Goal: Transaction & Acquisition: Book appointment/travel/reservation

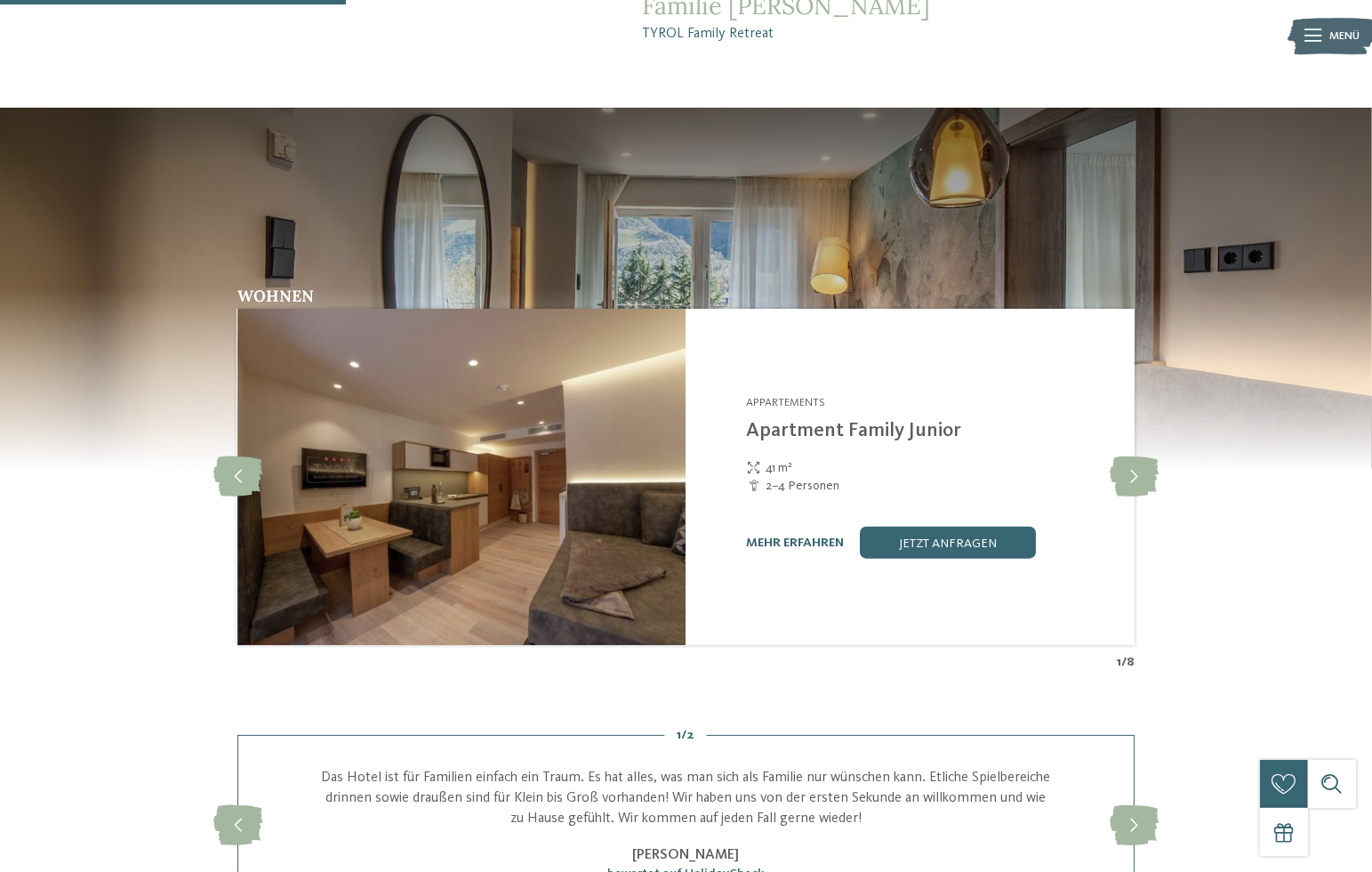
scroll to position [1779, 0]
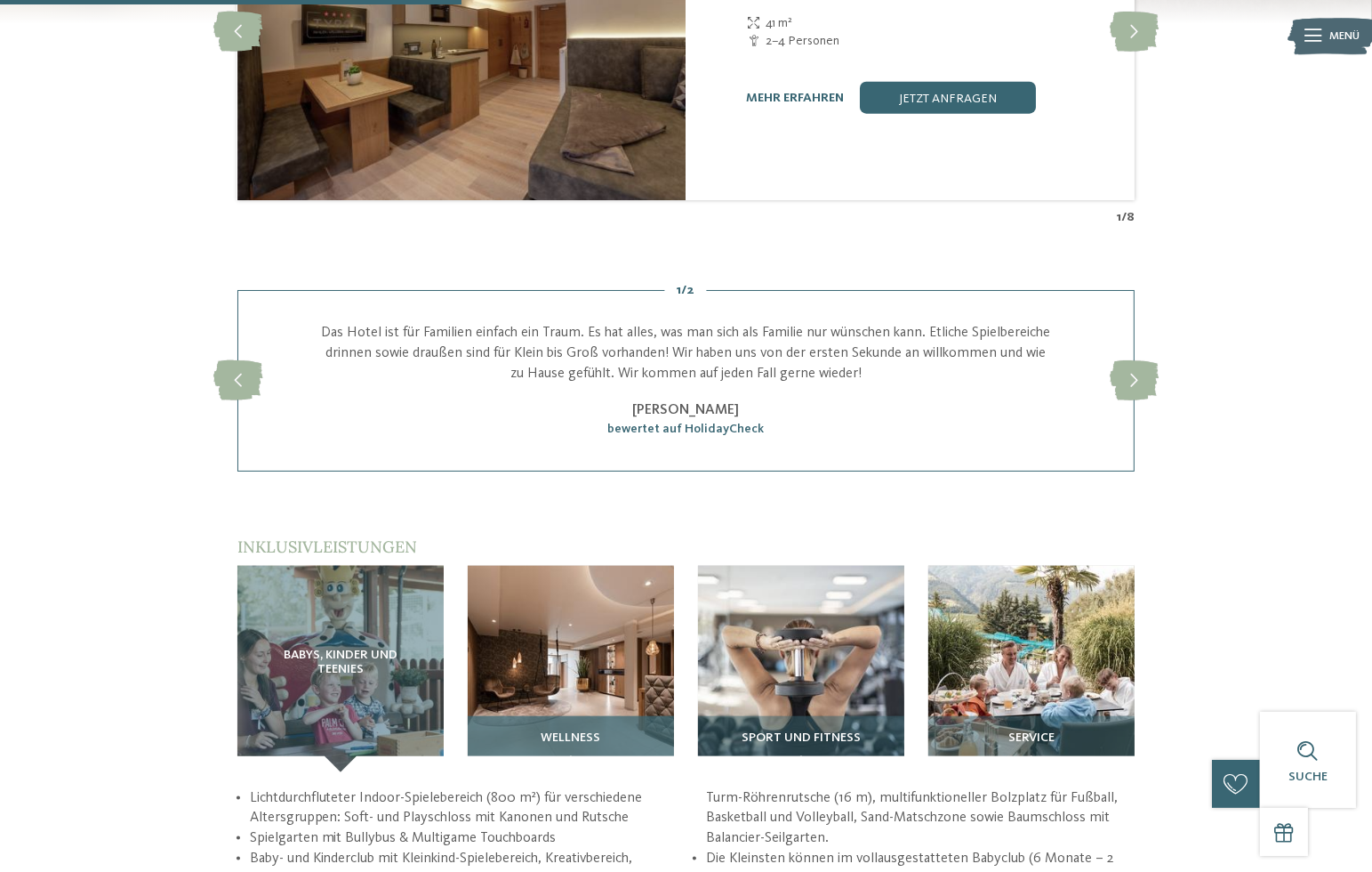
click at [621, 721] on div "Wellness" at bounding box center [571, 743] width 206 height 56
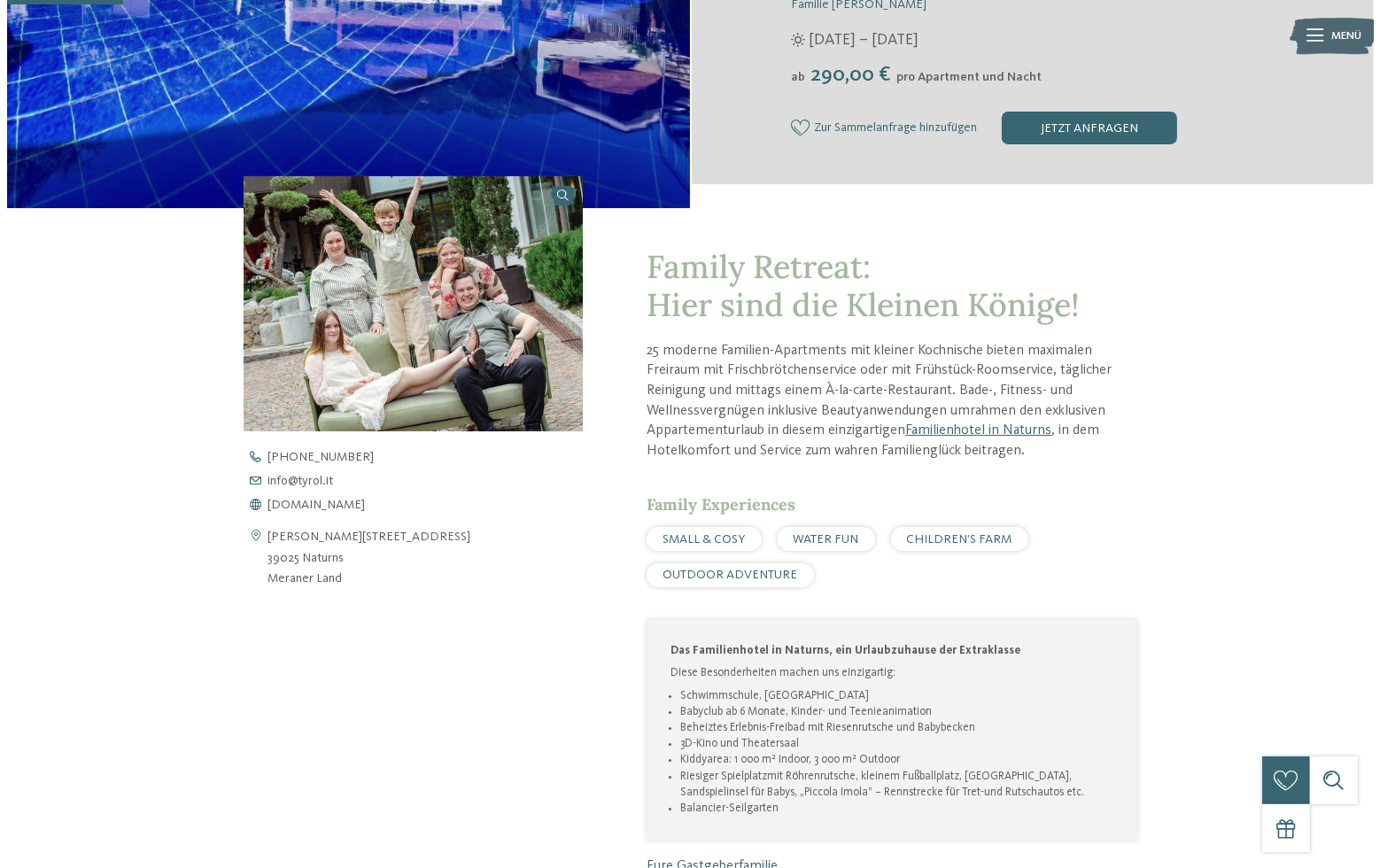
scroll to position [0, 0]
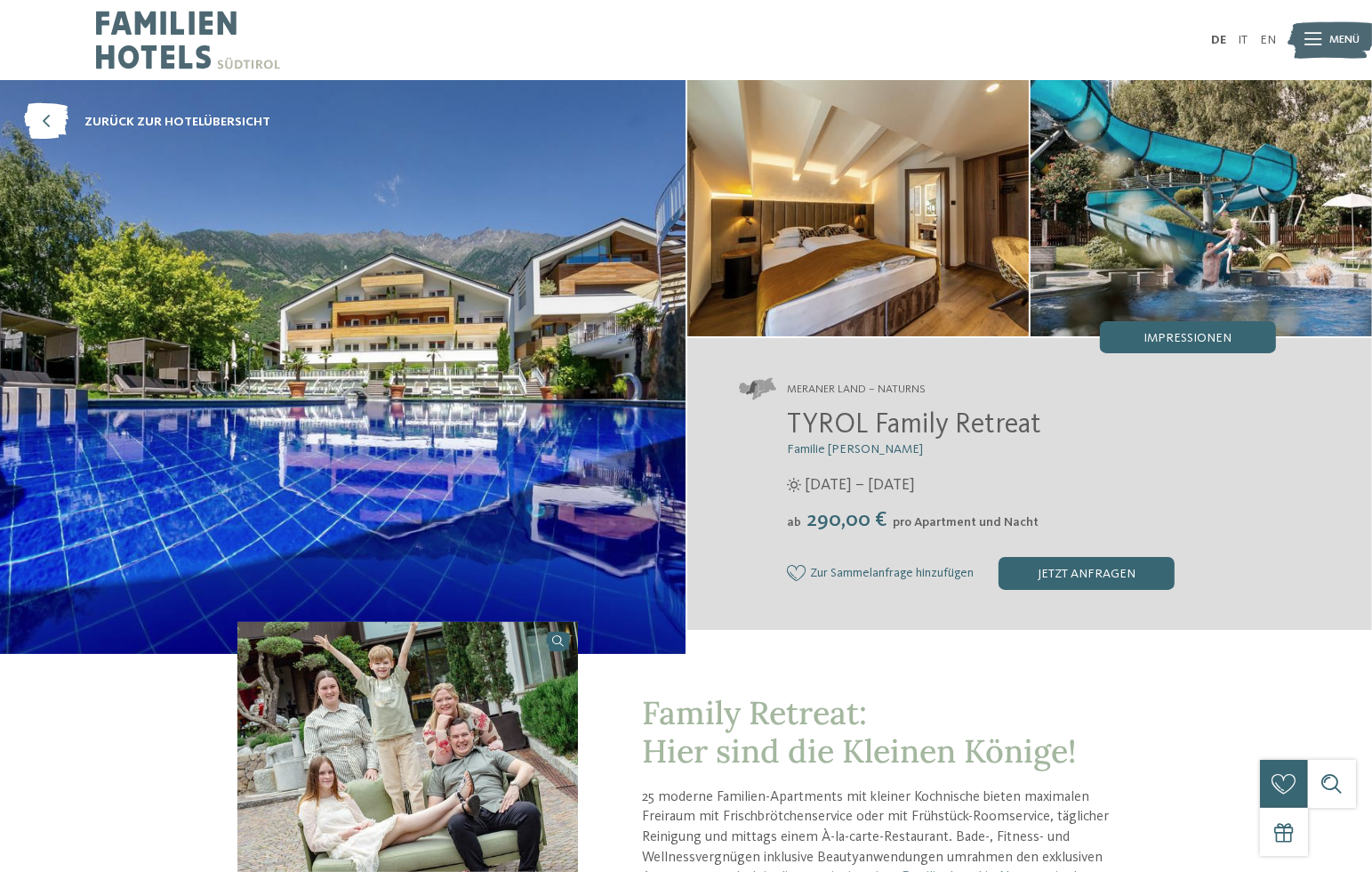
click at [1324, 37] on img at bounding box center [1332, 40] width 88 height 45
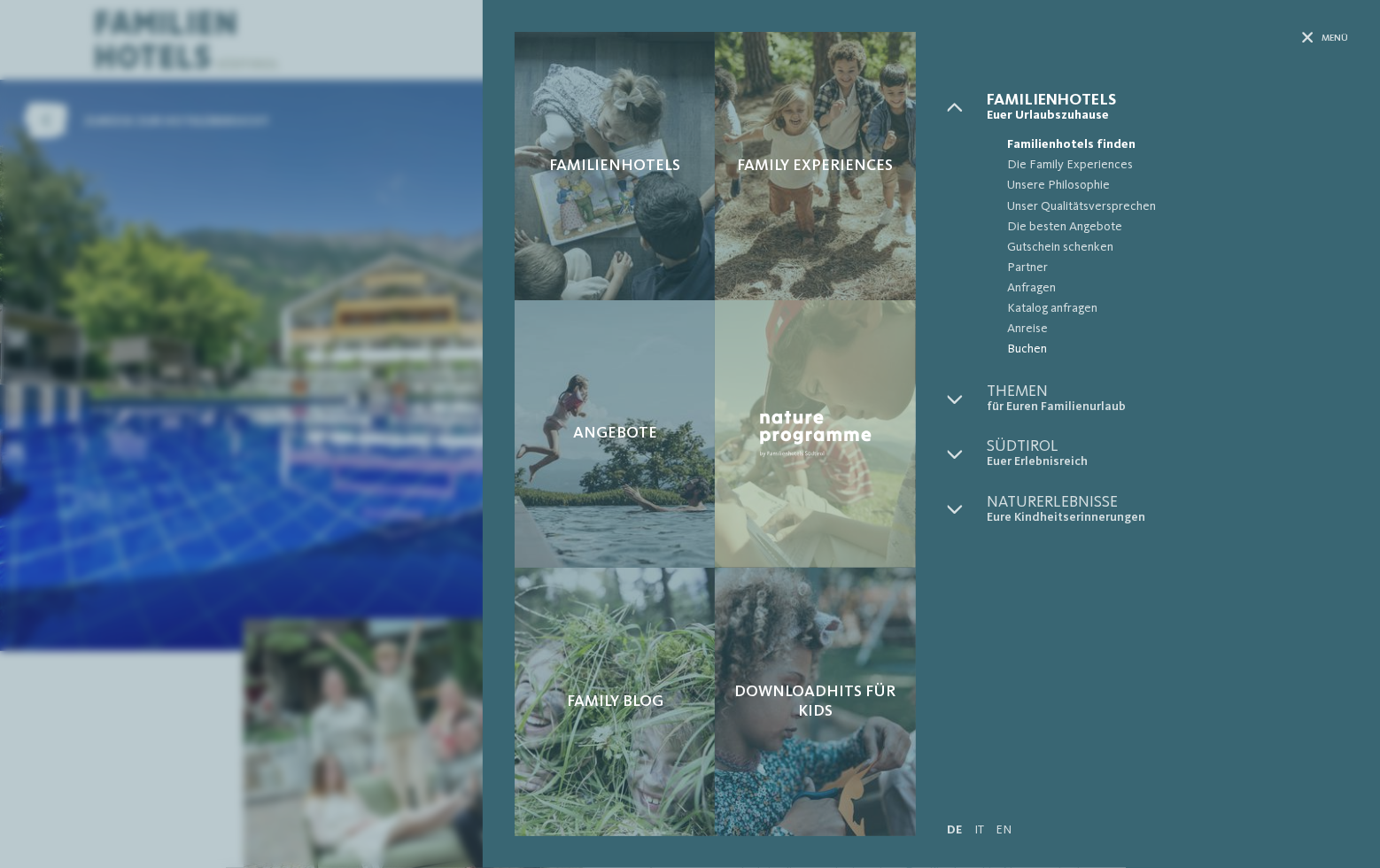
click at [1023, 345] on span "Buchen" at bounding box center [1177, 349] width 341 height 20
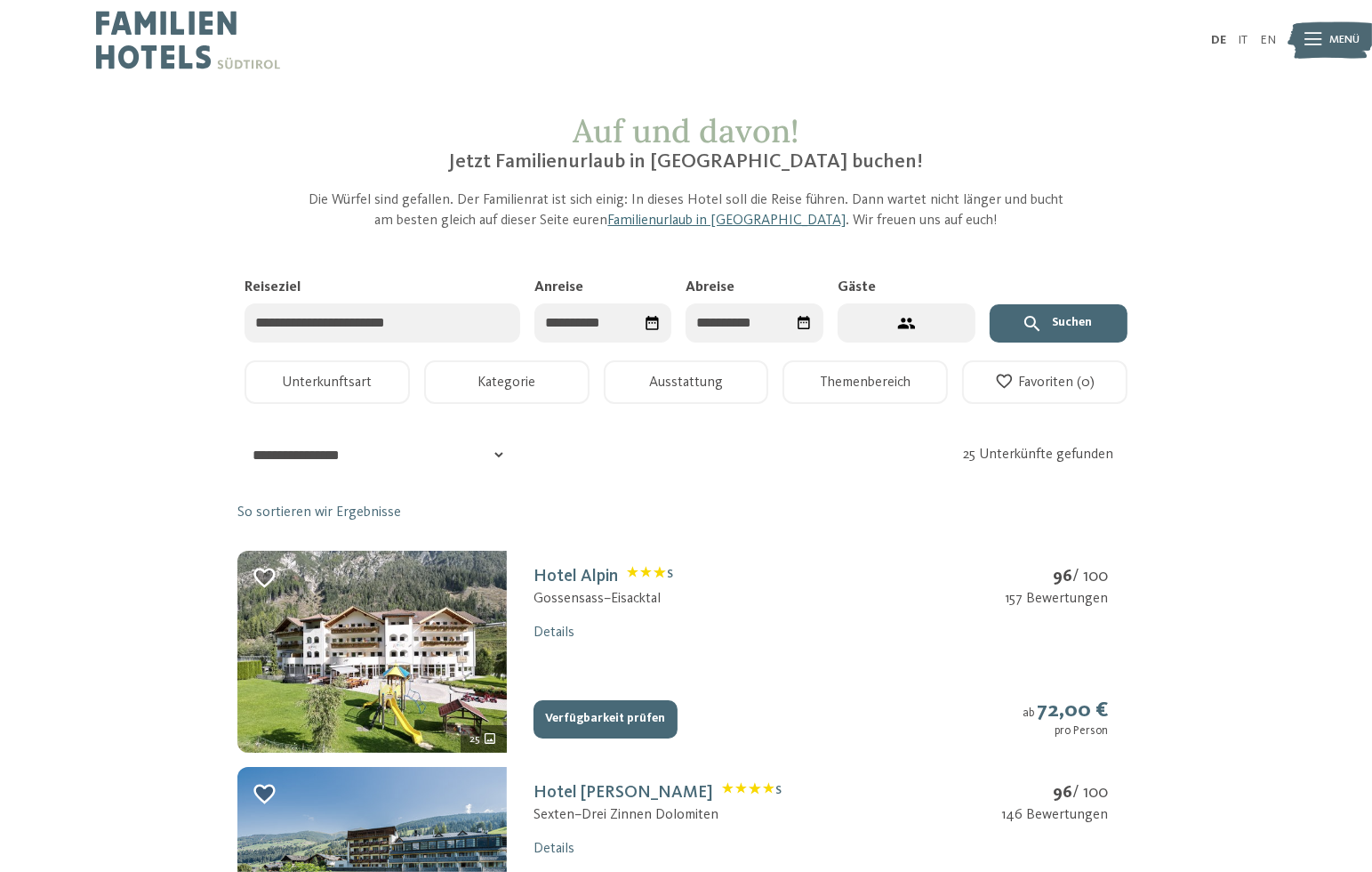
click at [653, 317] on icon "Datum auswählen" at bounding box center [652, 323] width 13 height 14
click at [673, 571] on div "31" at bounding box center [679, 570] width 29 height 34
type input "**********"
click at [800, 430] on div "2" at bounding box center [794, 434] width 29 height 34
type input "**********"
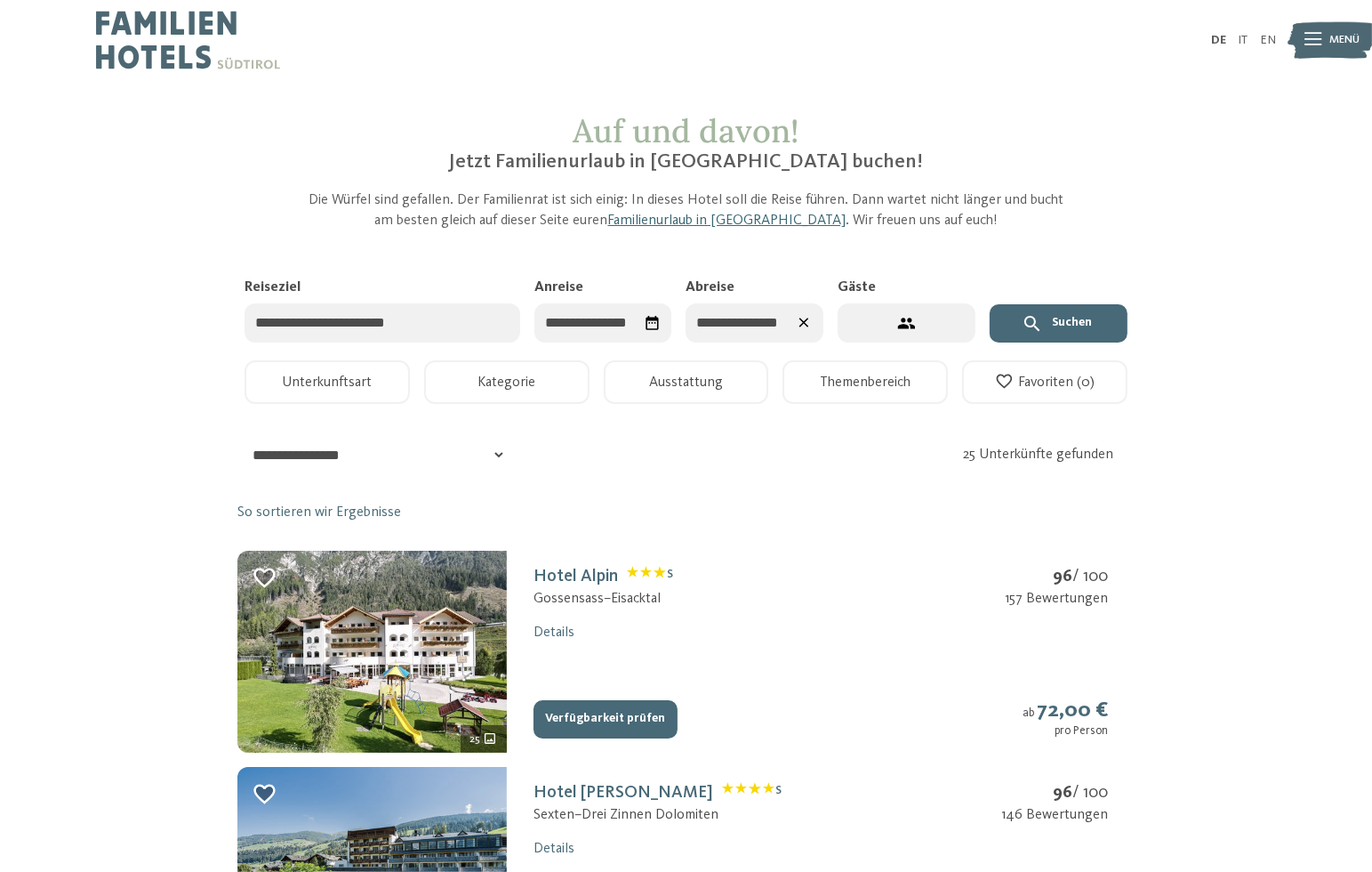
click at [931, 331] on button "2 Gäste – 1 Zimmer" at bounding box center [907, 323] width 138 height 40
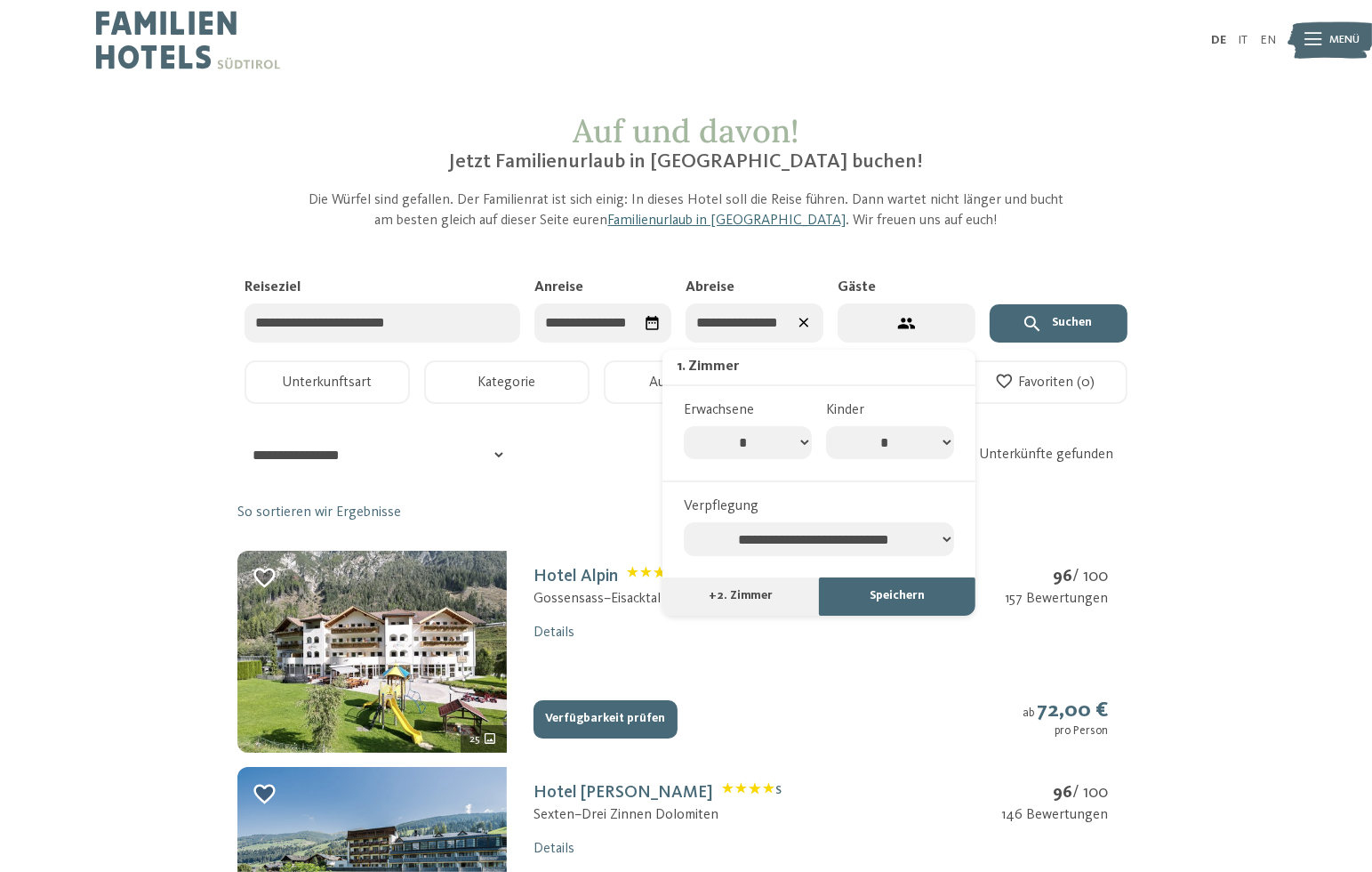
click at [795, 443] on select "* * * * * * * * * ** ** ** ** ** **" at bounding box center [748, 443] width 128 height 34
select select "*"
click at [684, 426] on select "* * * * * * * * * ** ** ** ** ** **" at bounding box center [748, 443] width 128 height 34
click at [868, 440] on select "* * * * * * * *" at bounding box center [890, 443] width 128 height 34
select select "*"
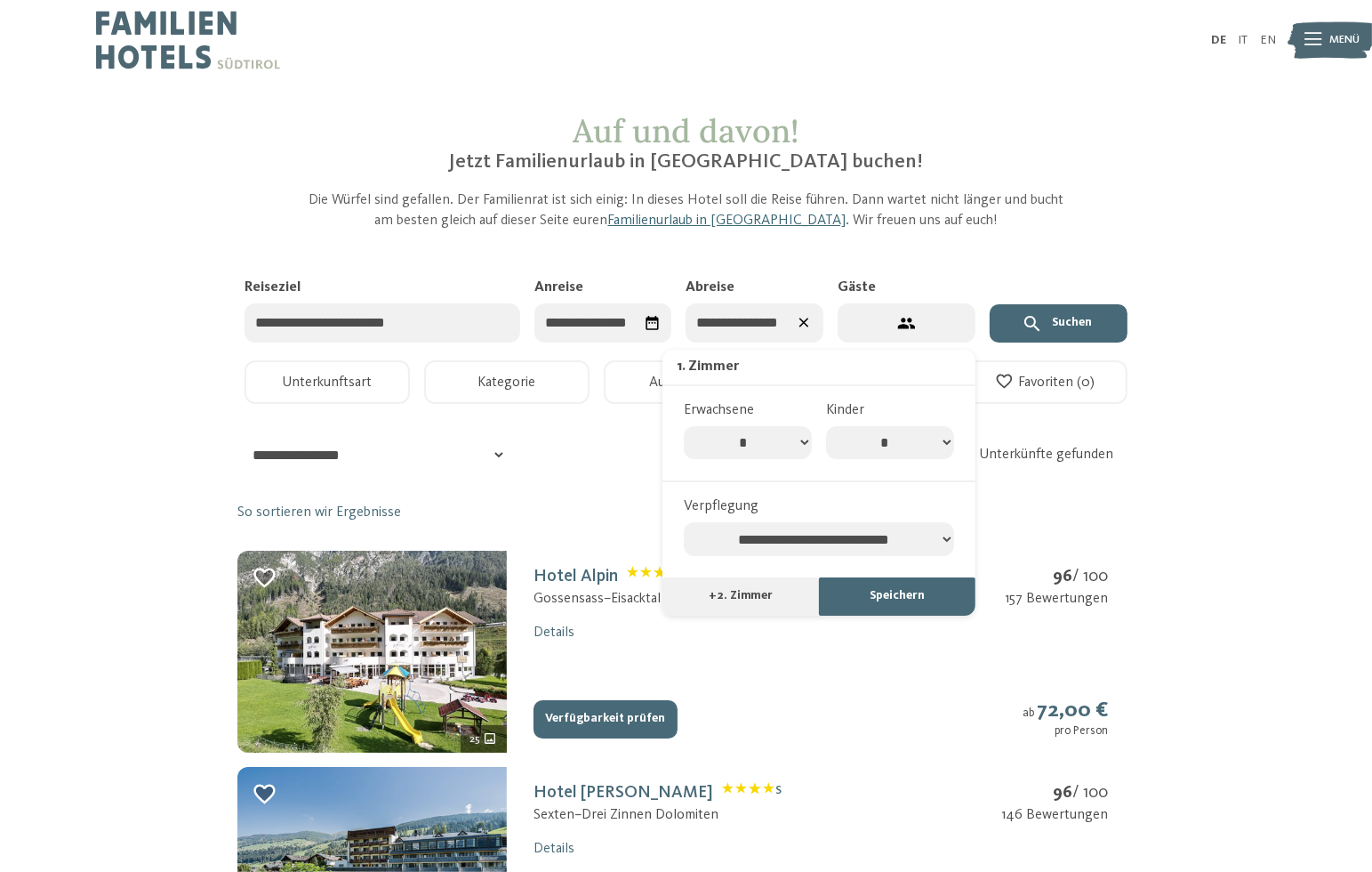
click at [826, 426] on select "* * * * * * * *" at bounding box center [890, 443] width 128 height 34
select select "*"
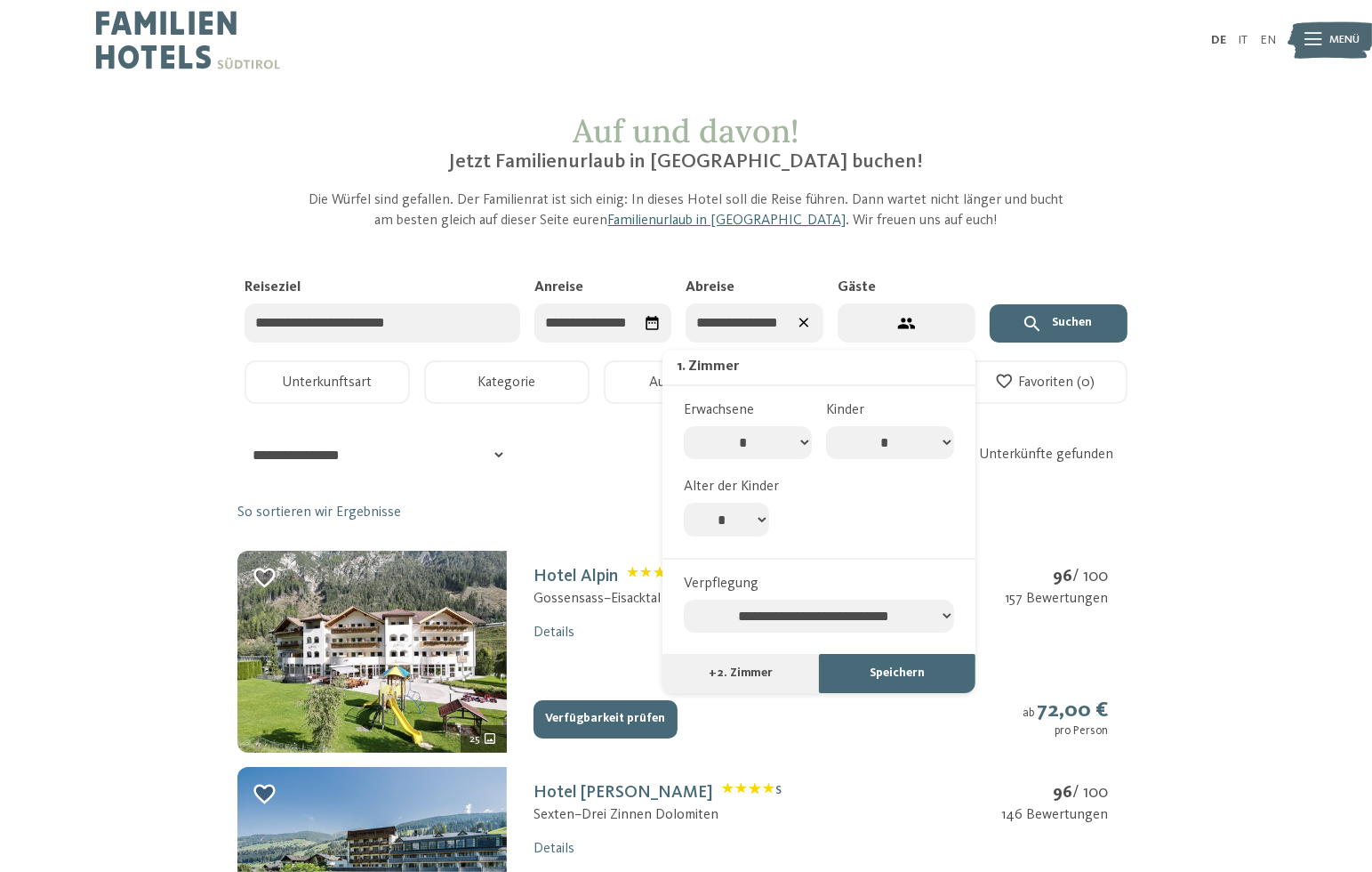
click at [865, 665] on button "Speichern" at bounding box center [897, 674] width 156 height 39
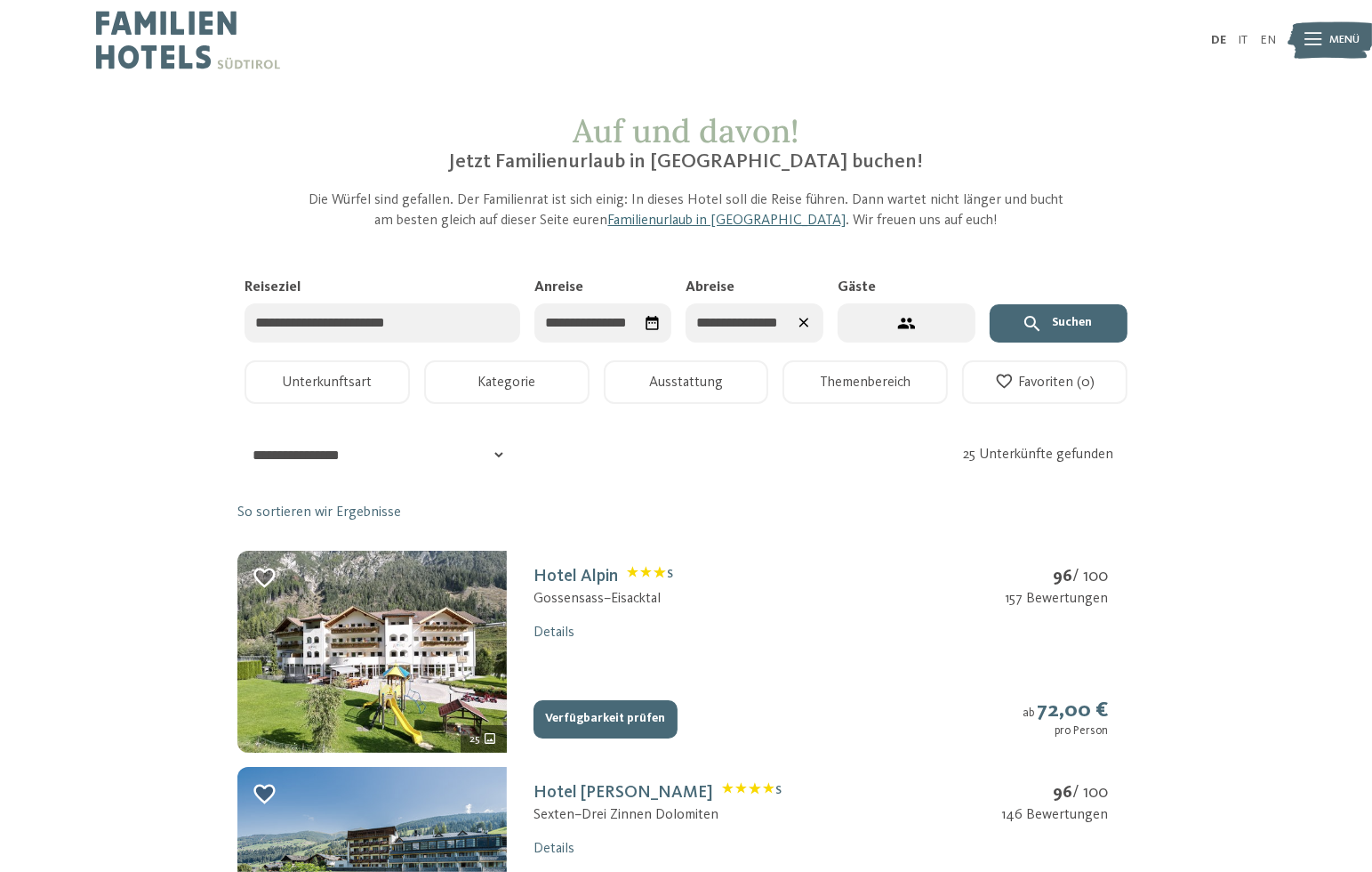
click at [547, 395] on button "Kategorie" at bounding box center [506, 382] width 165 height 44
click at [676, 393] on button "Ausstattung" at bounding box center [686, 382] width 165 height 44
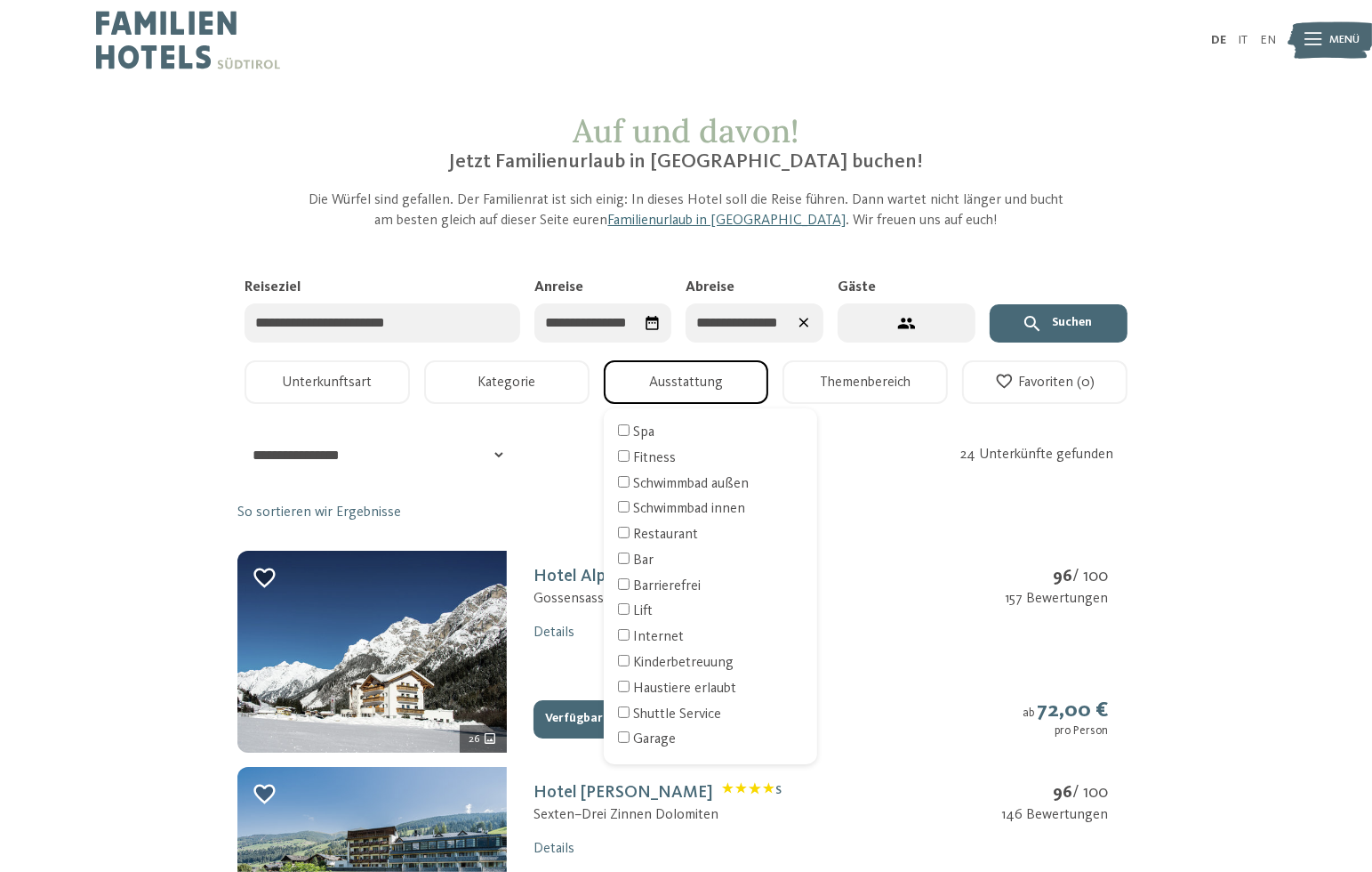
click at [1032, 323] on icon "submit" at bounding box center [1033, 323] width 21 height 21
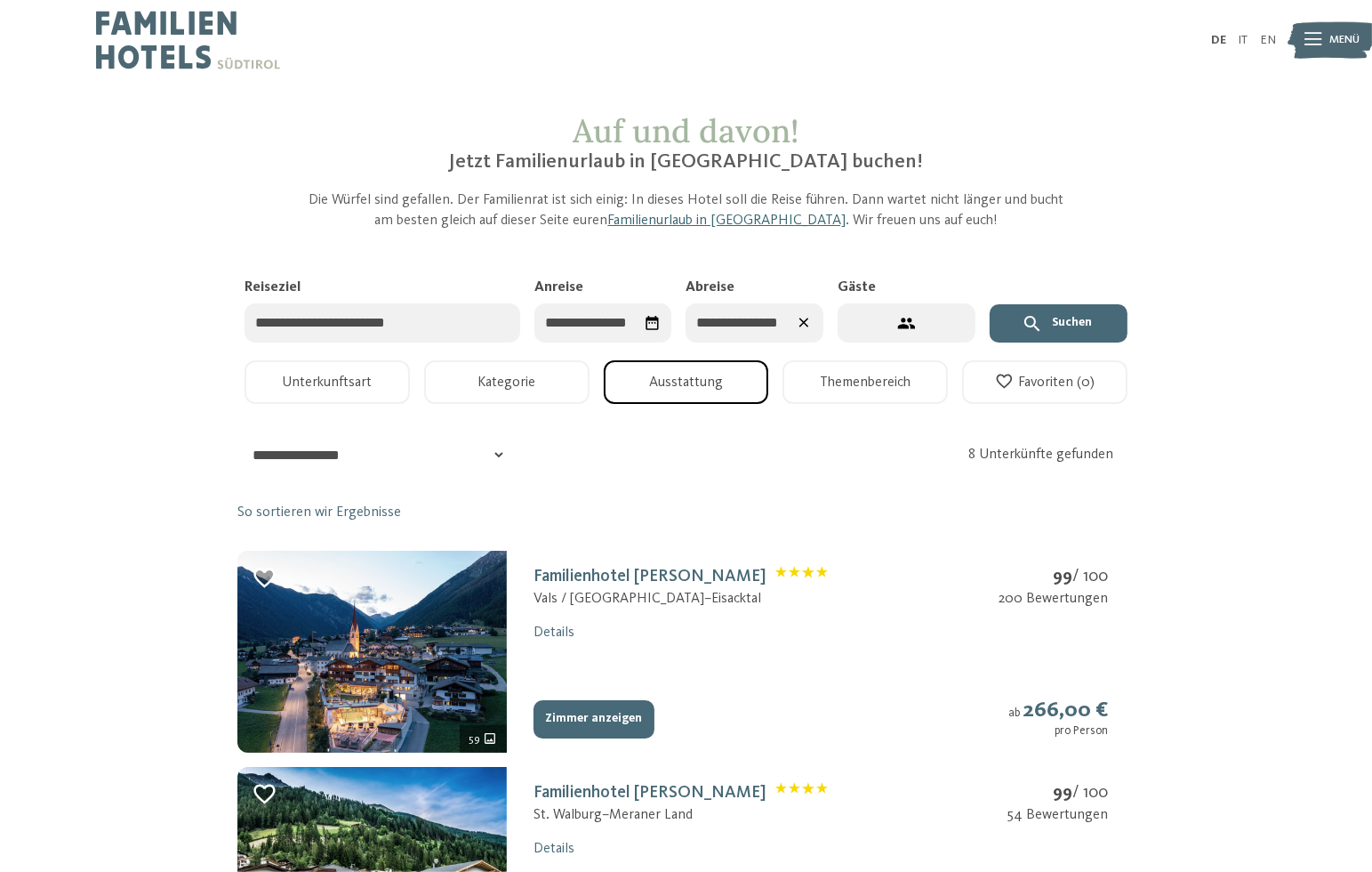
scroll to position [445, 0]
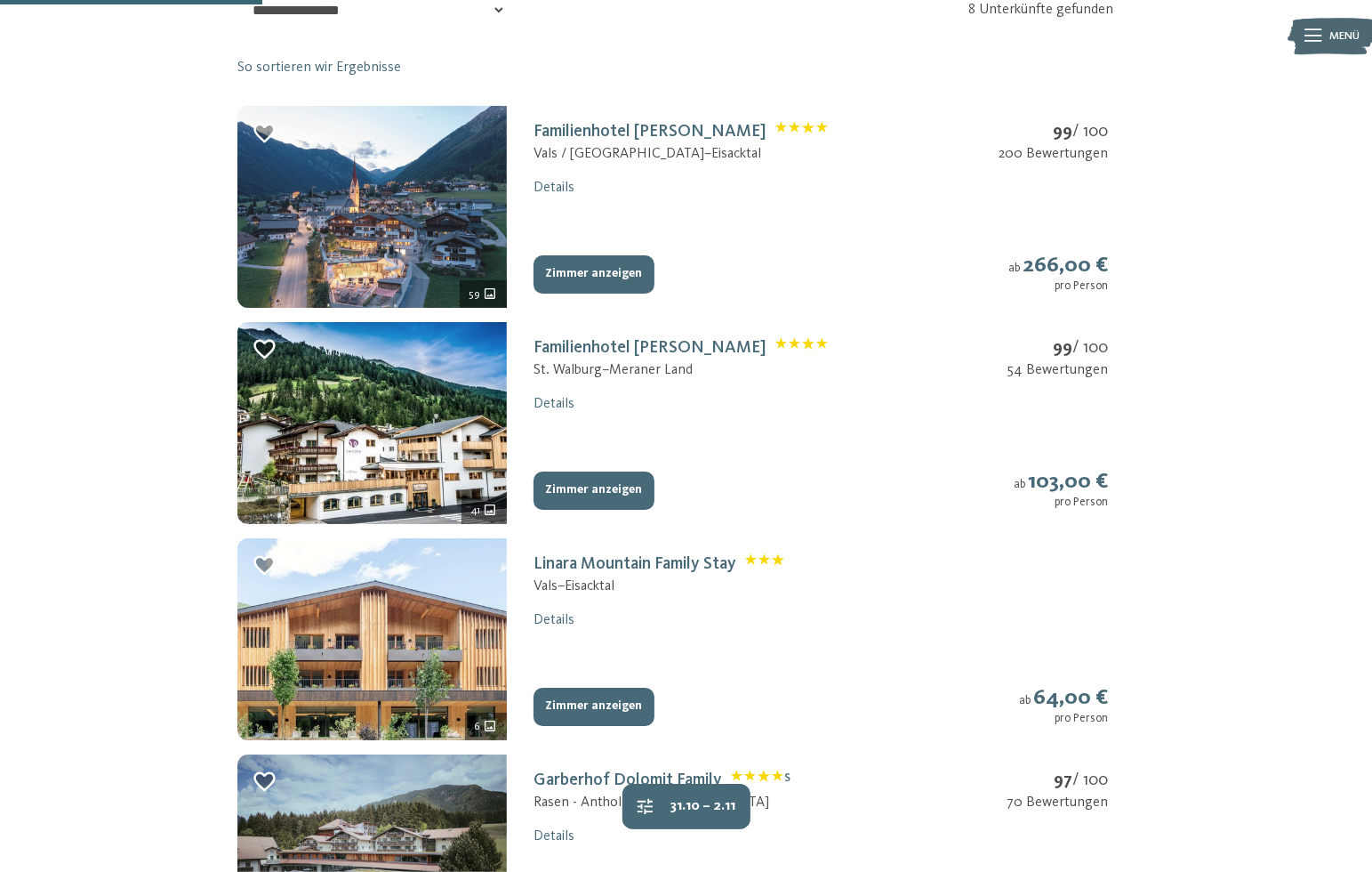
click at [456, 236] on img at bounding box center [372, 206] width 270 height 202
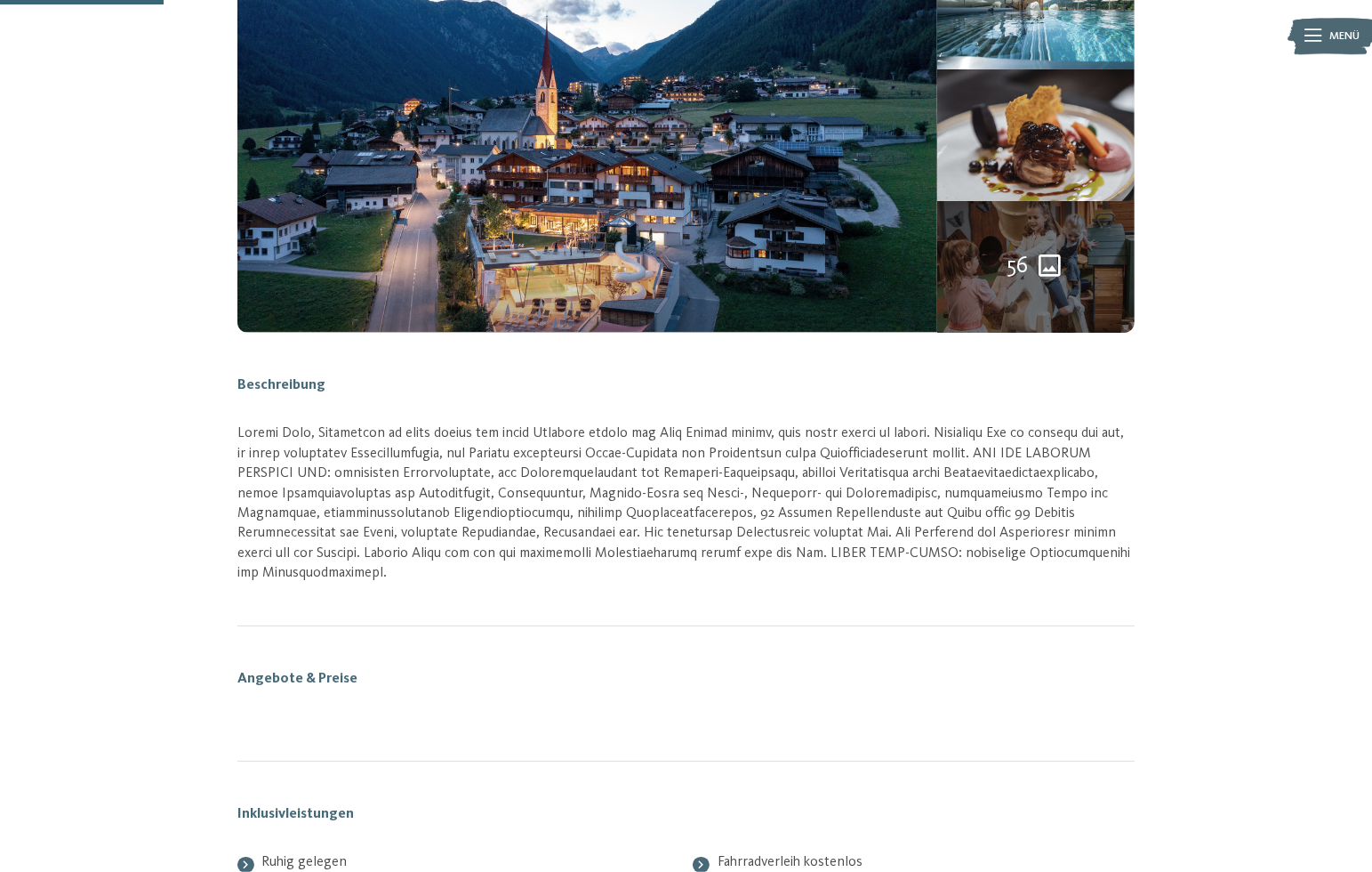
scroll to position [264, 0]
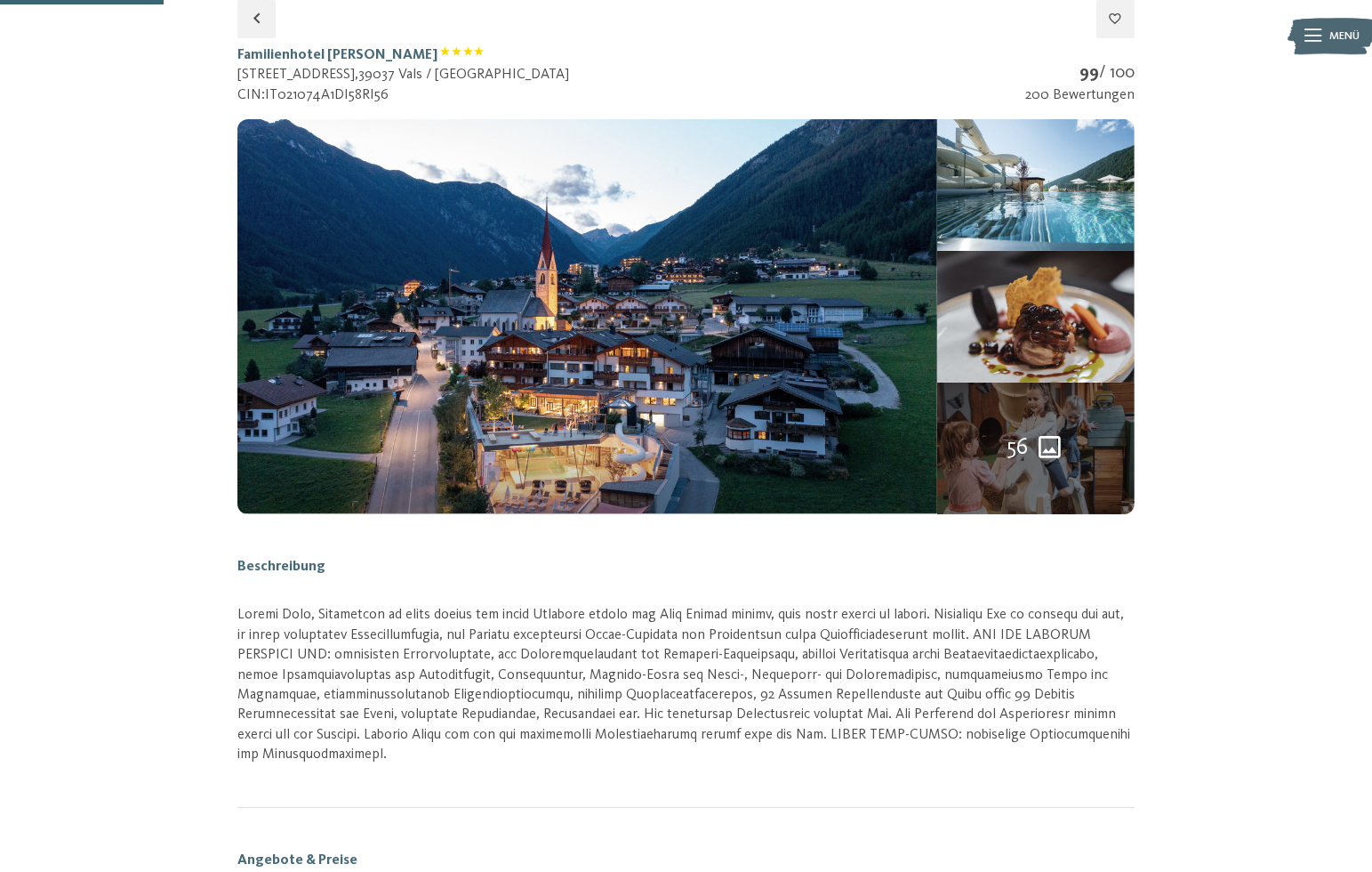
select select "*"
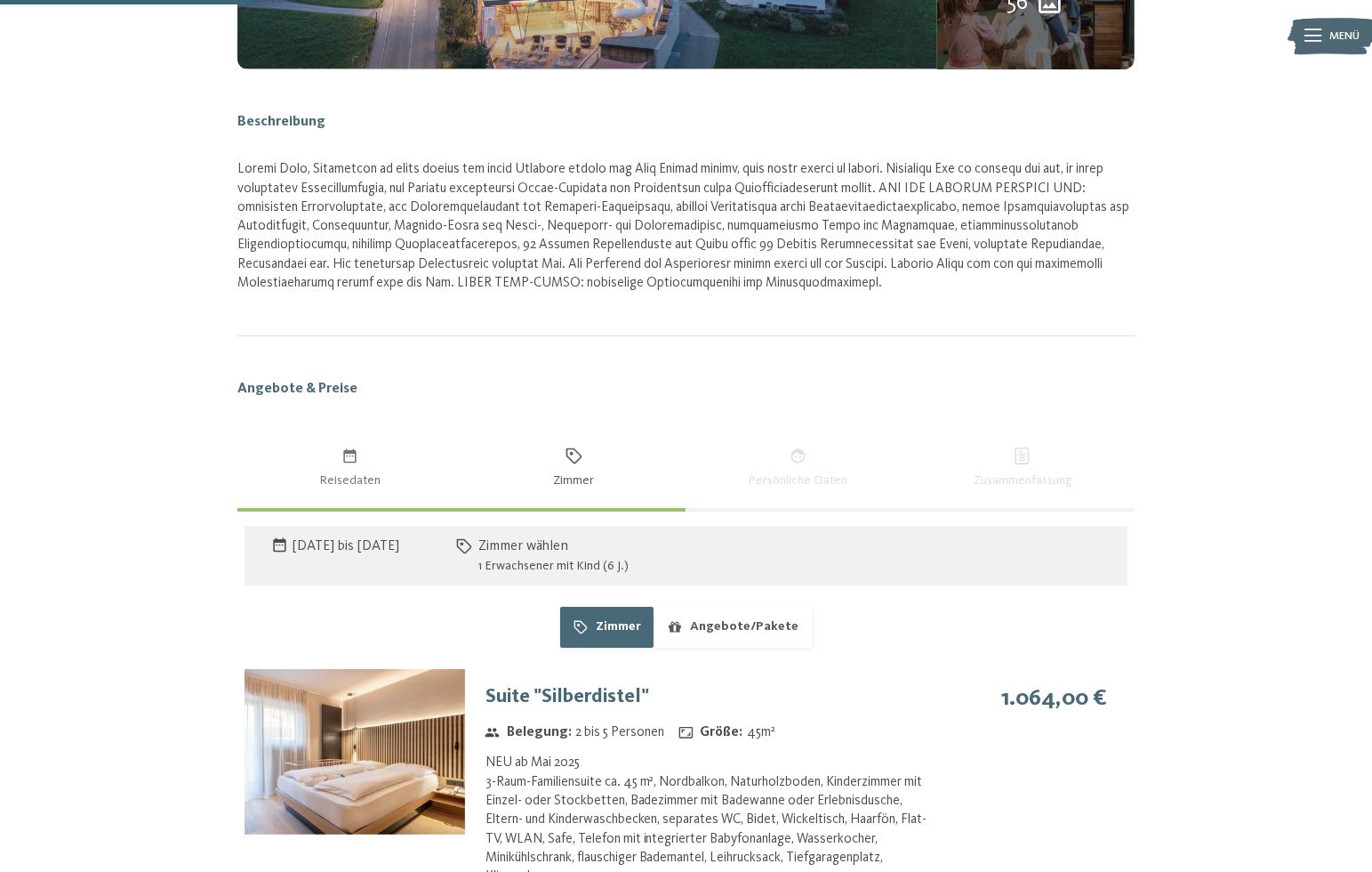
scroll to position [1153, 0]
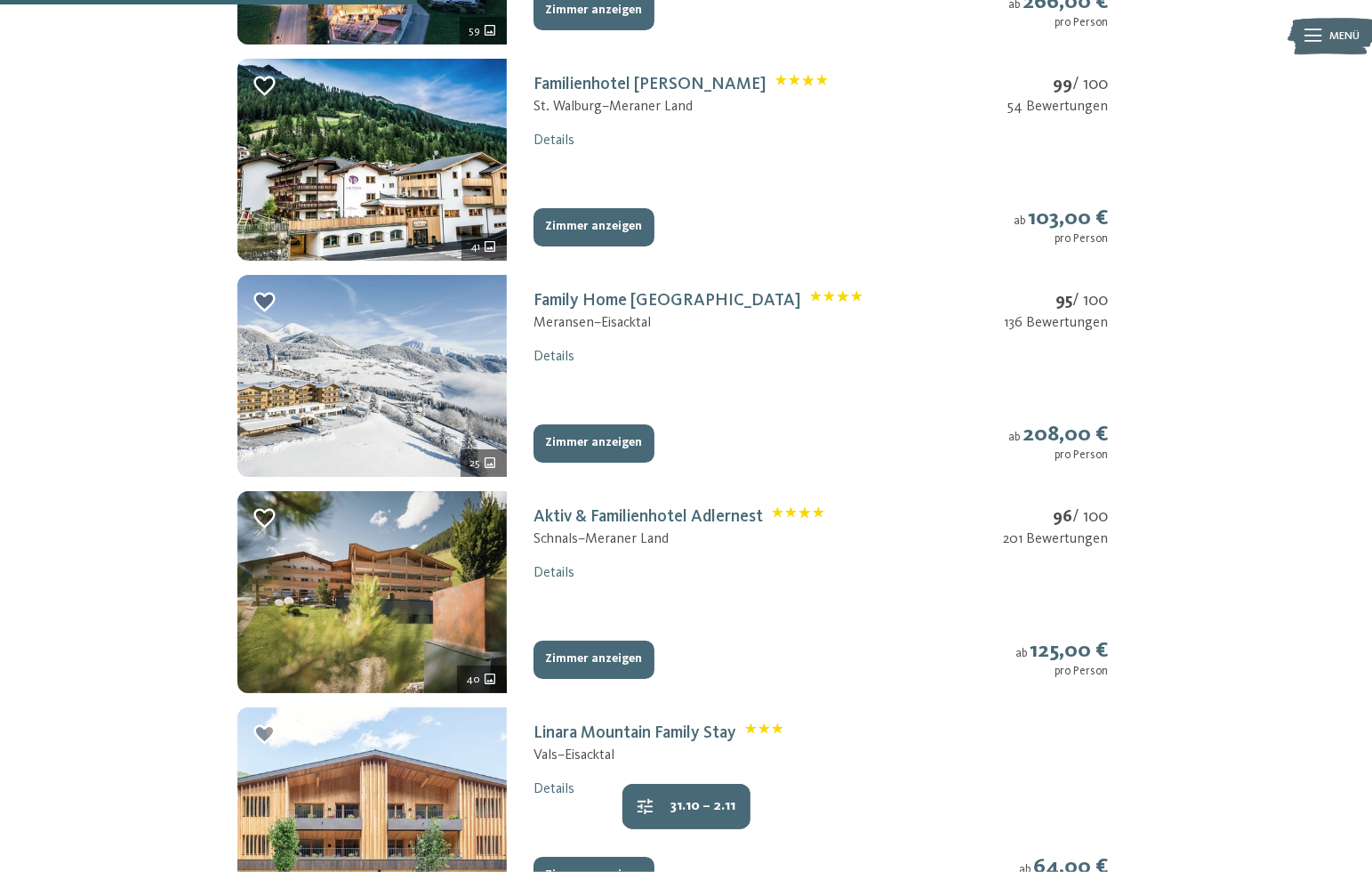
scroll to position [264, 0]
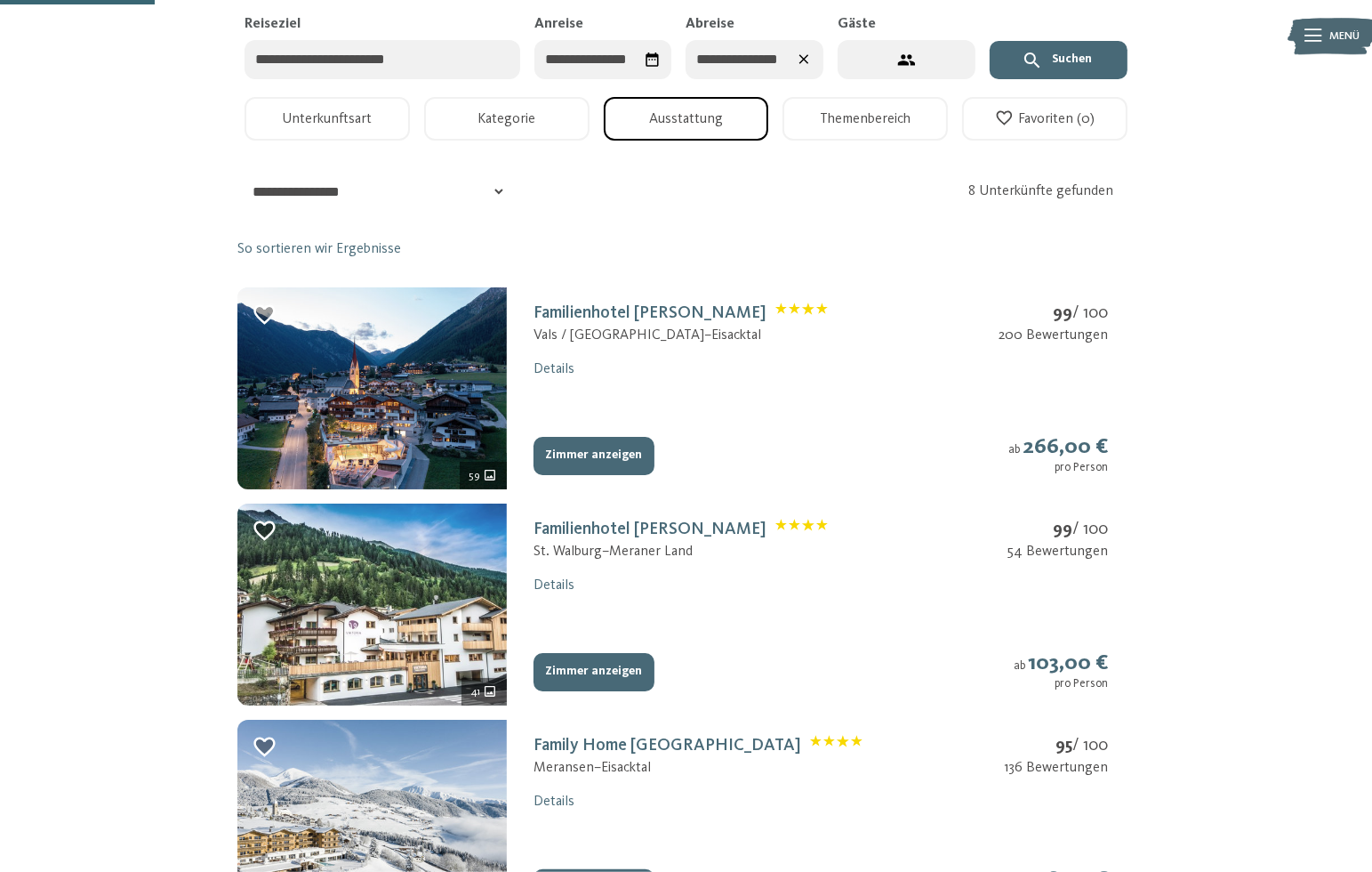
click at [459, 604] on img at bounding box center [372, 604] width 270 height 202
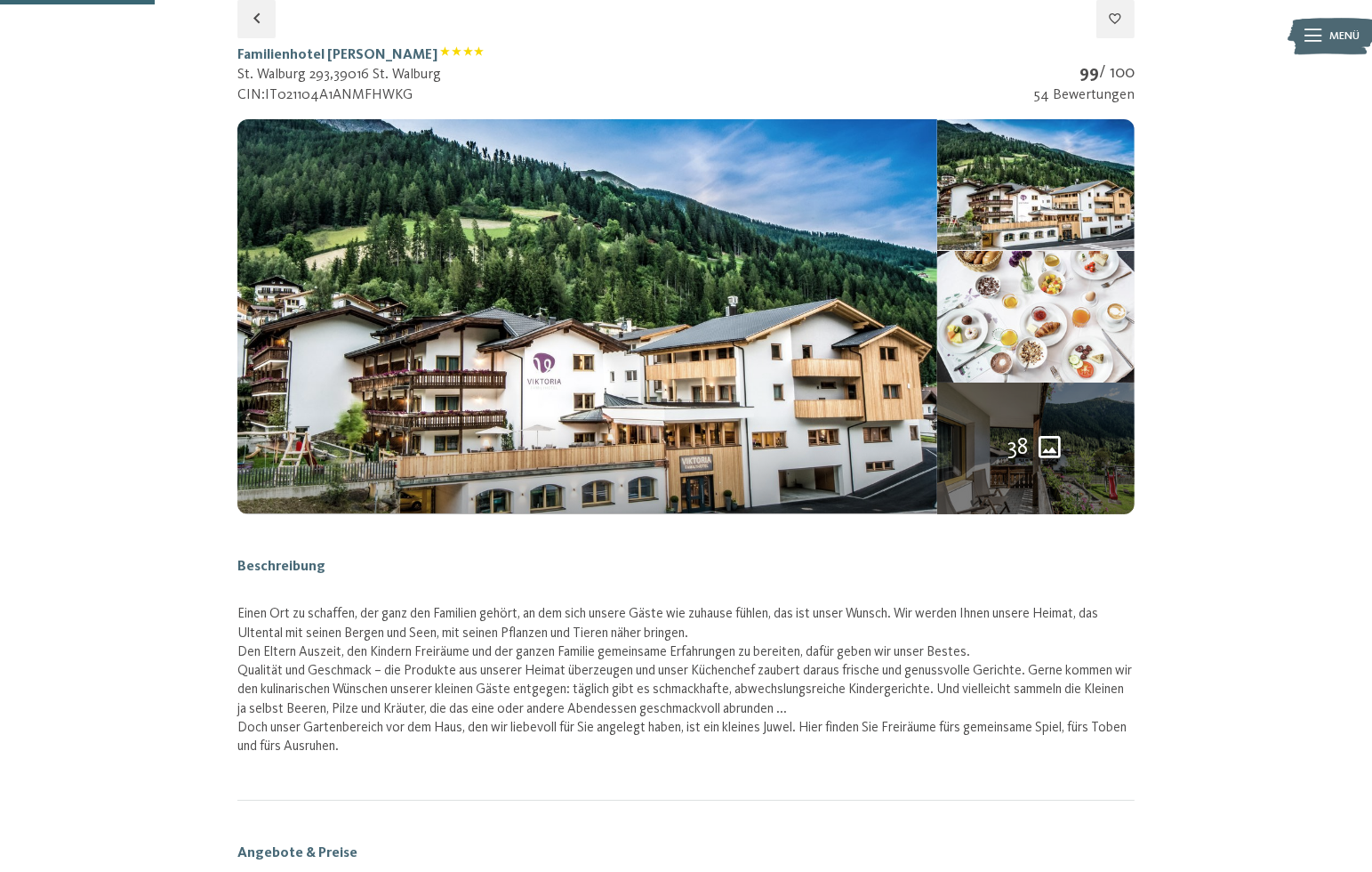
select select "*"
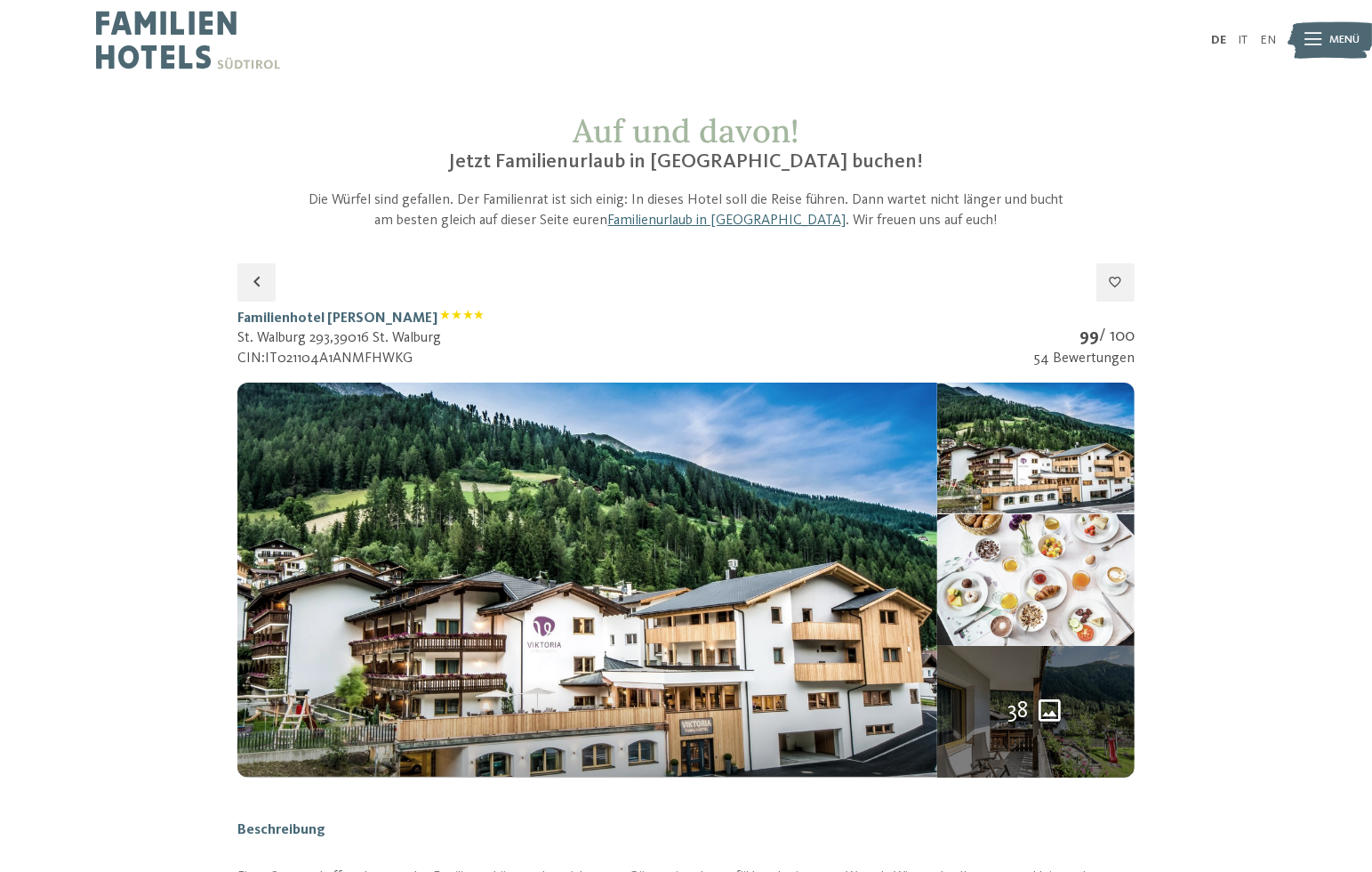
click at [996, 714] on div "38" at bounding box center [1035, 711] width 197 height 131
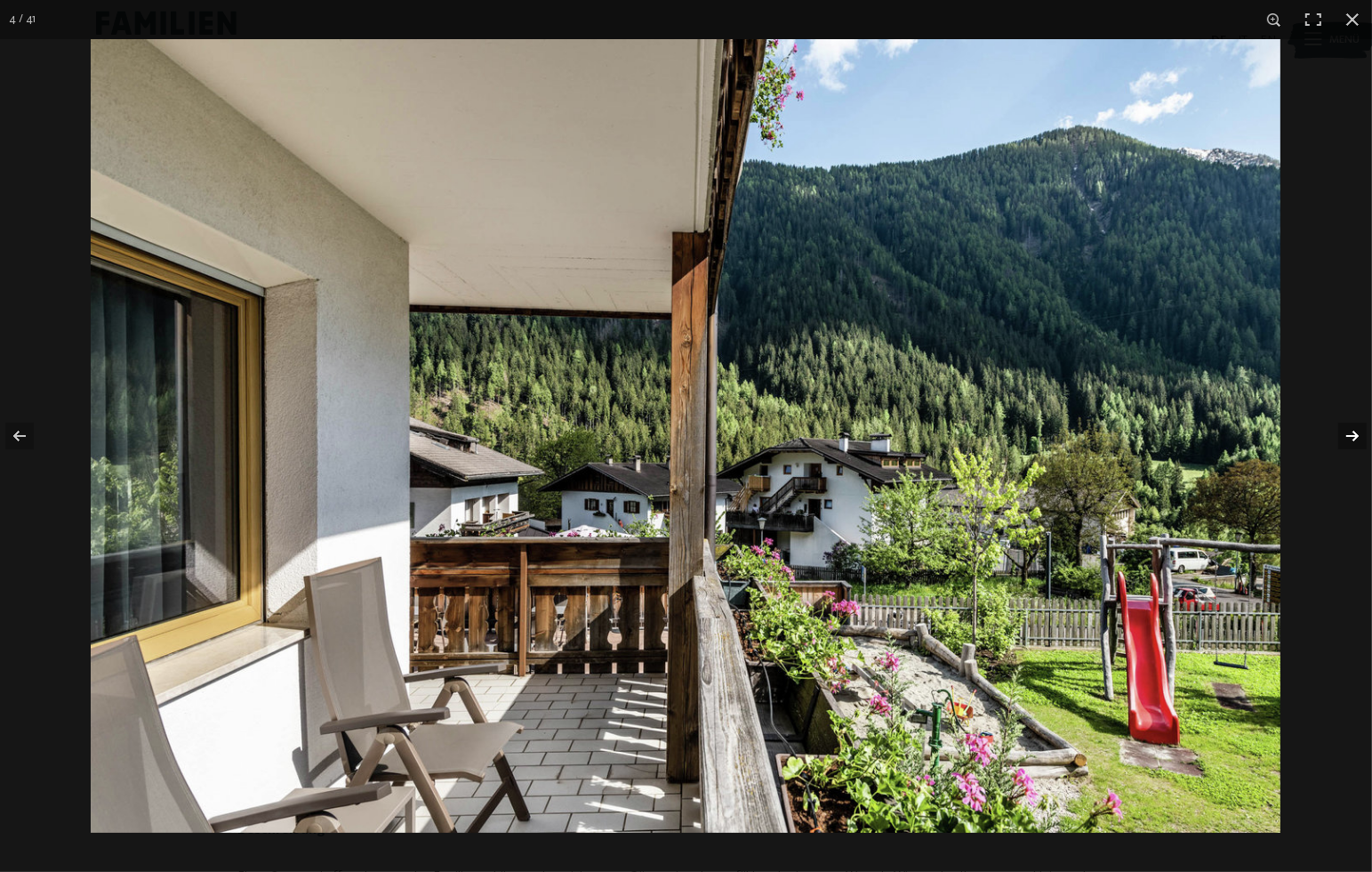
click at [1348, 441] on button "button" at bounding box center [1341, 436] width 63 height 89
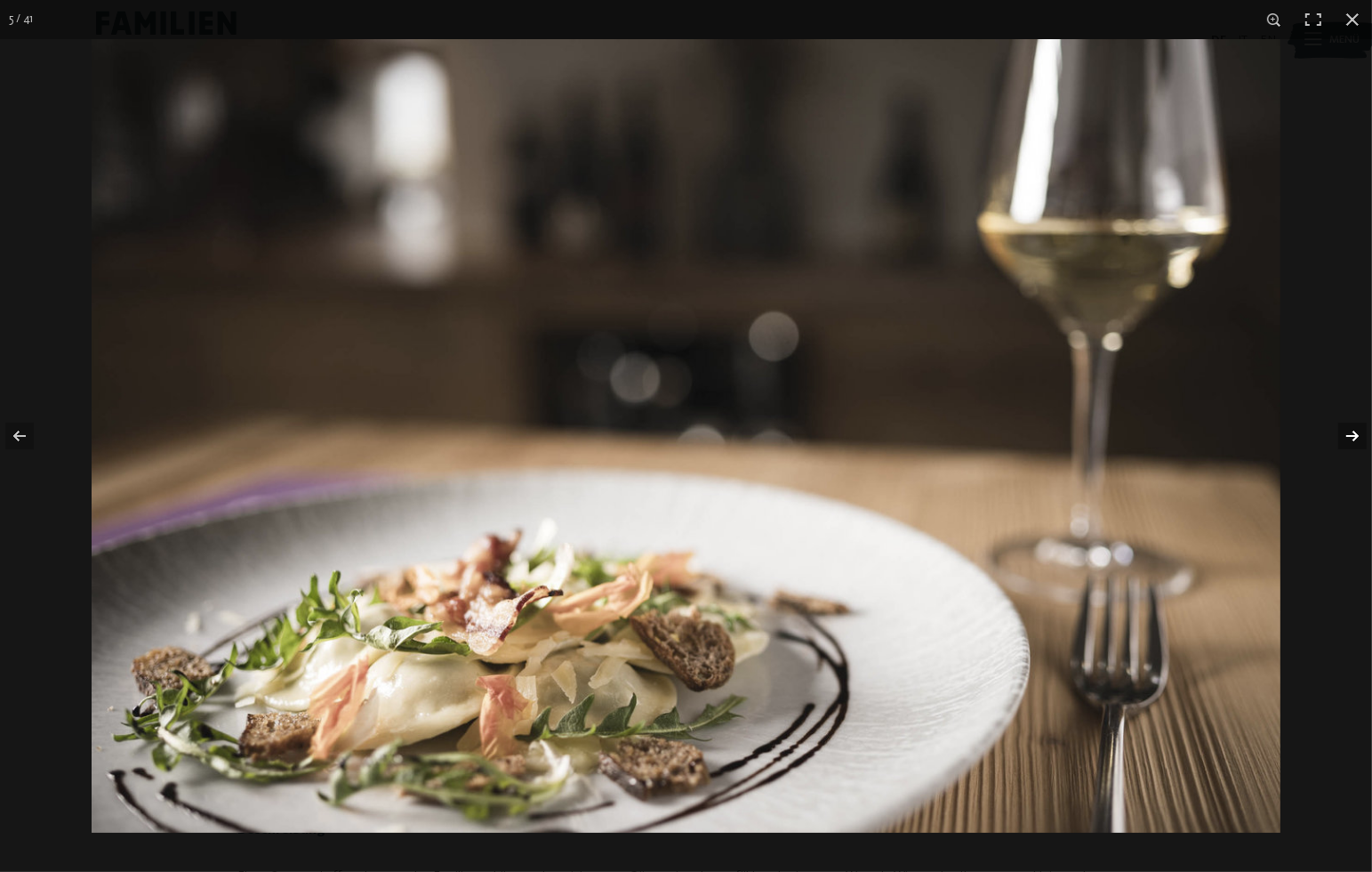
click at [1348, 441] on button "button" at bounding box center [1341, 436] width 63 height 89
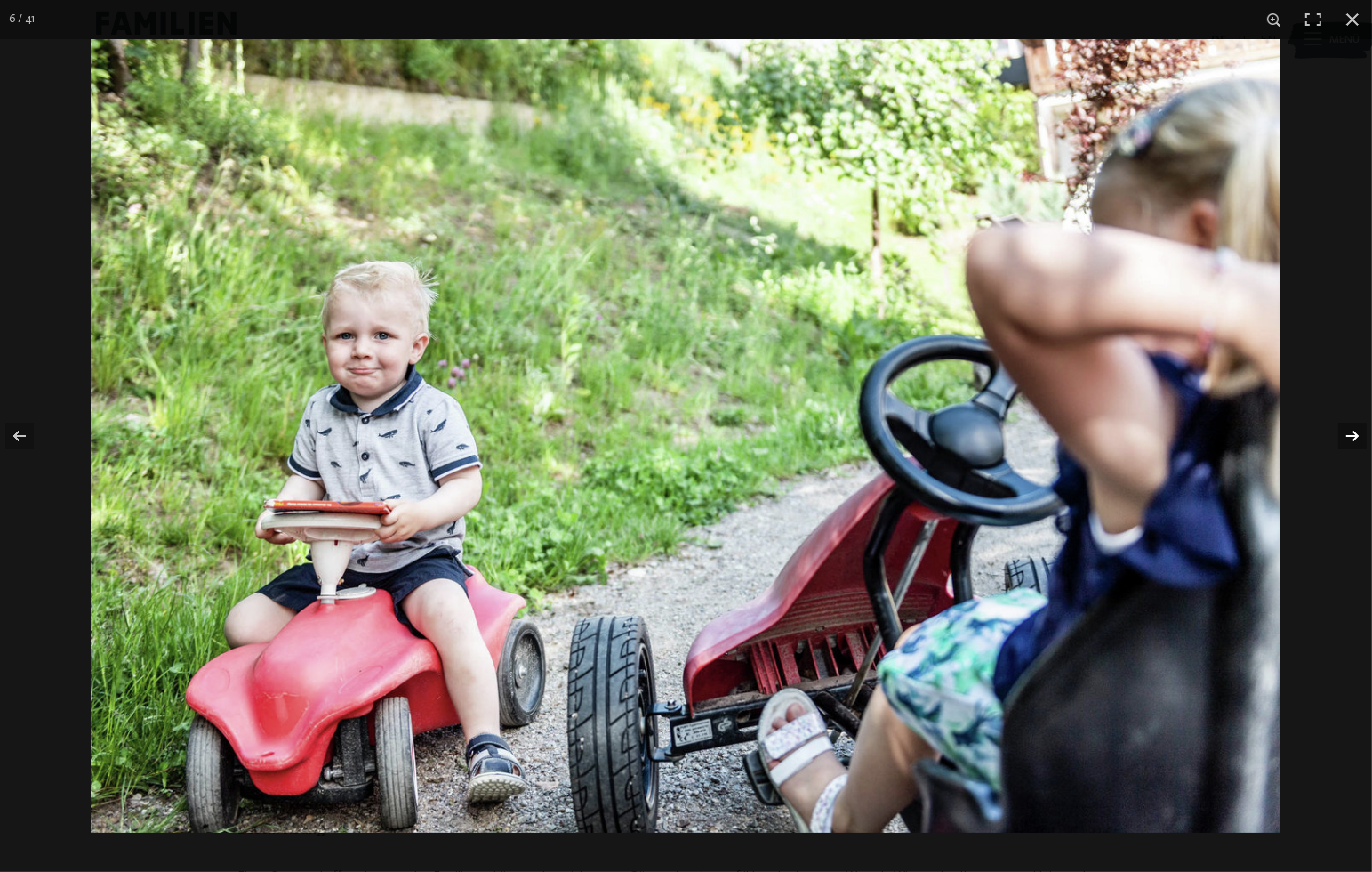
click at [1348, 441] on button "button" at bounding box center [1341, 436] width 63 height 89
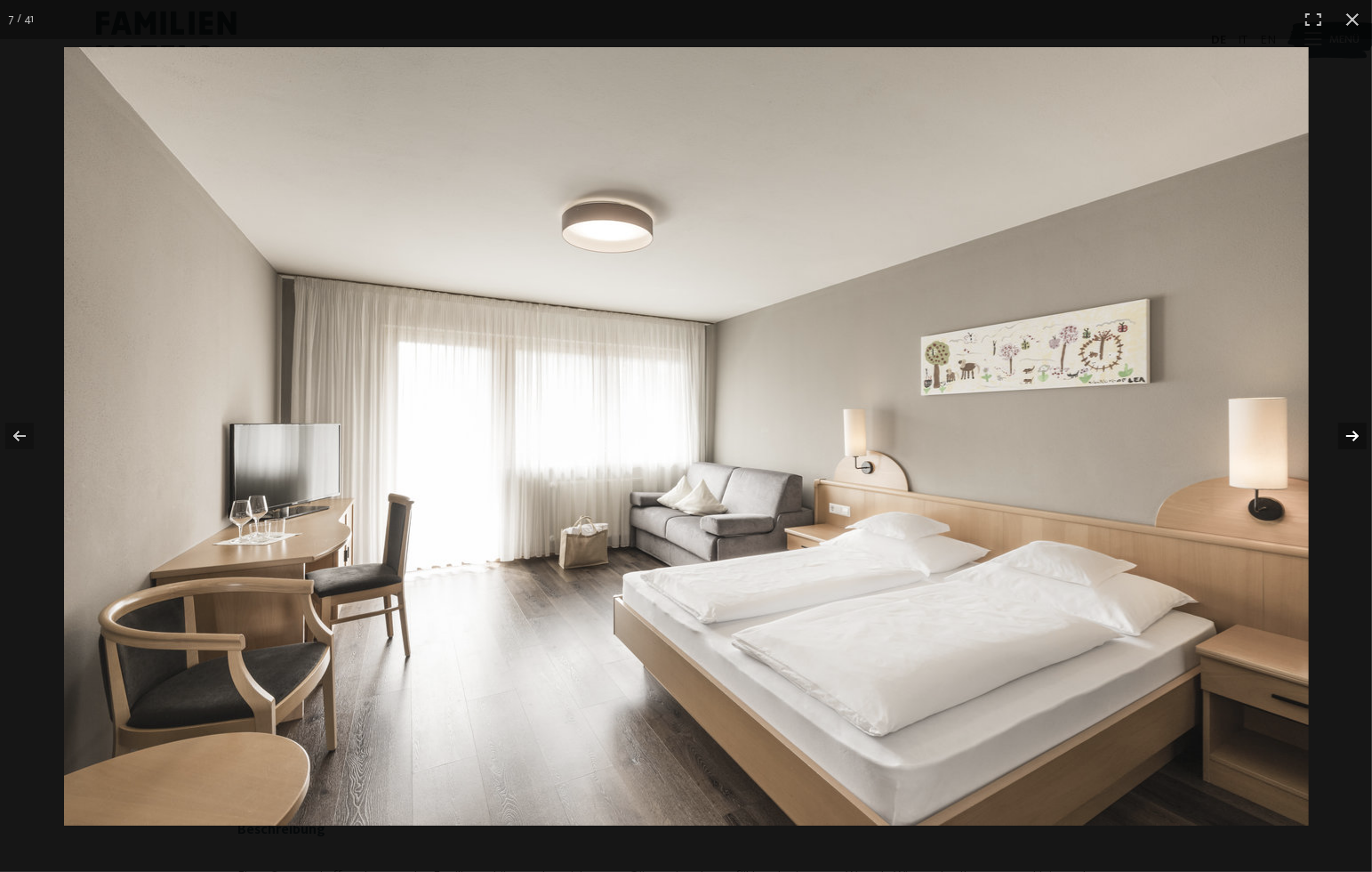
click at [1348, 441] on button "button" at bounding box center [1341, 436] width 63 height 89
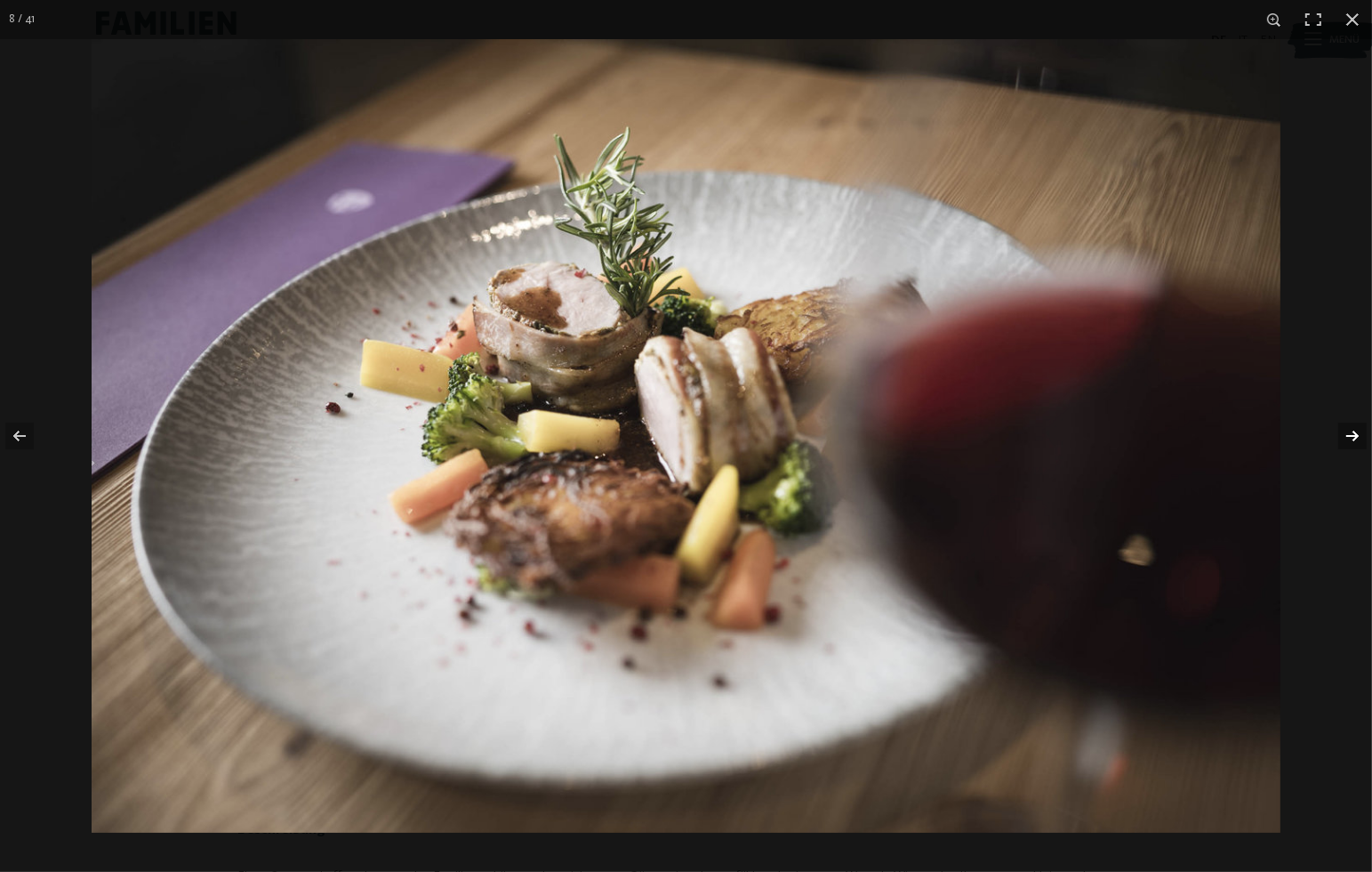
click at [1348, 441] on button "button" at bounding box center [1341, 436] width 63 height 89
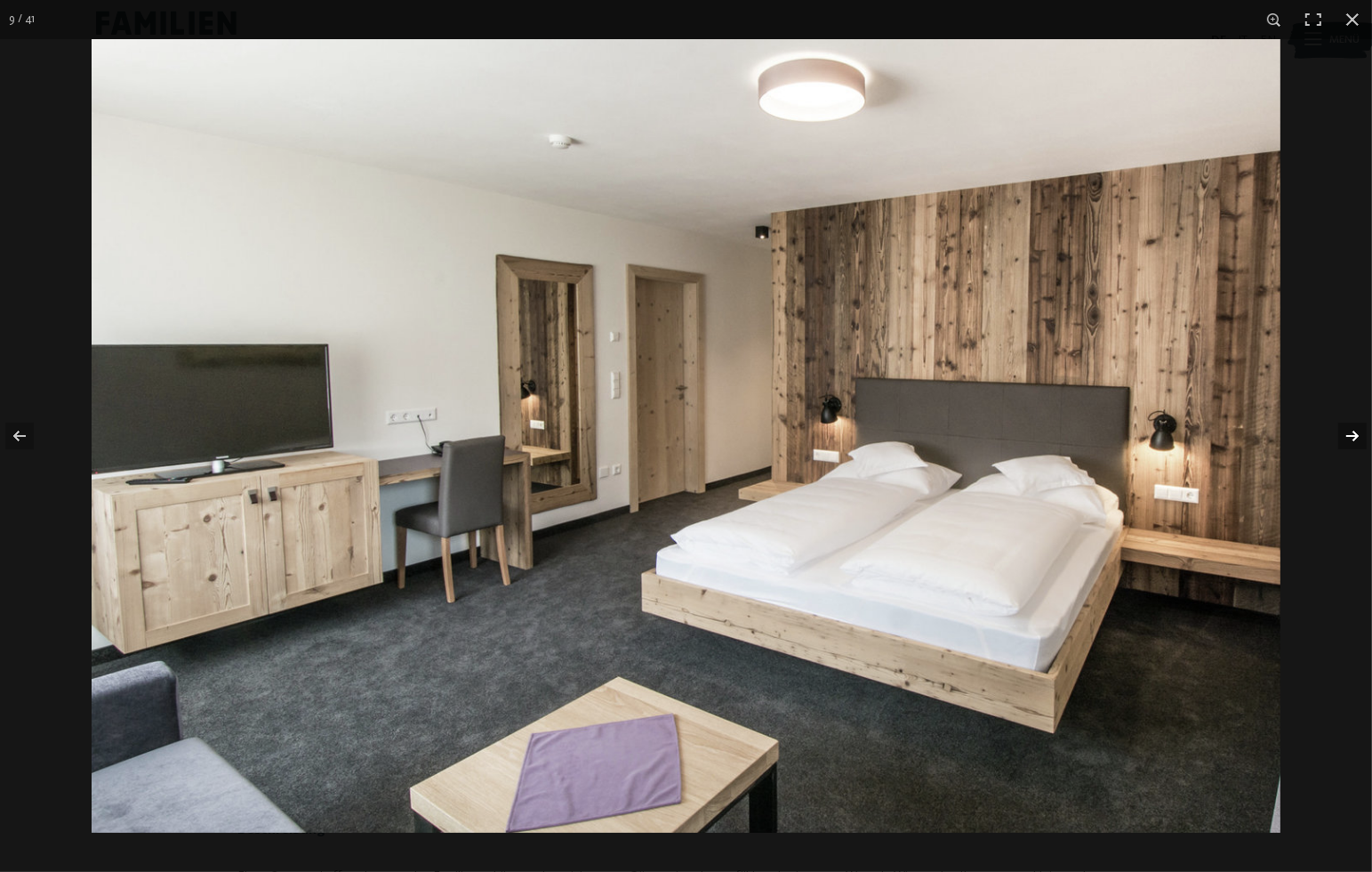
click at [1348, 441] on button "button" at bounding box center [1341, 436] width 63 height 89
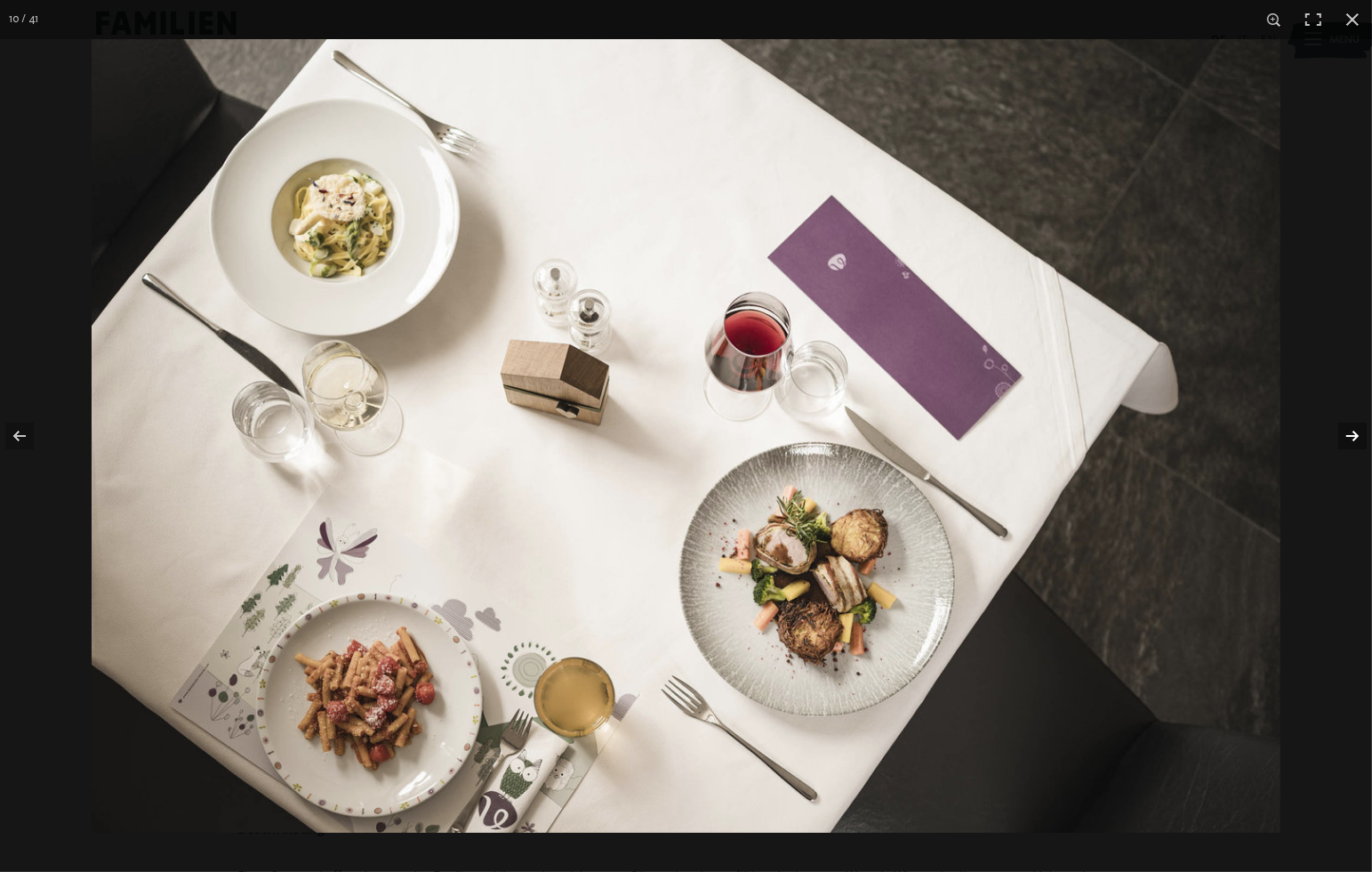
click at [1348, 441] on button "button" at bounding box center [1341, 436] width 63 height 89
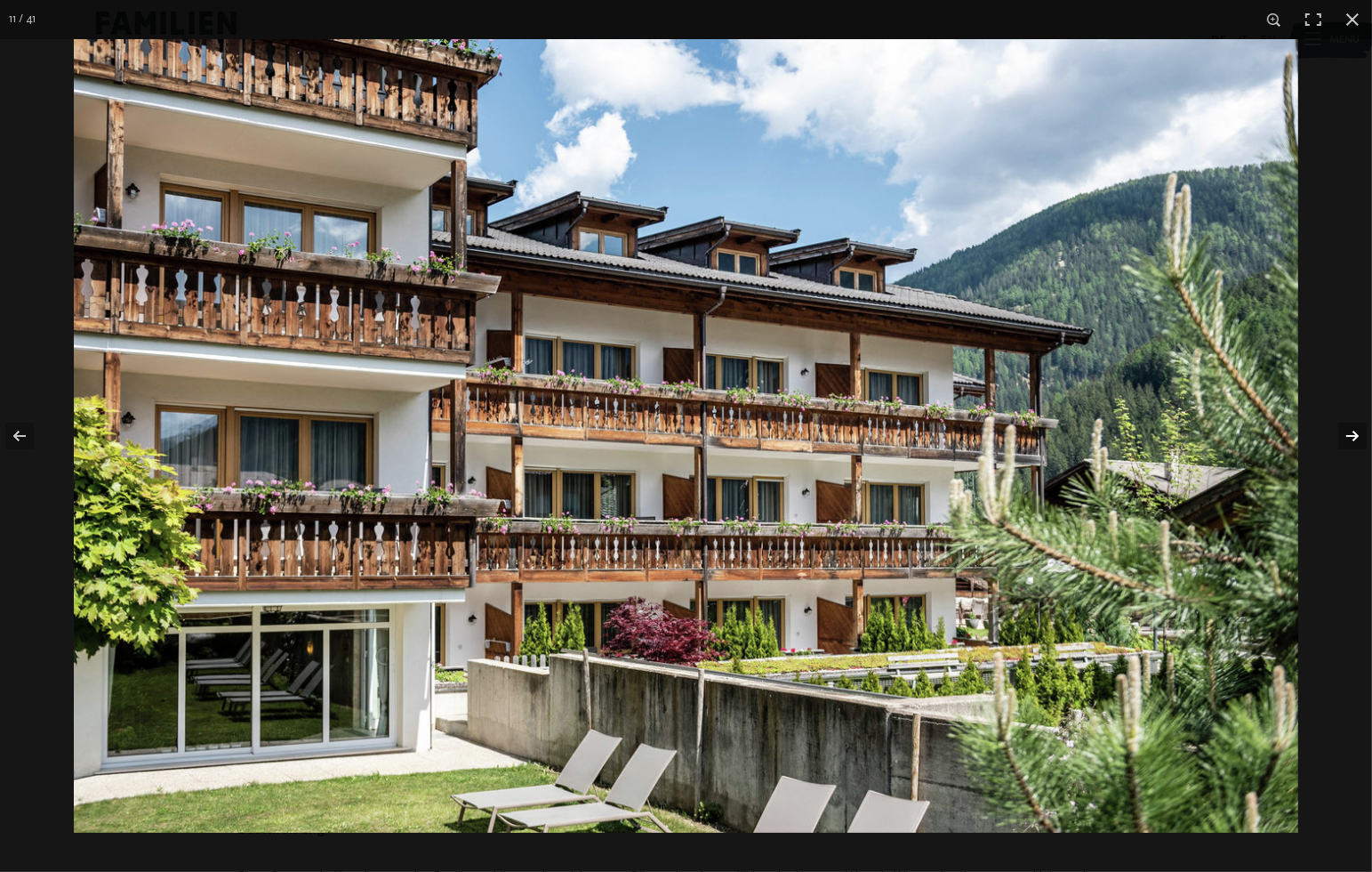
click at [1348, 441] on button "button" at bounding box center [1341, 436] width 63 height 89
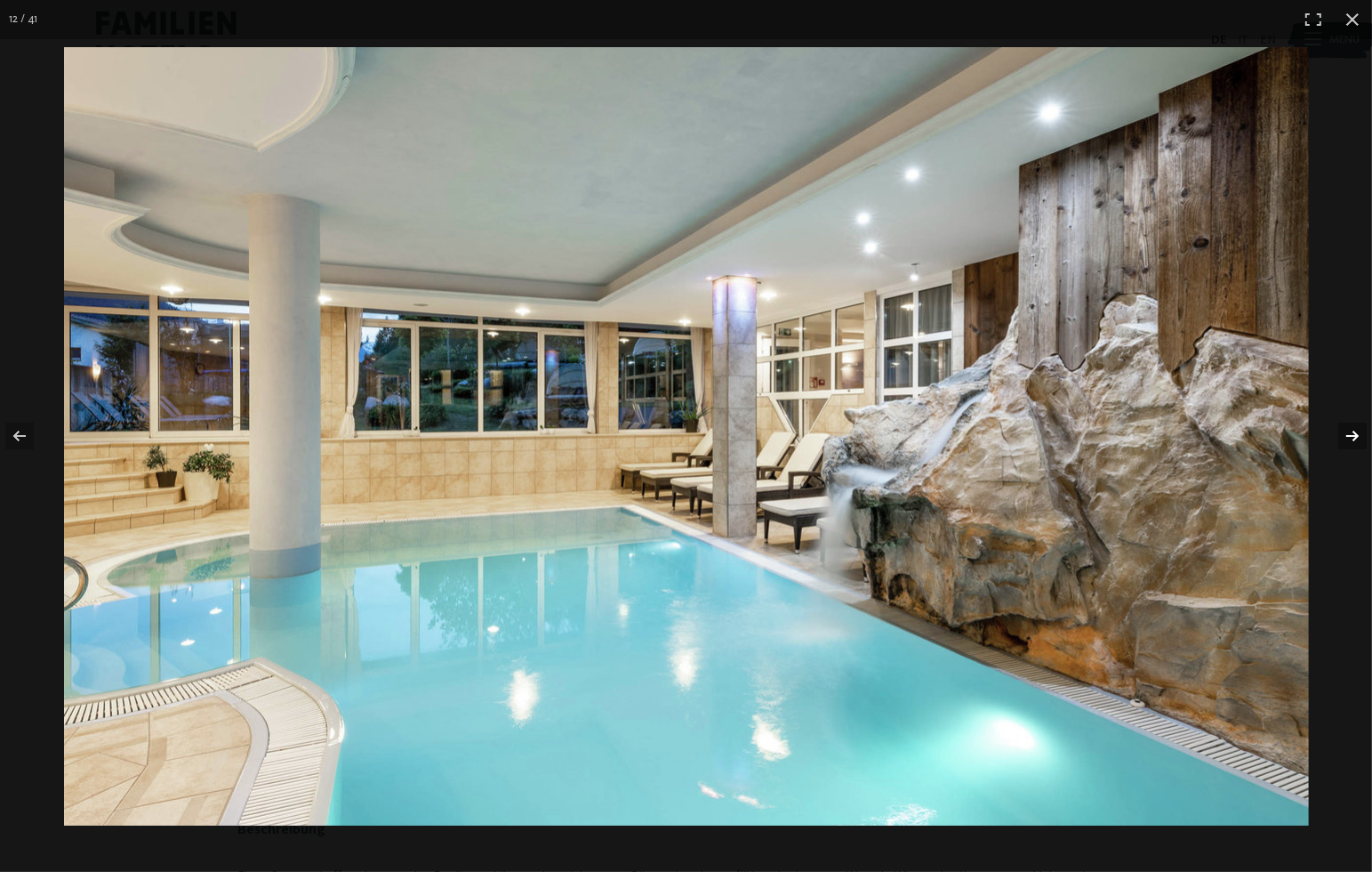
click at [1348, 441] on button "button" at bounding box center [1341, 436] width 63 height 89
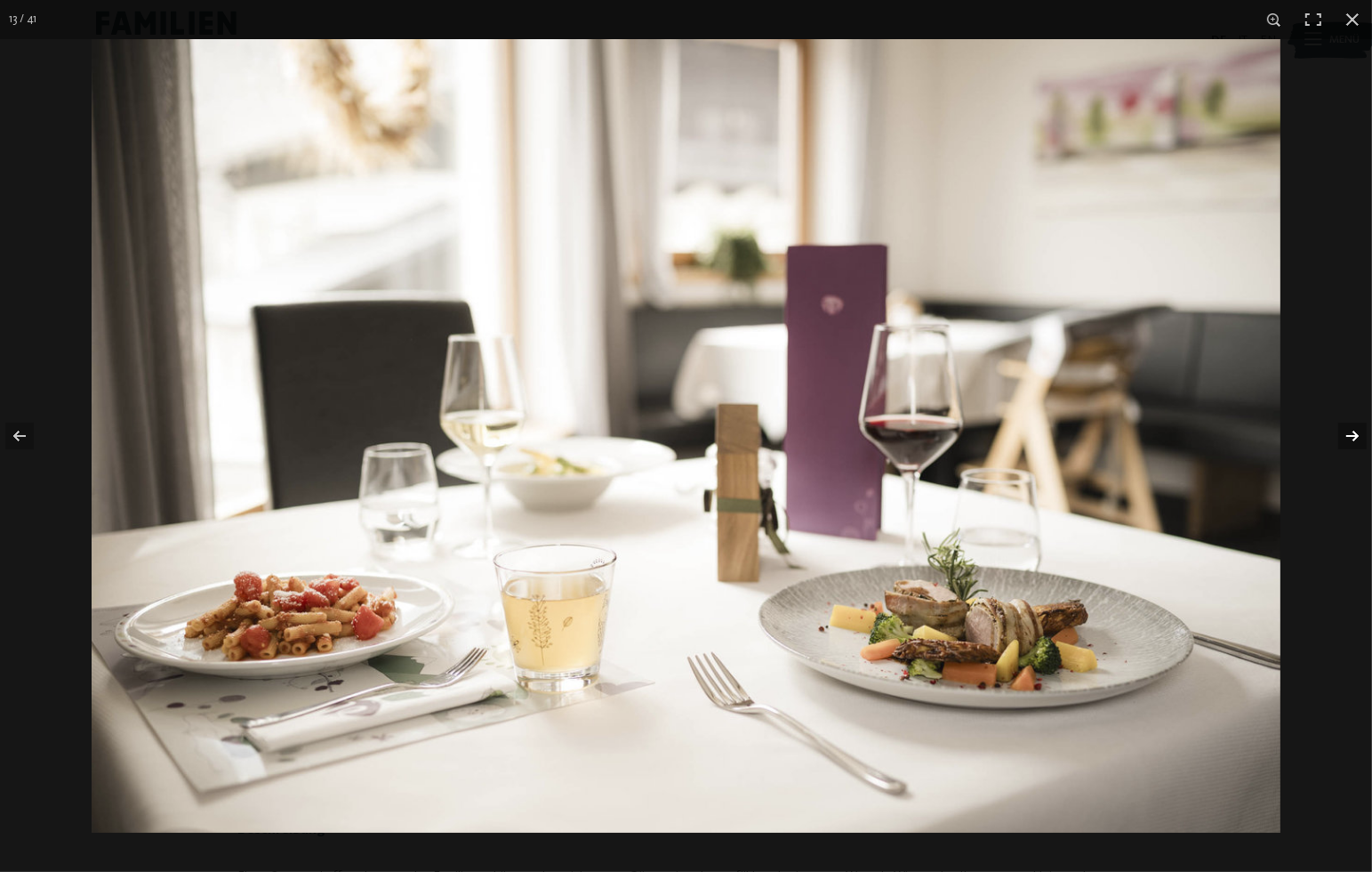
click at [1348, 441] on button "button" at bounding box center [1341, 436] width 63 height 89
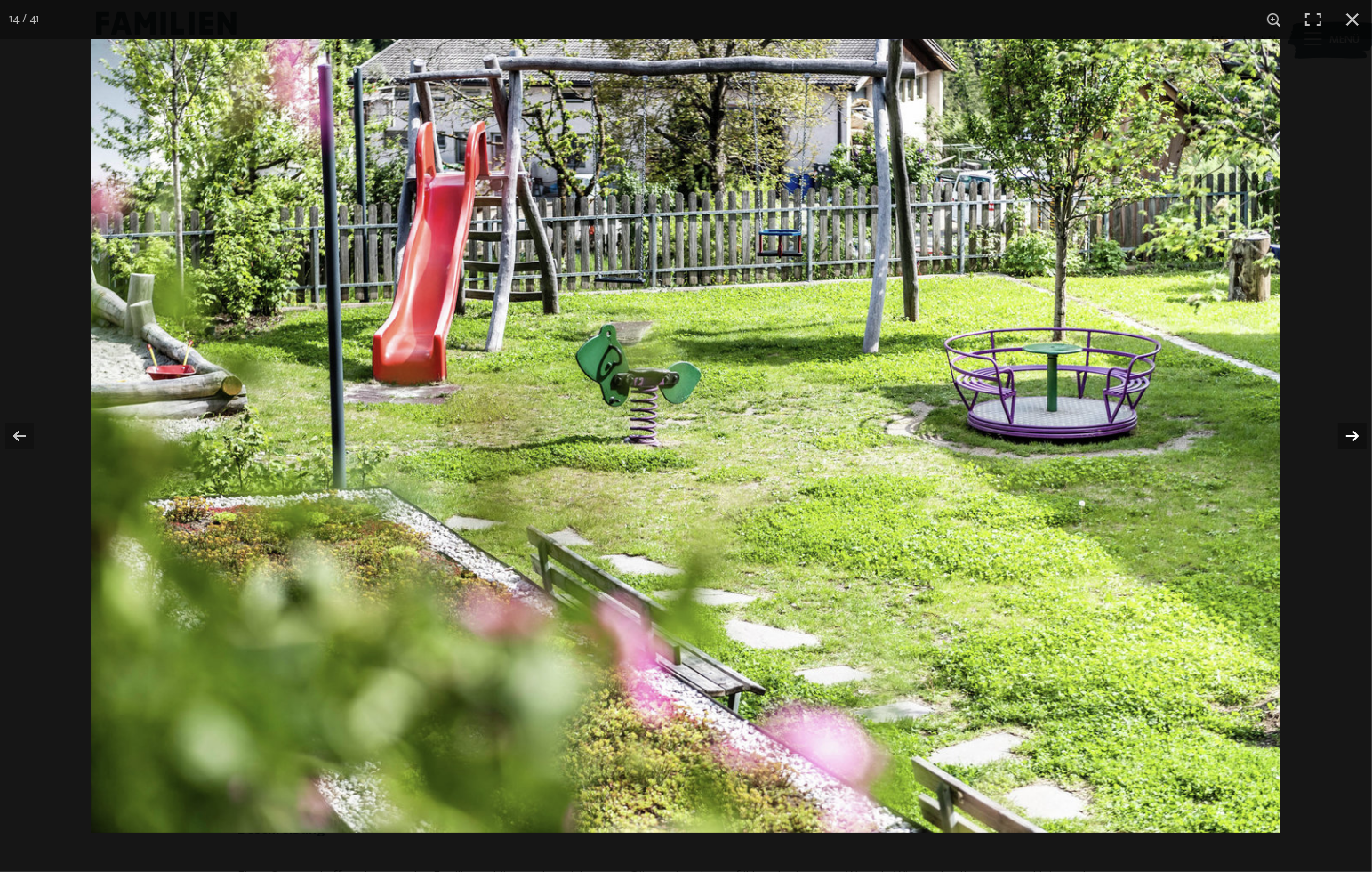
click at [1348, 441] on button "button" at bounding box center [1341, 436] width 63 height 89
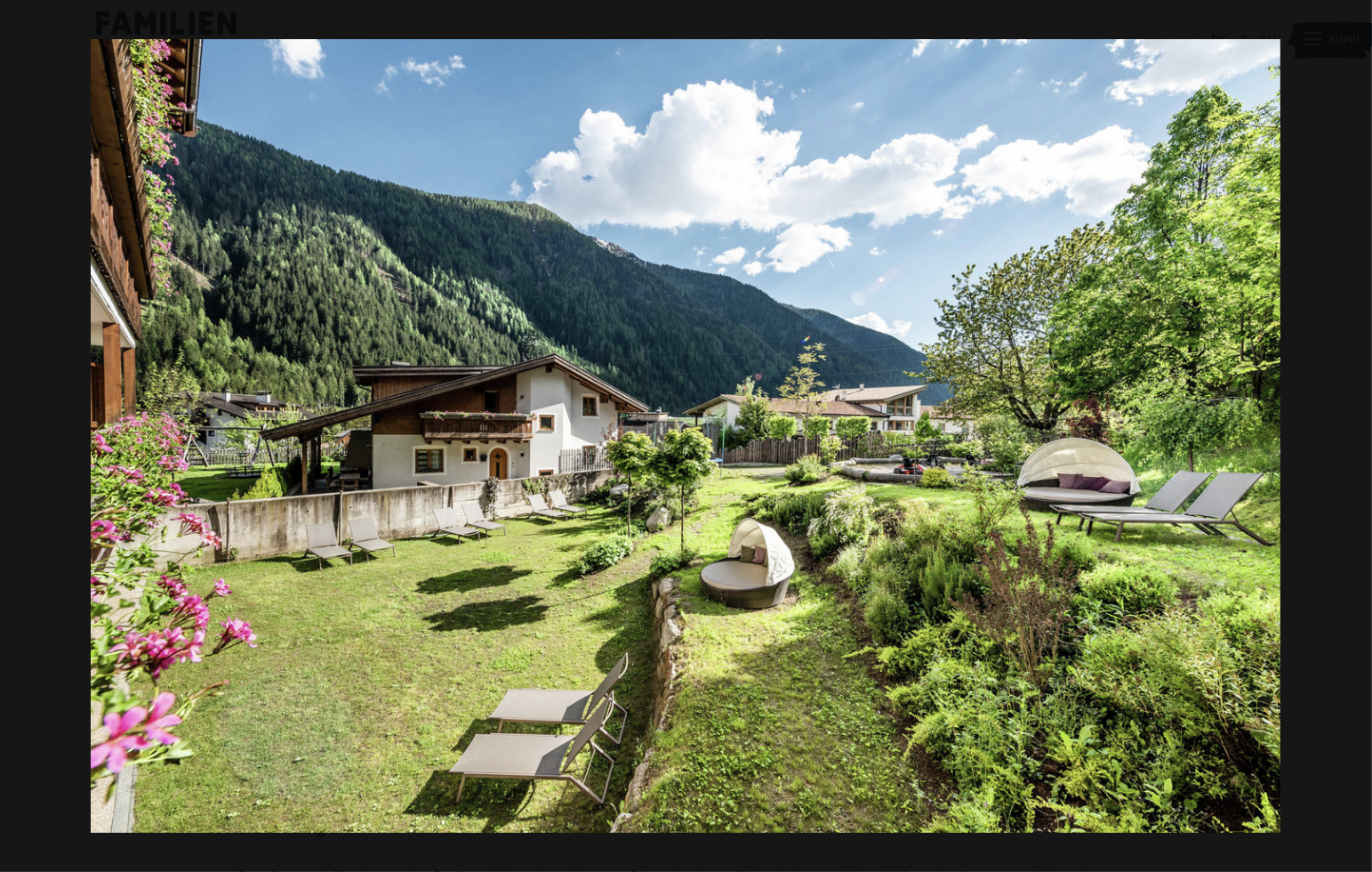
click at [1348, 441] on button "button" at bounding box center [1341, 436] width 63 height 89
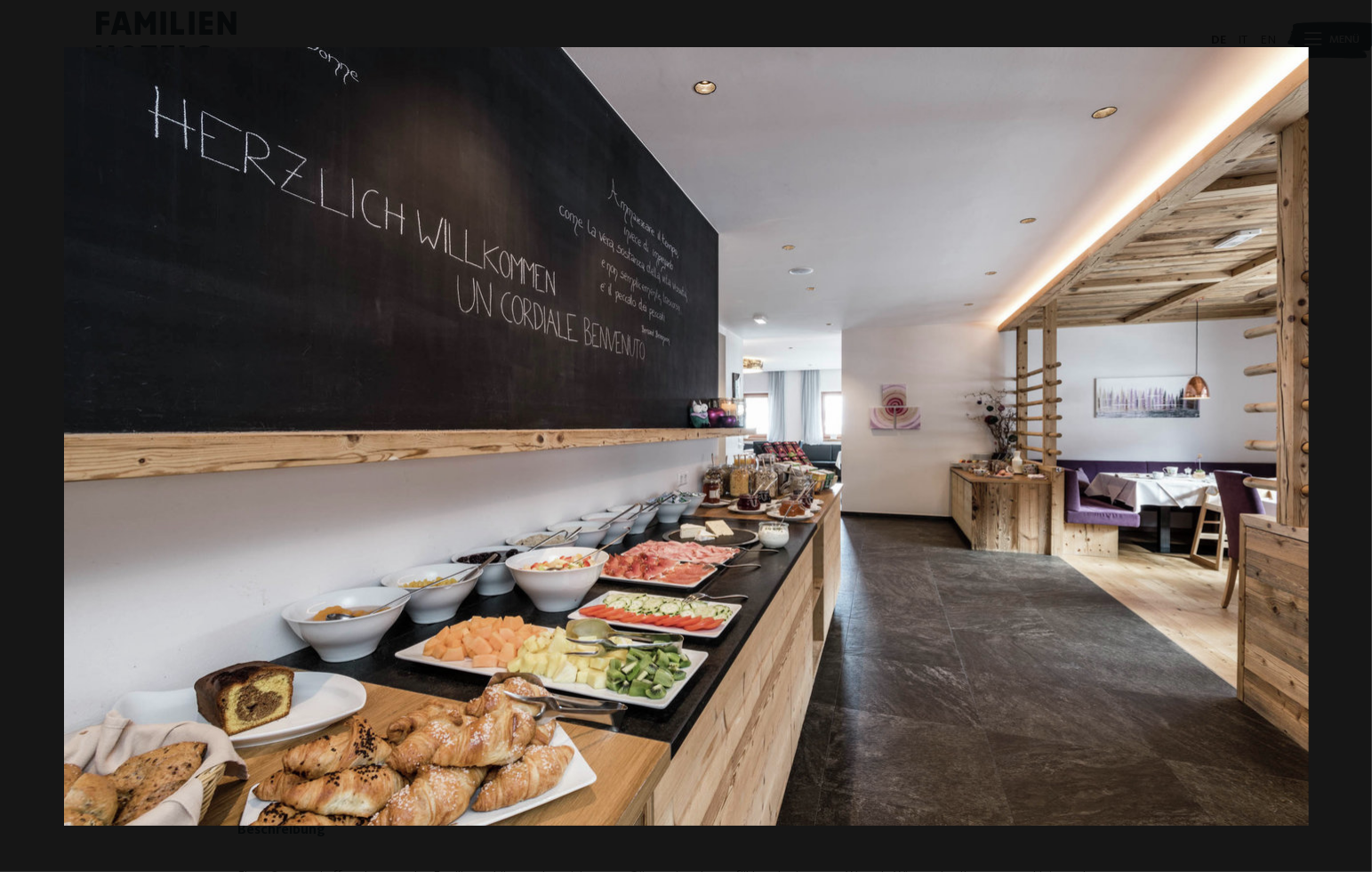
click at [1348, 441] on button "button" at bounding box center [1341, 436] width 63 height 89
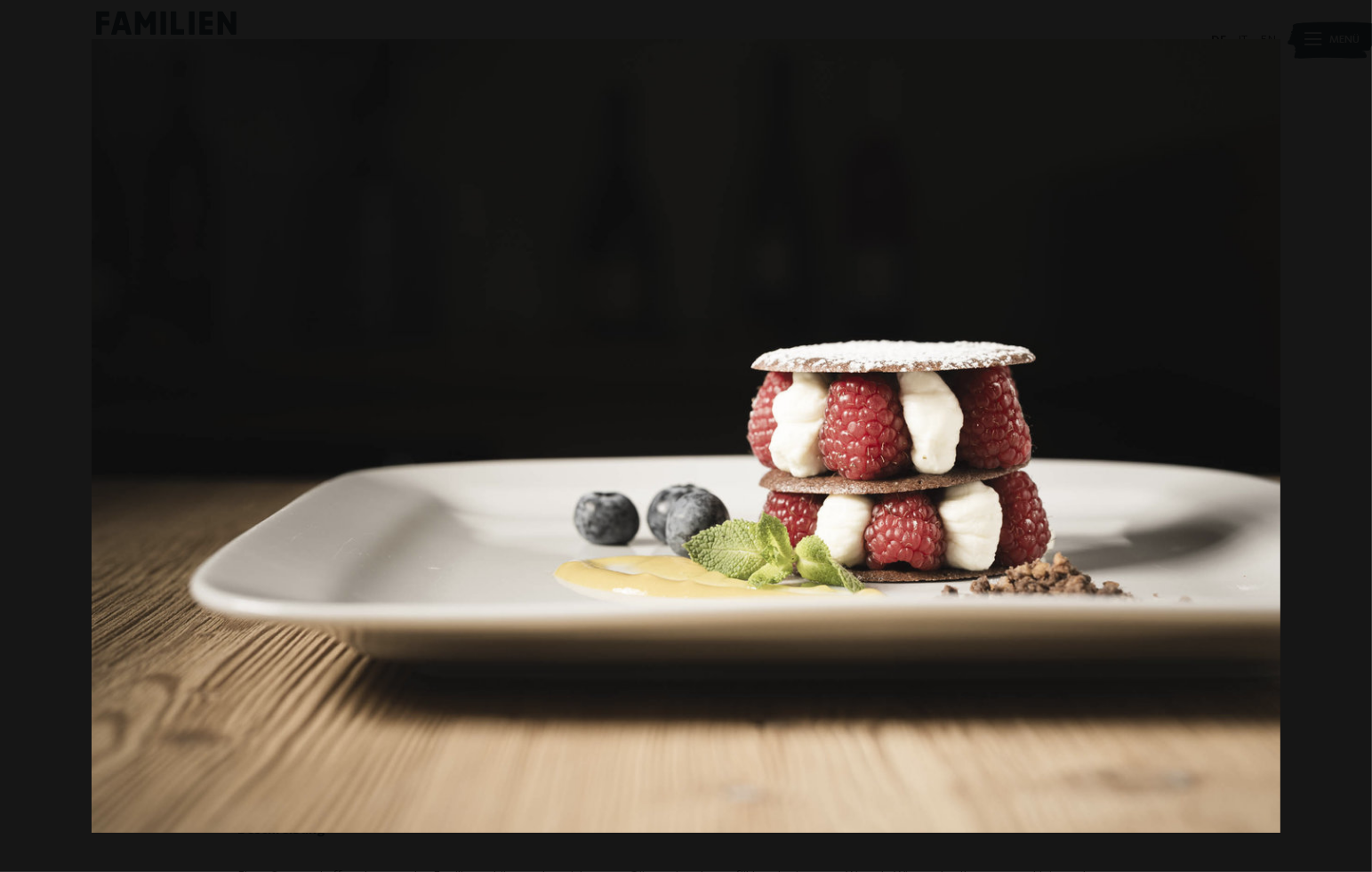
click at [1348, 441] on button "button" at bounding box center [1341, 436] width 63 height 89
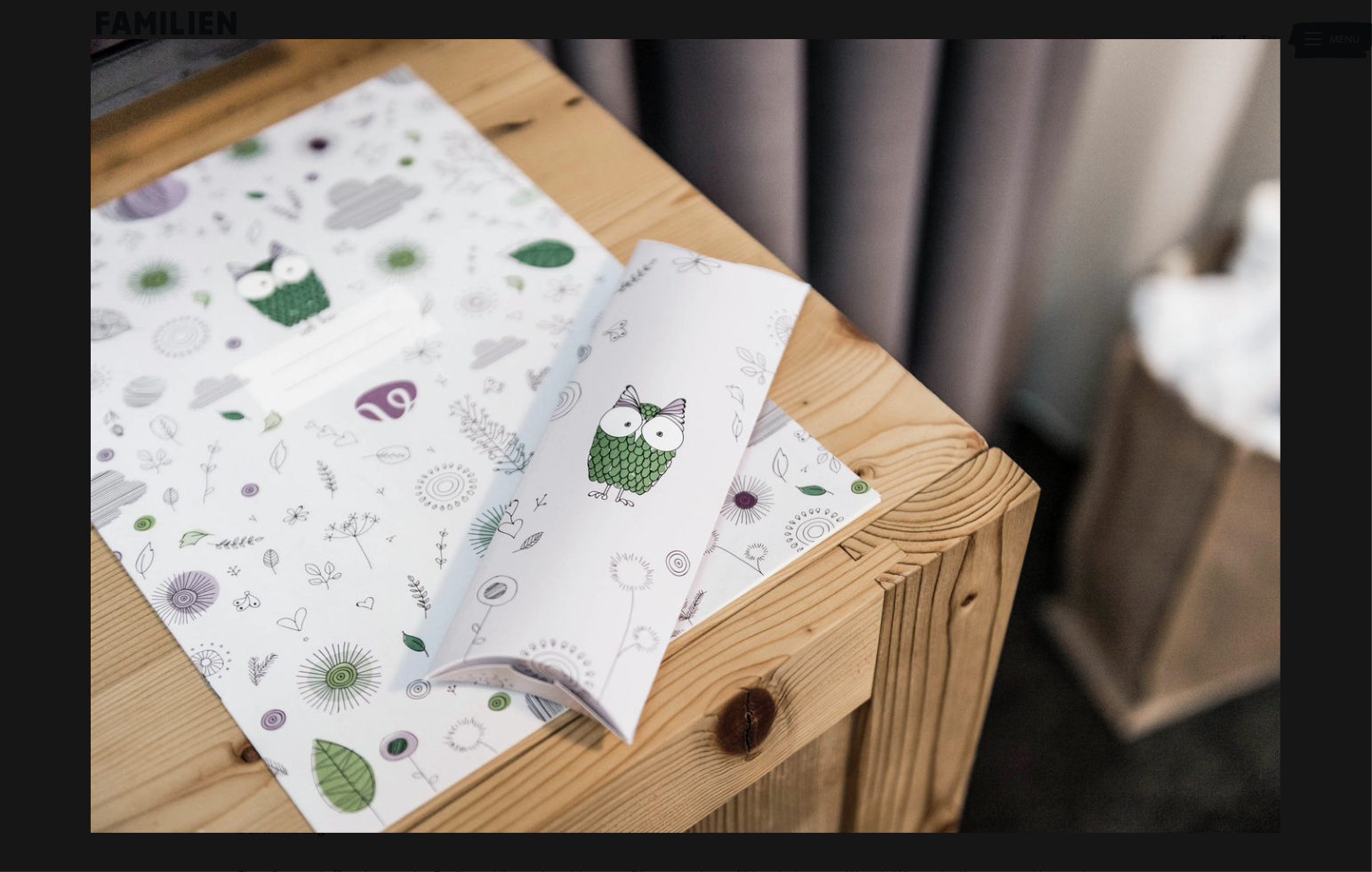
click at [1348, 441] on button "button" at bounding box center [1341, 436] width 63 height 89
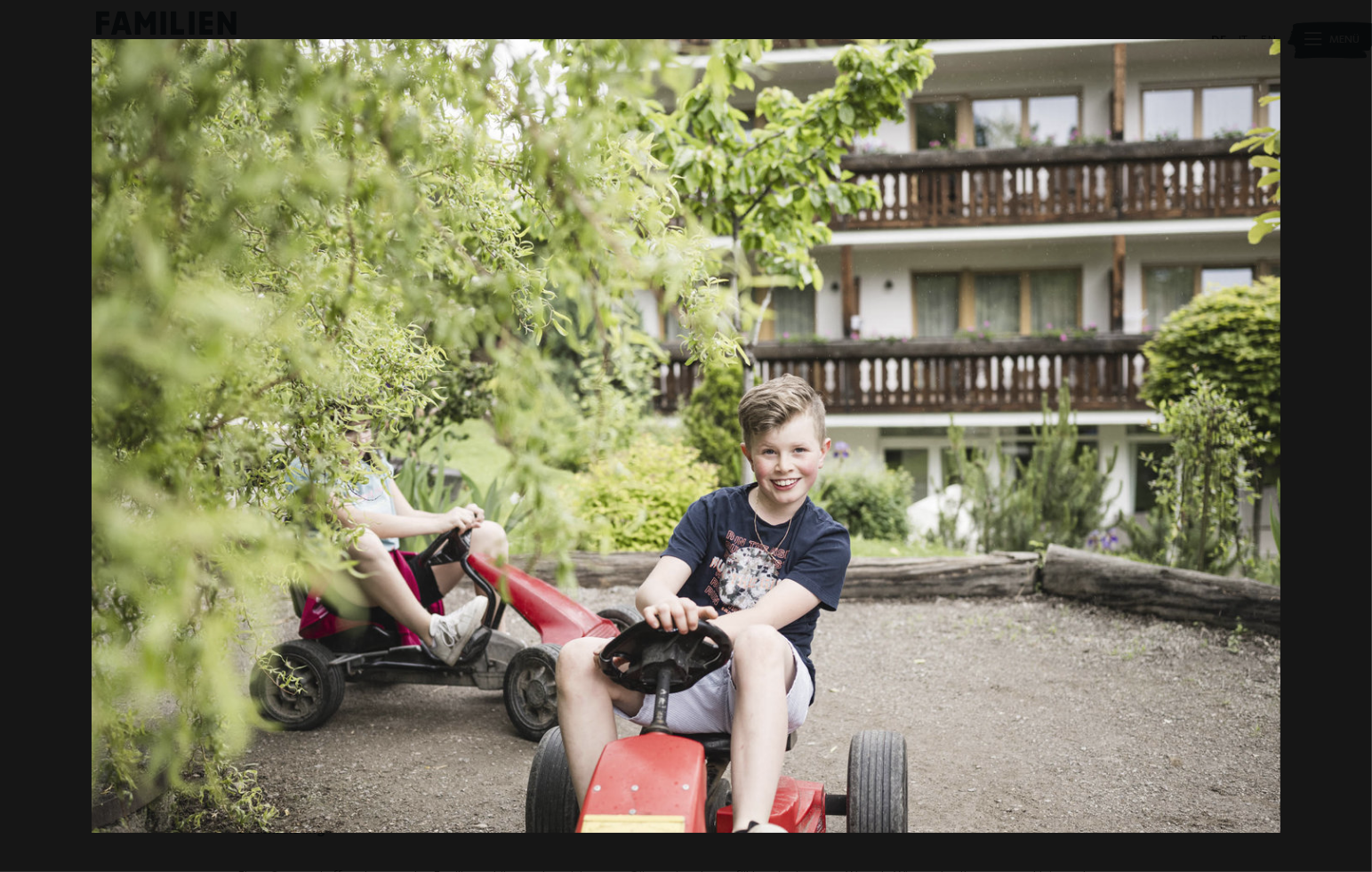
click at [1348, 441] on button "button" at bounding box center [1341, 436] width 63 height 89
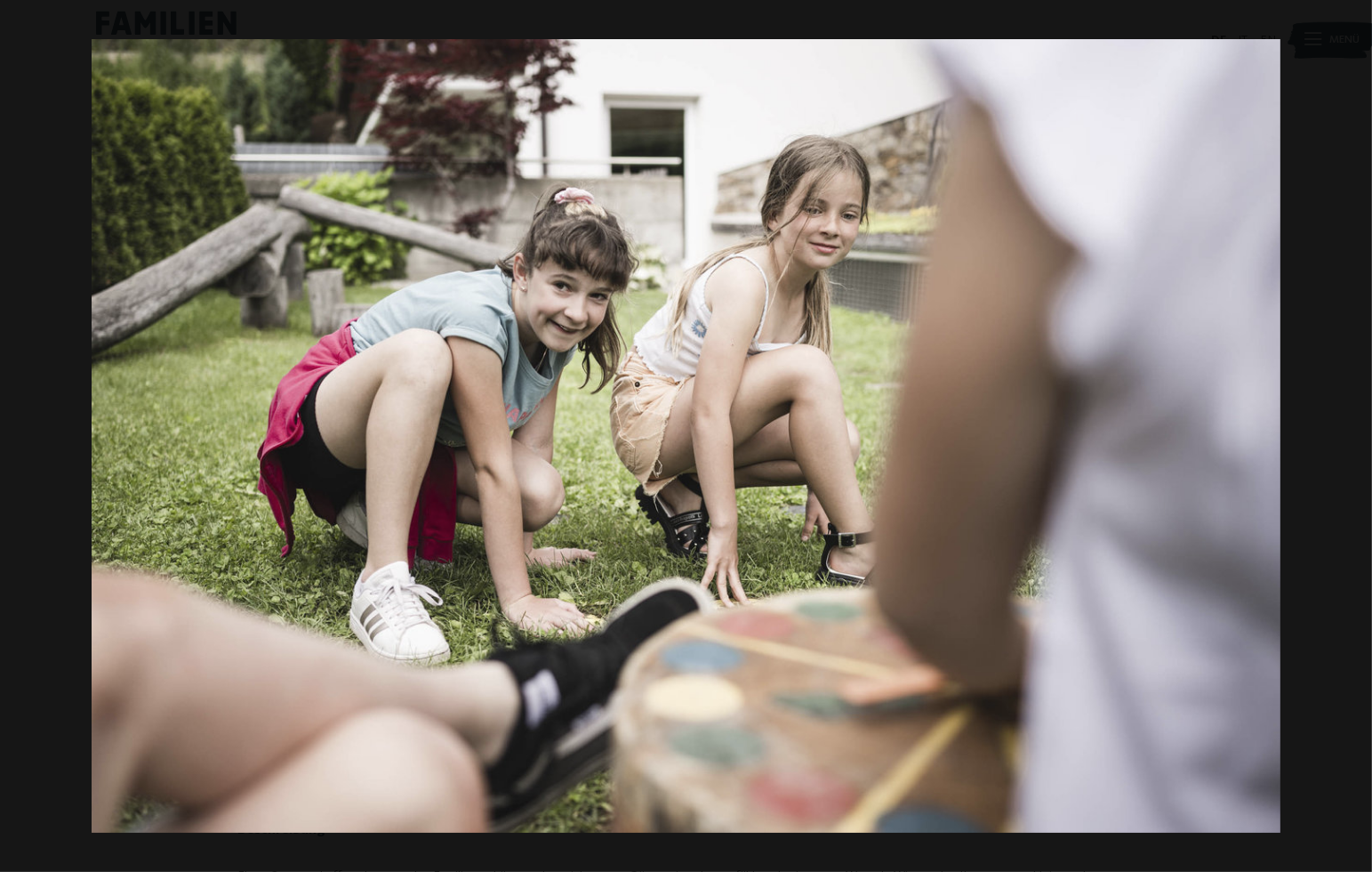
click at [1348, 441] on button "button" at bounding box center [1341, 436] width 63 height 89
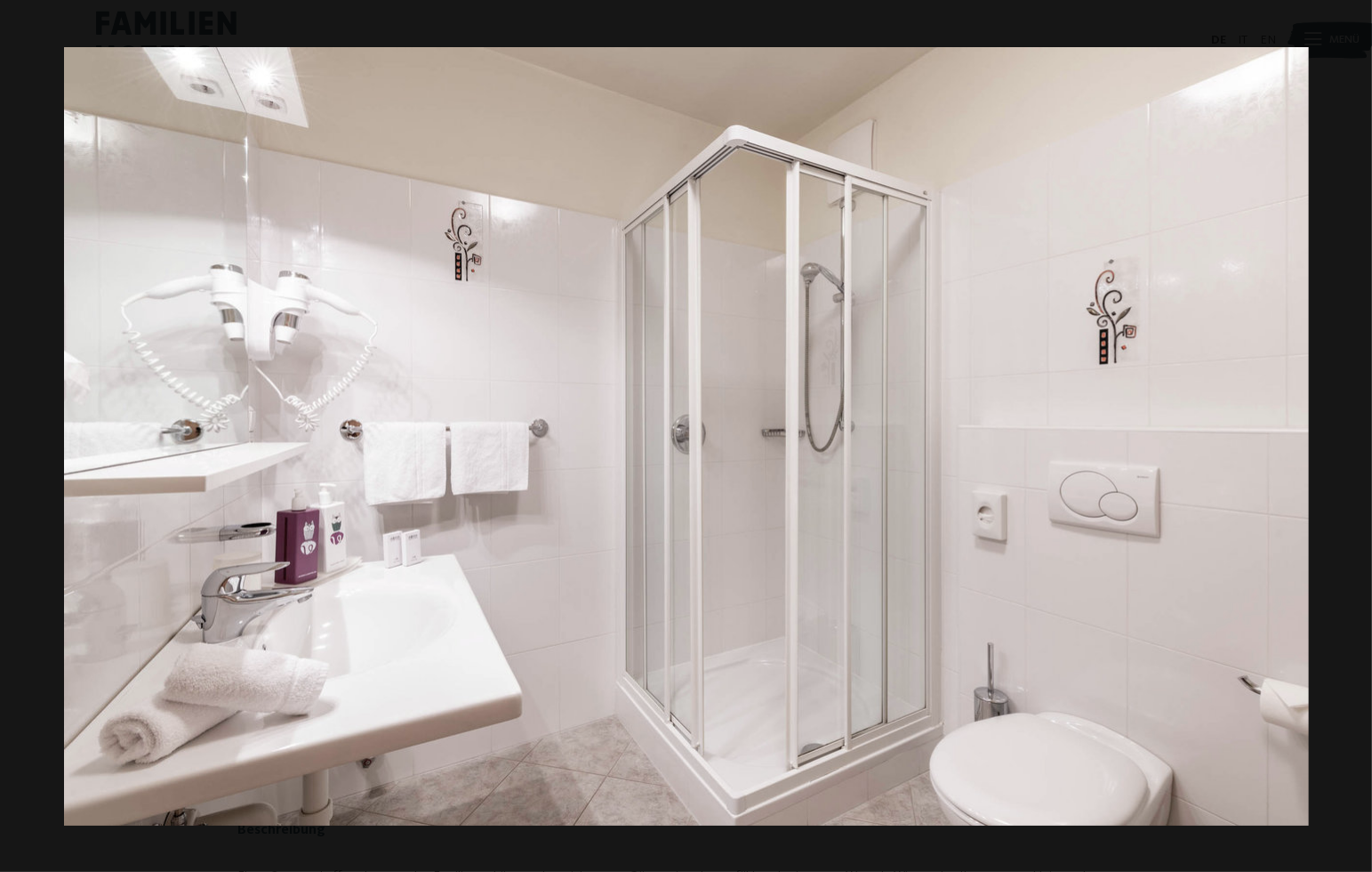
click at [1348, 441] on button "button" at bounding box center [1341, 436] width 63 height 89
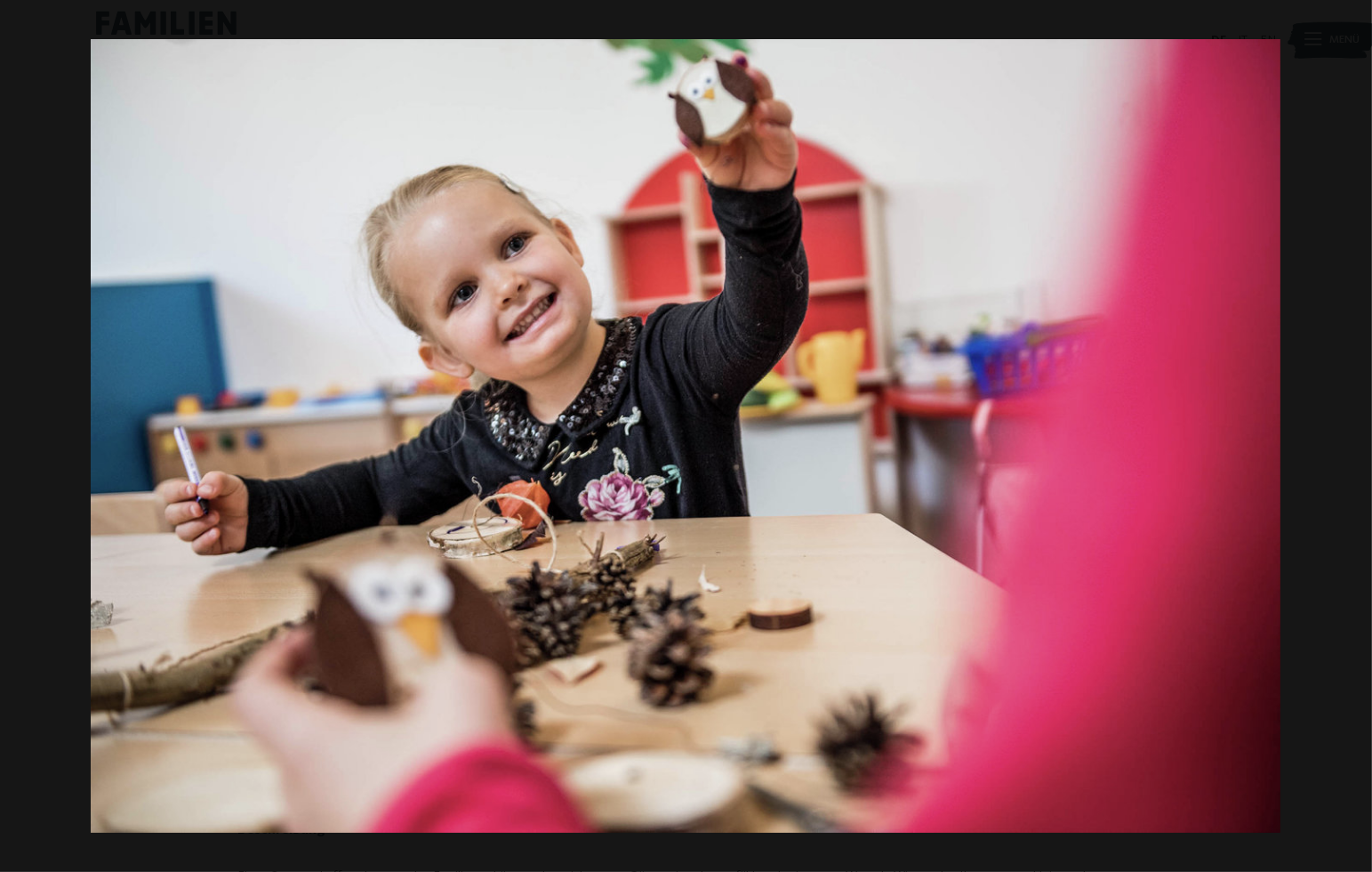
click at [1348, 441] on button "button" at bounding box center [1341, 436] width 63 height 89
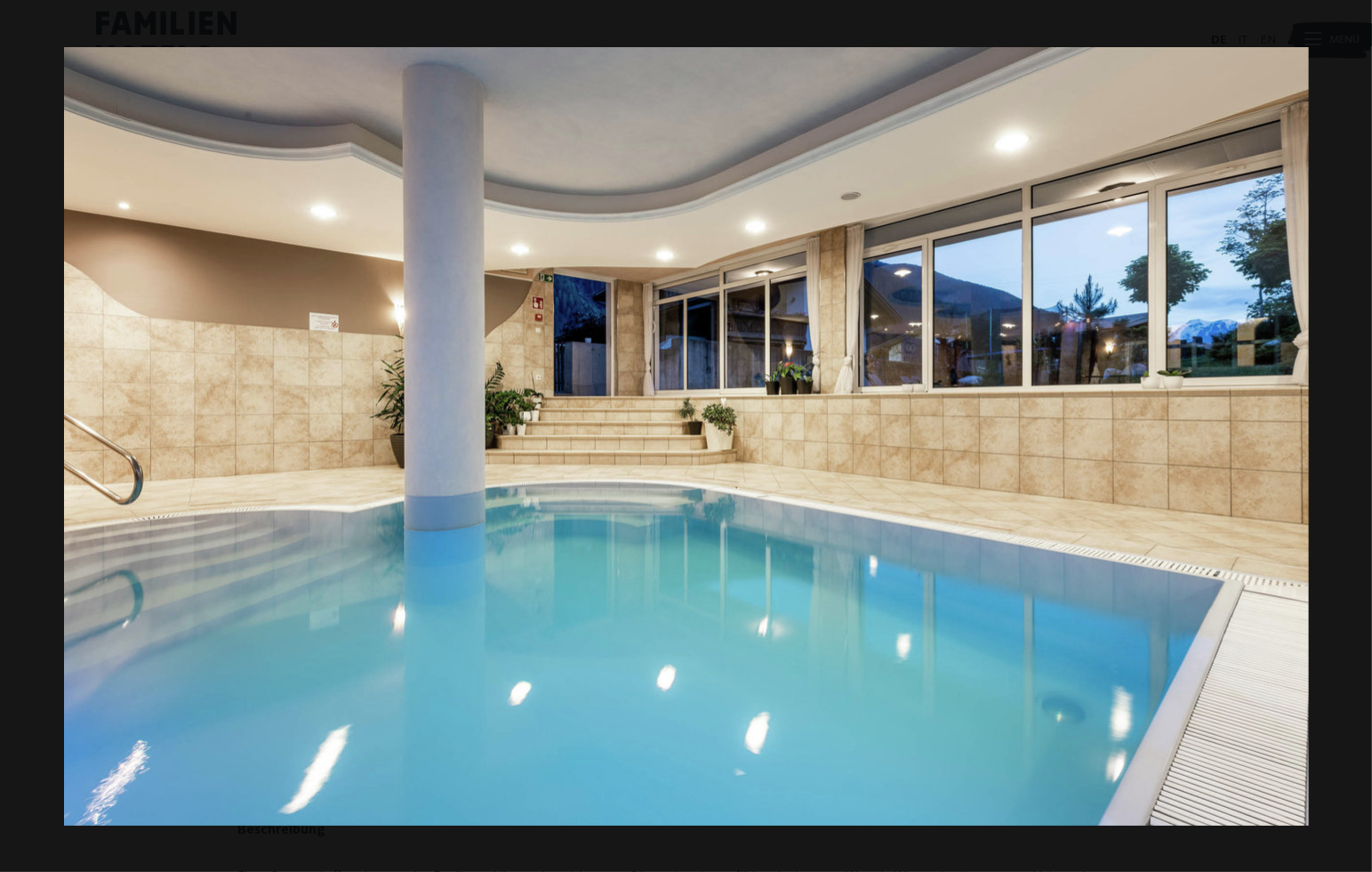
click at [1348, 441] on button "button" at bounding box center [1341, 436] width 63 height 89
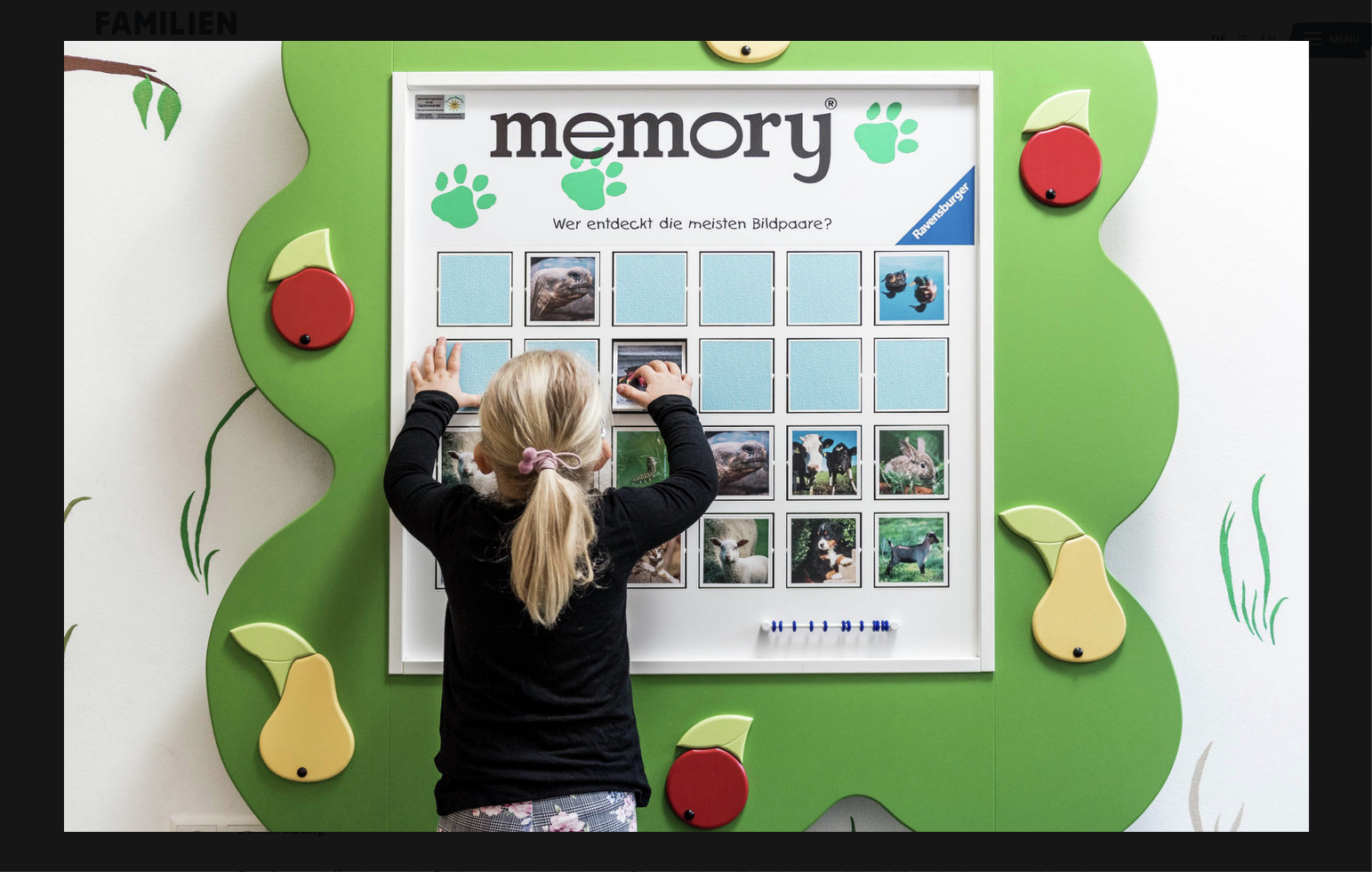
click at [1348, 441] on button "button" at bounding box center [1341, 436] width 63 height 89
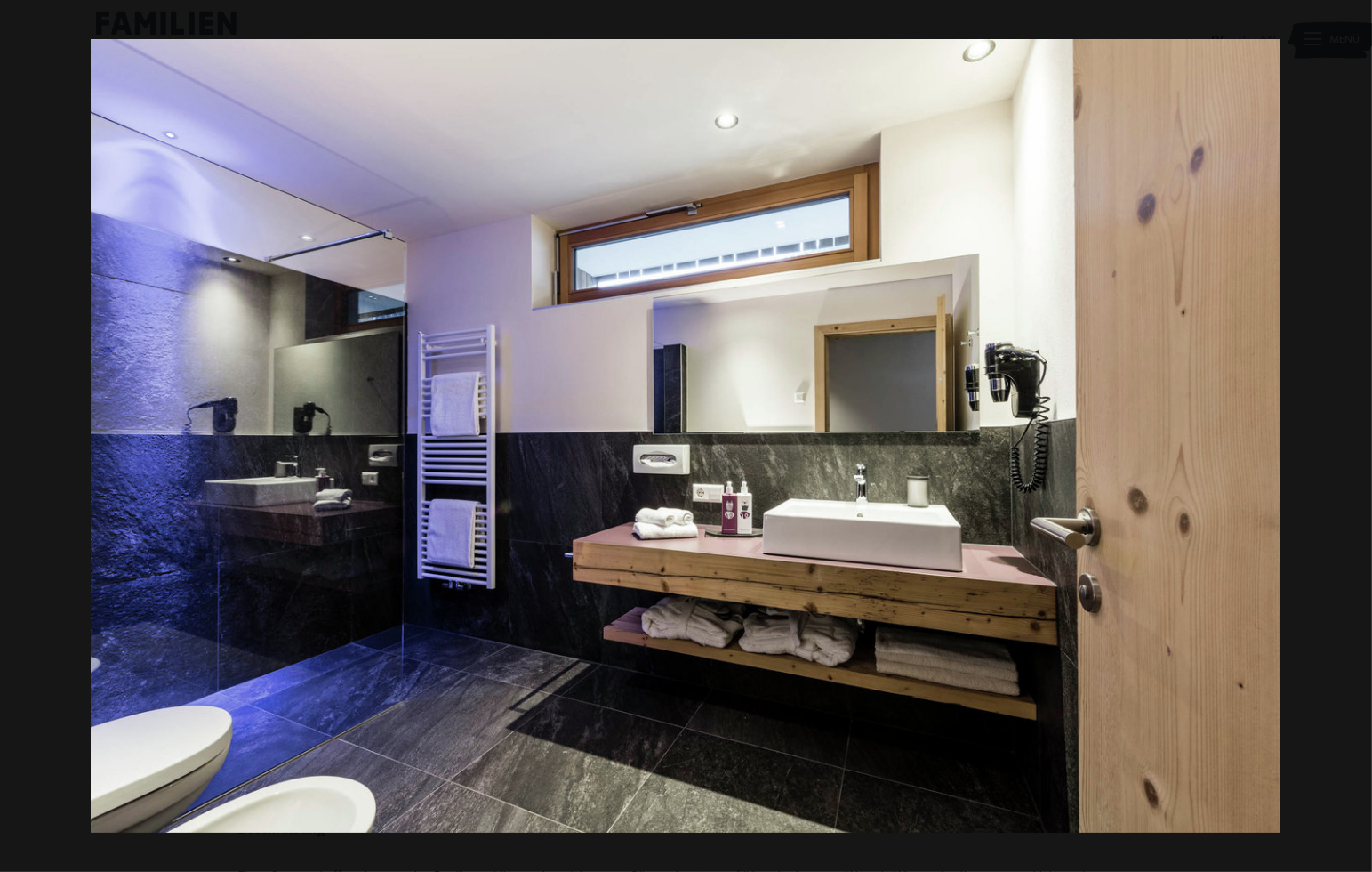
click at [1348, 441] on button "button" at bounding box center [1341, 436] width 63 height 89
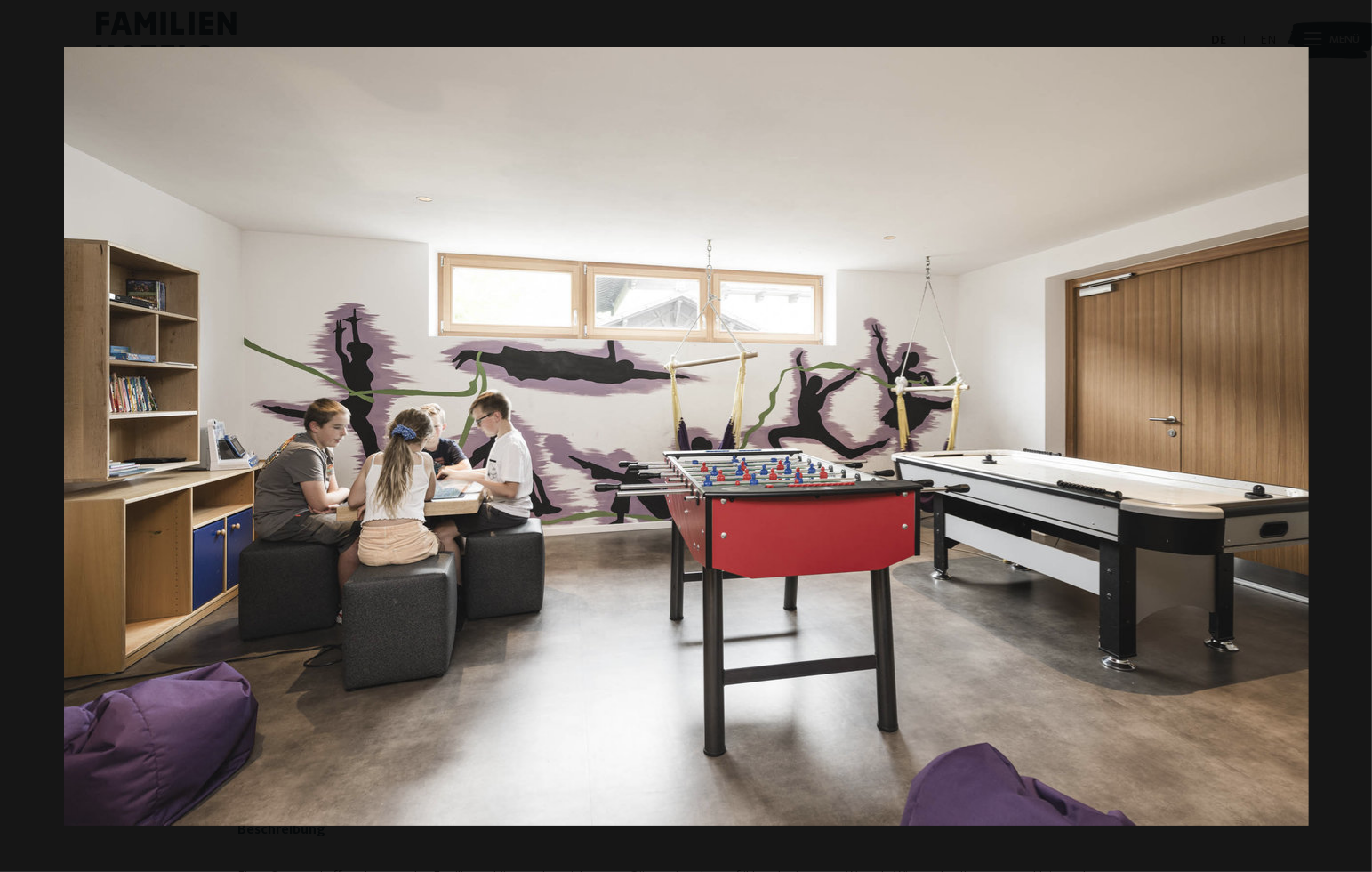
click at [1348, 441] on button "button" at bounding box center [1341, 436] width 63 height 89
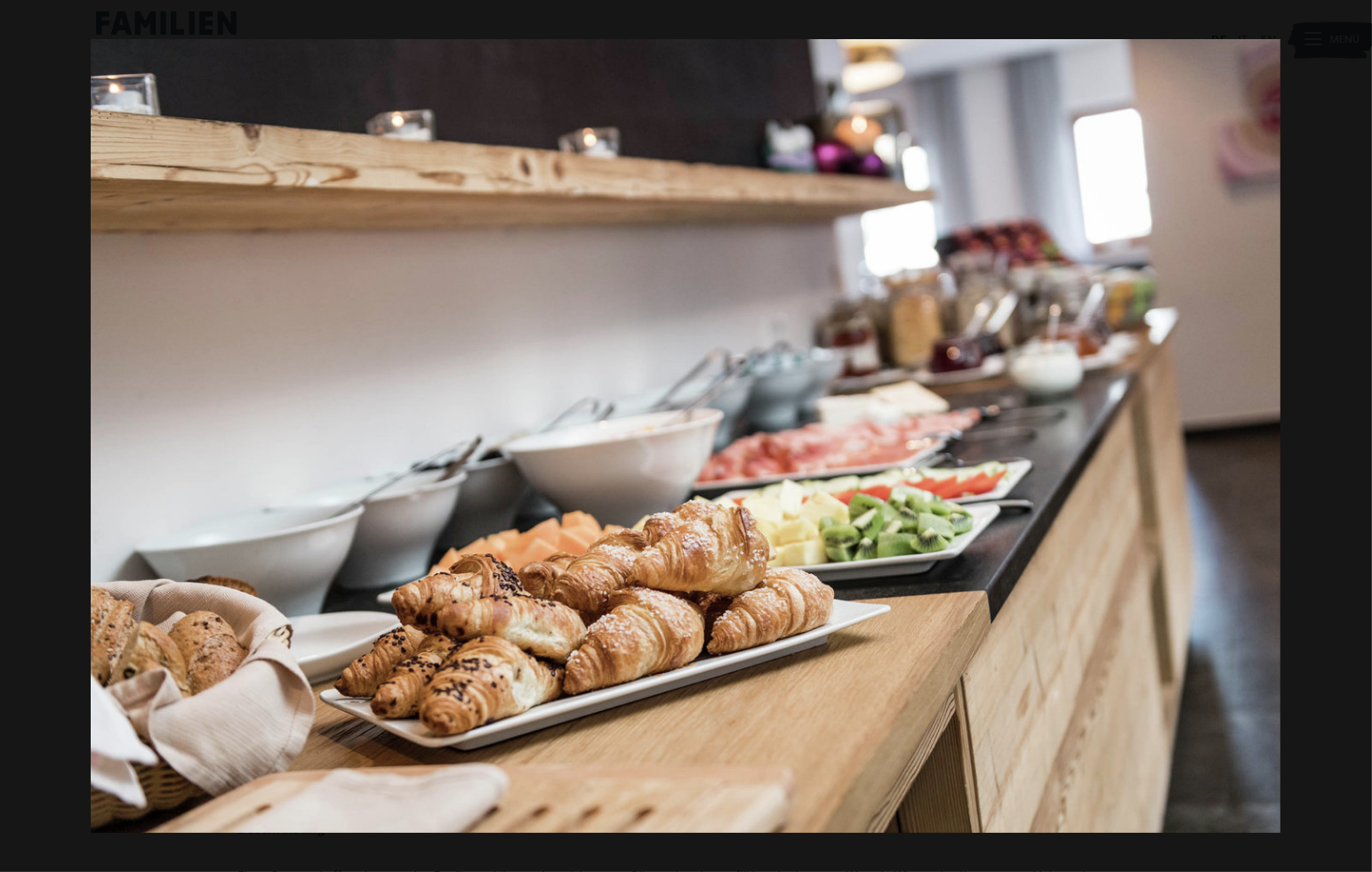
click at [1348, 441] on button "button" at bounding box center [1341, 436] width 63 height 89
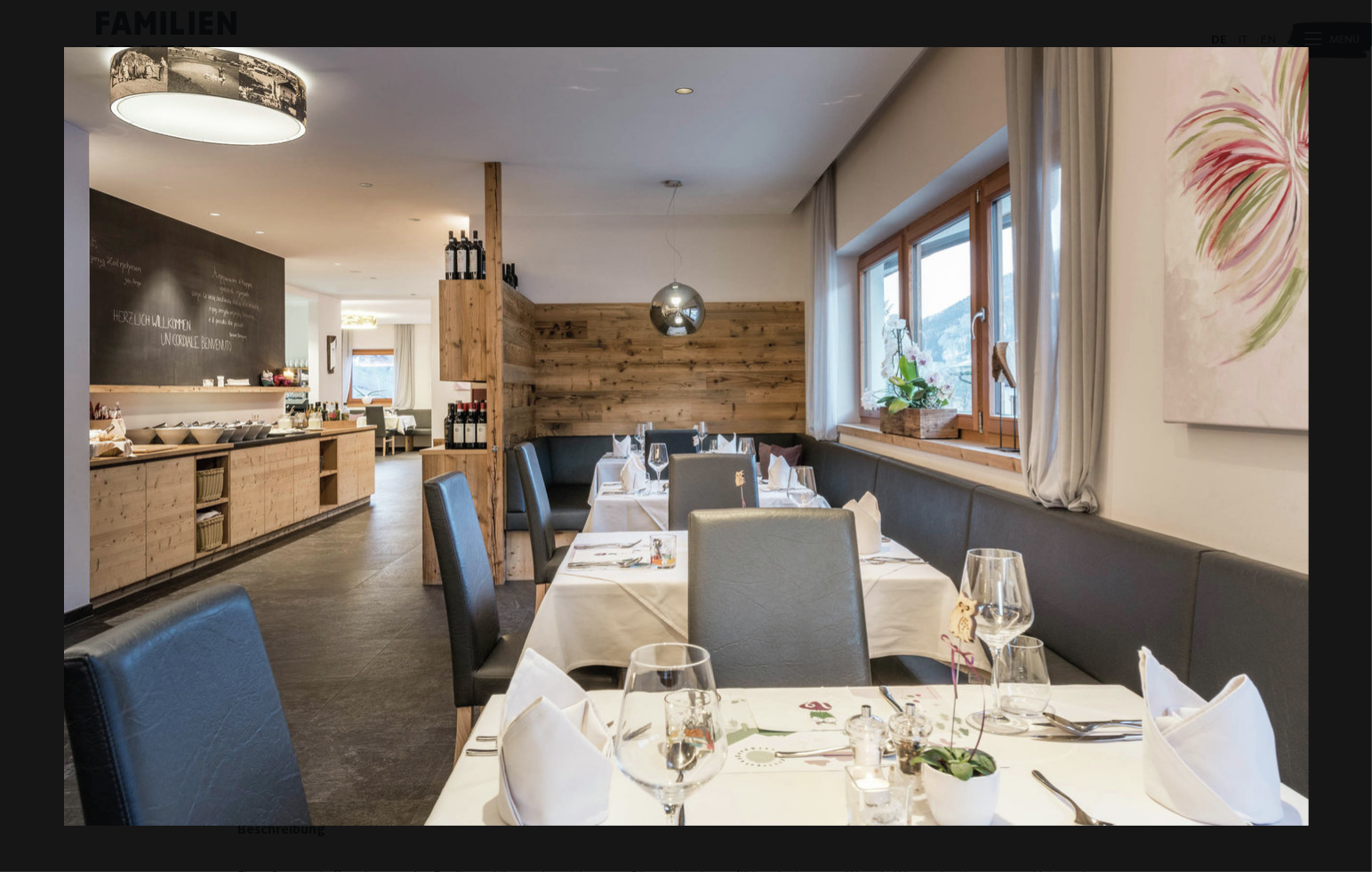
click at [1348, 441] on button "button" at bounding box center [1341, 436] width 63 height 89
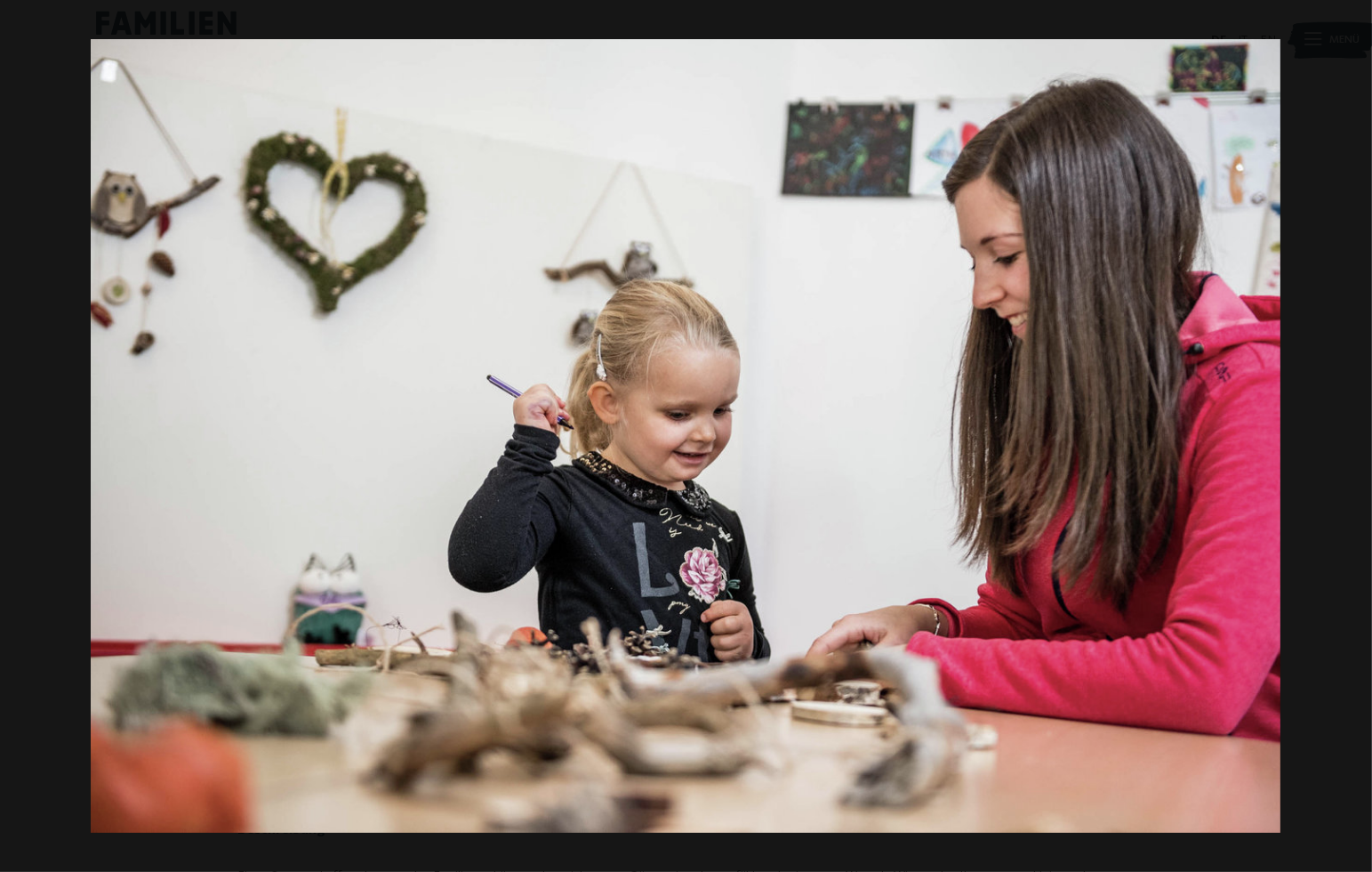
click at [1348, 441] on button "button" at bounding box center [1341, 436] width 63 height 89
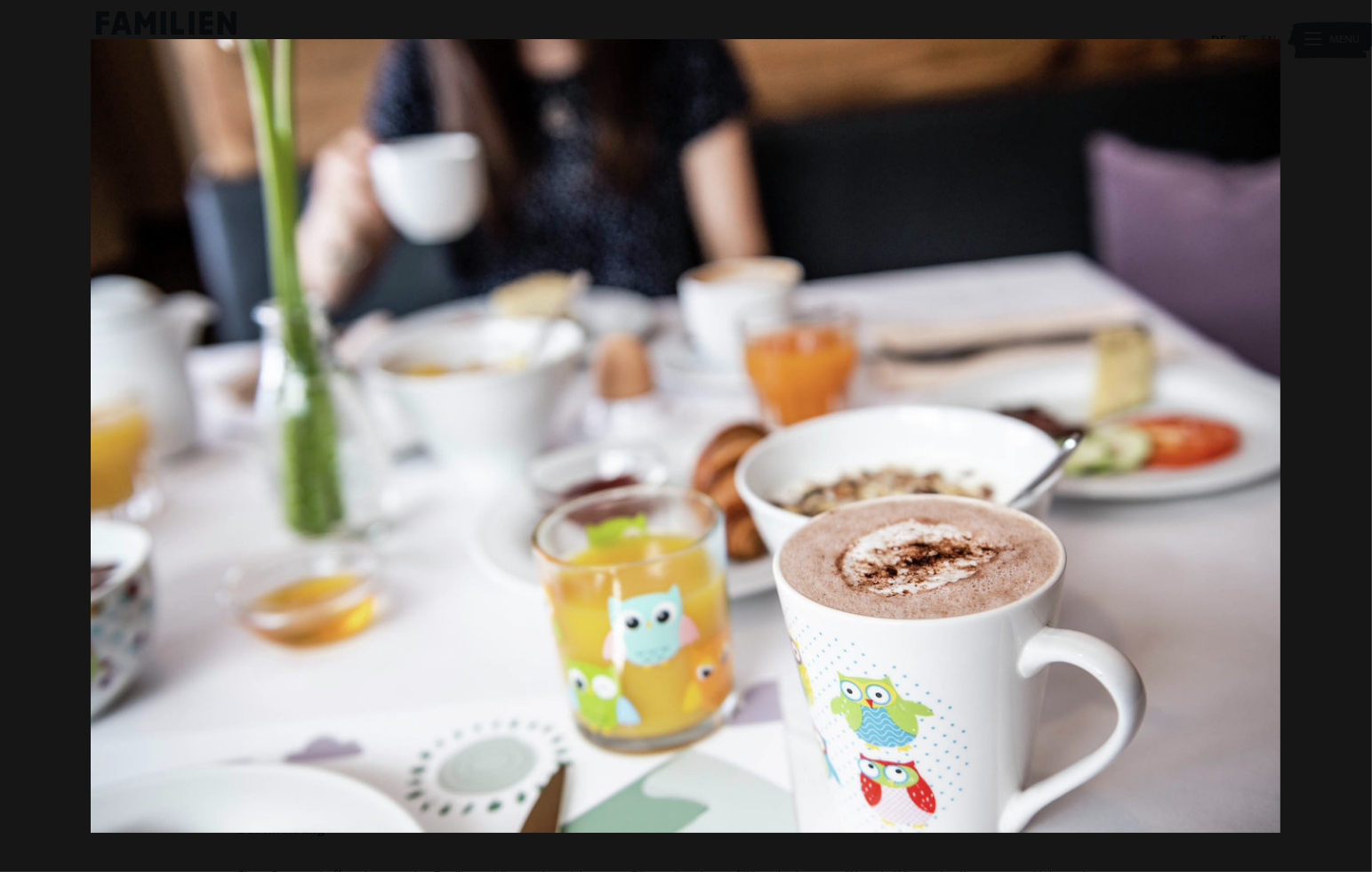
click at [1348, 441] on button "button" at bounding box center [1341, 436] width 63 height 89
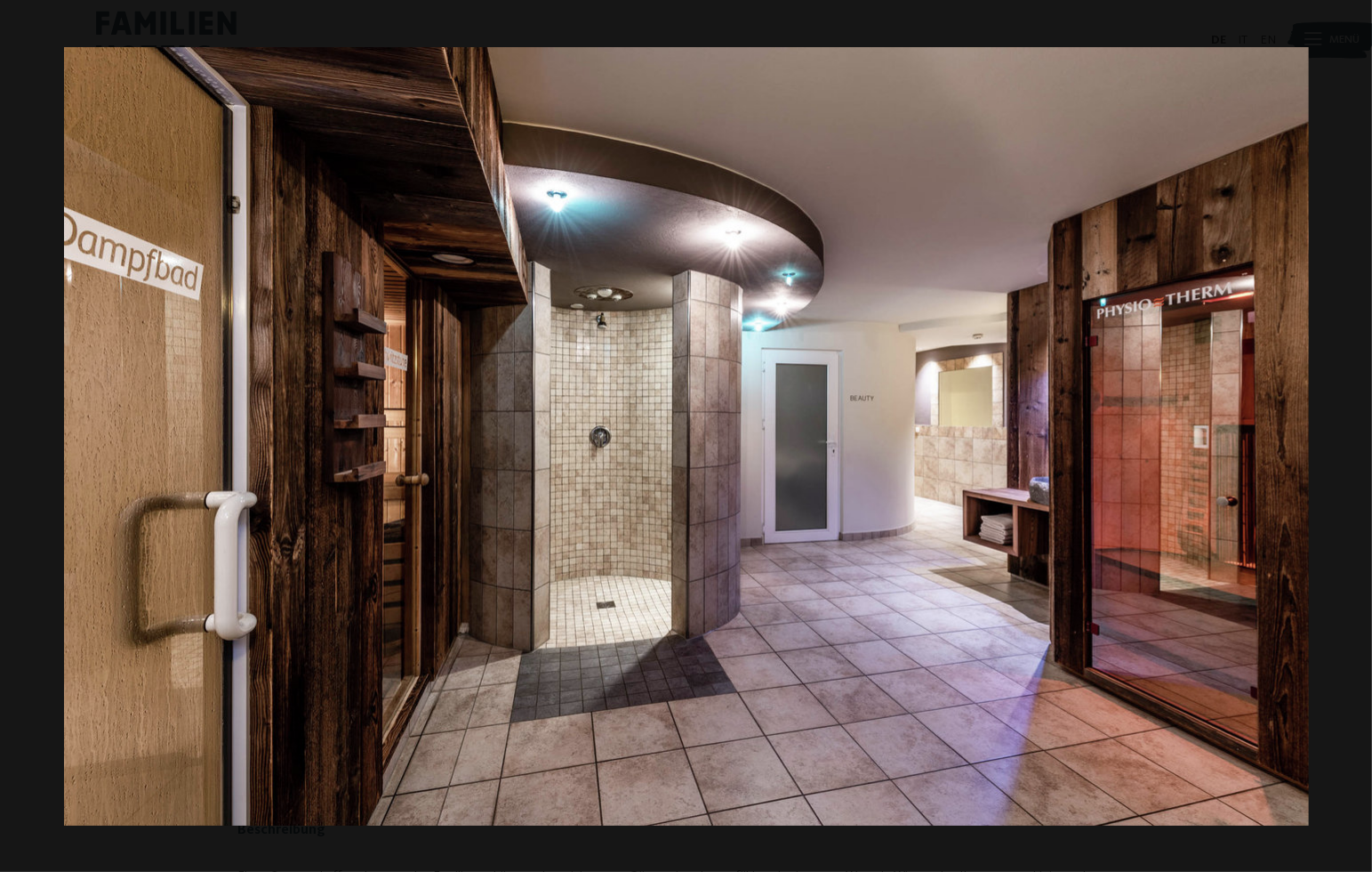
click at [1348, 441] on button "button" at bounding box center [1341, 436] width 63 height 89
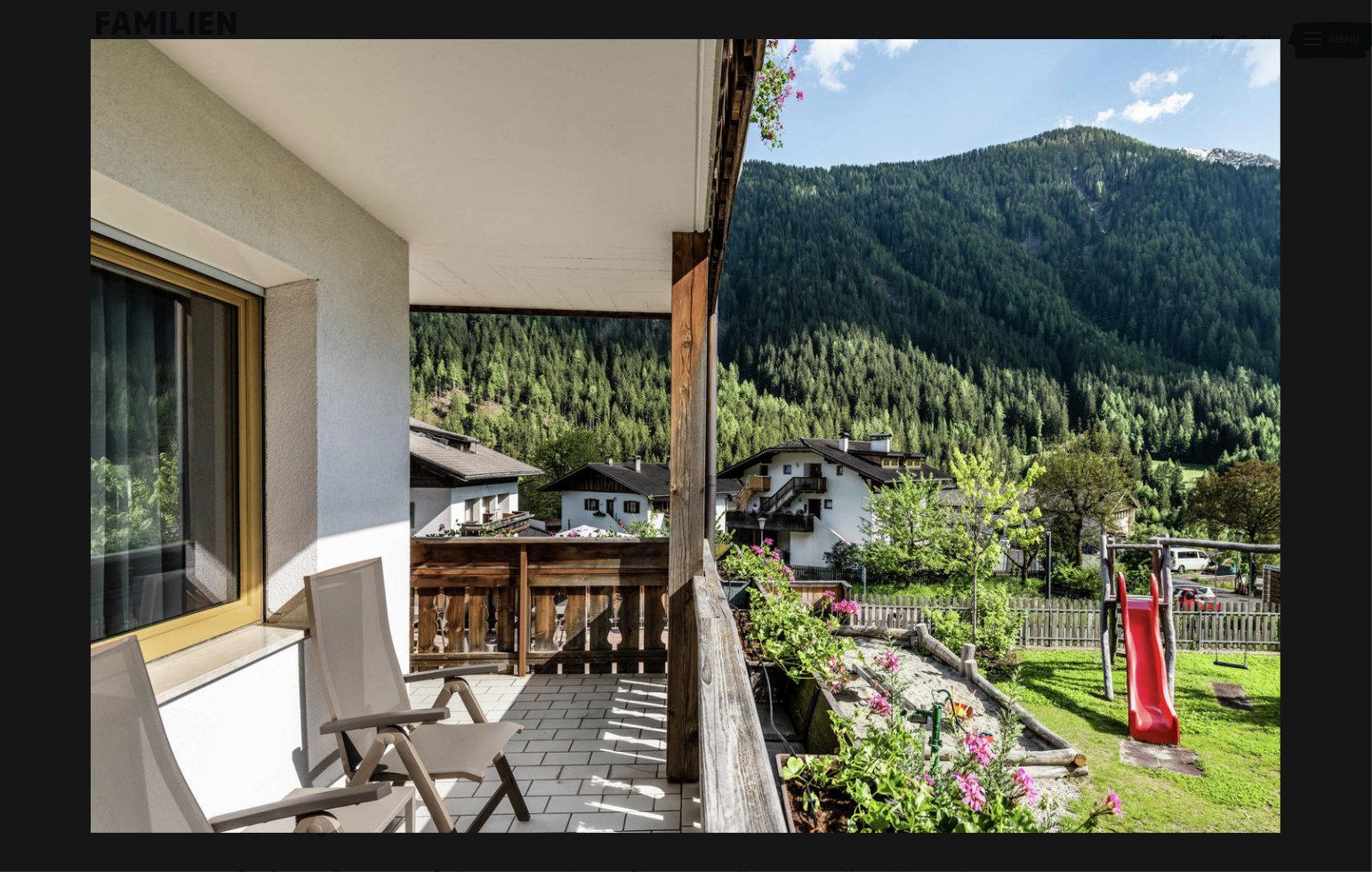
click at [1348, 441] on button "button" at bounding box center [1341, 436] width 63 height 89
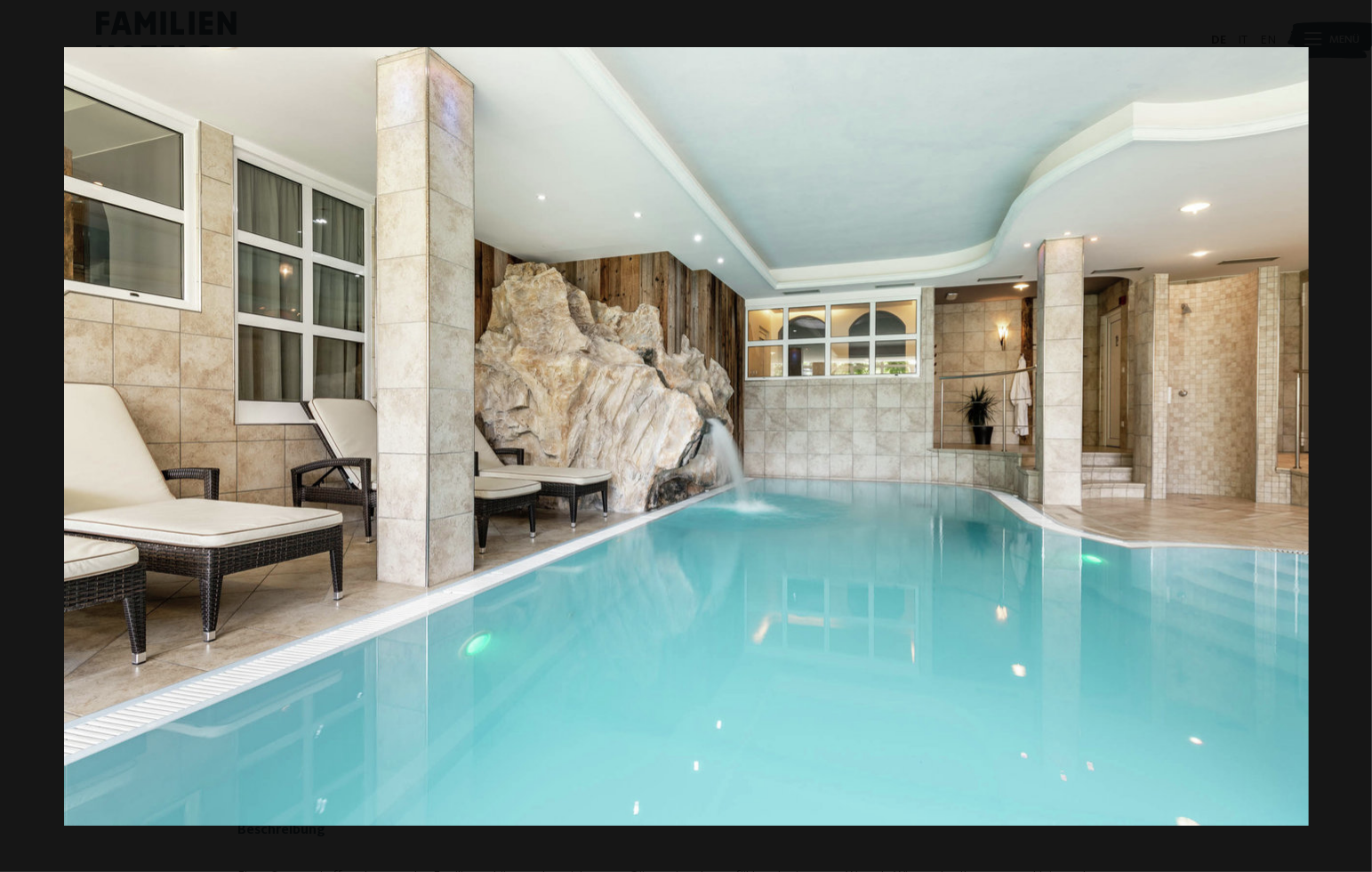
click at [1348, 441] on button "button" at bounding box center [1341, 436] width 63 height 89
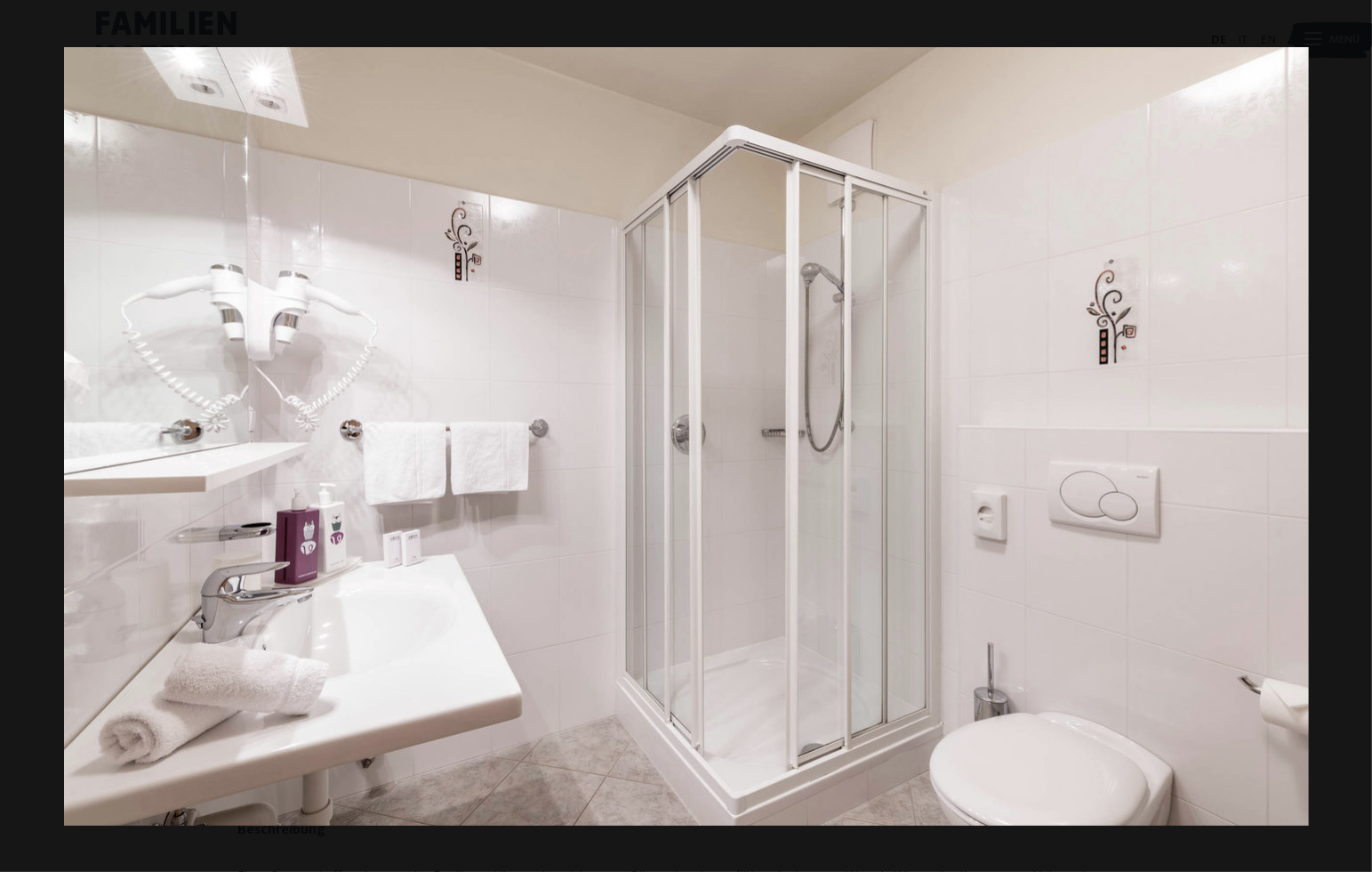
click at [1348, 441] on button "button" at bounding box center [1341, 436] width 63 height 89
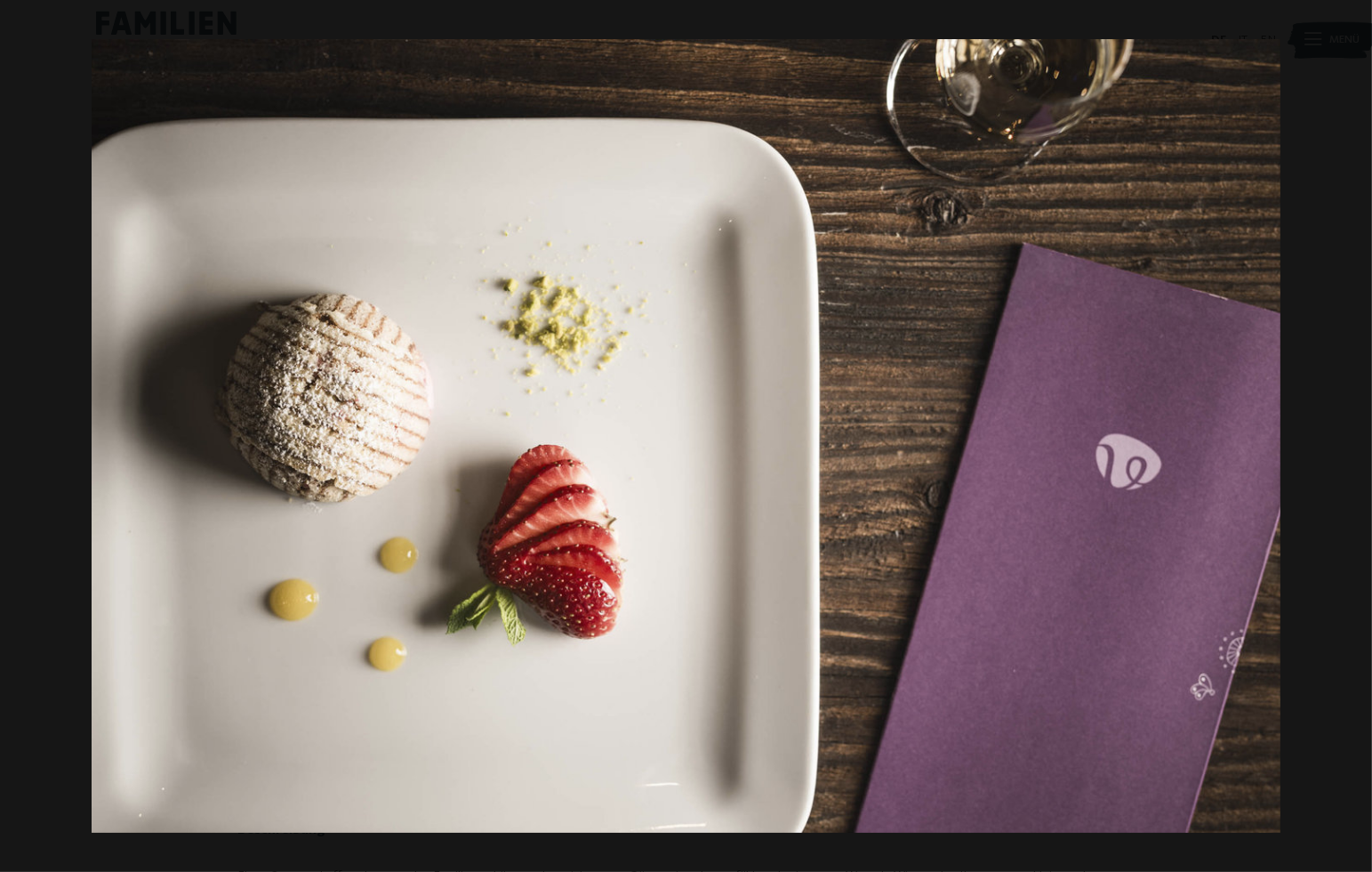
click at [1348, 441] on button "button" at bounding box center [1341, 436] width 63 height 89
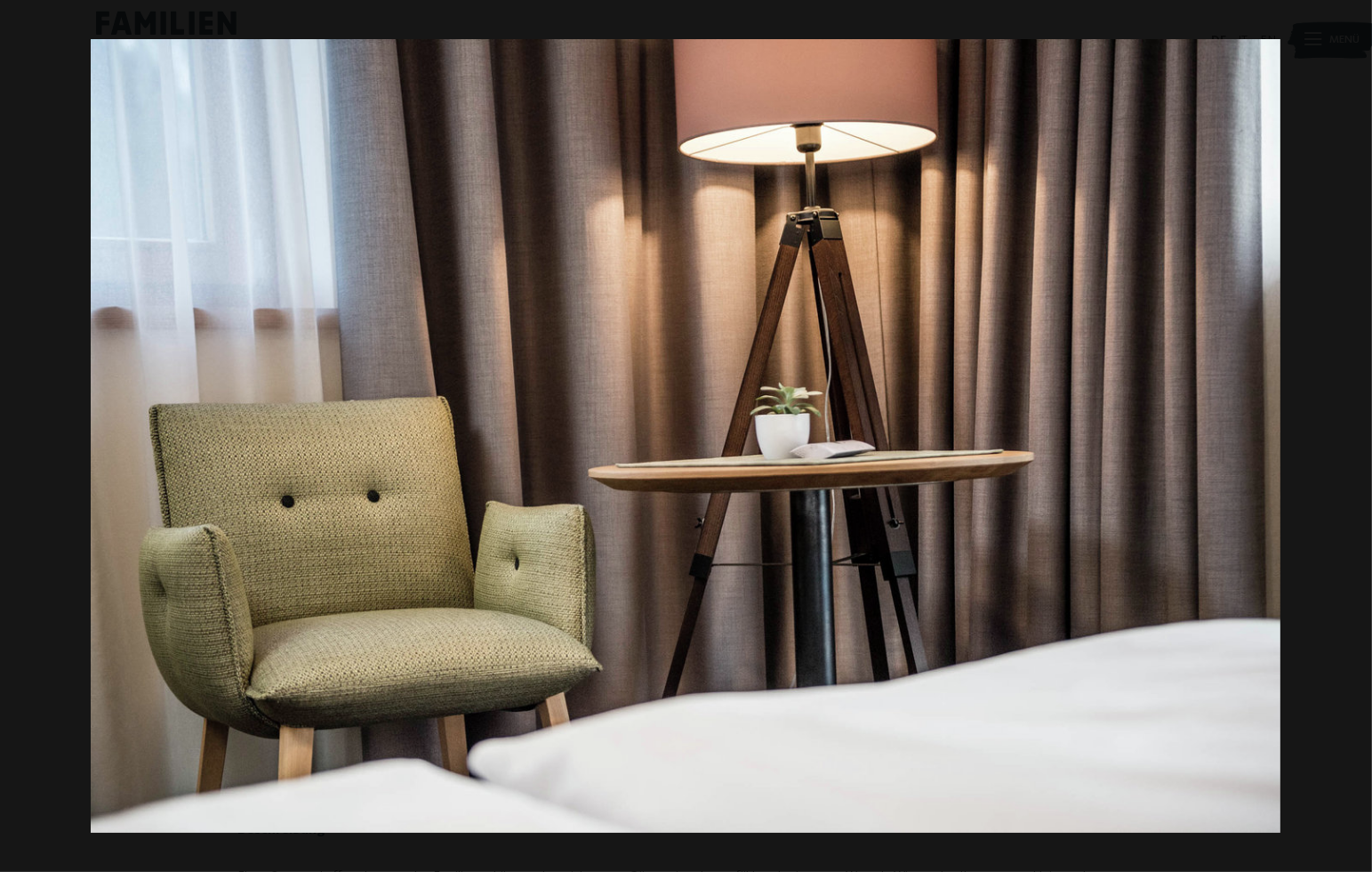
click at [1348, 441] on button "button" at bounding box center [1341, 436] width 63 height 89
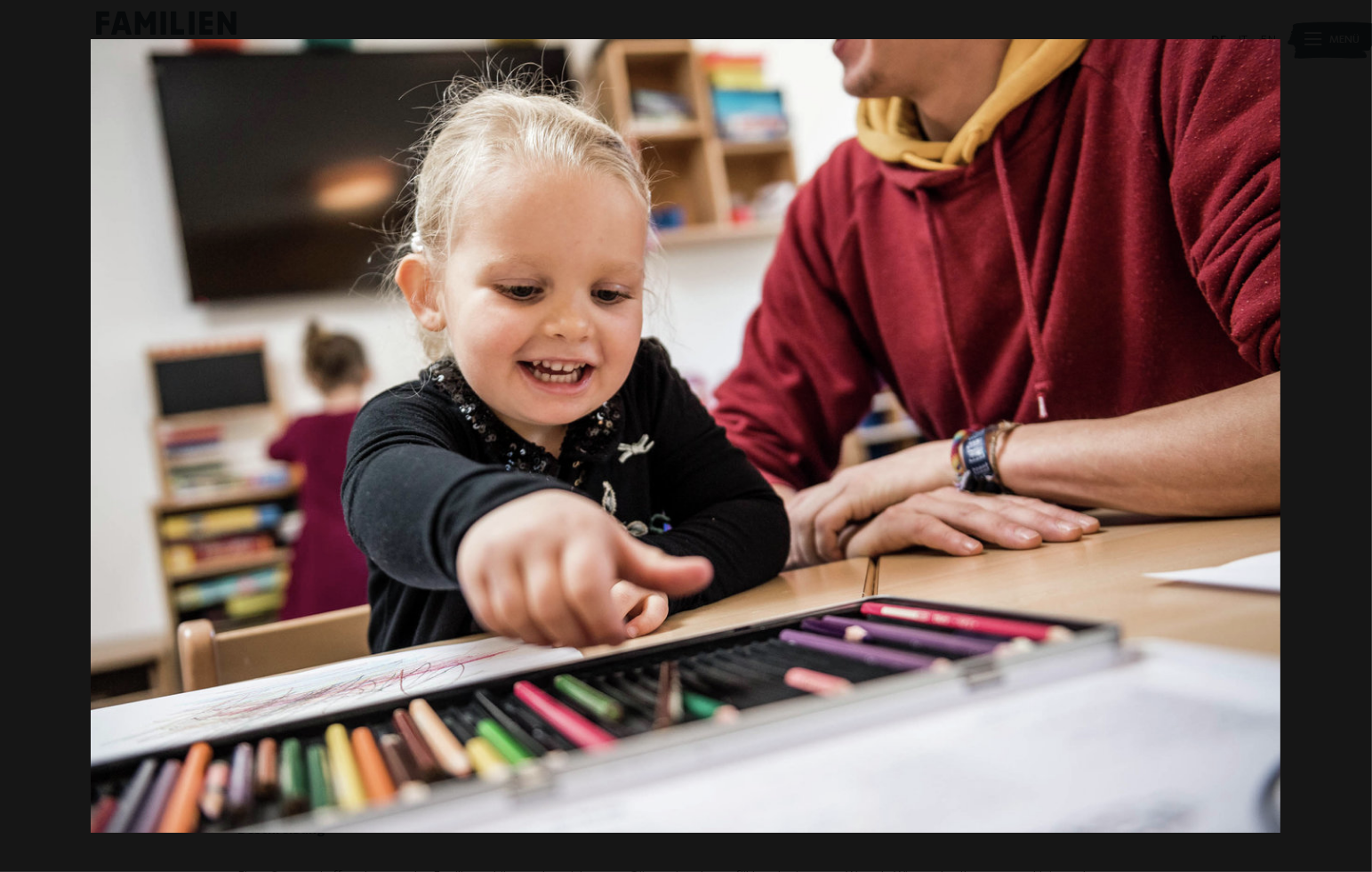
click at [1348, 441] on button "button" at bounding box center [1341, 436] width 63 height 89
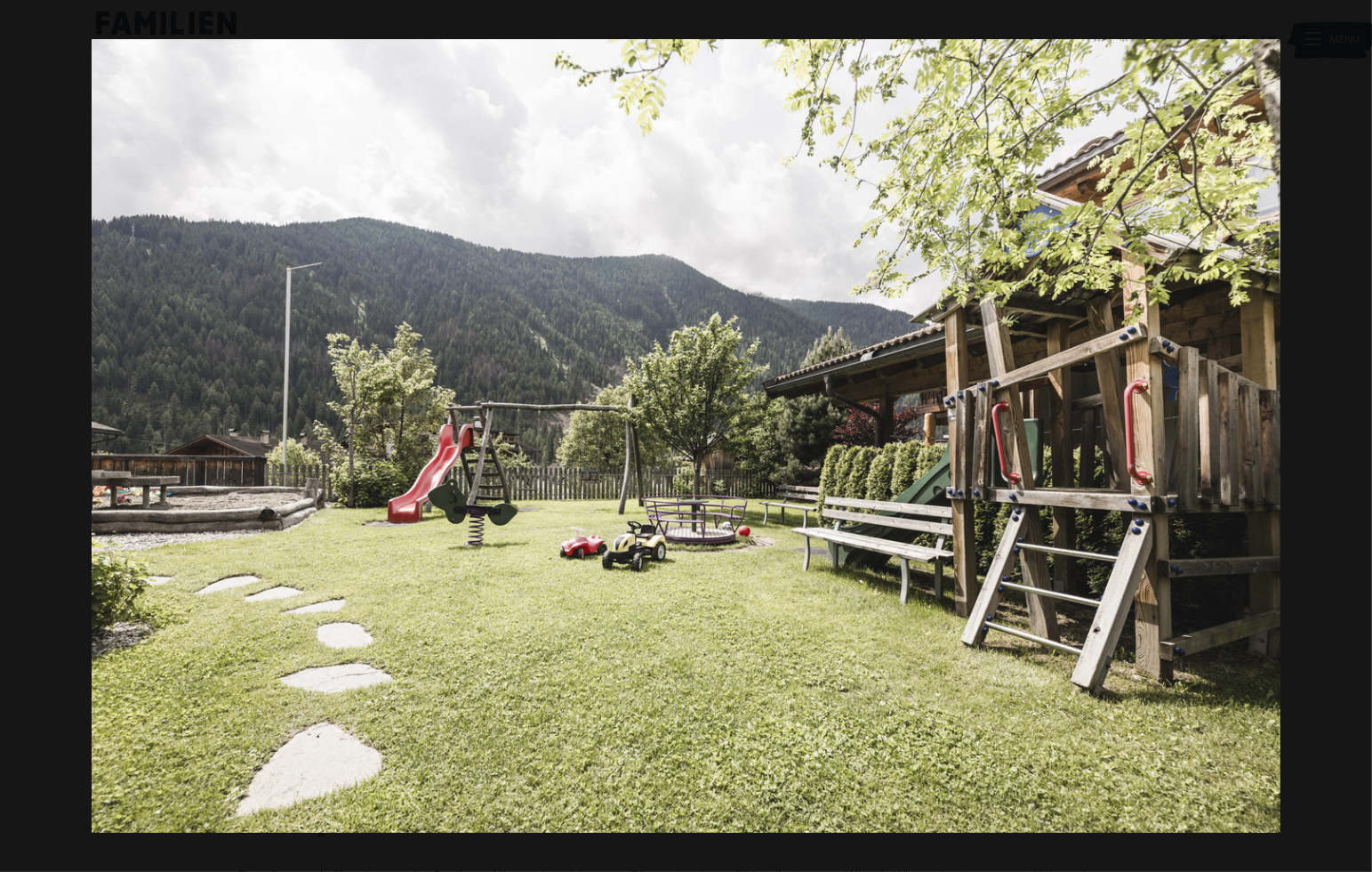
click at [1348, 441] on button "button" at bounding box center [1341, 436] width 63 height 89
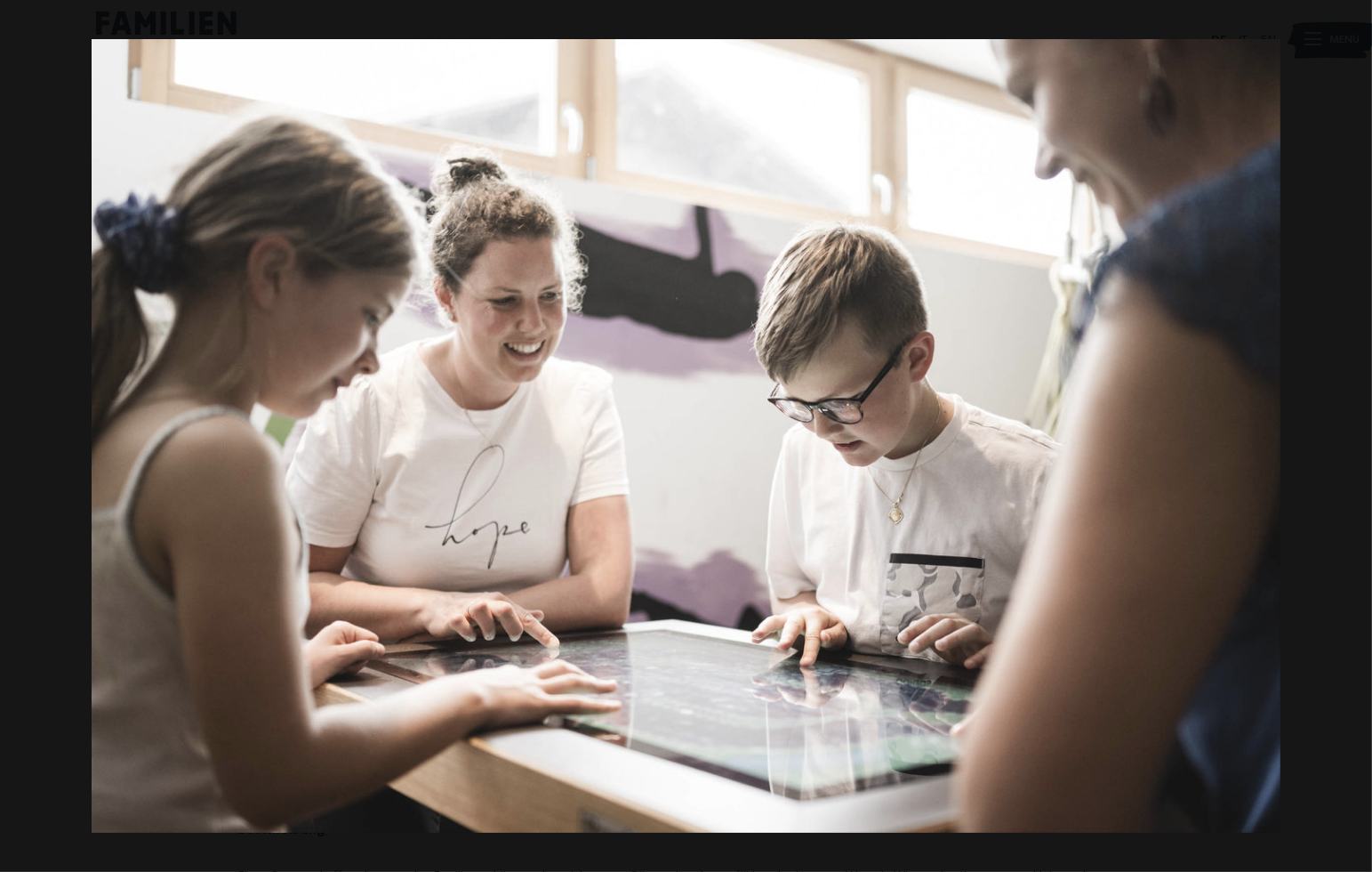
click at [1348, 441] on button "button" at bounding box center [1341, 436] width 63 height 89
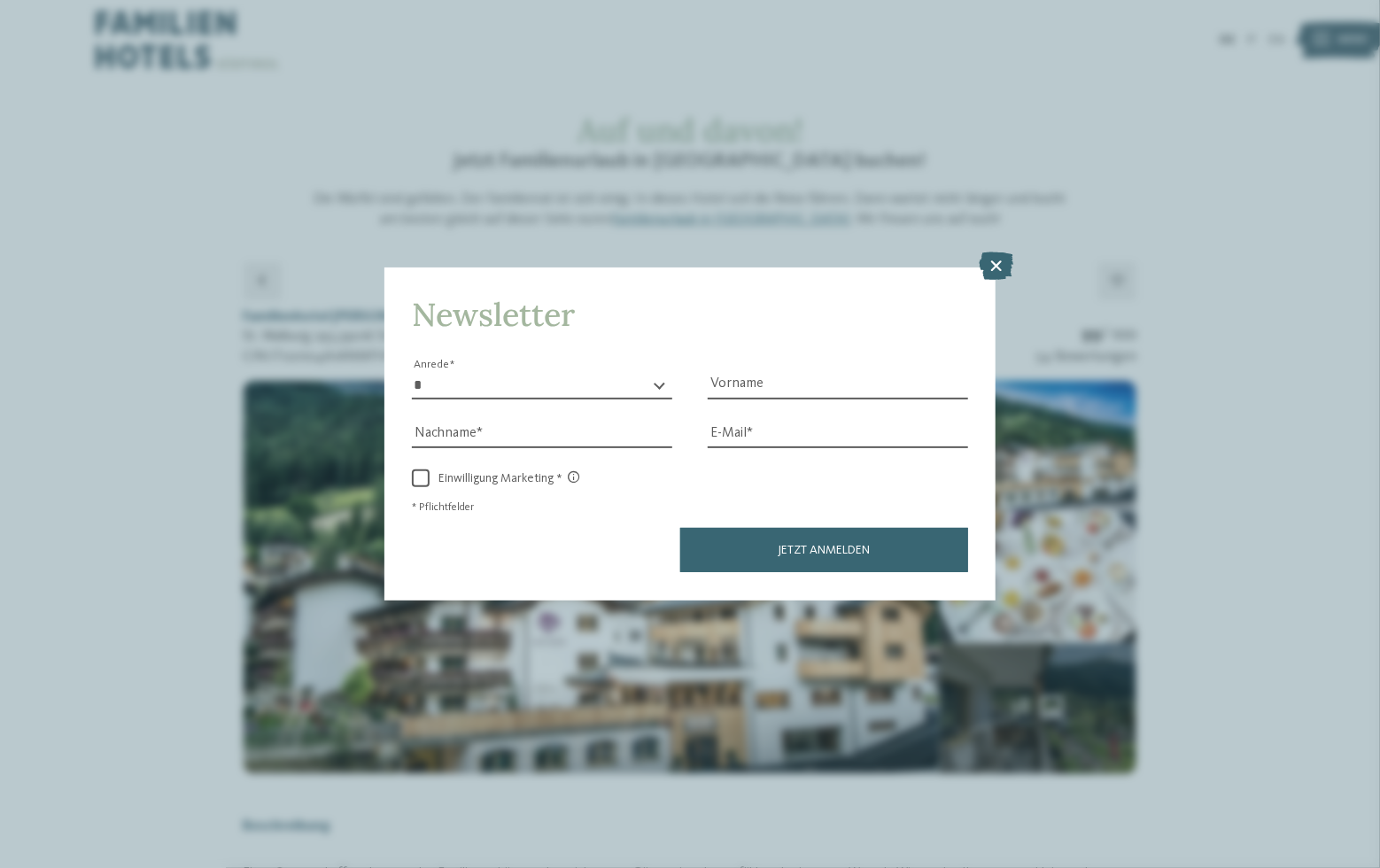
click at [0, 0] on button "button" at bounding box center [0, 0] width 0 height 0
click at [998, 261] on icon at bounding box center [996, 267] width 35 height 28
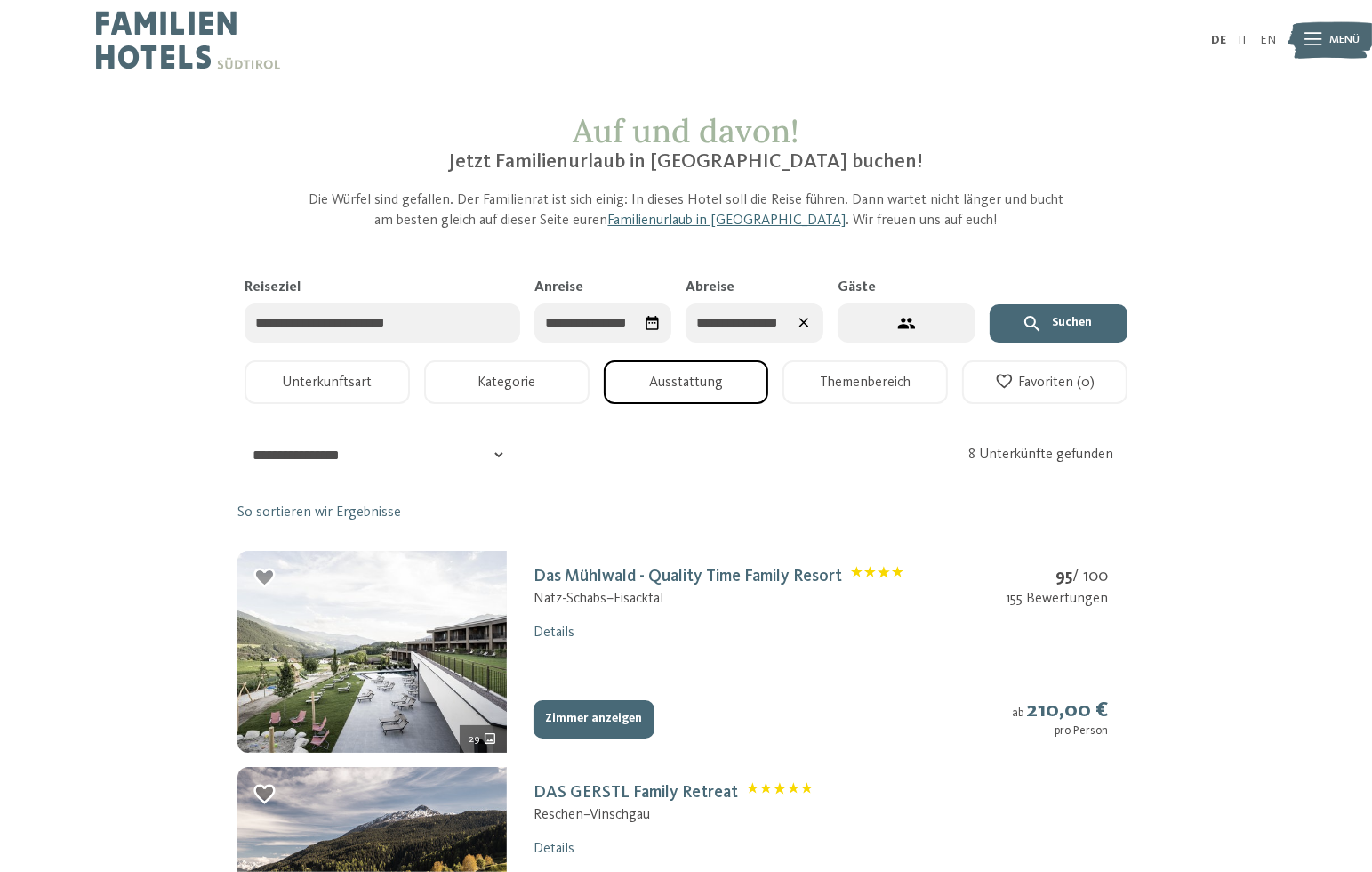
click at [675, 392] on button "Ausstattung" at bounding box center [686, 382] width 165 height 44
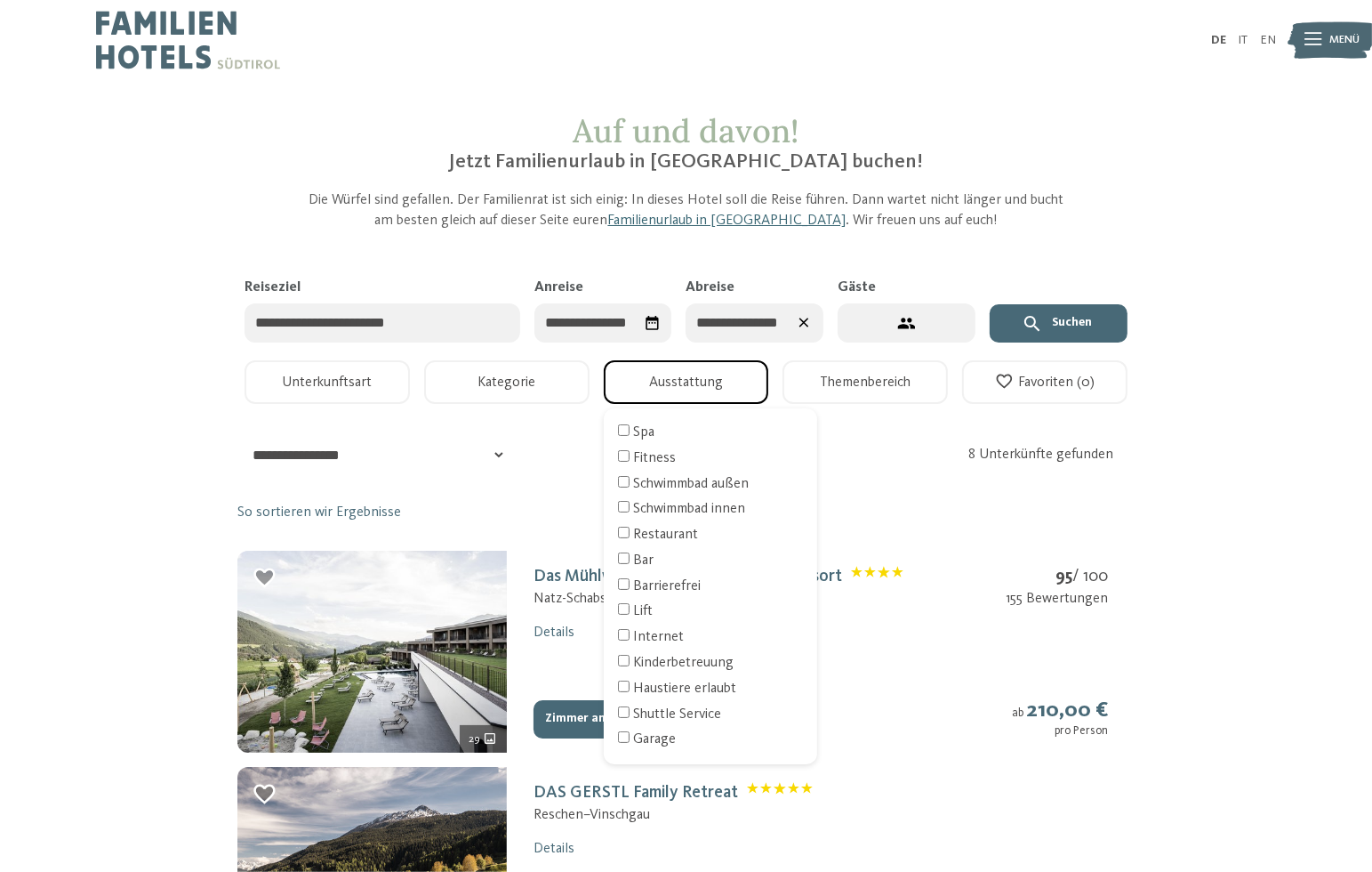
click at [699, 386] on button "Ausstattung" at bounding box center [686, 382] width 165 height 44
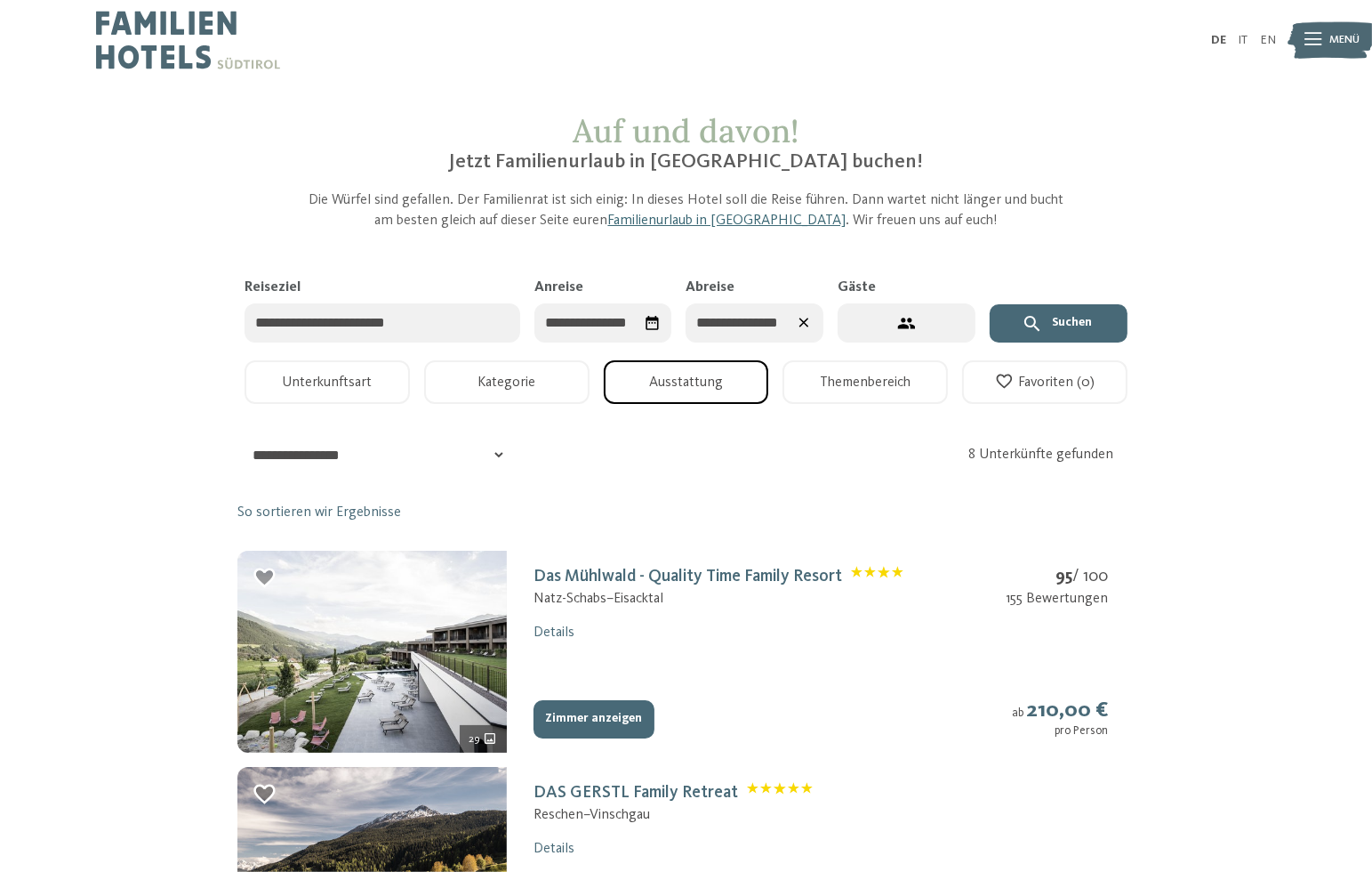
click at [894, 331] on button "2 Gäste – 1 Zimmer" at bounding box center [907, 323] width 138 height 40
select select "*"
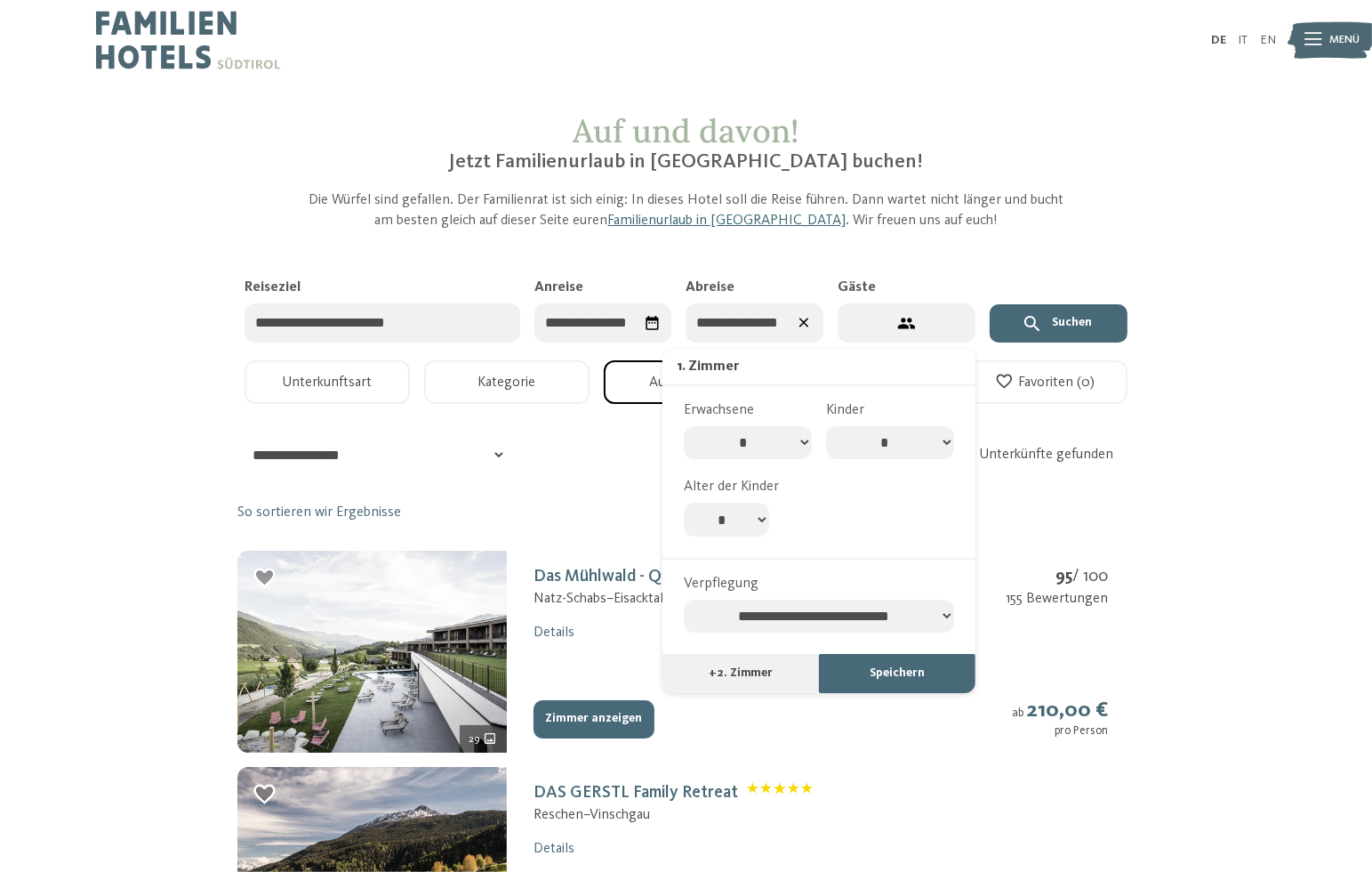
click at [854, 683] on button "Speichern" at bounding box center [897, 674] width 156 height 39
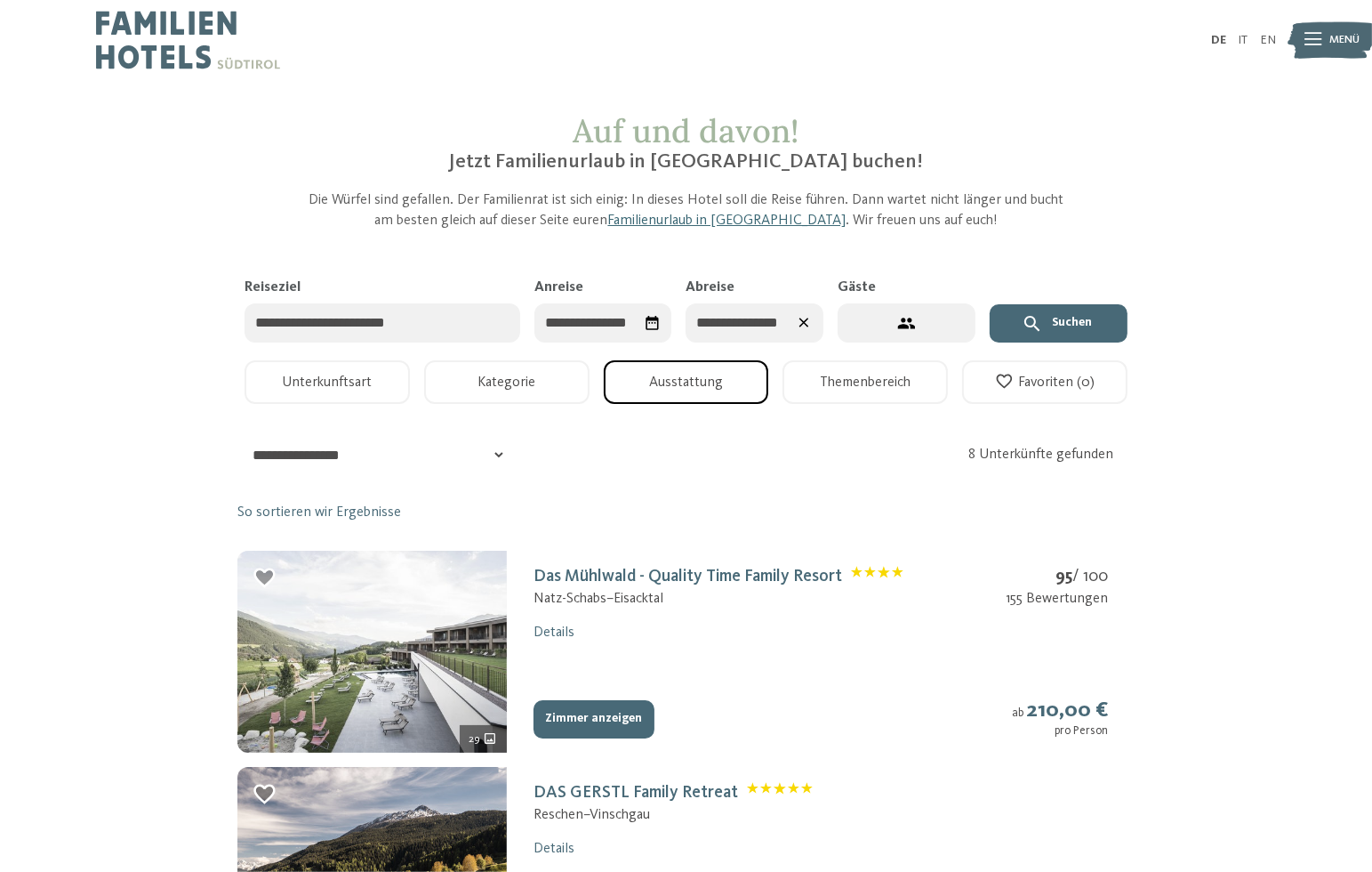
click at [378, 641] on img at bounding box center [372, 651] width 270 height 202
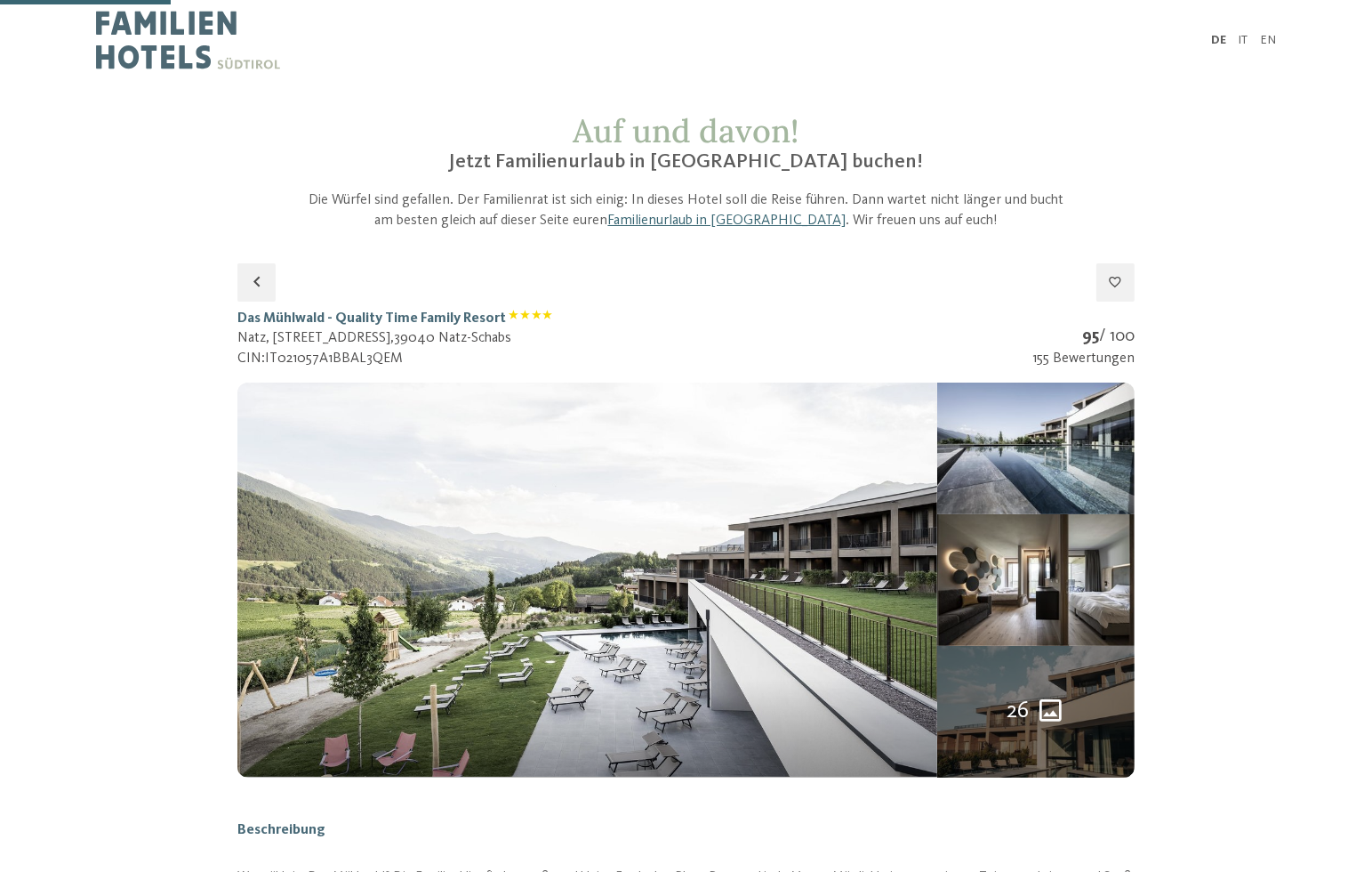
scroll to position [264, 0]
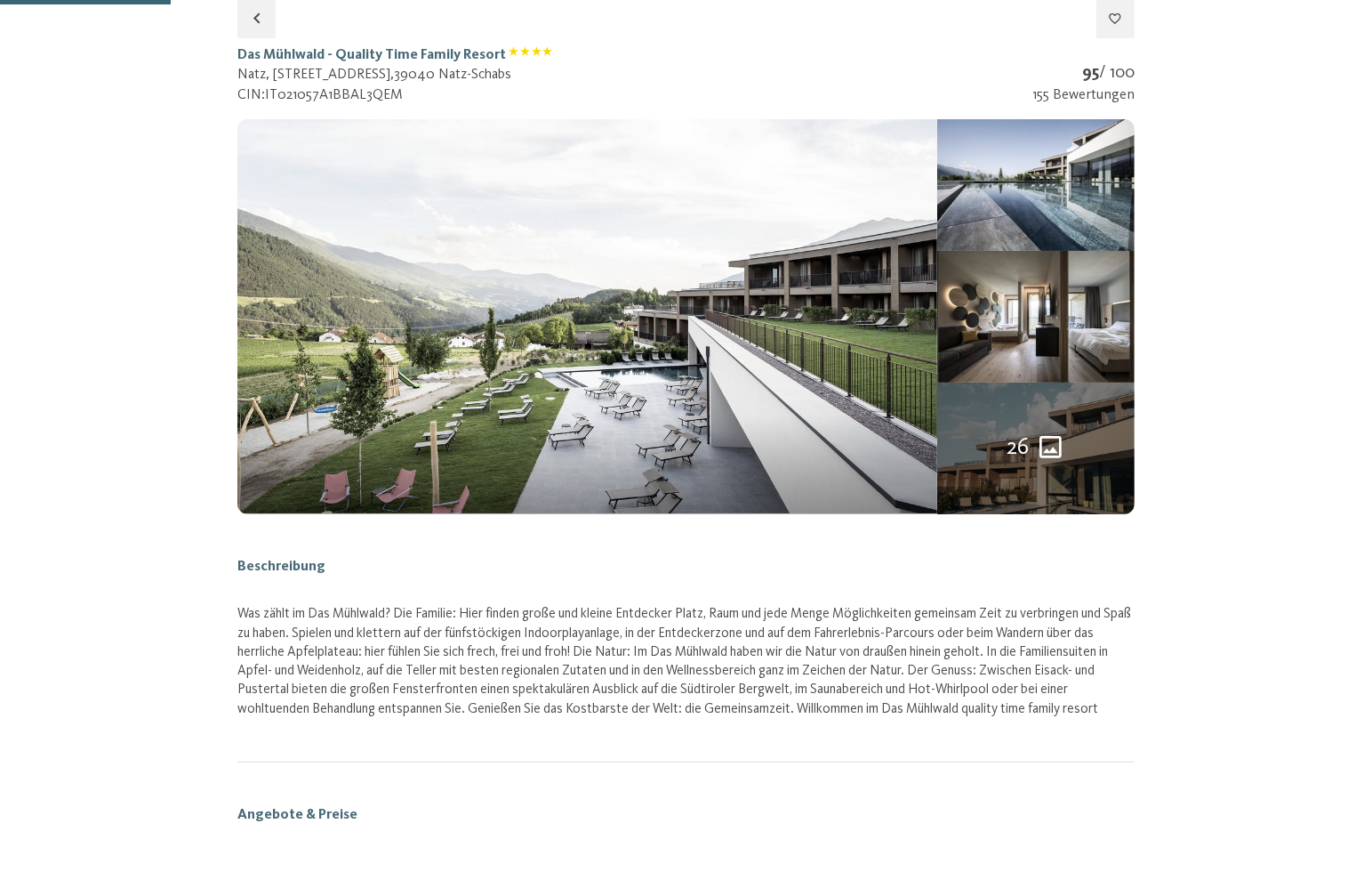
select select "*"
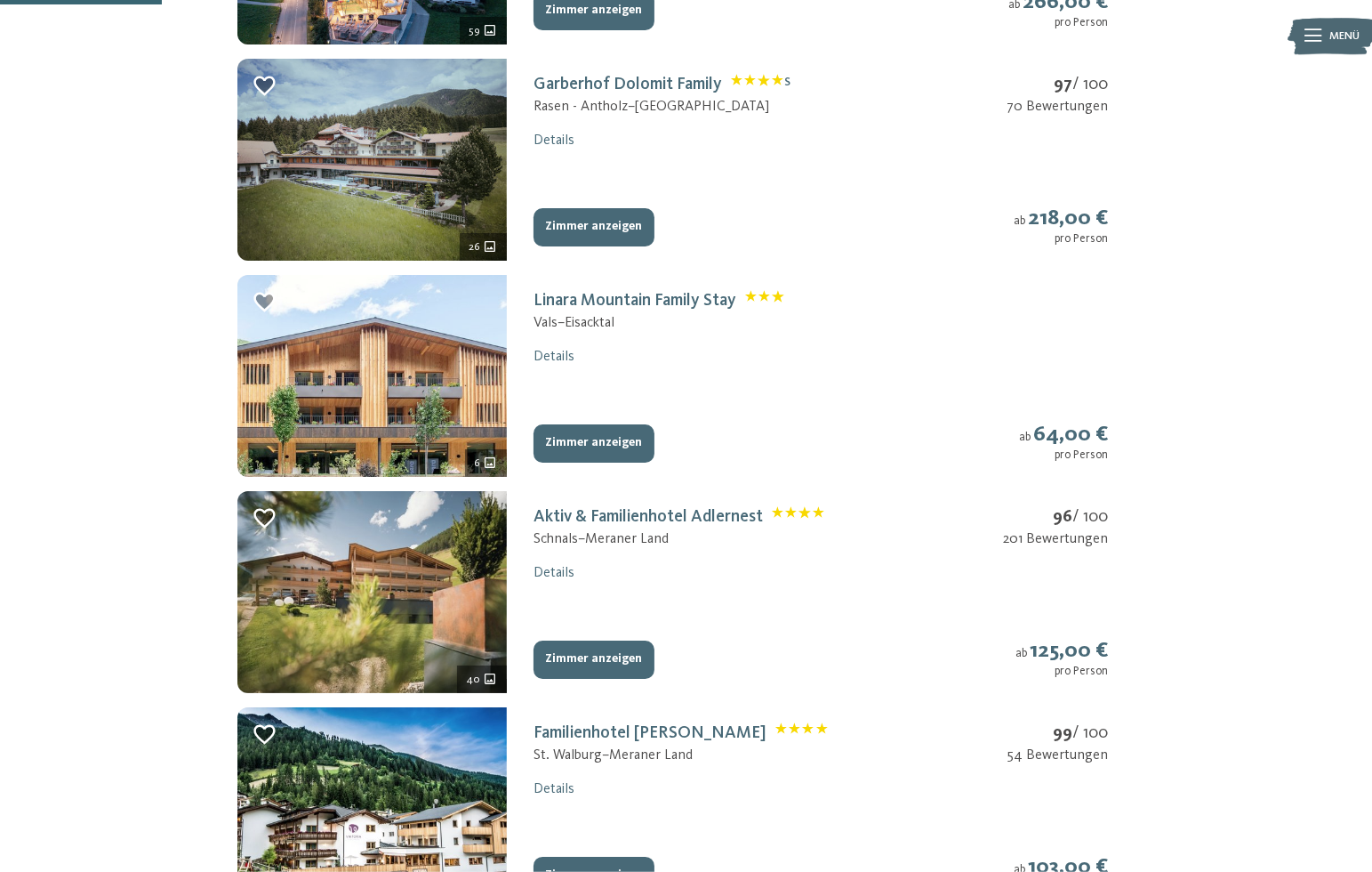
scroll to position [264, 0]
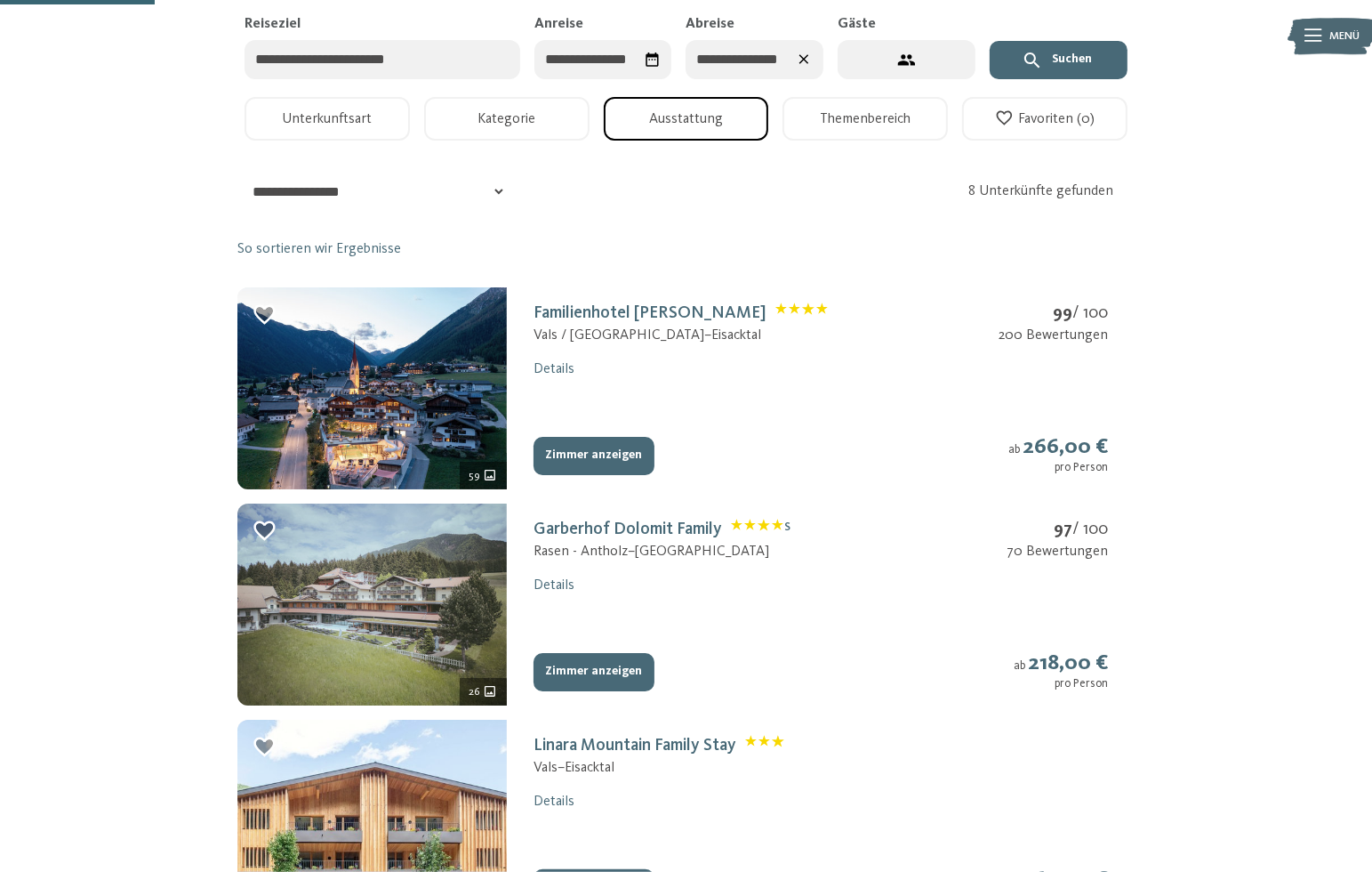
click at [366, 576] on img at bounding box center [372, 604] width 270 height 202
select select "*"
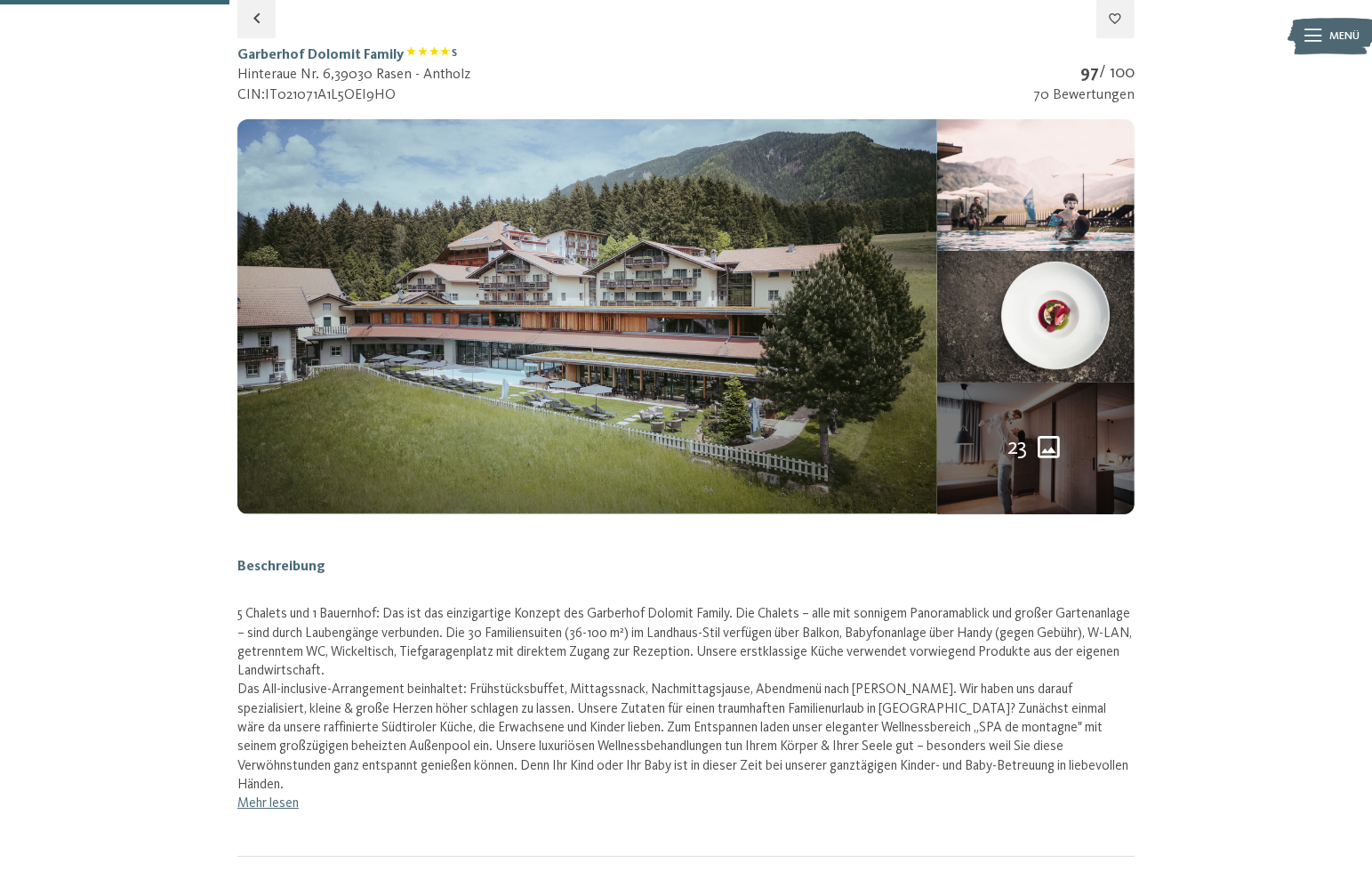
scroll to position [708, 0]
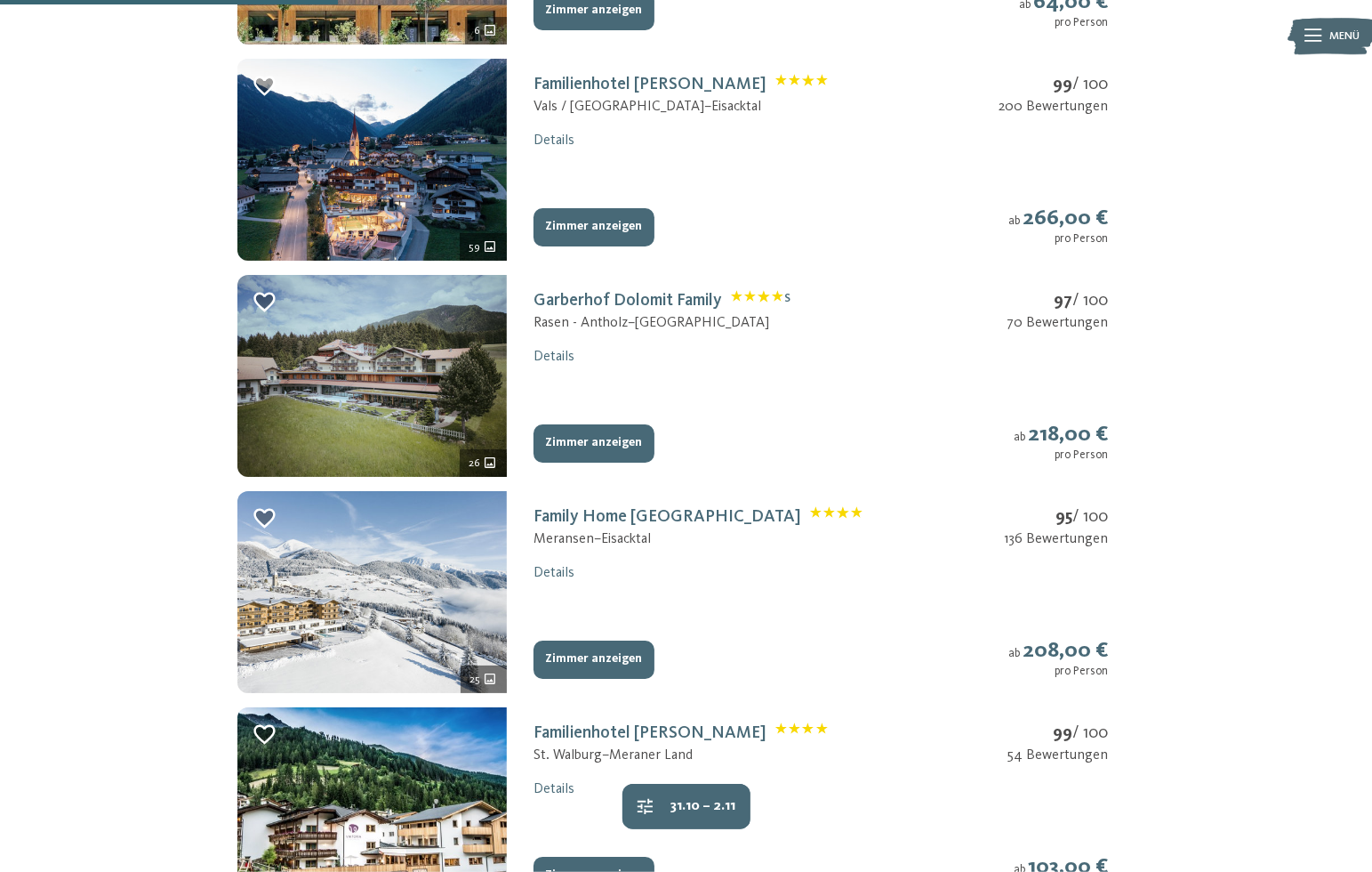
scroll to position [264, 0]
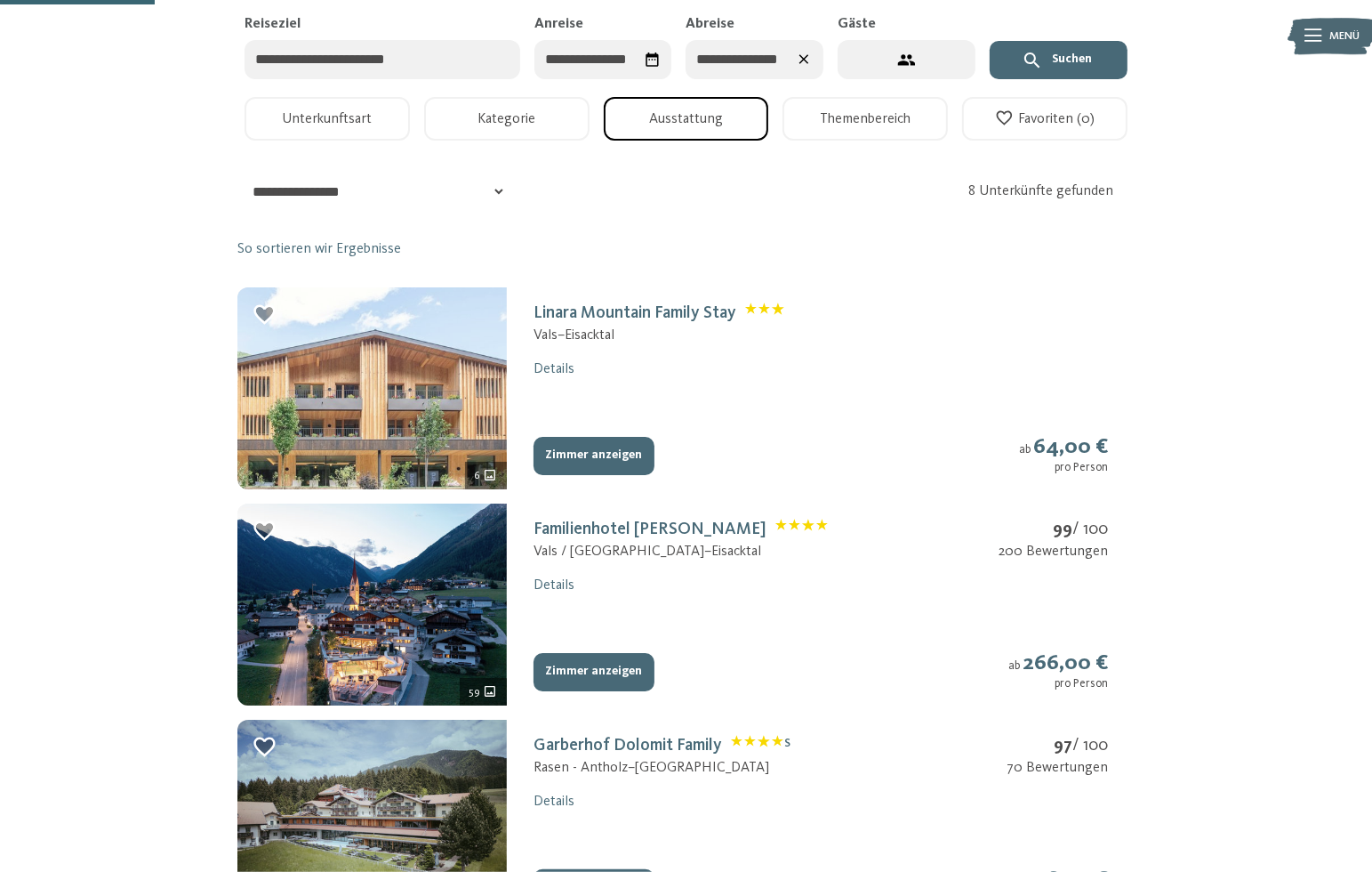
click at [448, 397] on img at bounding box center [372, 389] width 270 height 202
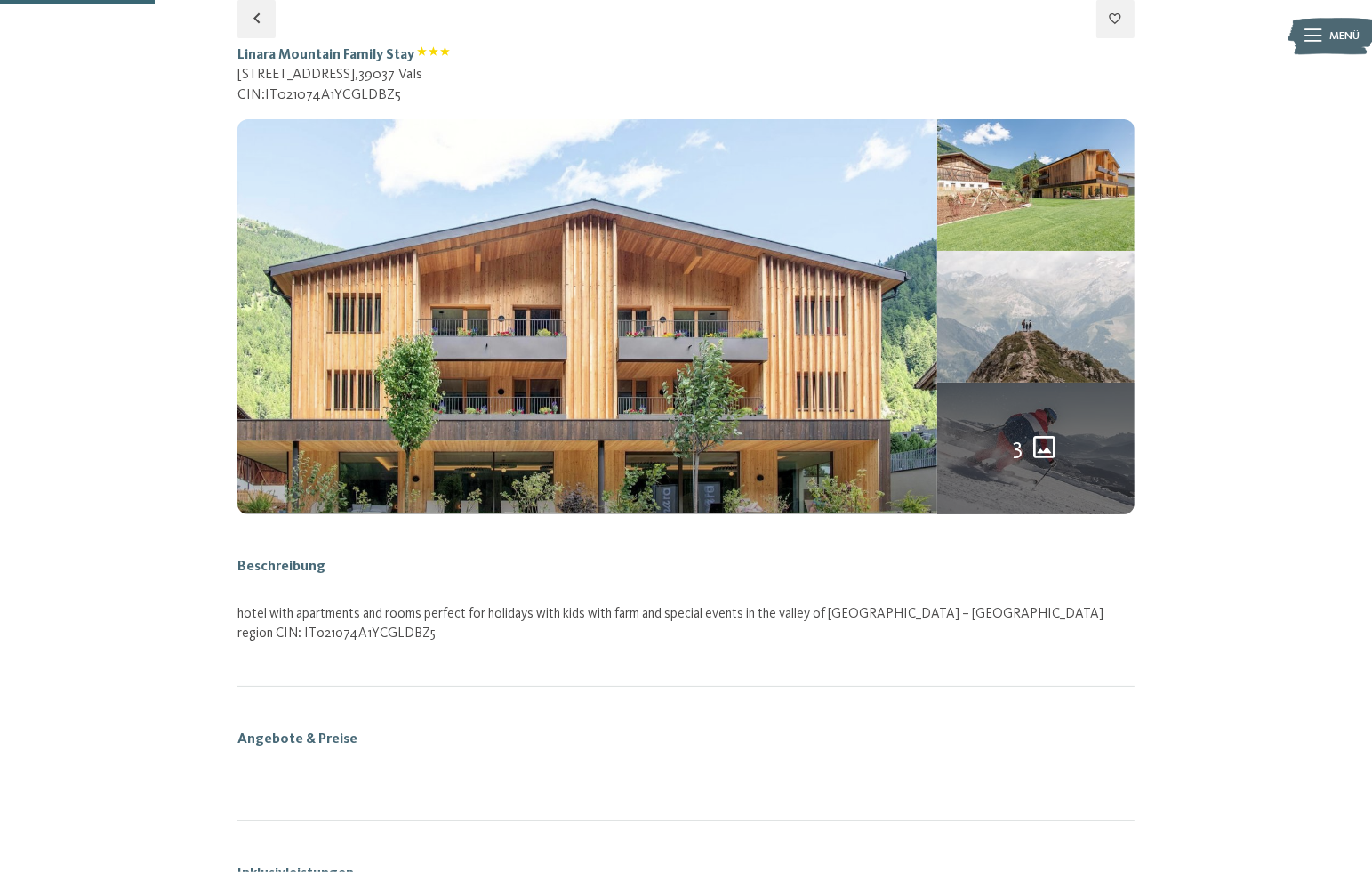
select select "*"
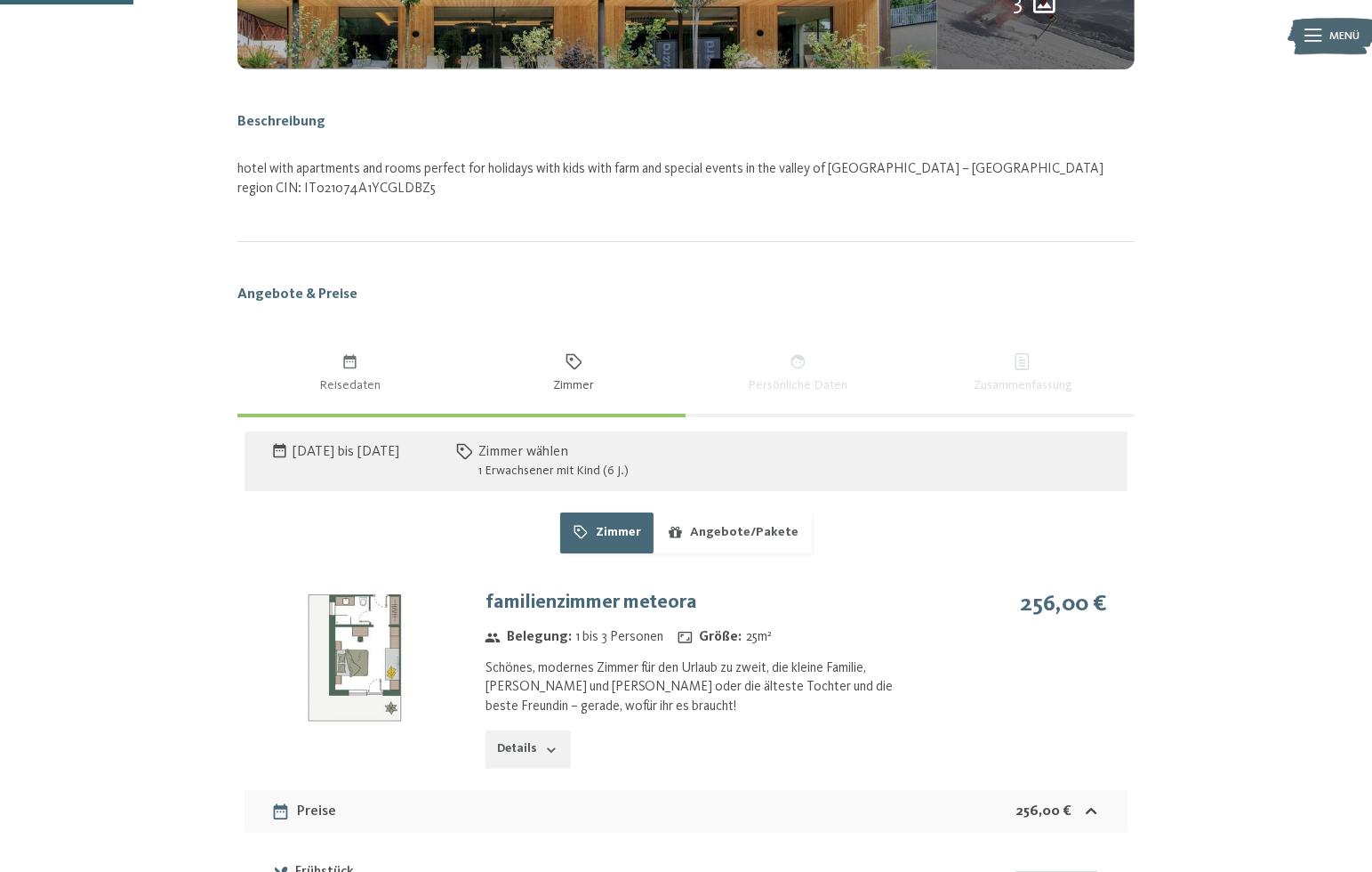
scroll to position [264, 0]
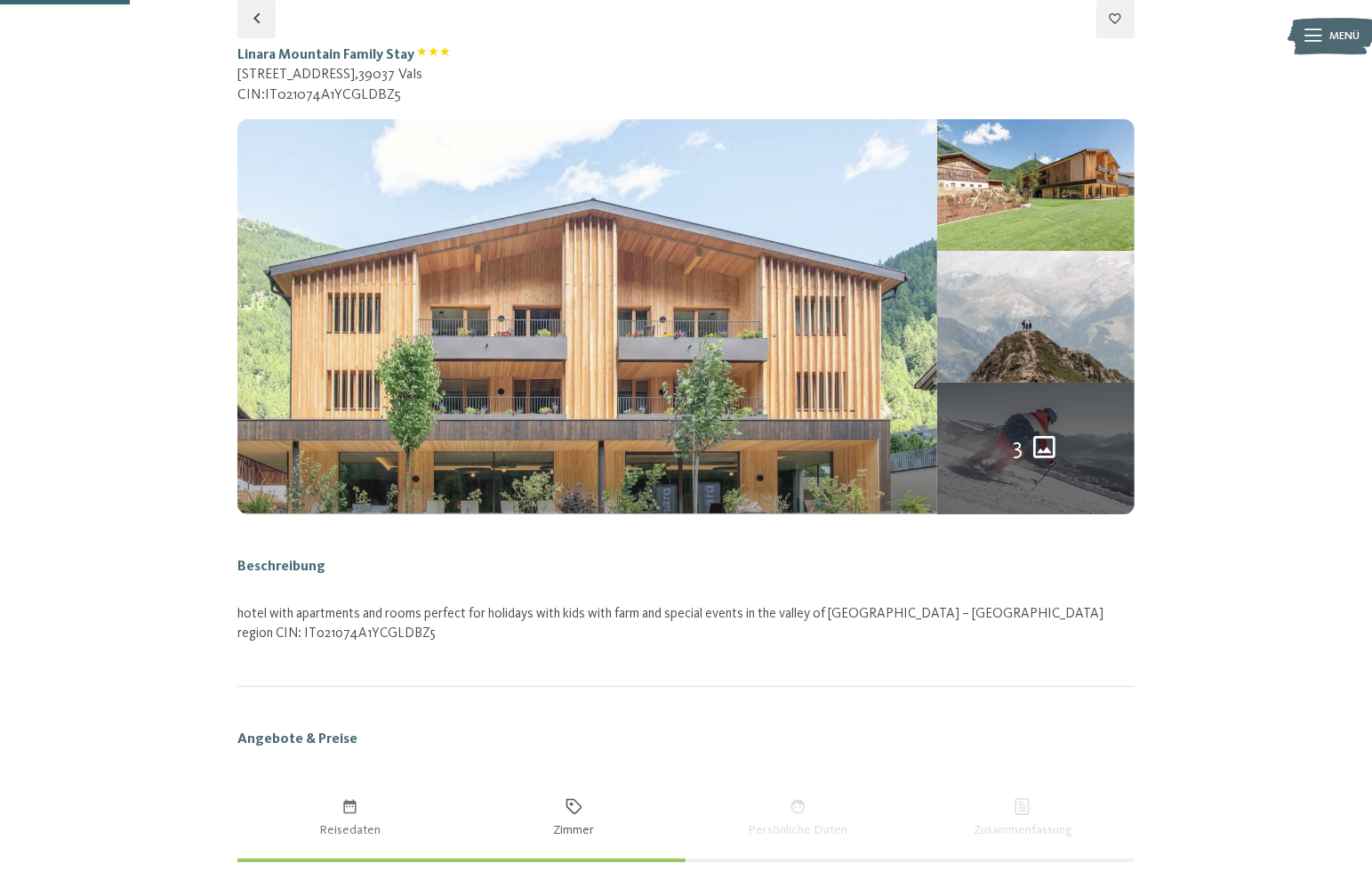
click at [713, 277] on img at bounding box center [588, 315] width 700 height 394
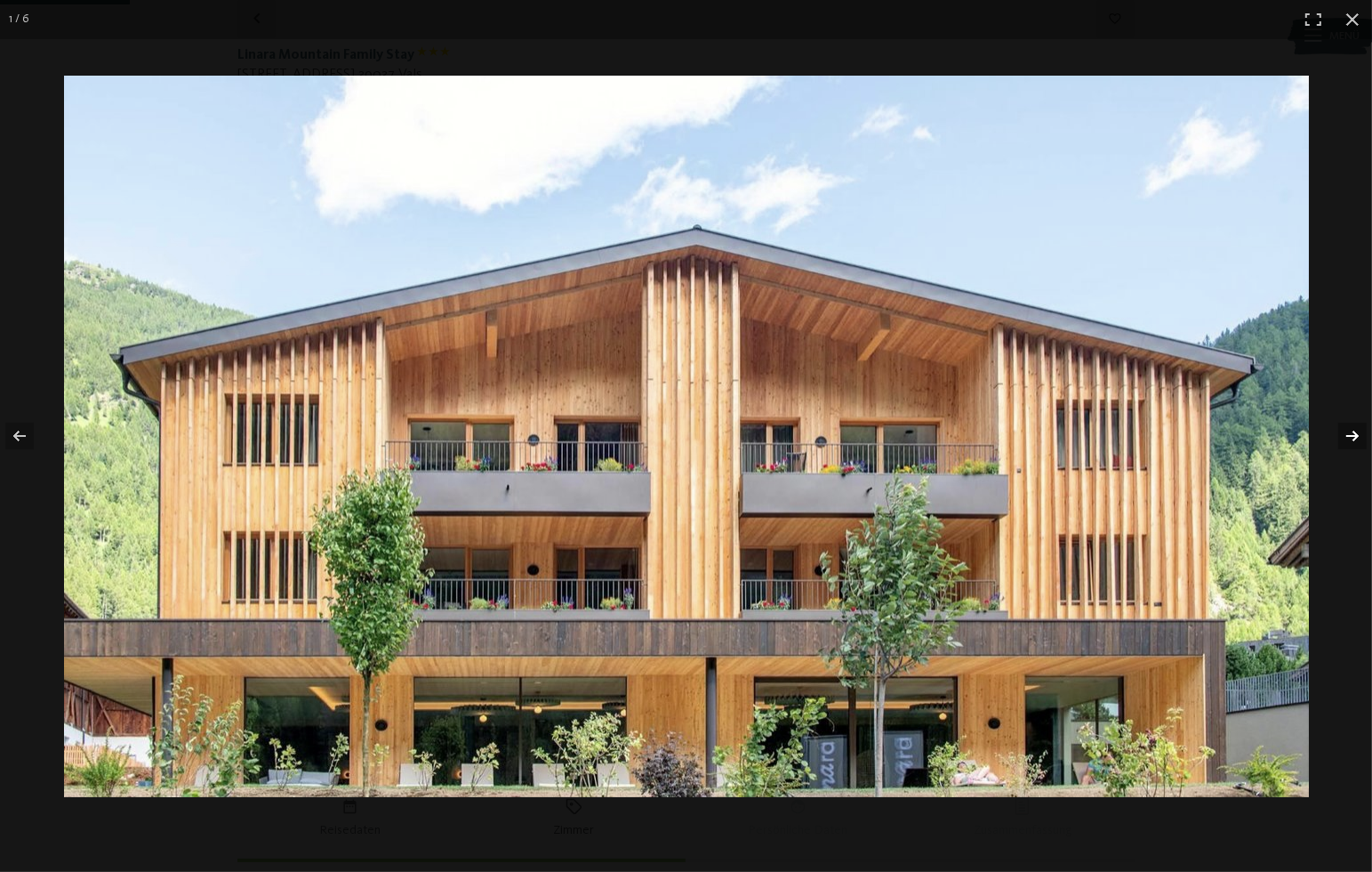
click at [1356, 437] on button "button" at bounding box center [1341, 436] width 63 height 89
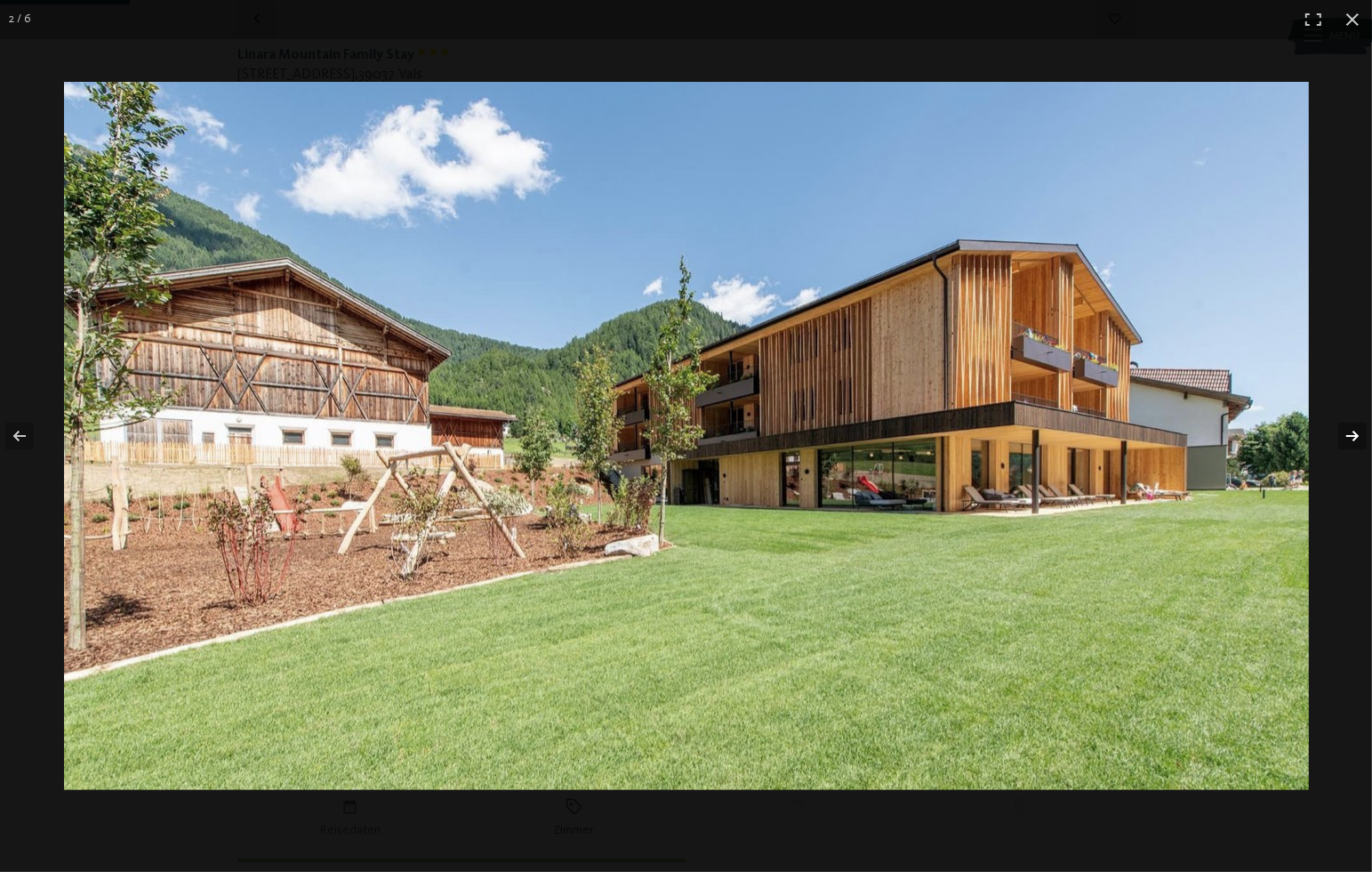
click at [1356, 437] on button "button" at bounding box center [1341, 436] width 63 height 89
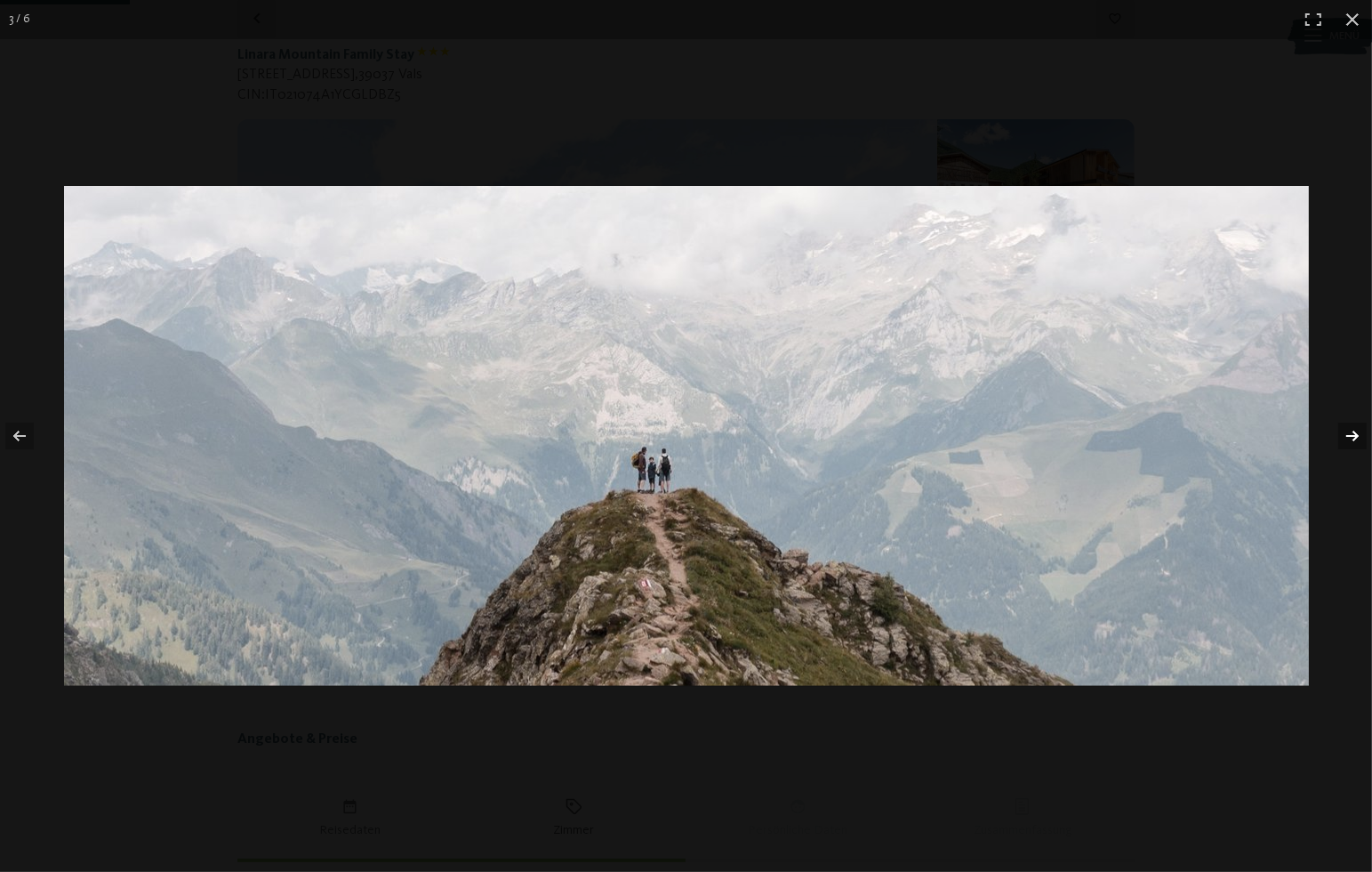
click at [1356, 437] on button "button" at bounding box center [1341, 436] width 63 height 89
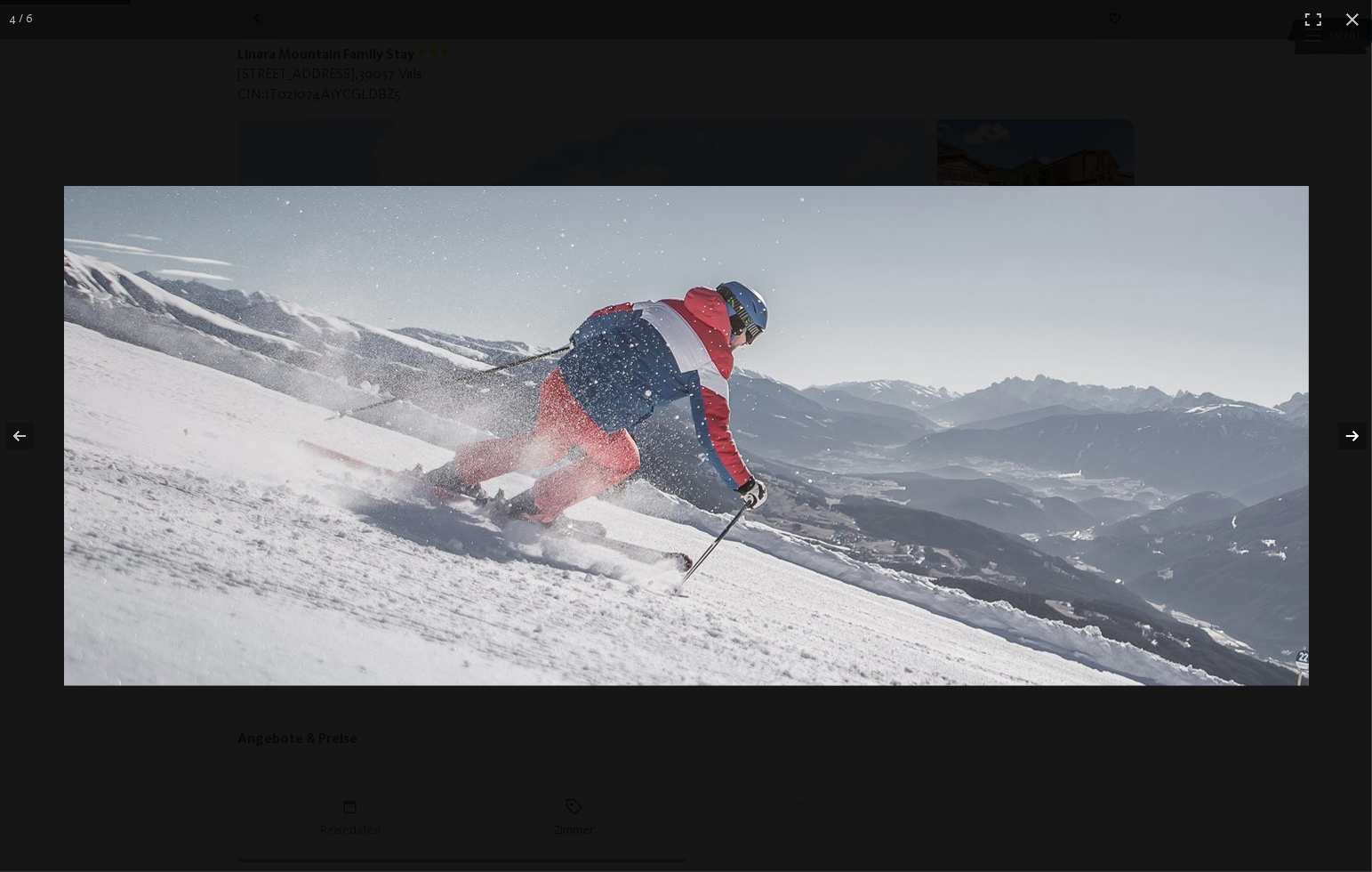
click at [1356, 437] on button "button" at bounding box center [1341, 436] width 63 height 89
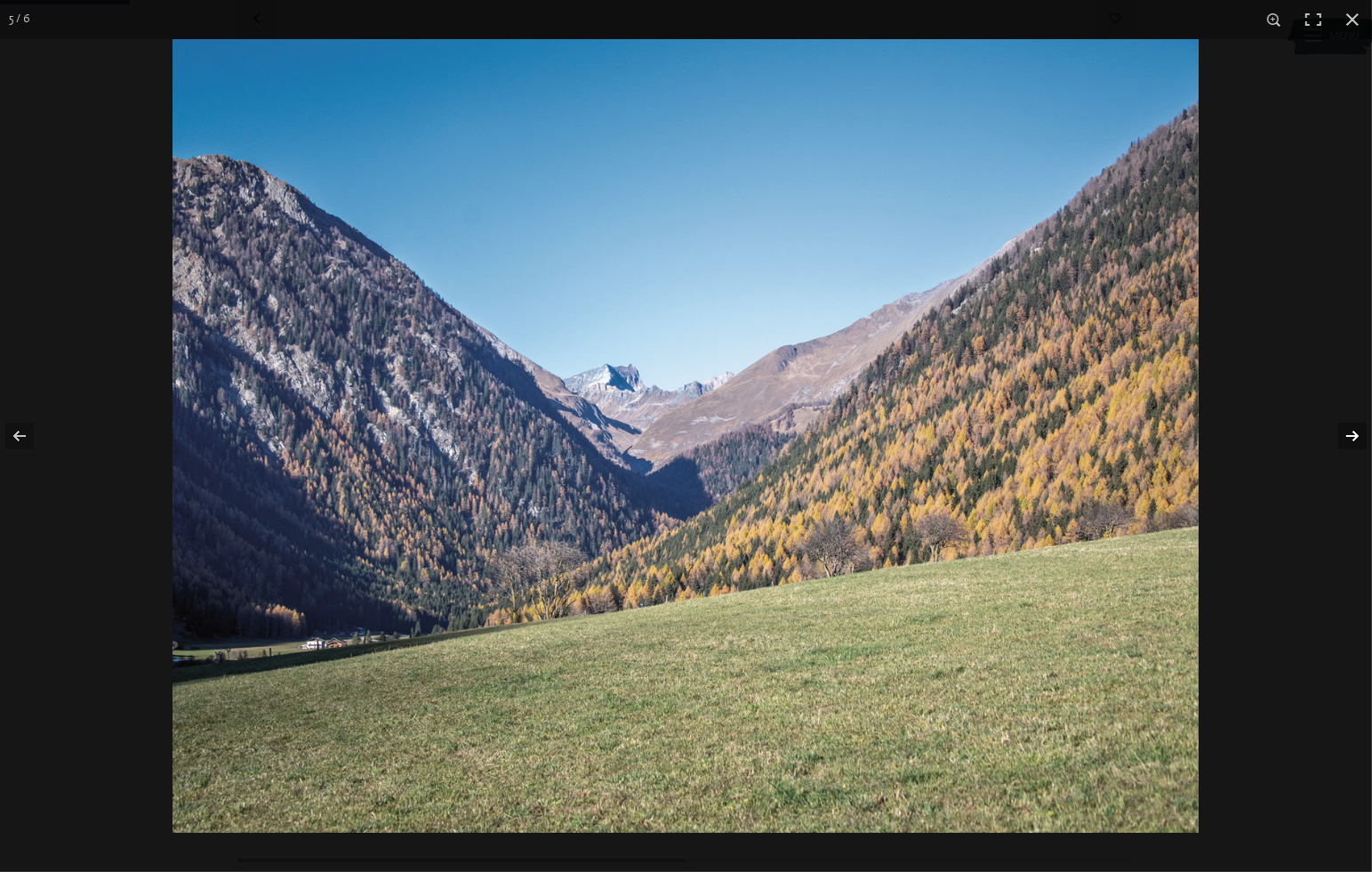
click at [1356, 437] on button "button" at bounding box center [1341, 436] width 63 height 89
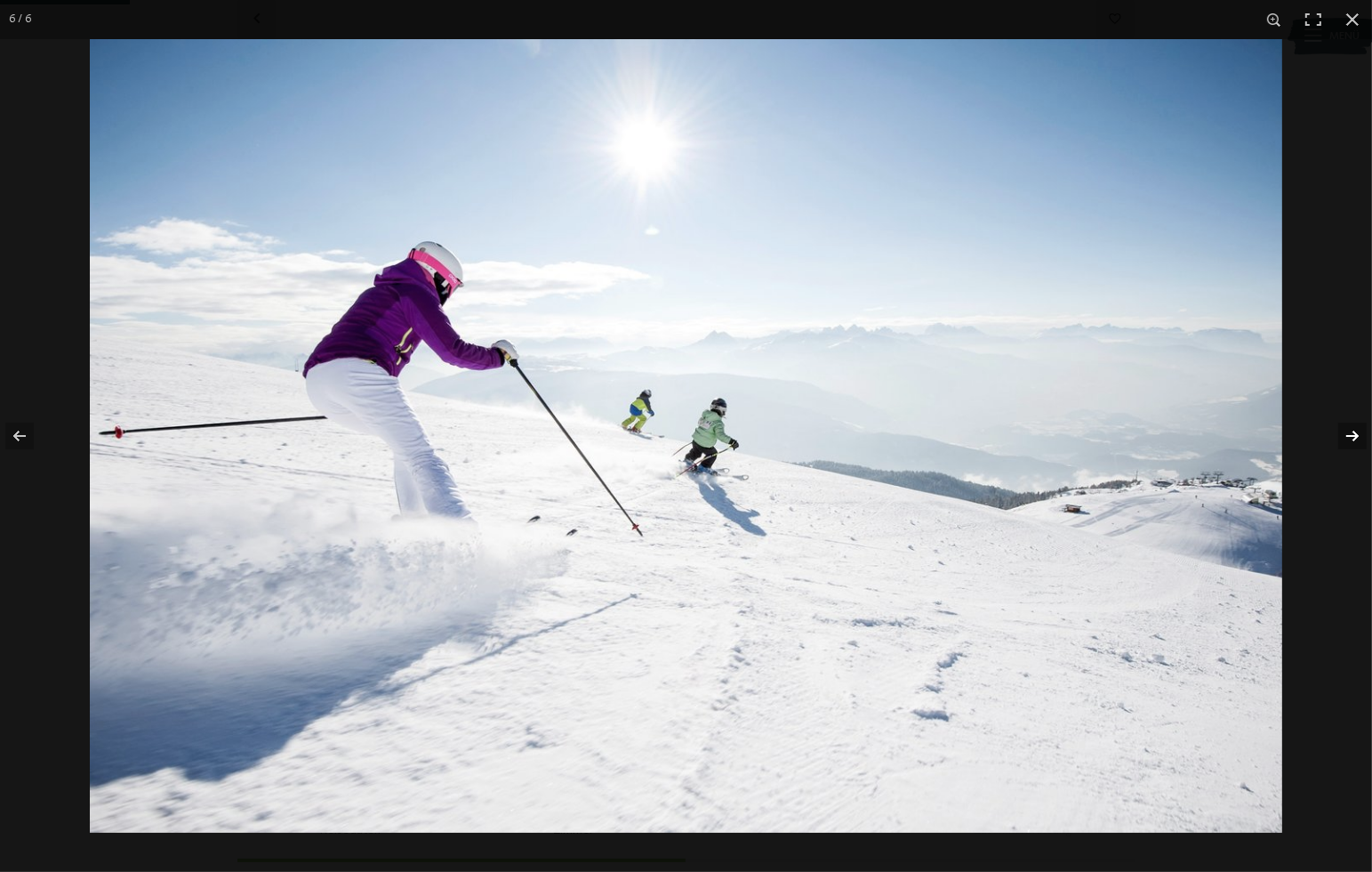
click at [1356, 437] on button "button" at bounding box center [1341, 436] width 63 height 89
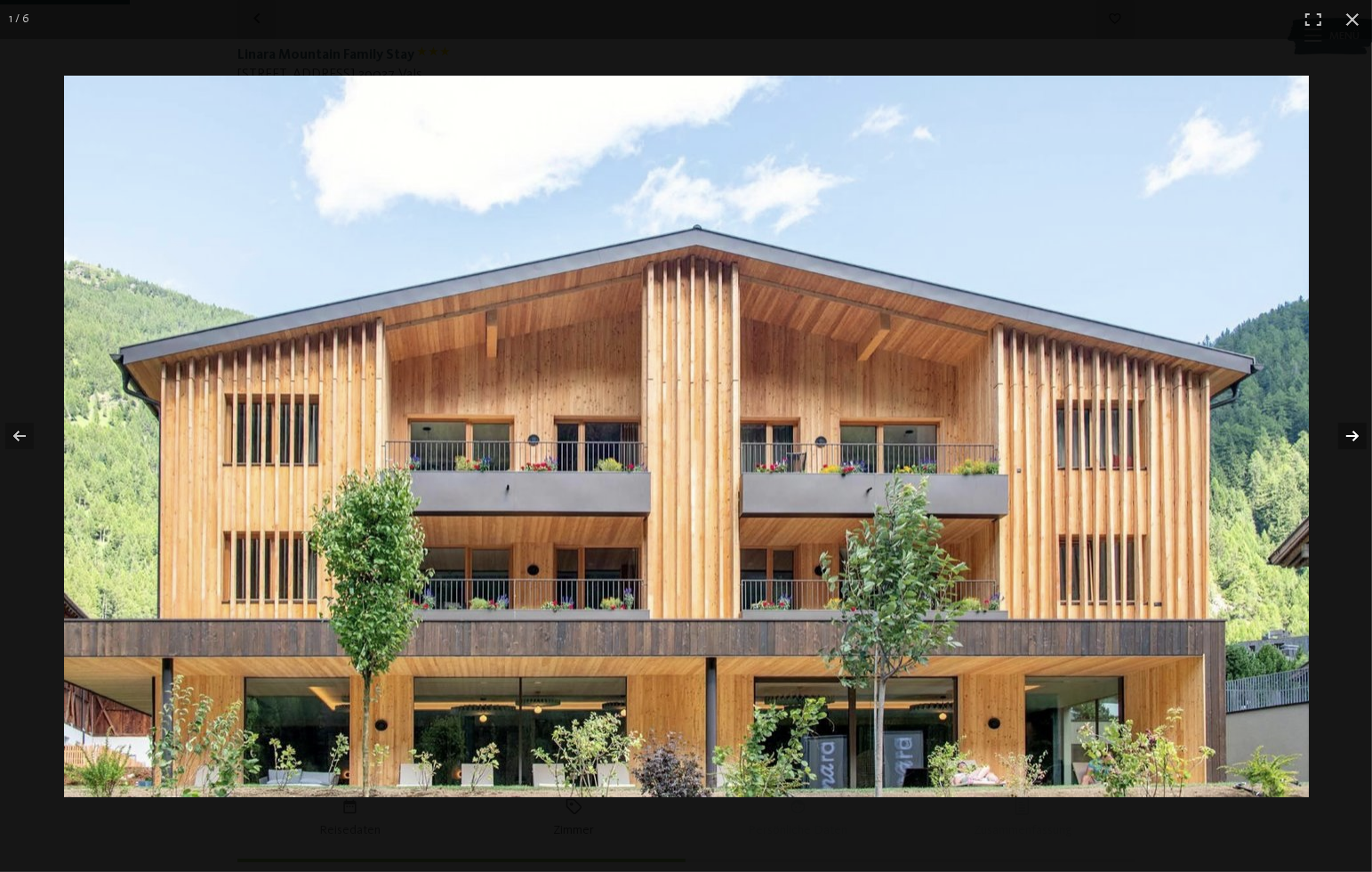
click at [1356, 437] on button "button" at bounding box center [1341, 436] width 63 height 89
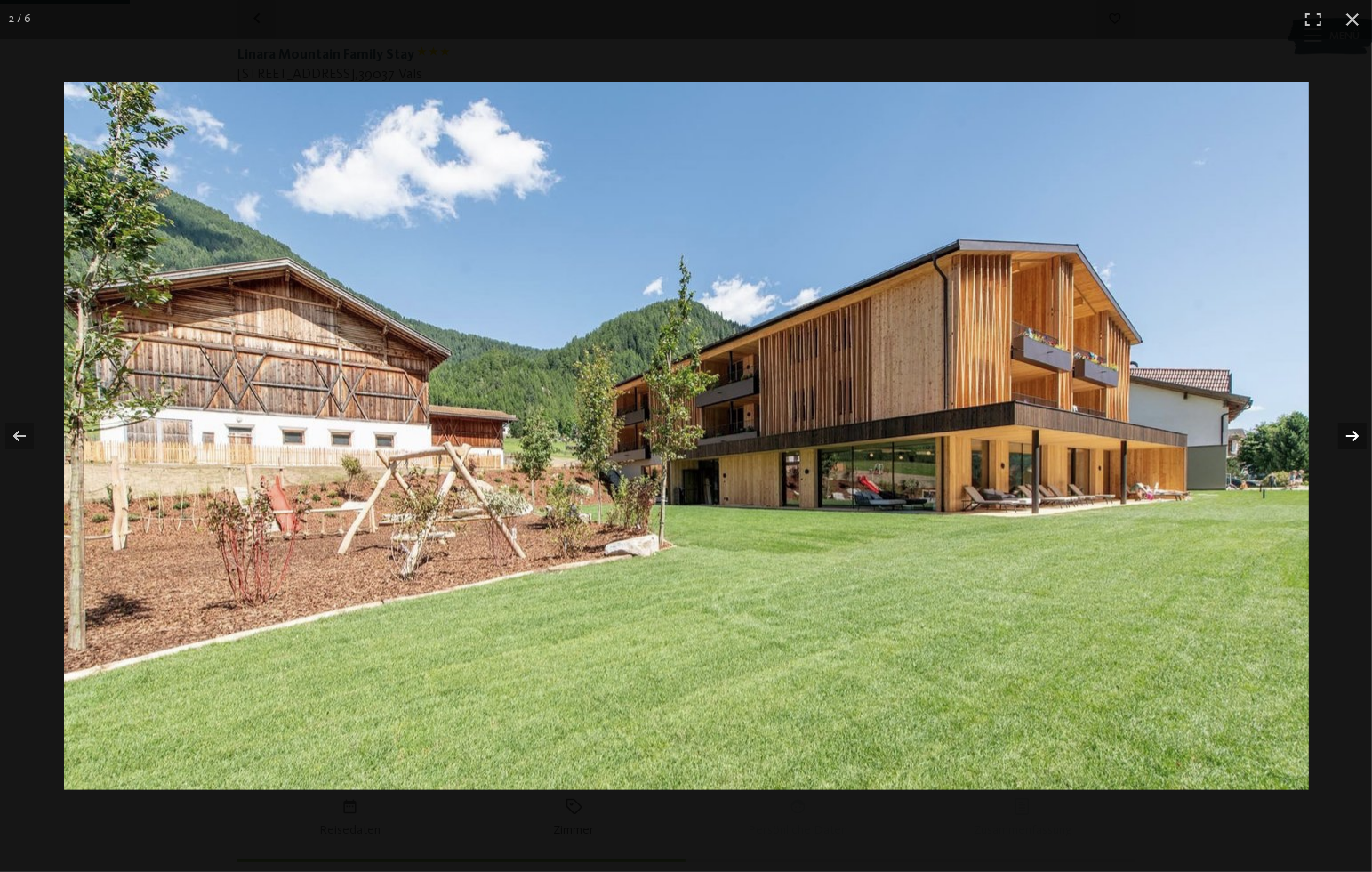
click at [1356, 437] on button "button" at bounding box center [1341, 436] width 63 height 89
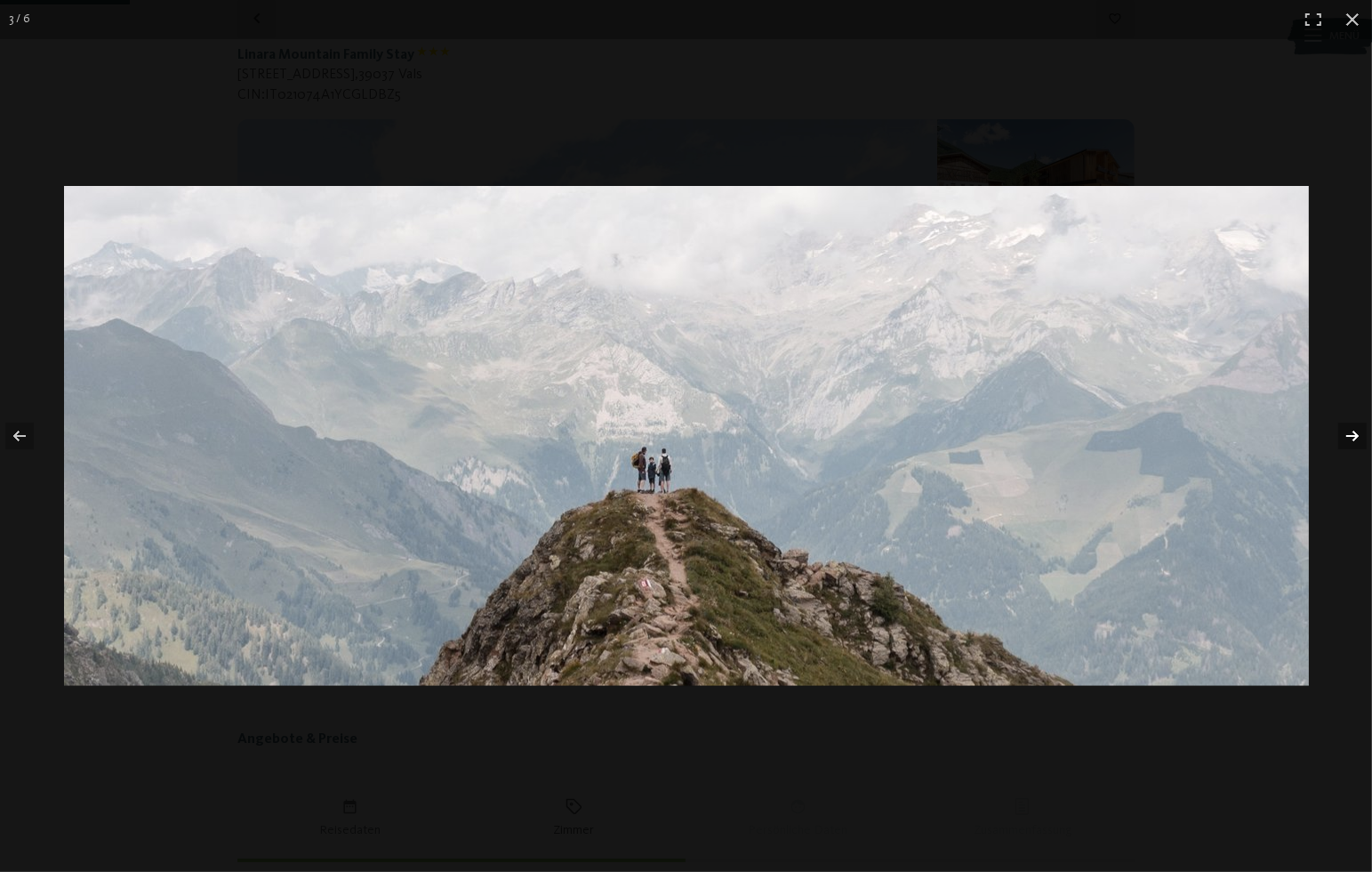
click at [1356, 437] on button "button" at bounding box center [1341, 436] width 63 height 89
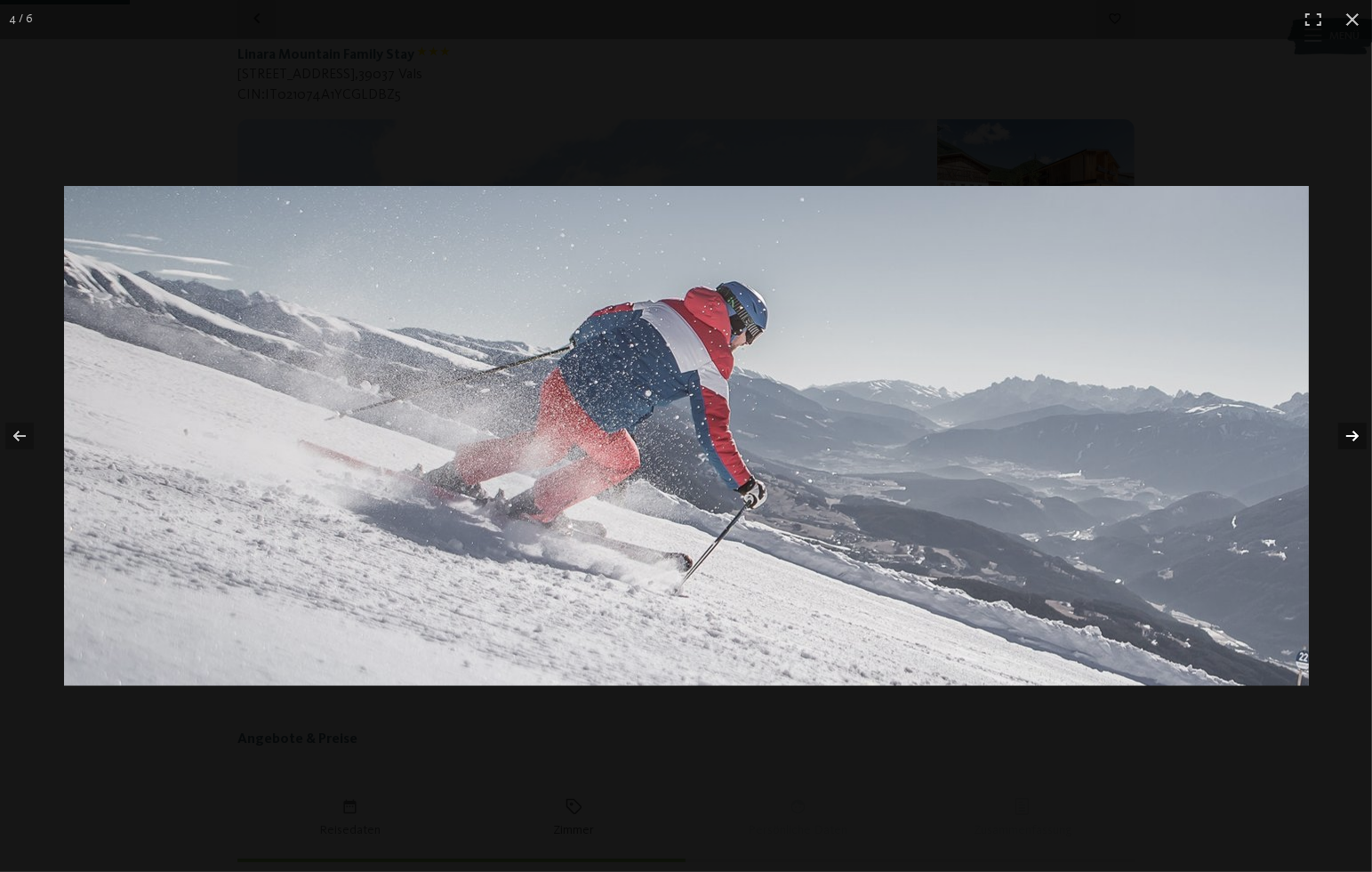
click at [1356, 437] on button "button" at bounding box center [1341, 436] width 63 height 89
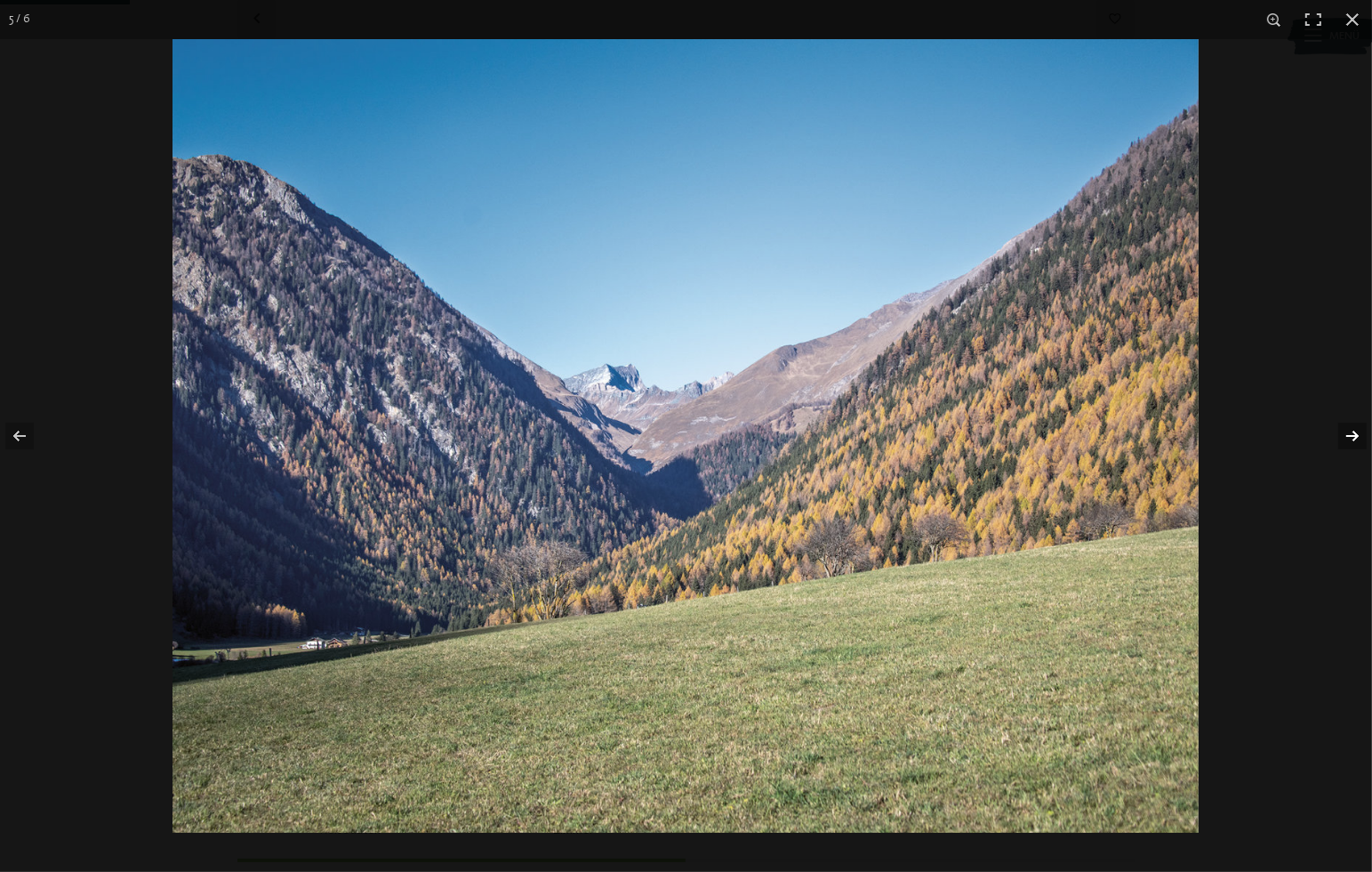
click at [1356, 437] on button "button" at bounding box center [1341, 436] width 63 height 89
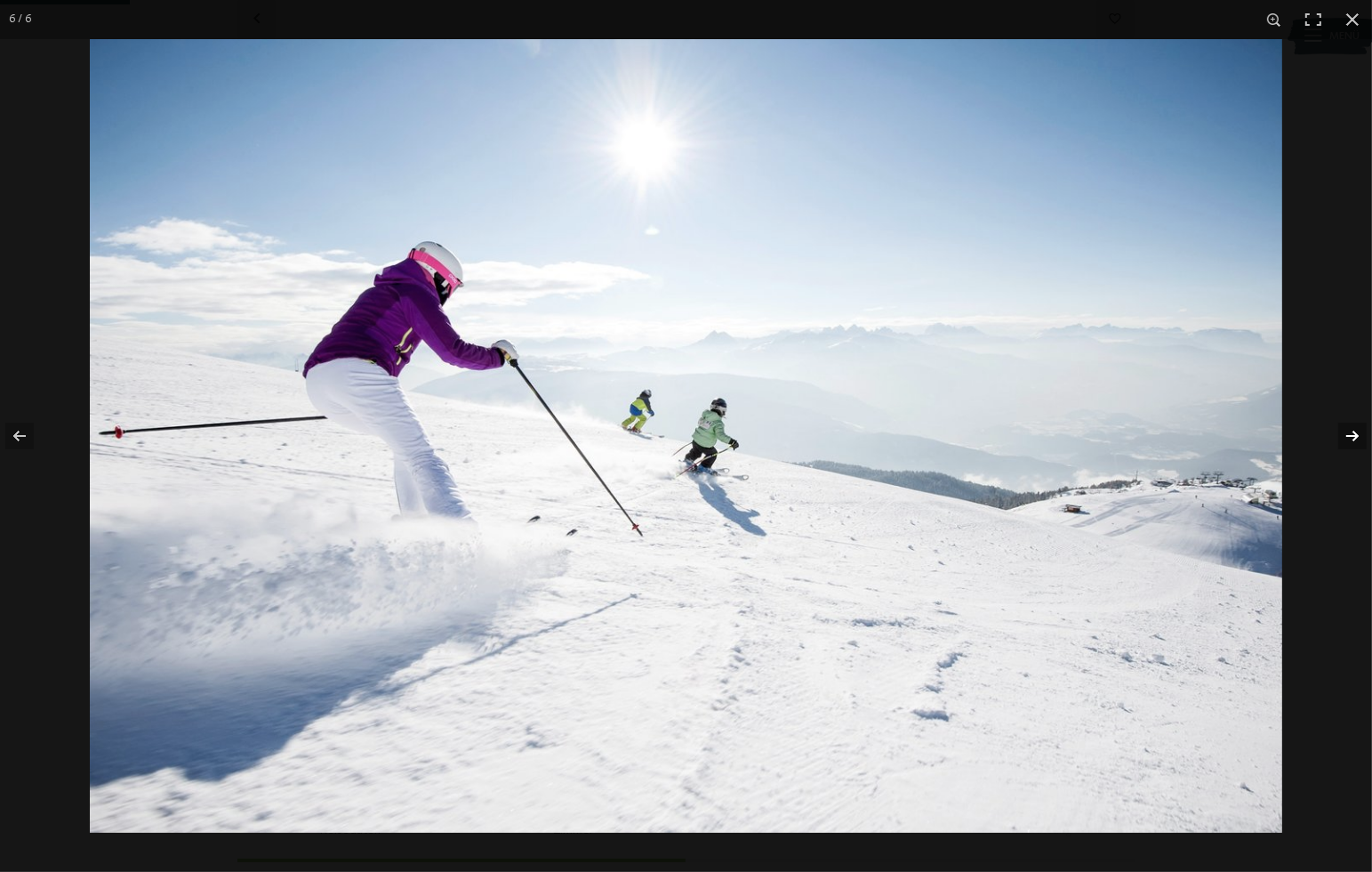
click at [1356, 437] on button "button" at bounding box center [1341, 436] width 63 height 89
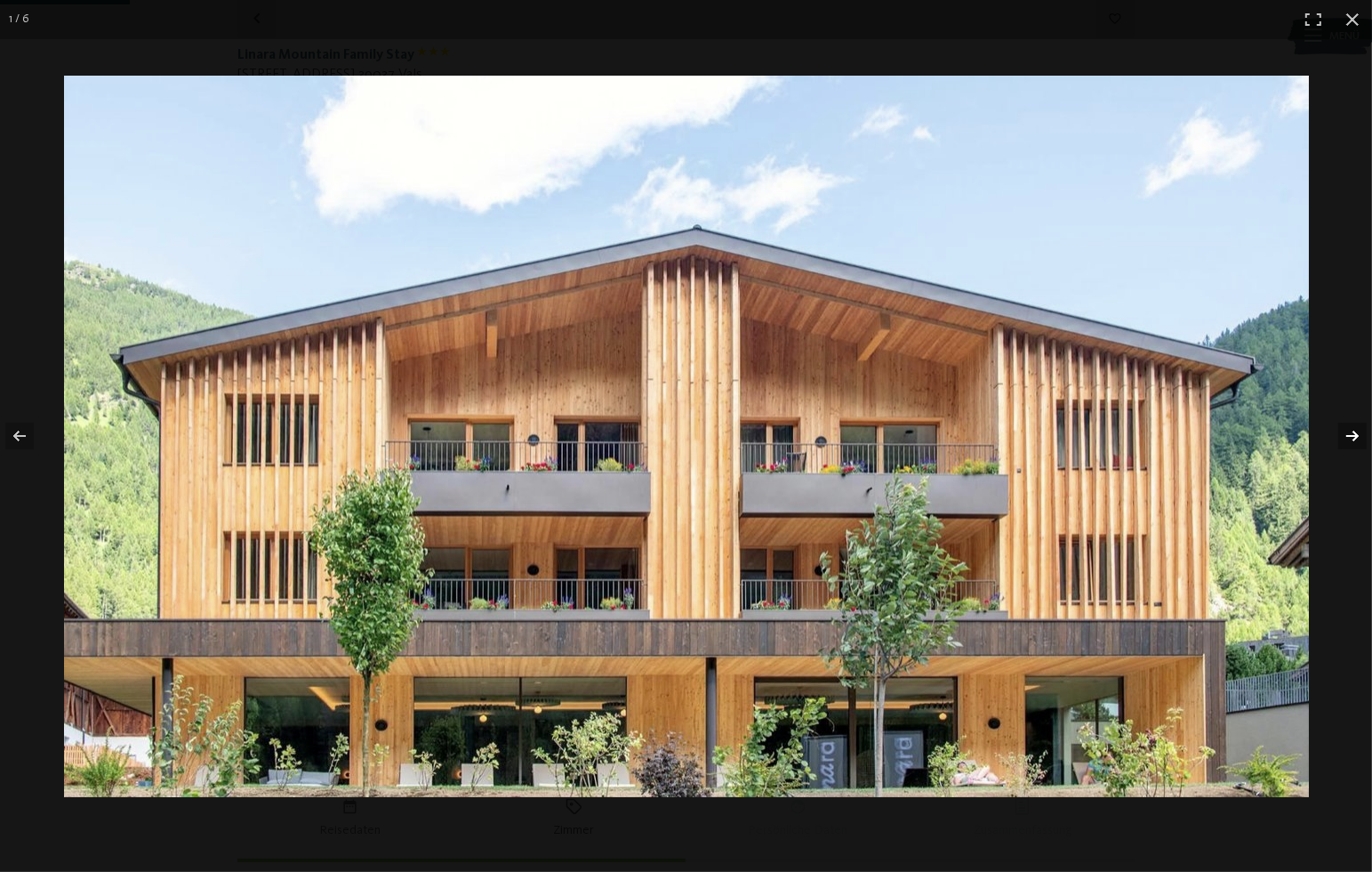
click at [1356, 437] on button "button" at bounding box center [1341, 436] width 63 height 89
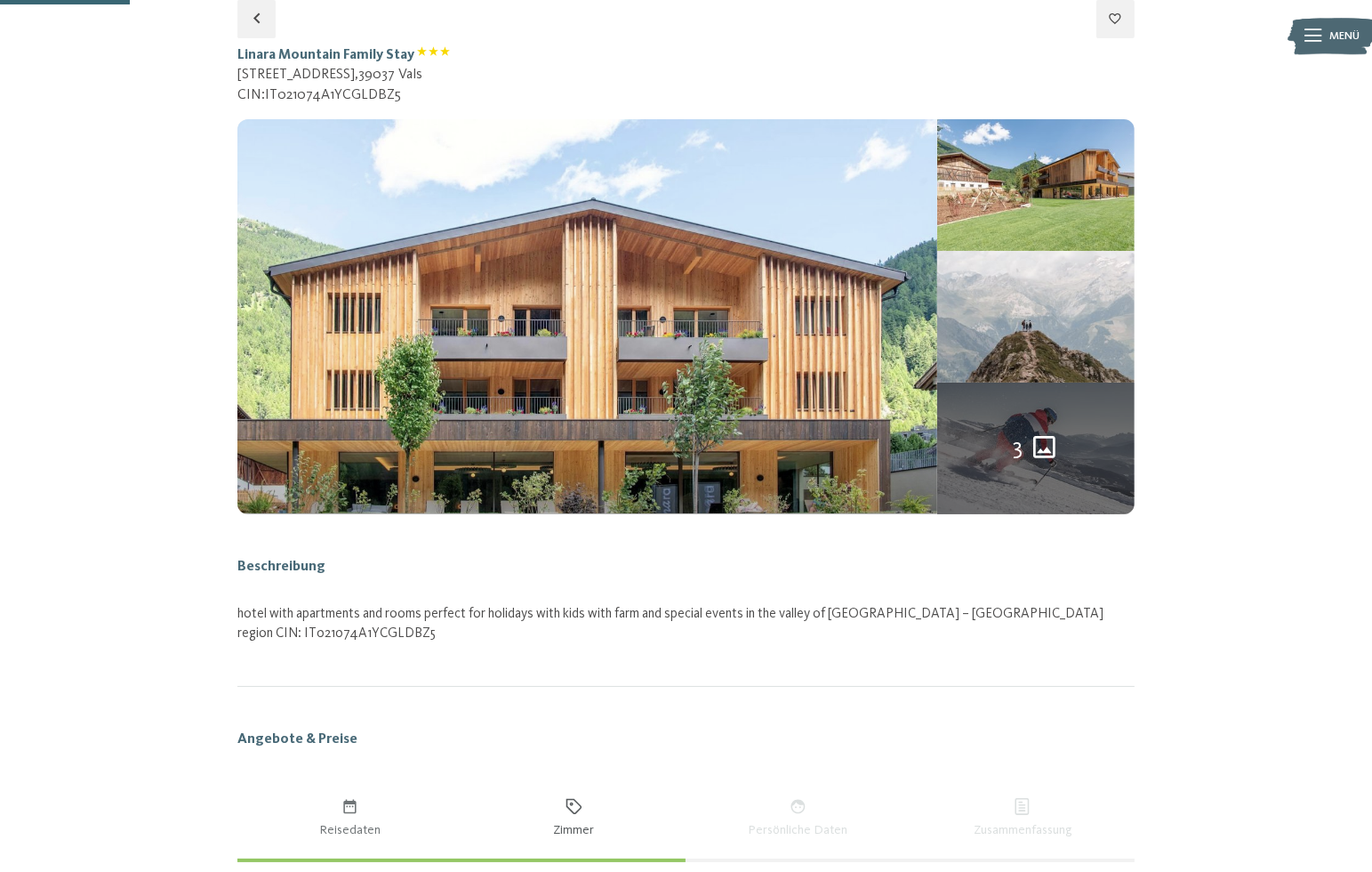
click at [0, 0] on button "button" at bounding box center [0, 0] width 0 height 0
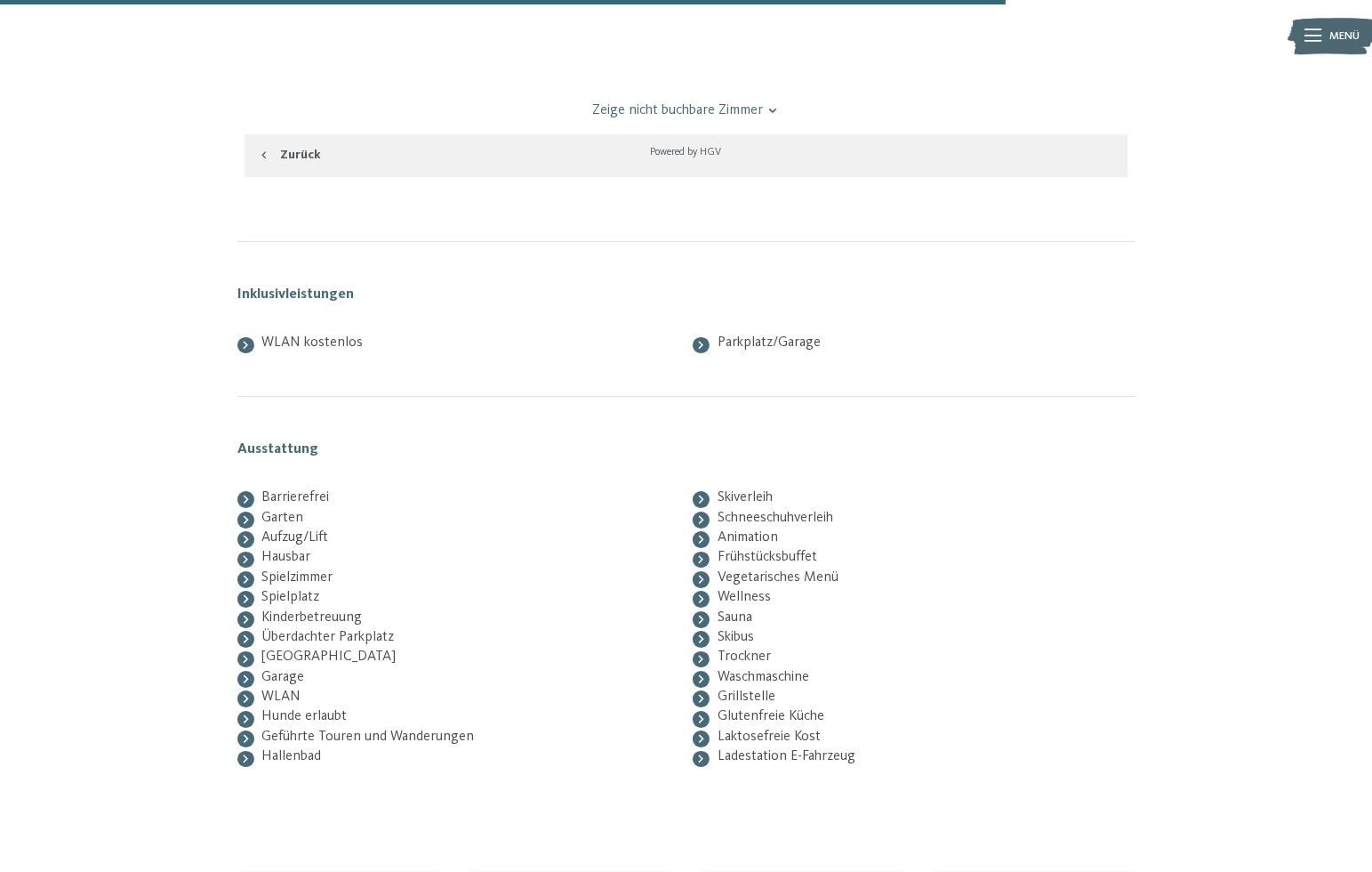
scroll to position [2487, 0]
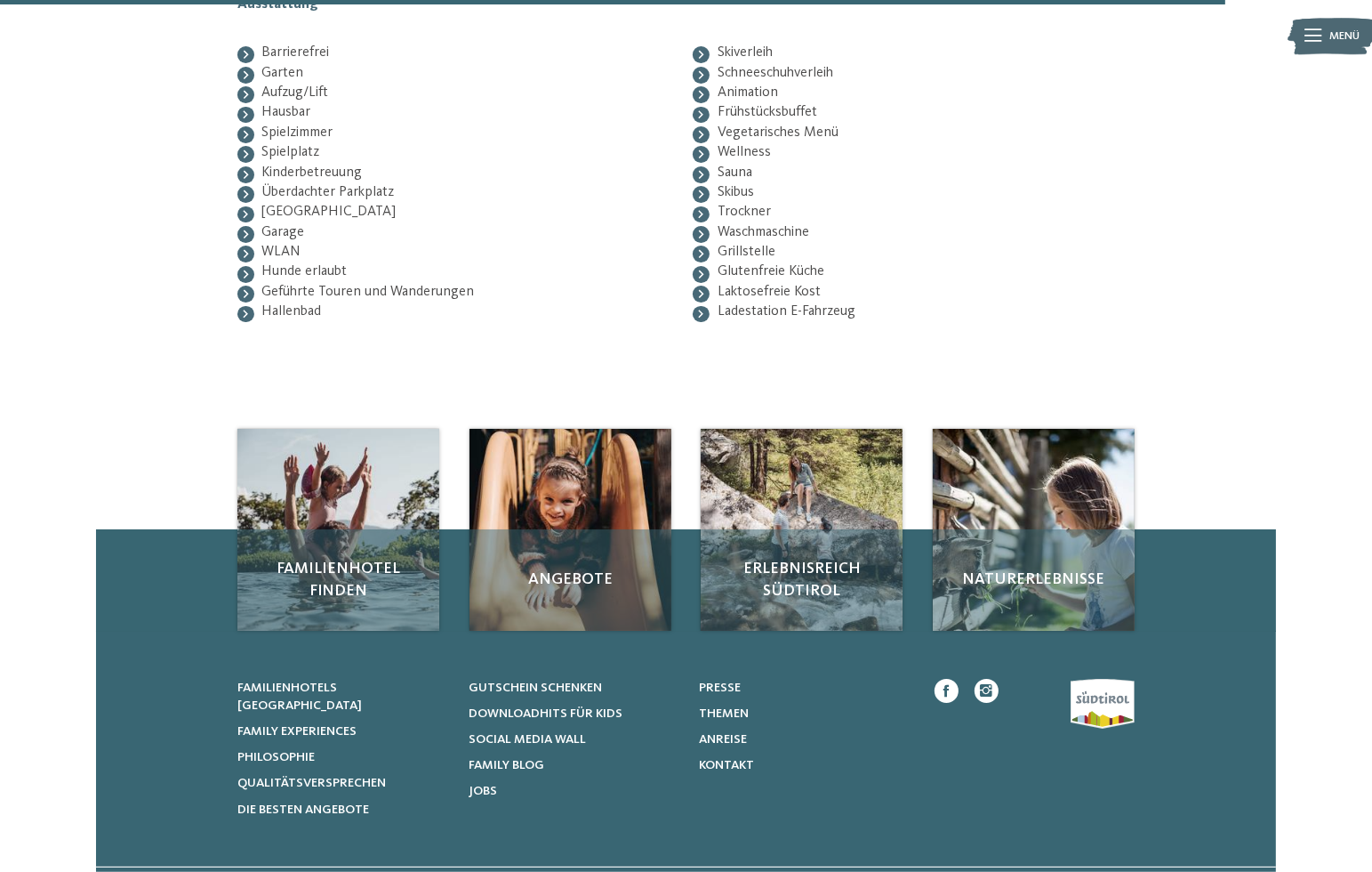
click at [245, 306] on icon at bounding box center [473, 182] width 473 height 279
click at [246, 312] on icon at bounding box center [247, 313] width 5 height 8
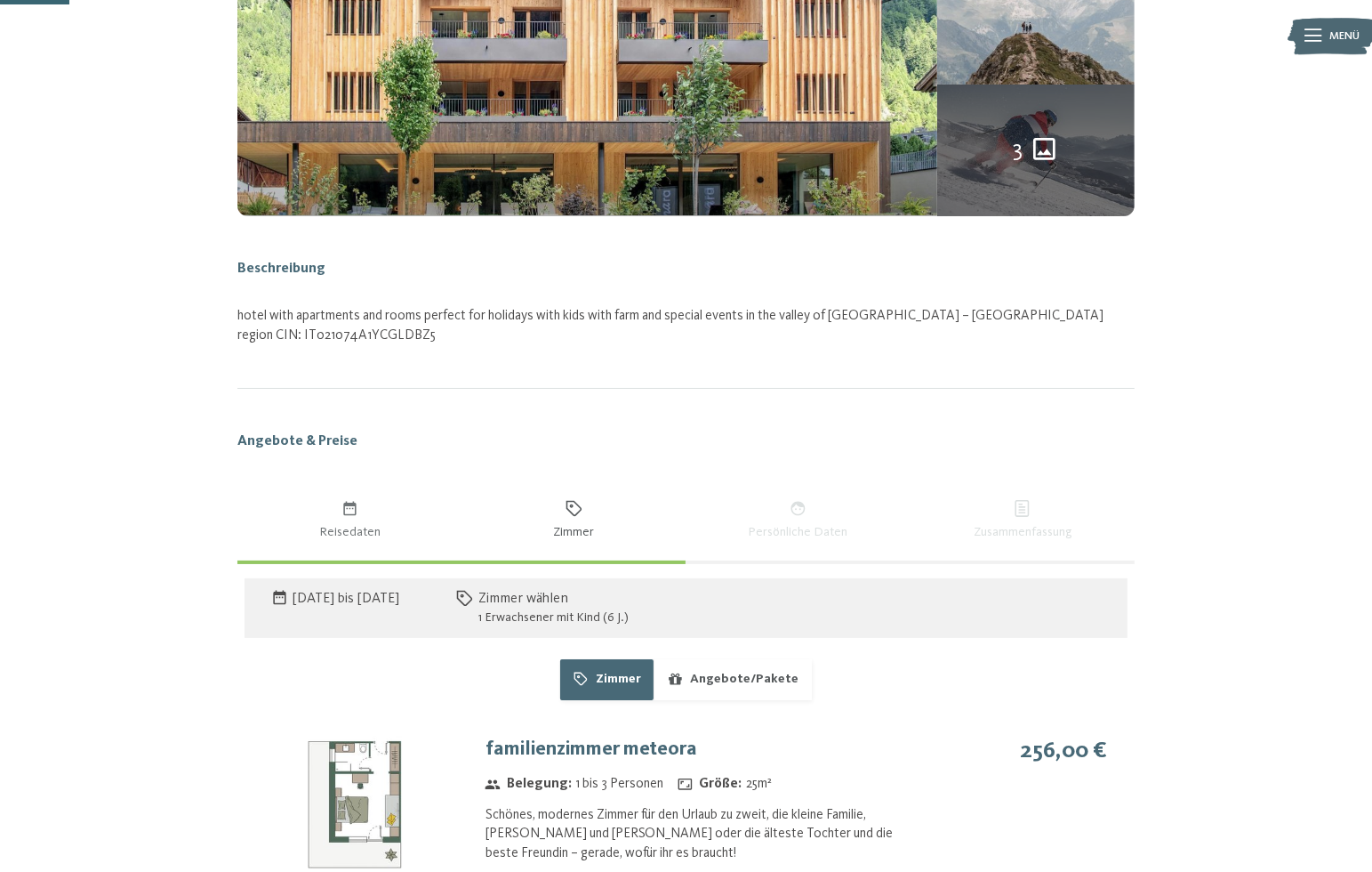
scroll to position [116, 0]
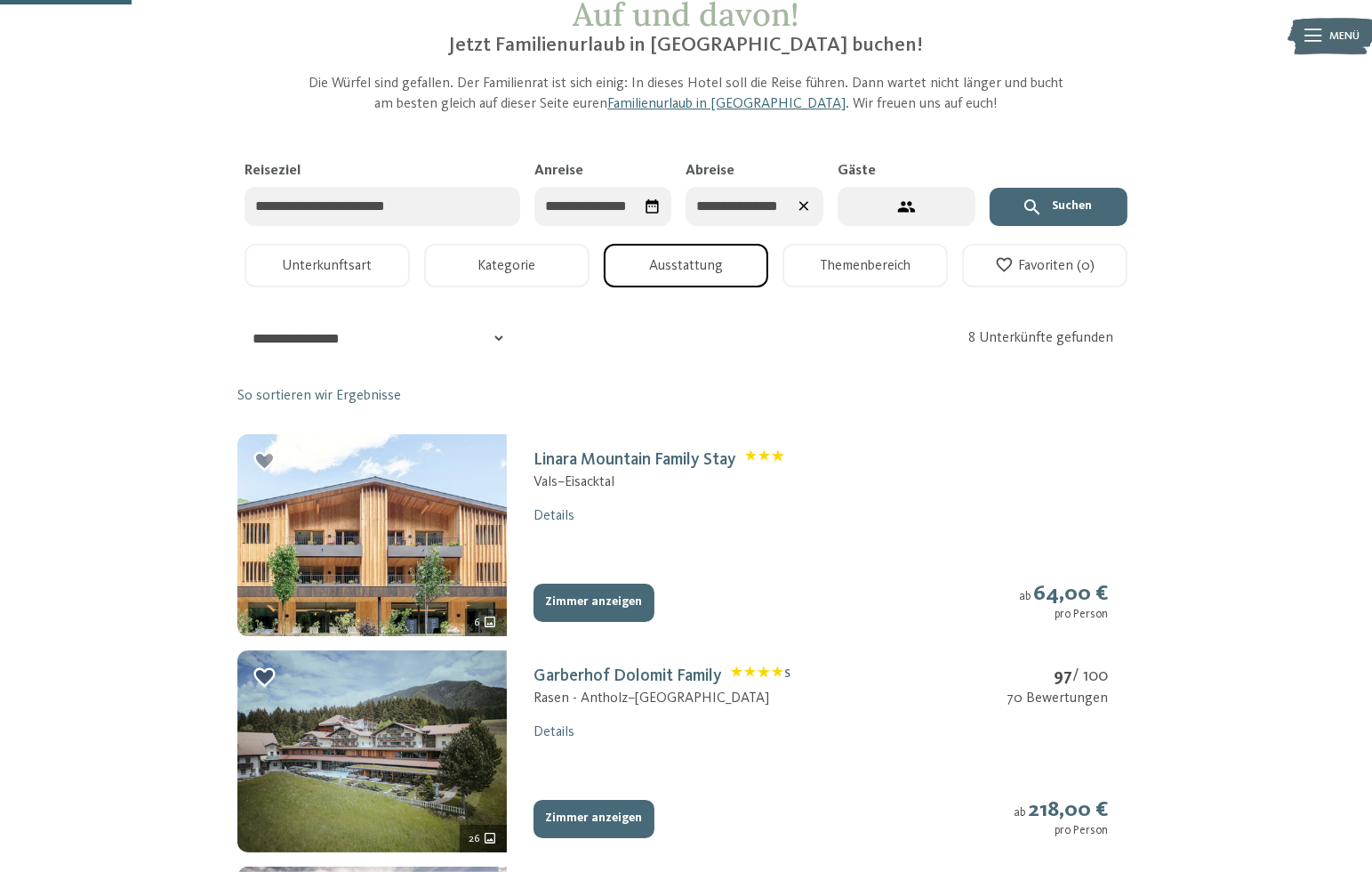
scroll to position [561, 0]
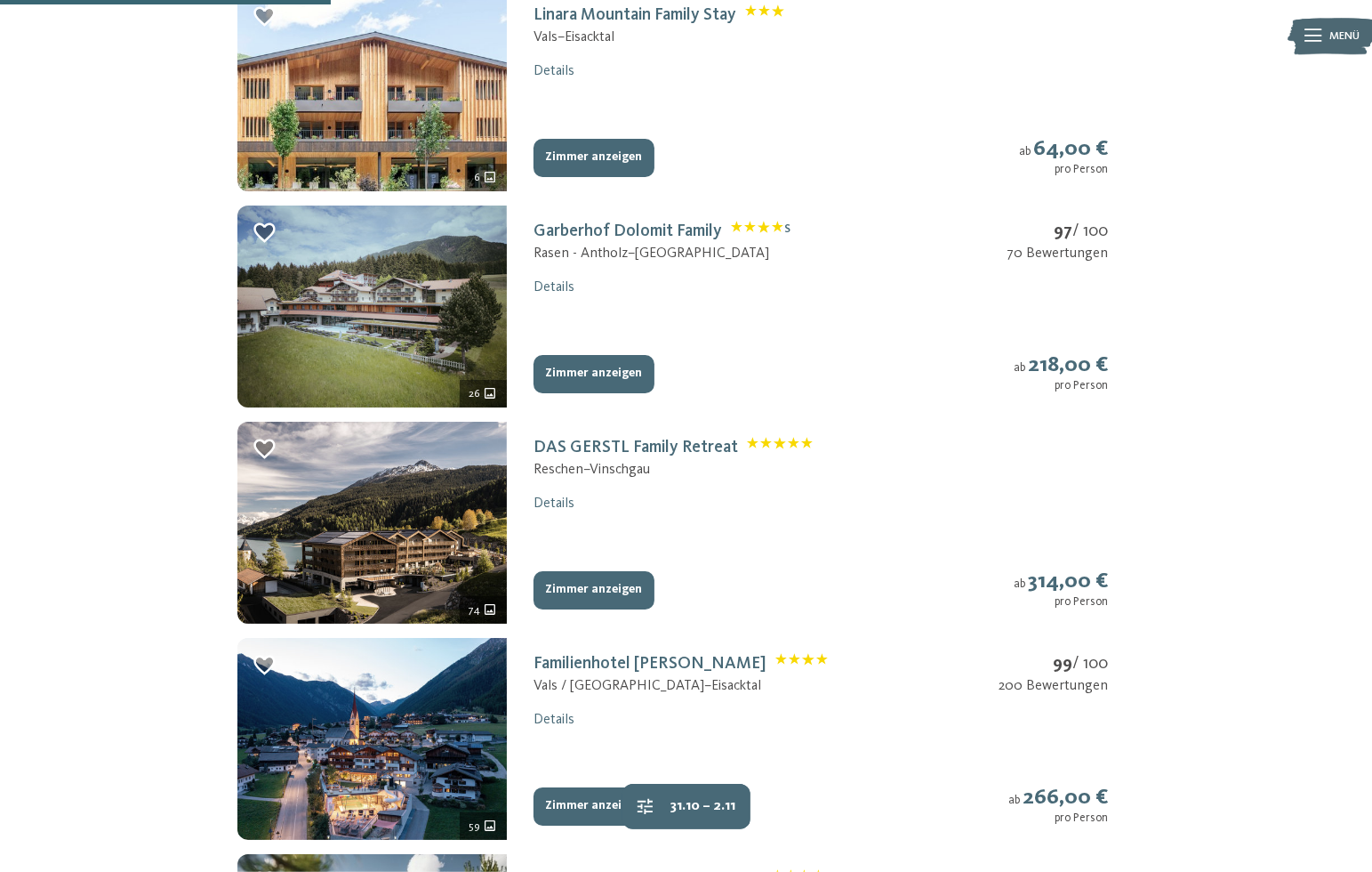
click at [610, 357] on button "Zimmer anzeigen" at bounding box center [593, 374] width 121 height 39
select select "*"
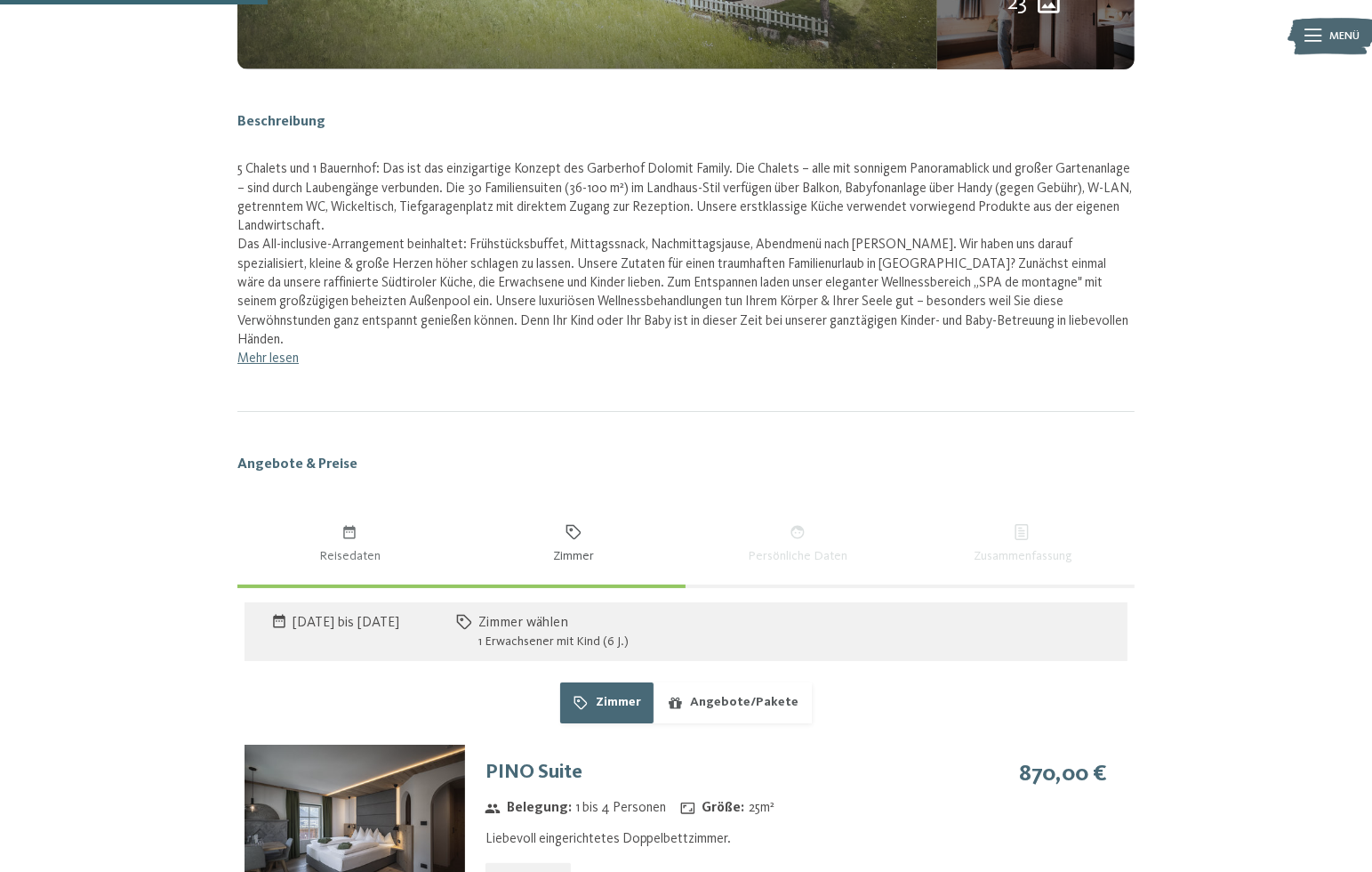
scroll to position [1153, 0]
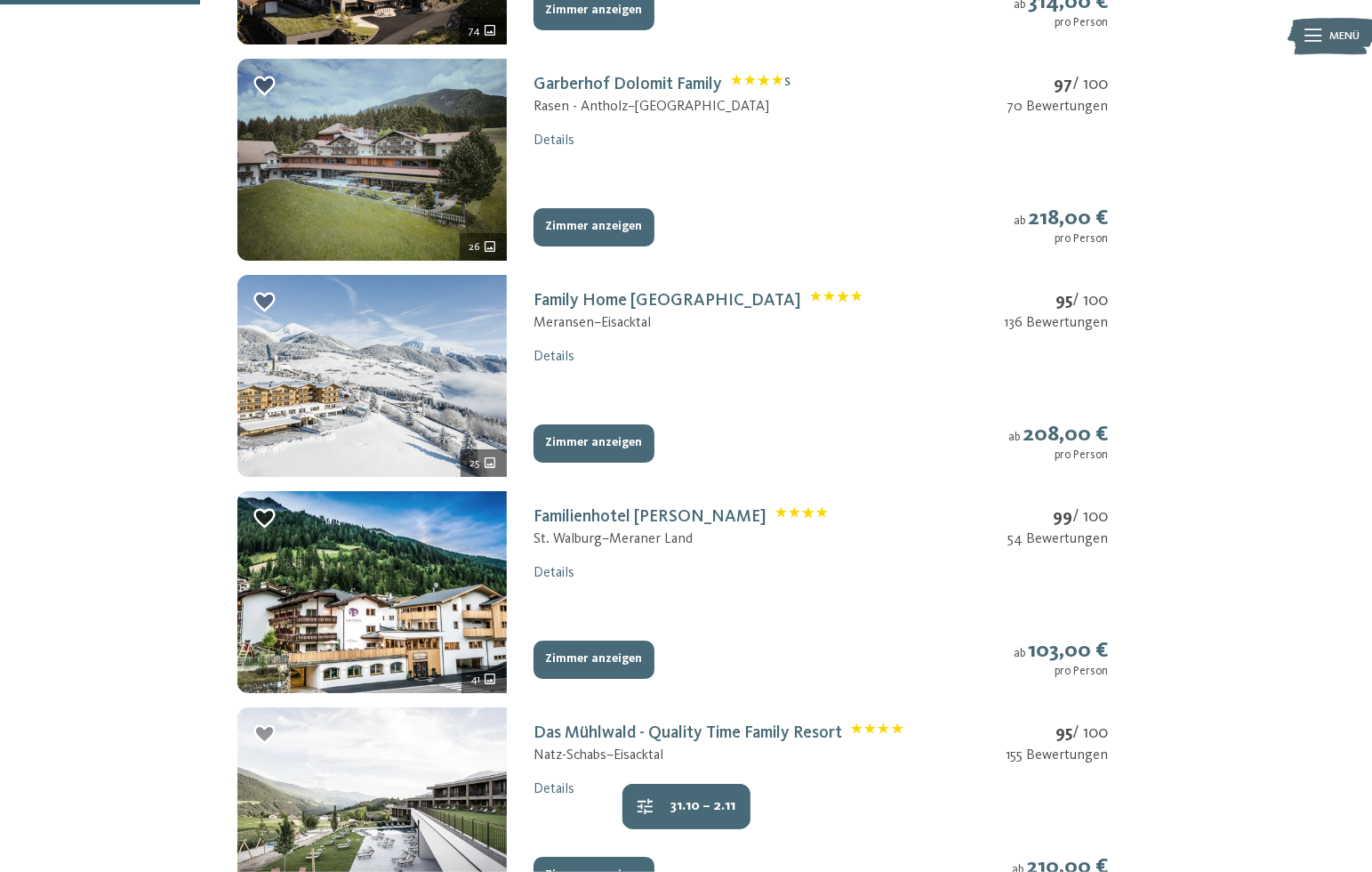
scroll to position [264, 0]
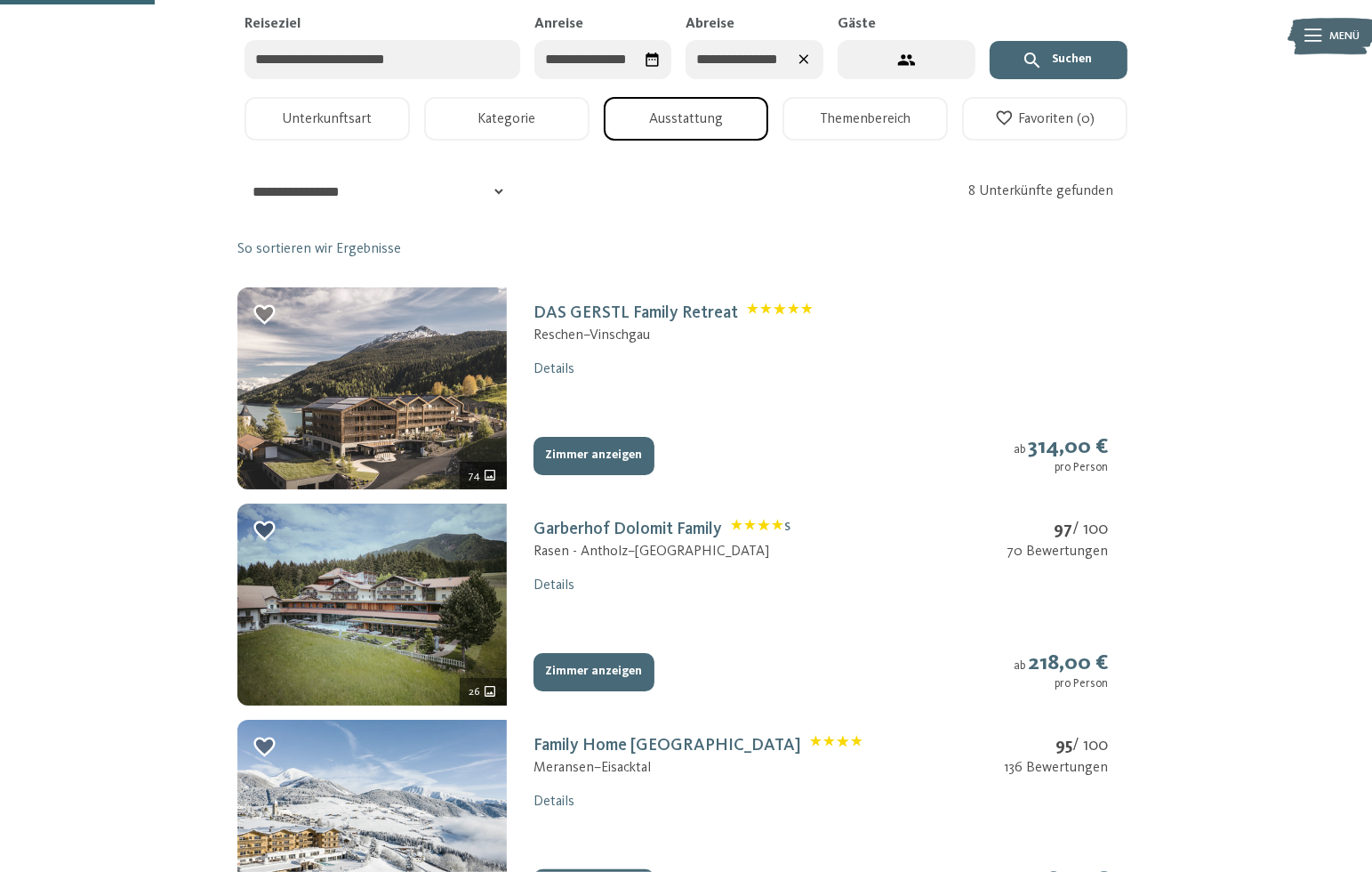
click at [431, 398] on img at bounding box center [372, 389] width 270 height 202
select select "*"
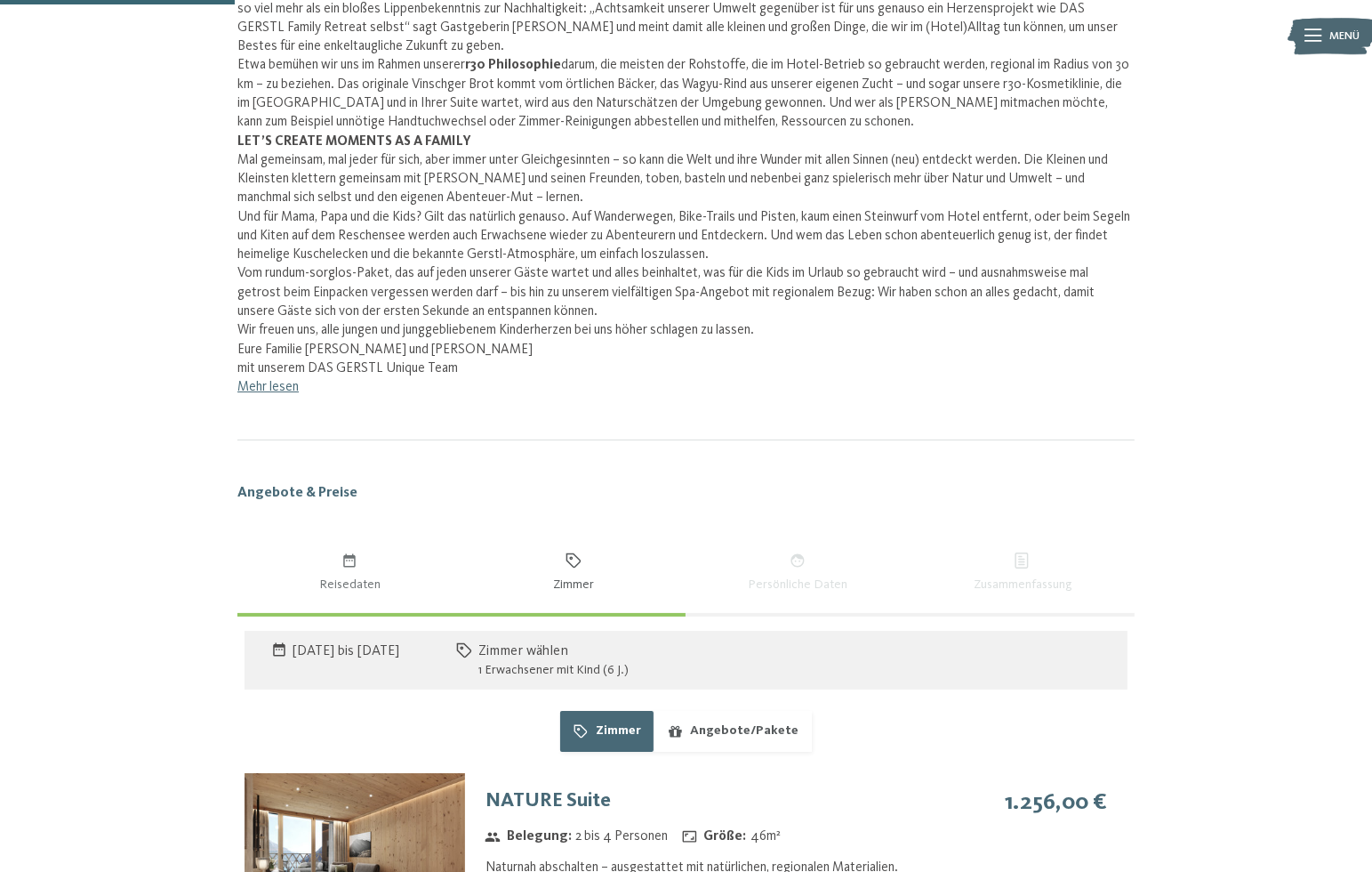
scroll to position [708, 0]
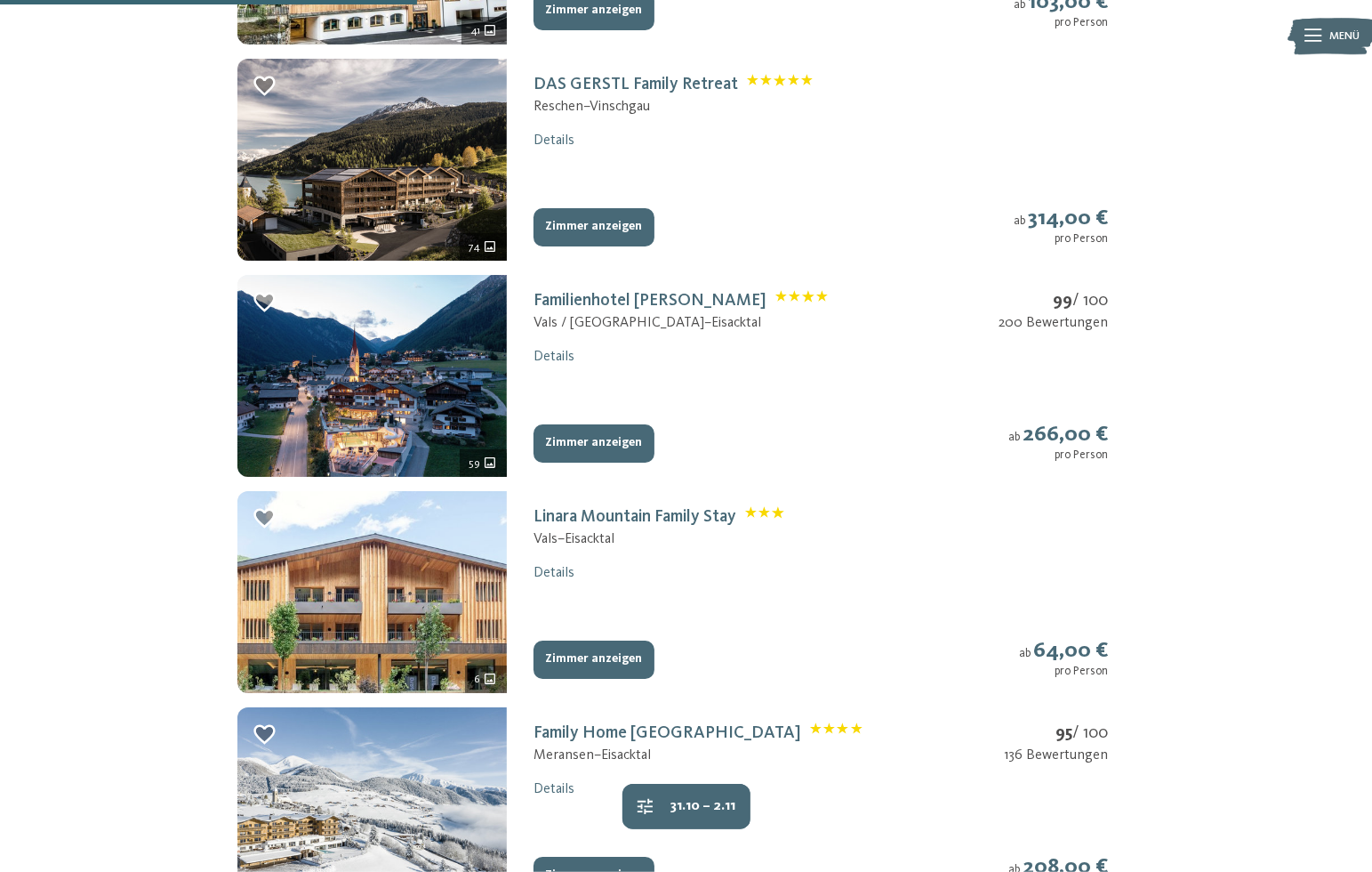
scroll to position [1153, 0]
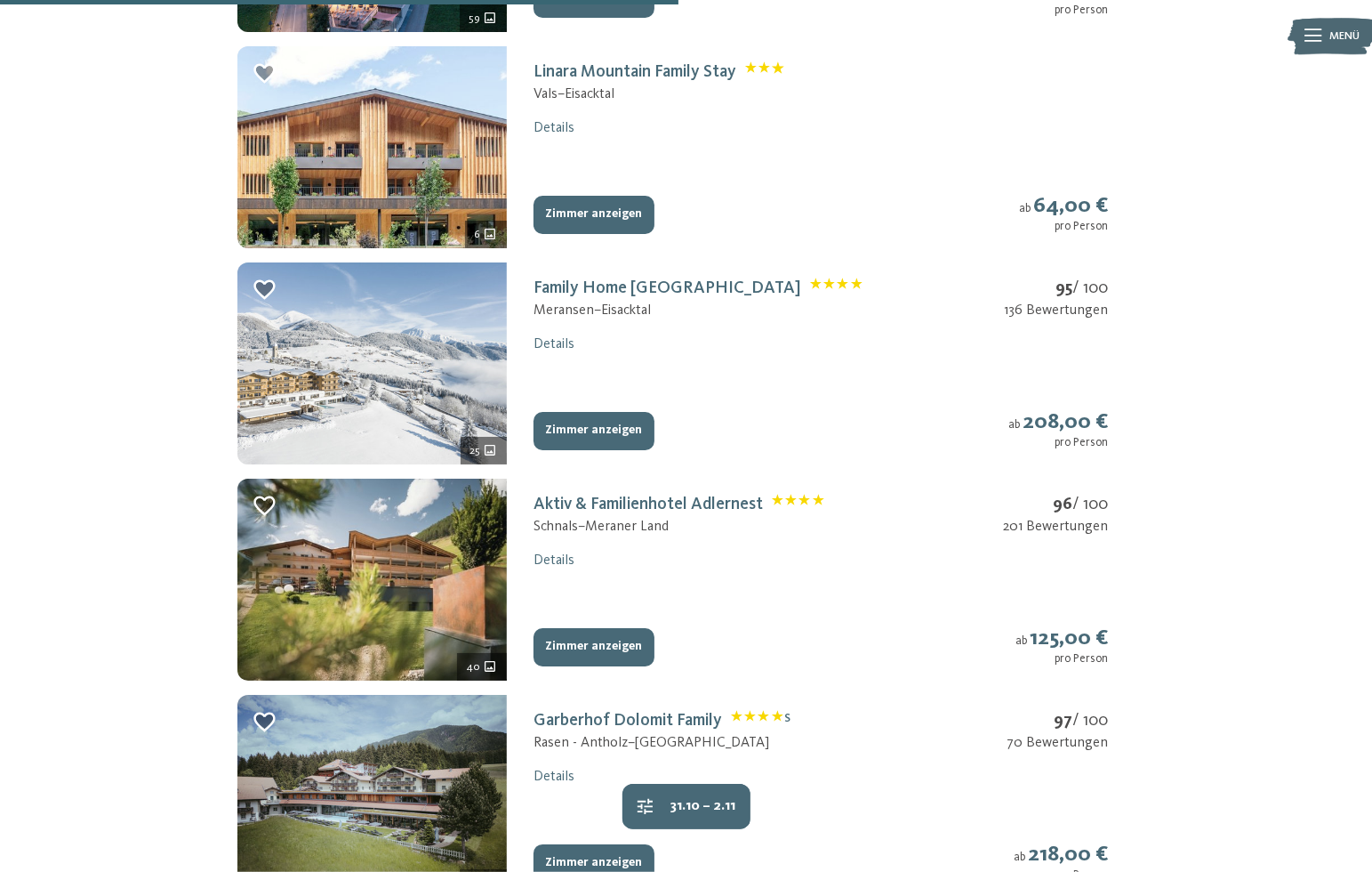
click at [278, 366] on img at bounding box center [372, 364] width 270 height 202
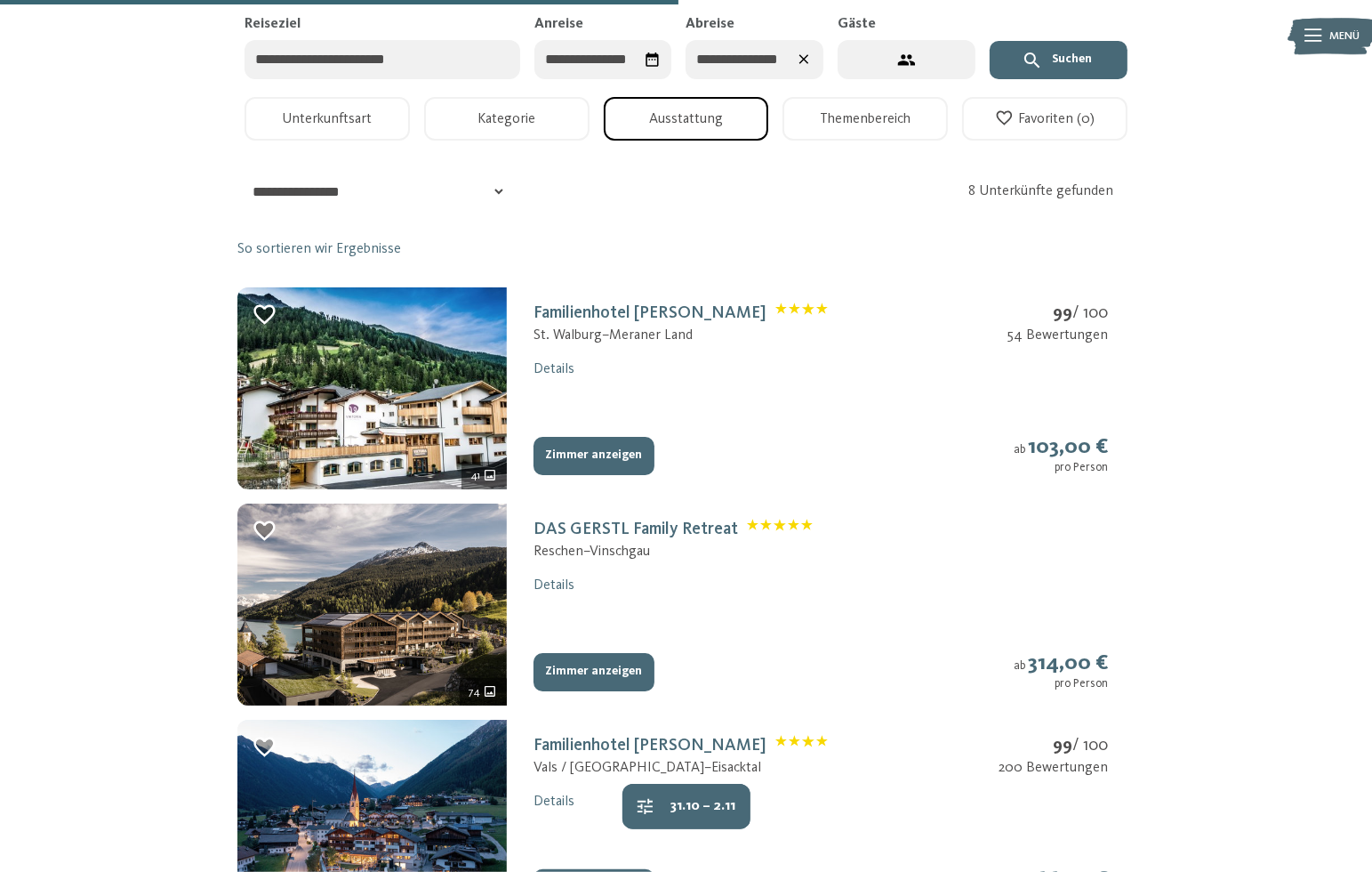
select select "*"
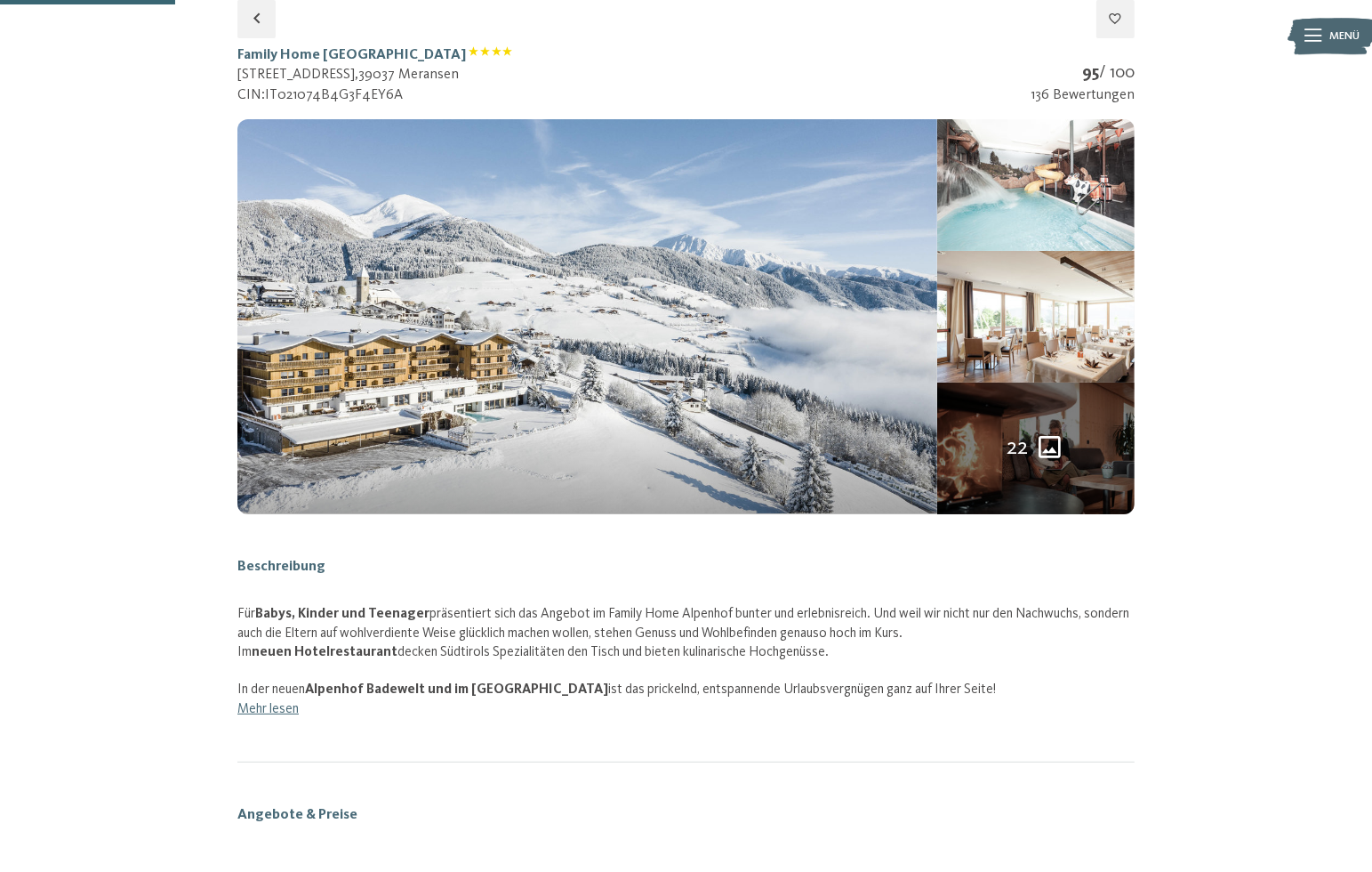
scroll to position [708, 0]
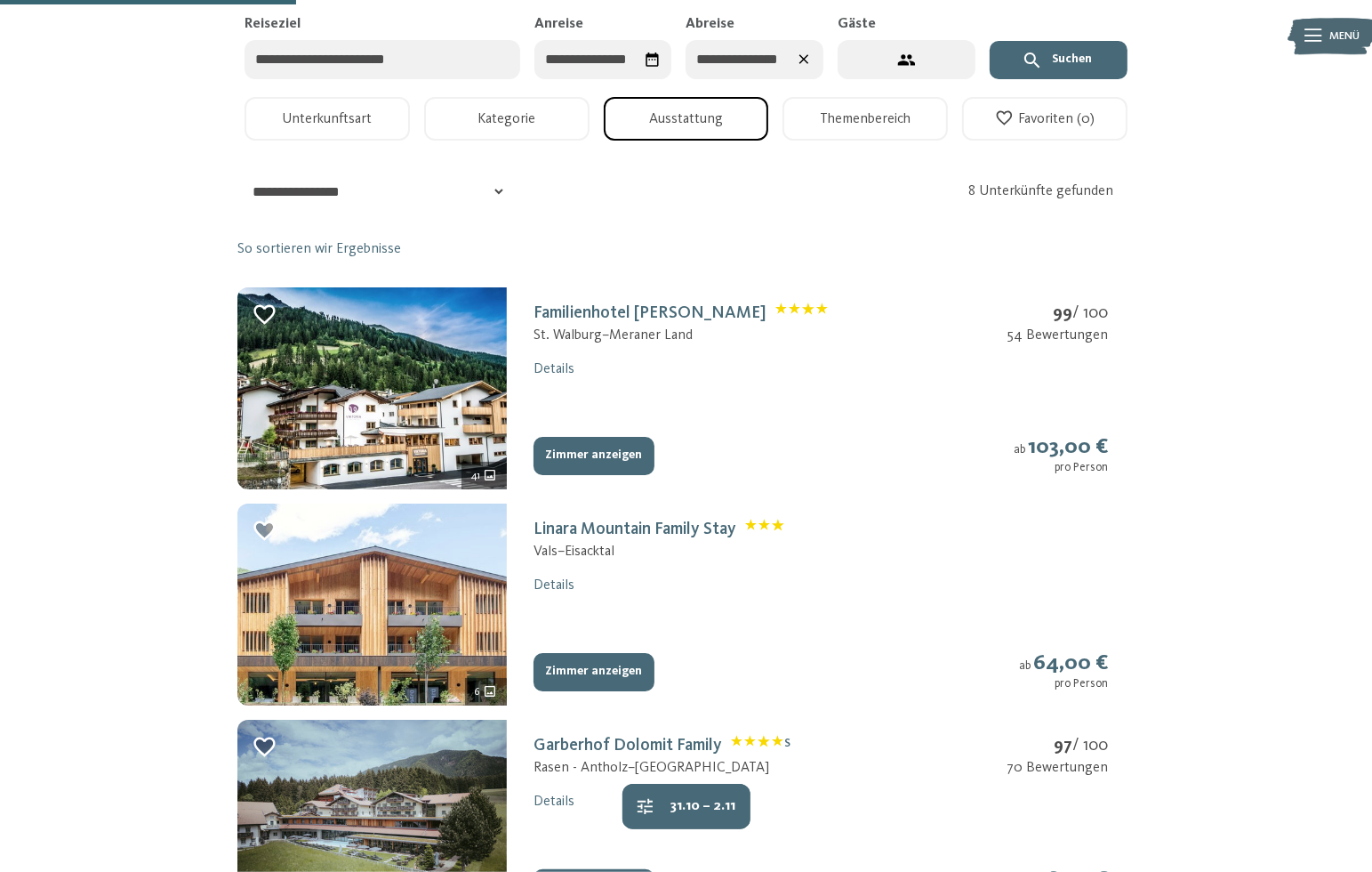
scroll to position [708, 0]
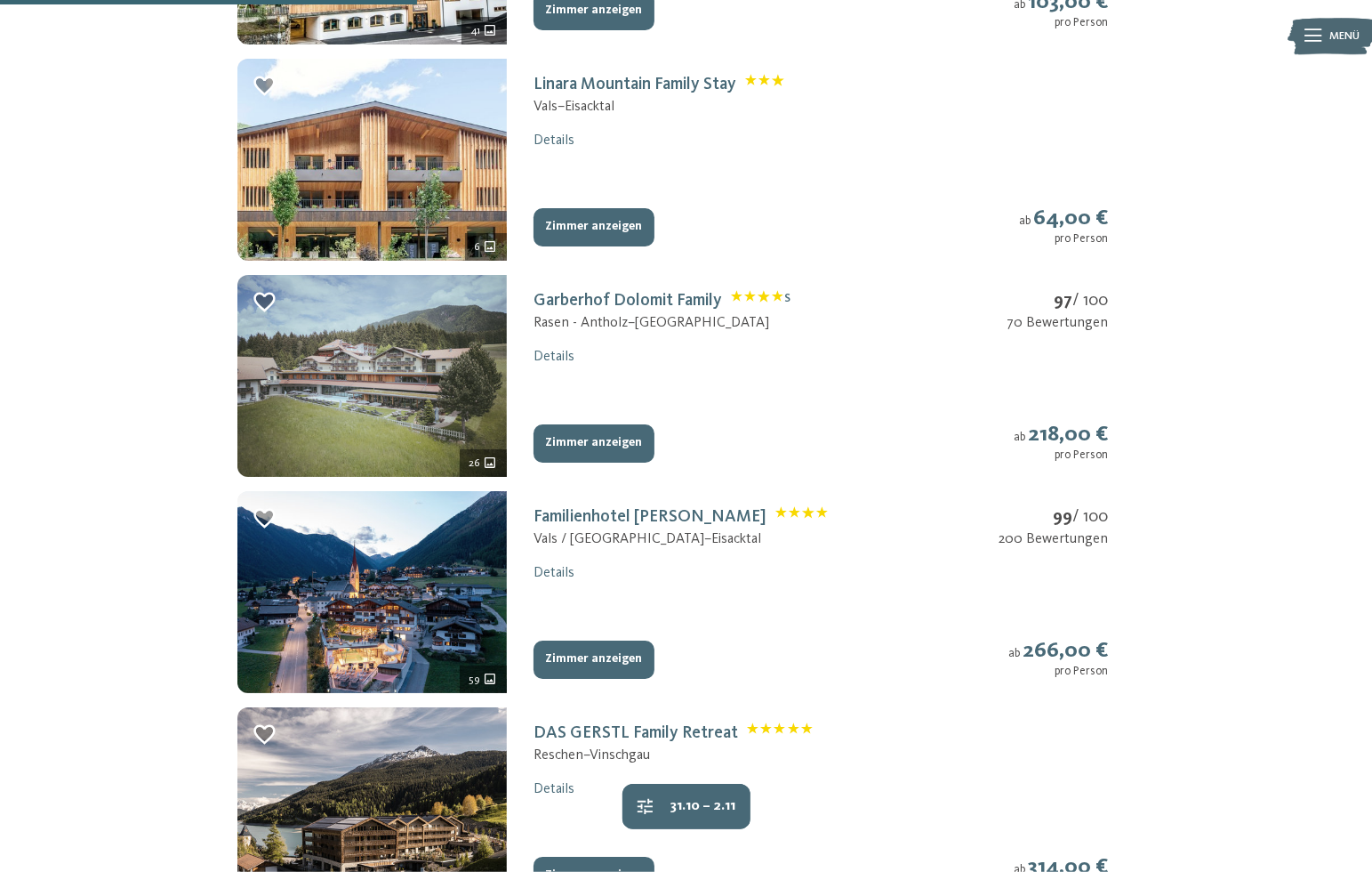
click at [324, 374] on img at bounding box center [372, 376] width 270 height 202
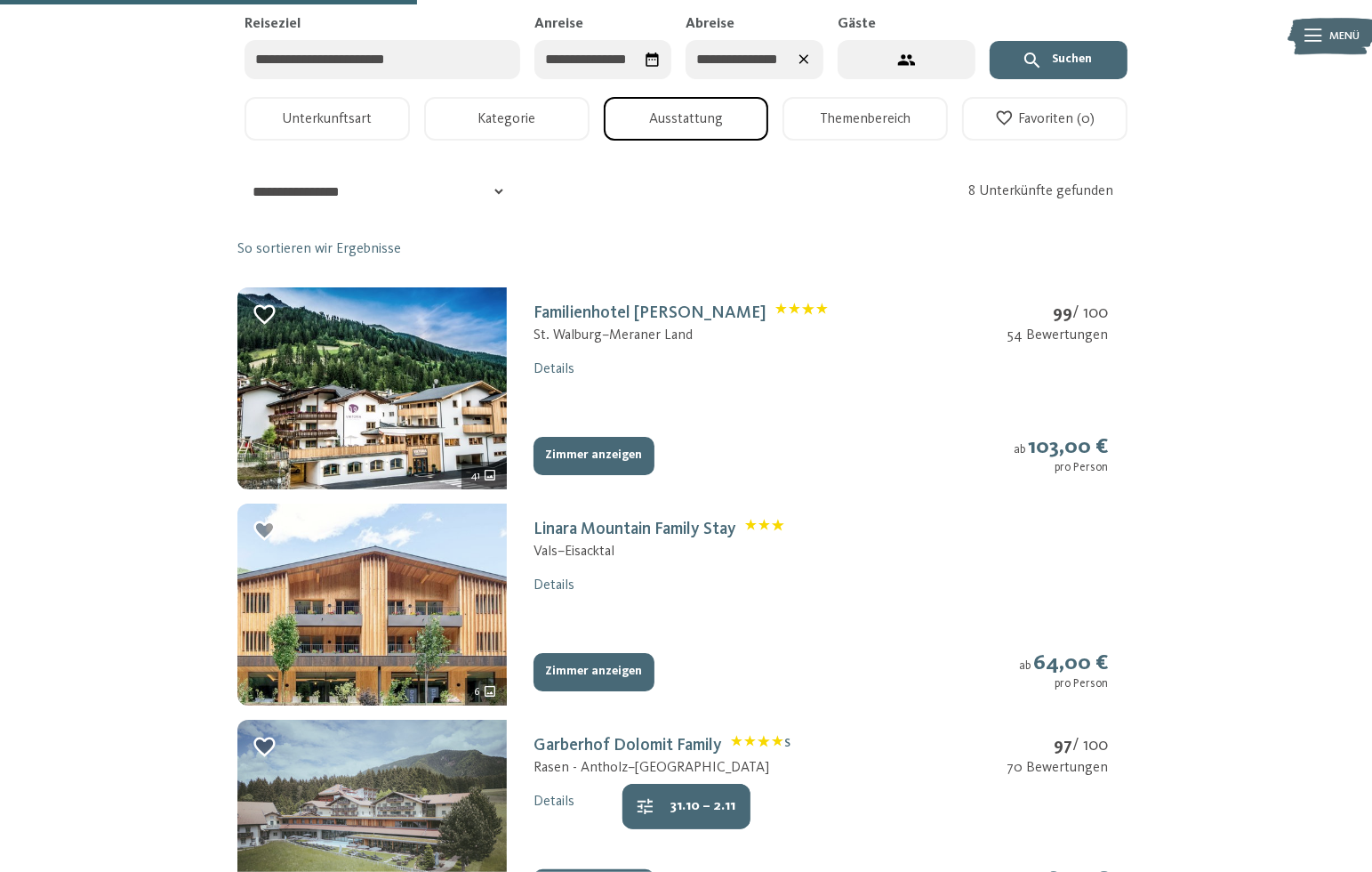
select select "*"
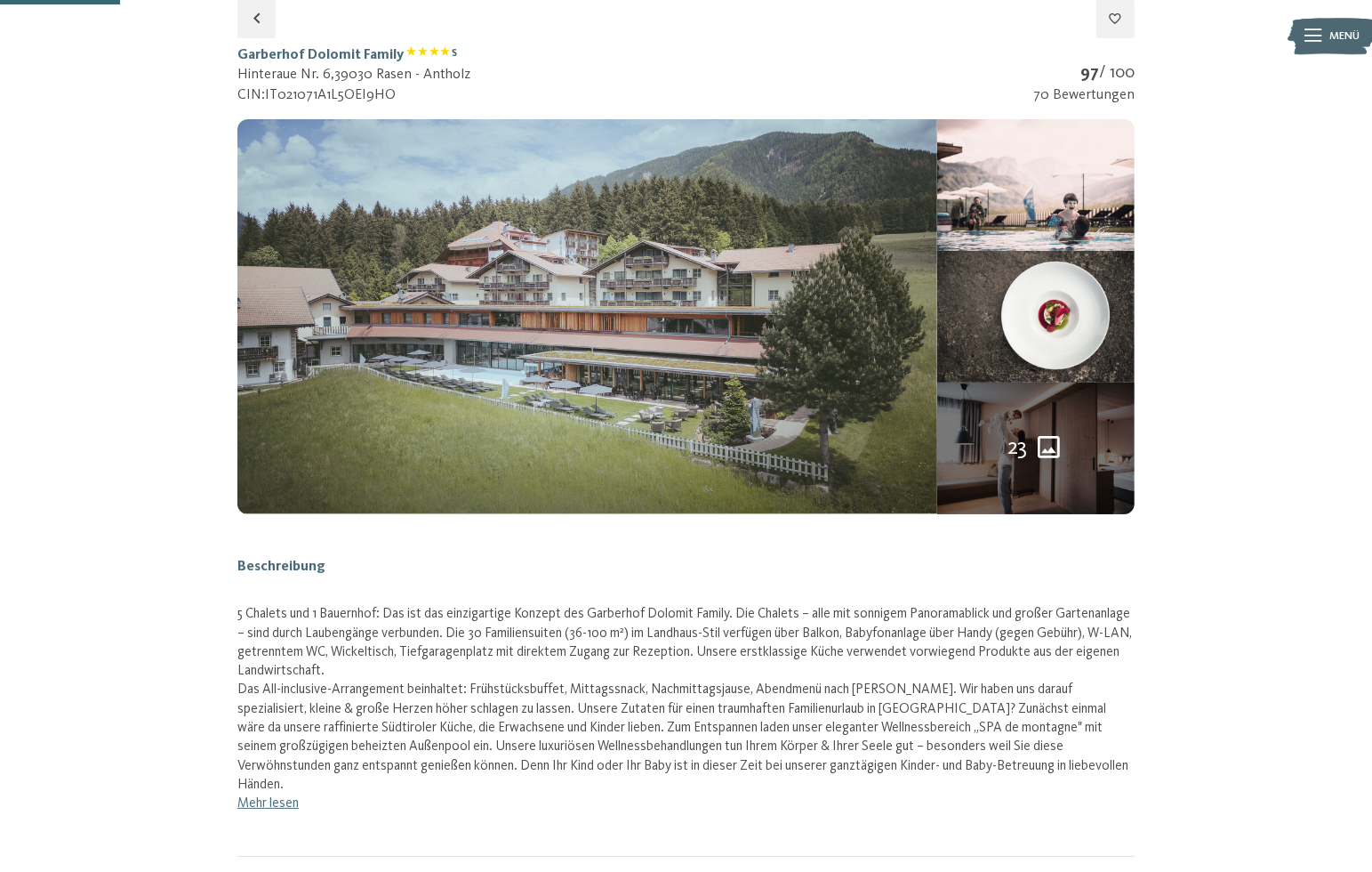
scroll to position [708, 0]
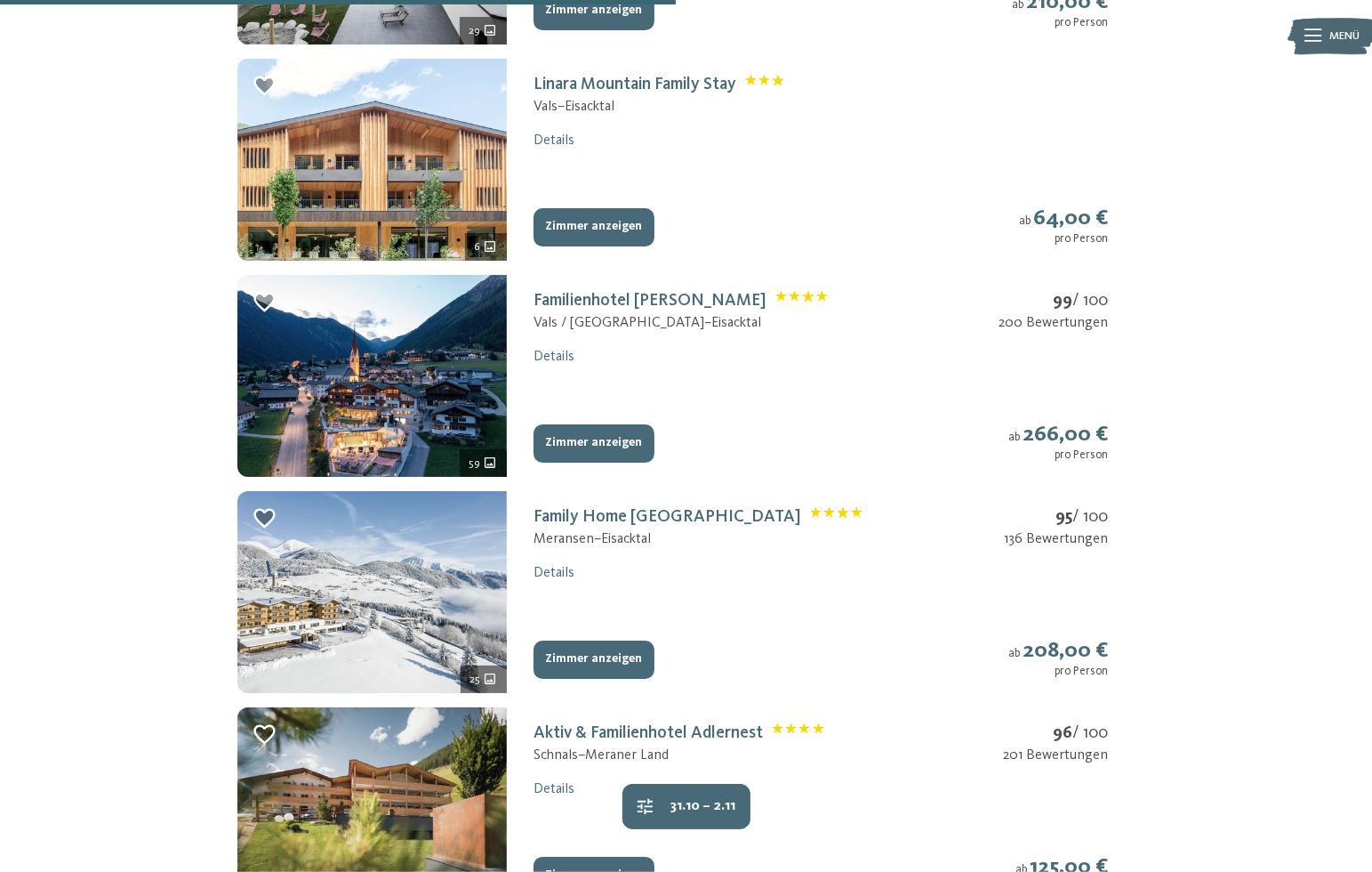
scroll to position [1153, 0]
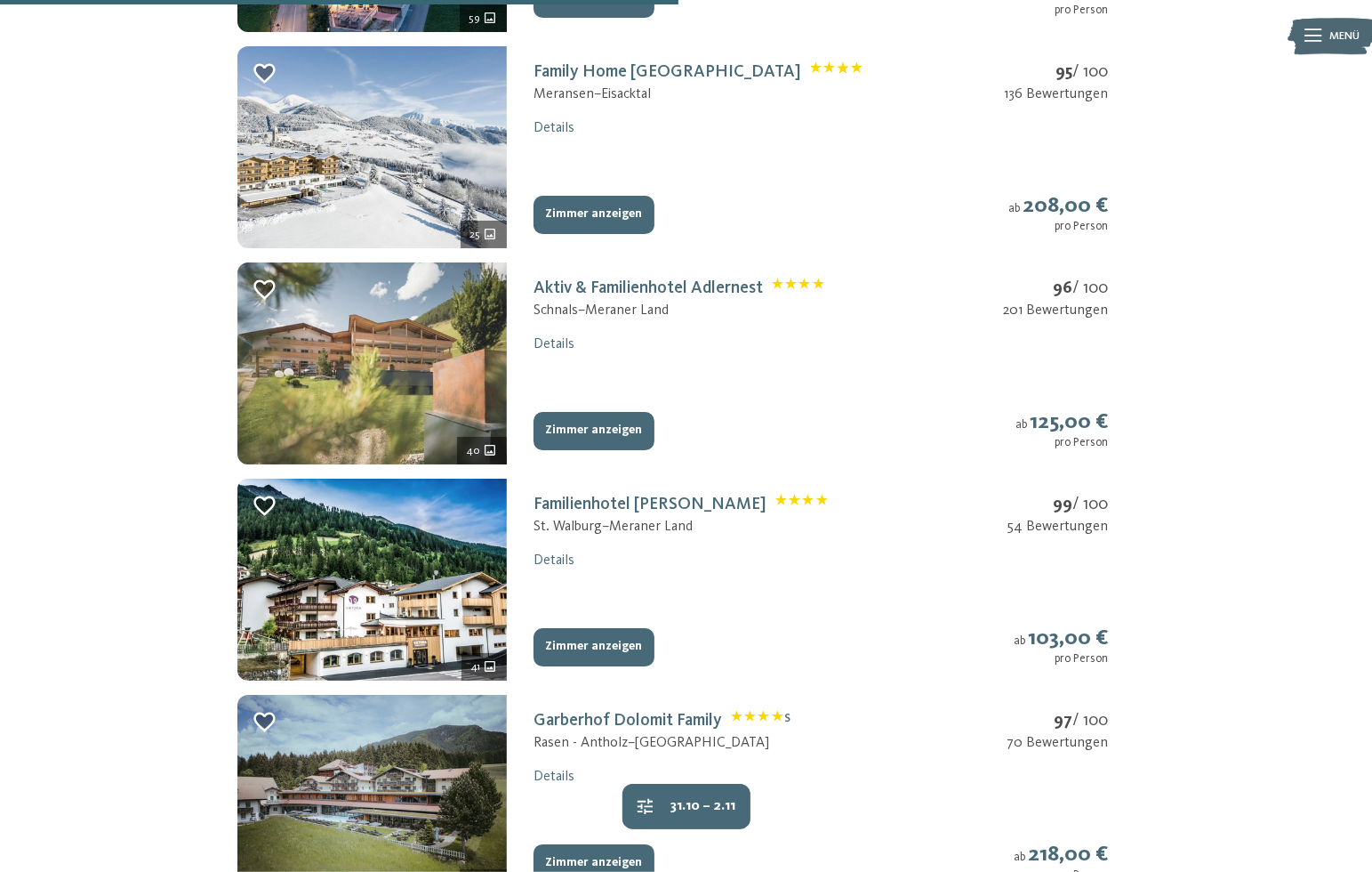
click at [351, 352] on img at bounding box center [372, 364] width 270 height 202
select select "*"
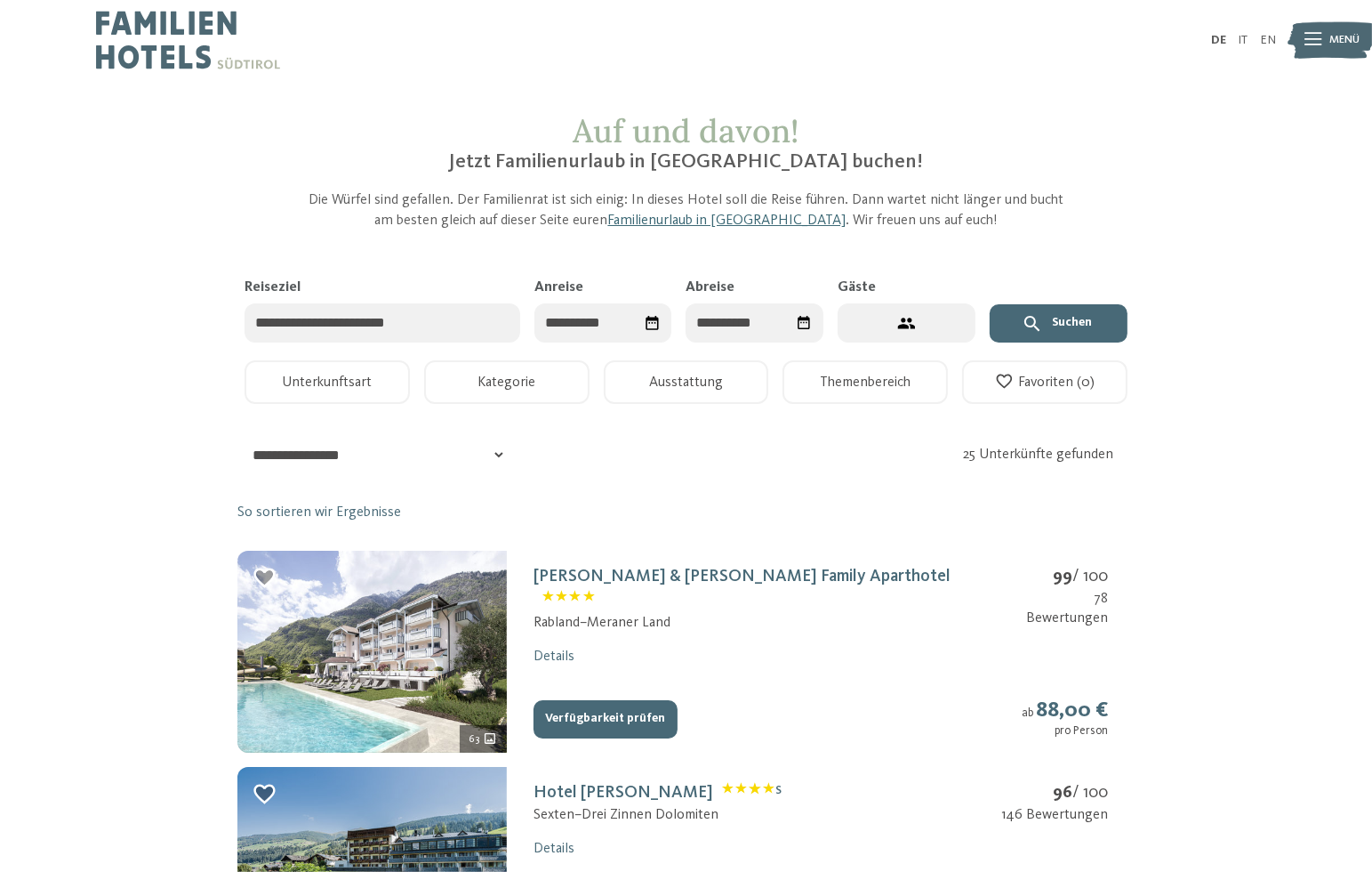
click at [657, 378] on button "Ausstattung" at bounding box center [686, 382] width 165 height 44
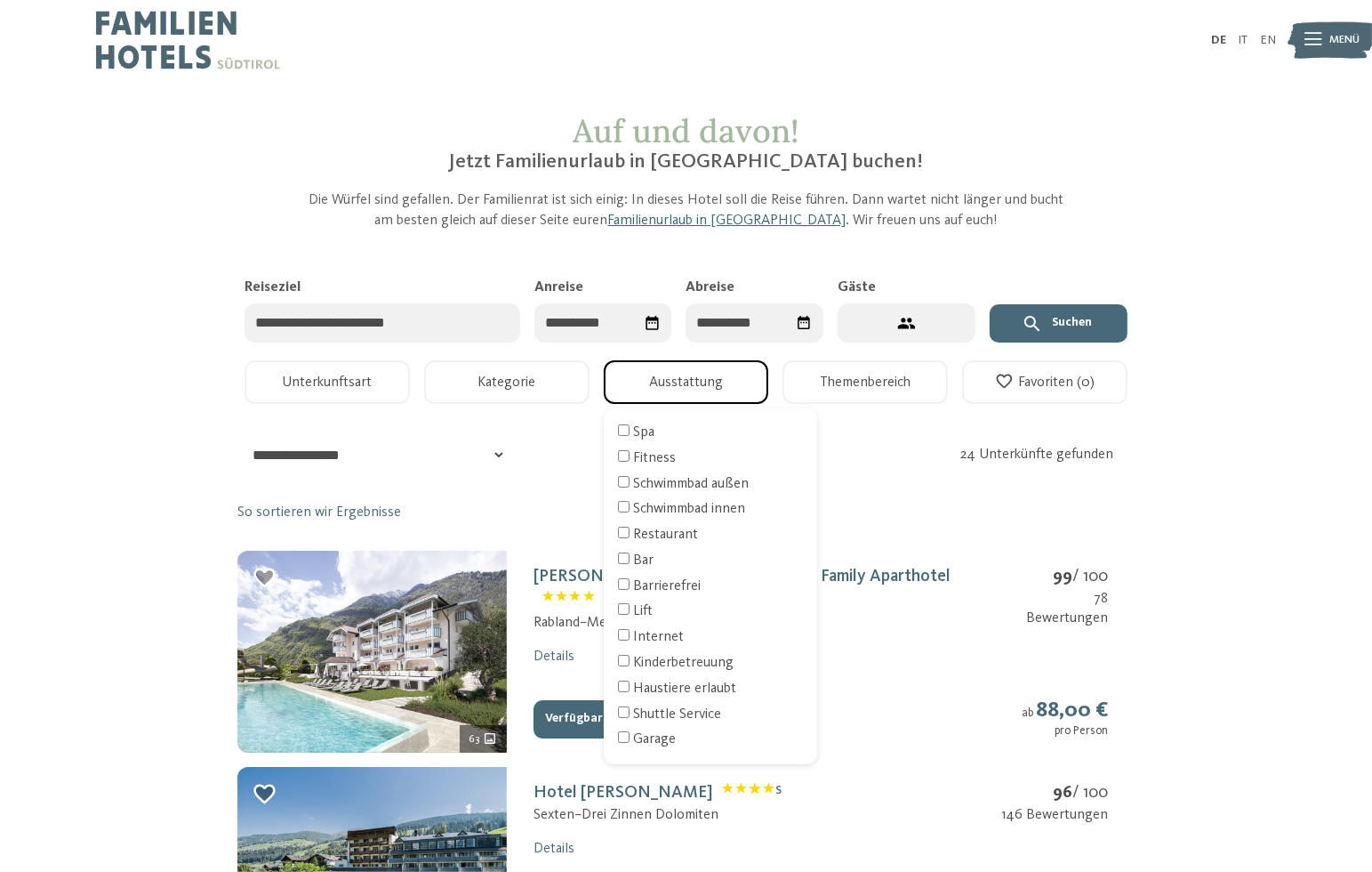
click at [400, 325] on input "Reiseziel" at bounding box center [382, 323] width 276 height 40
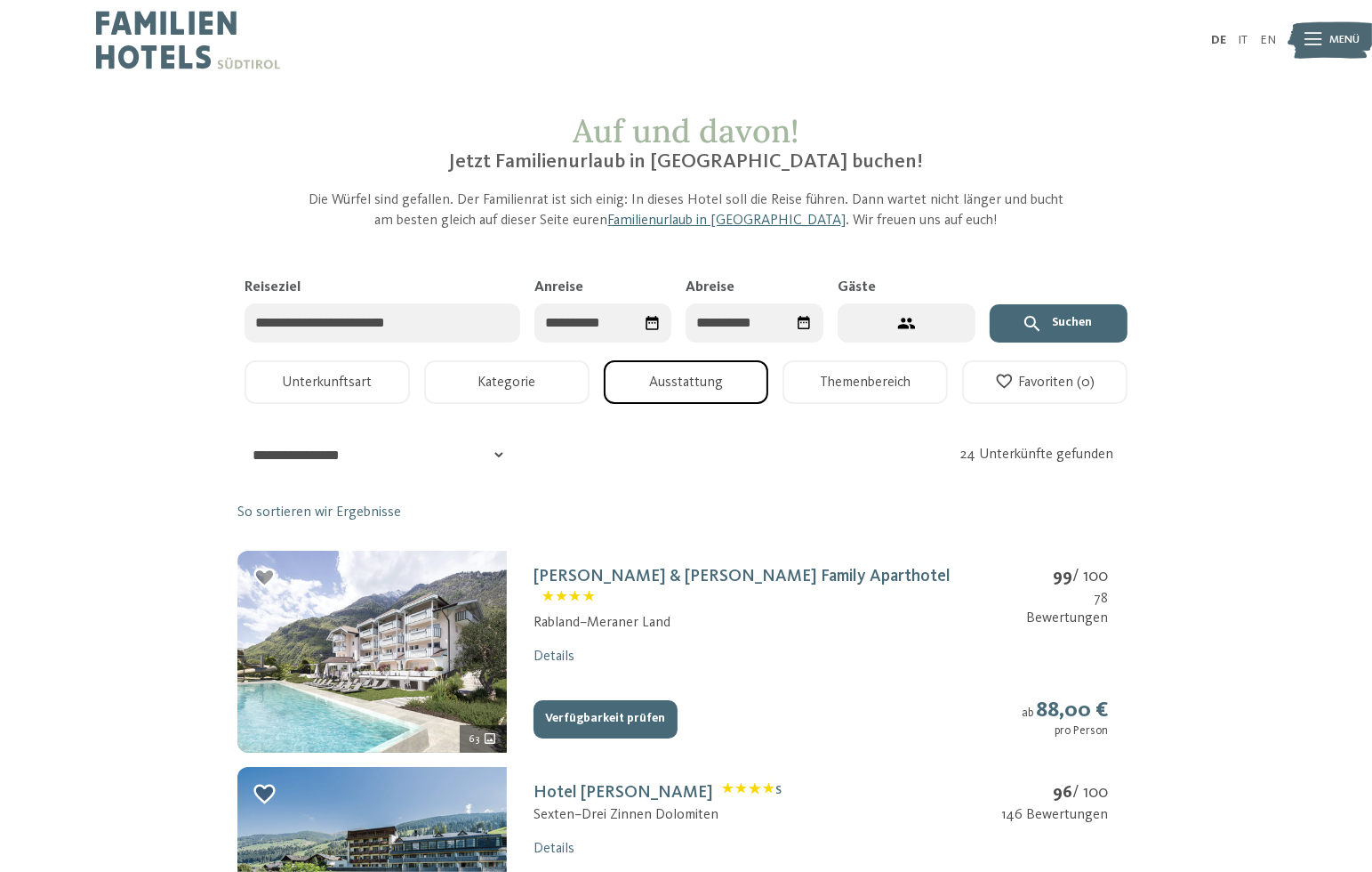
click at [652, 322] on icon "Datum auswählen" at bounding box center [652, 323] width 13 height 14
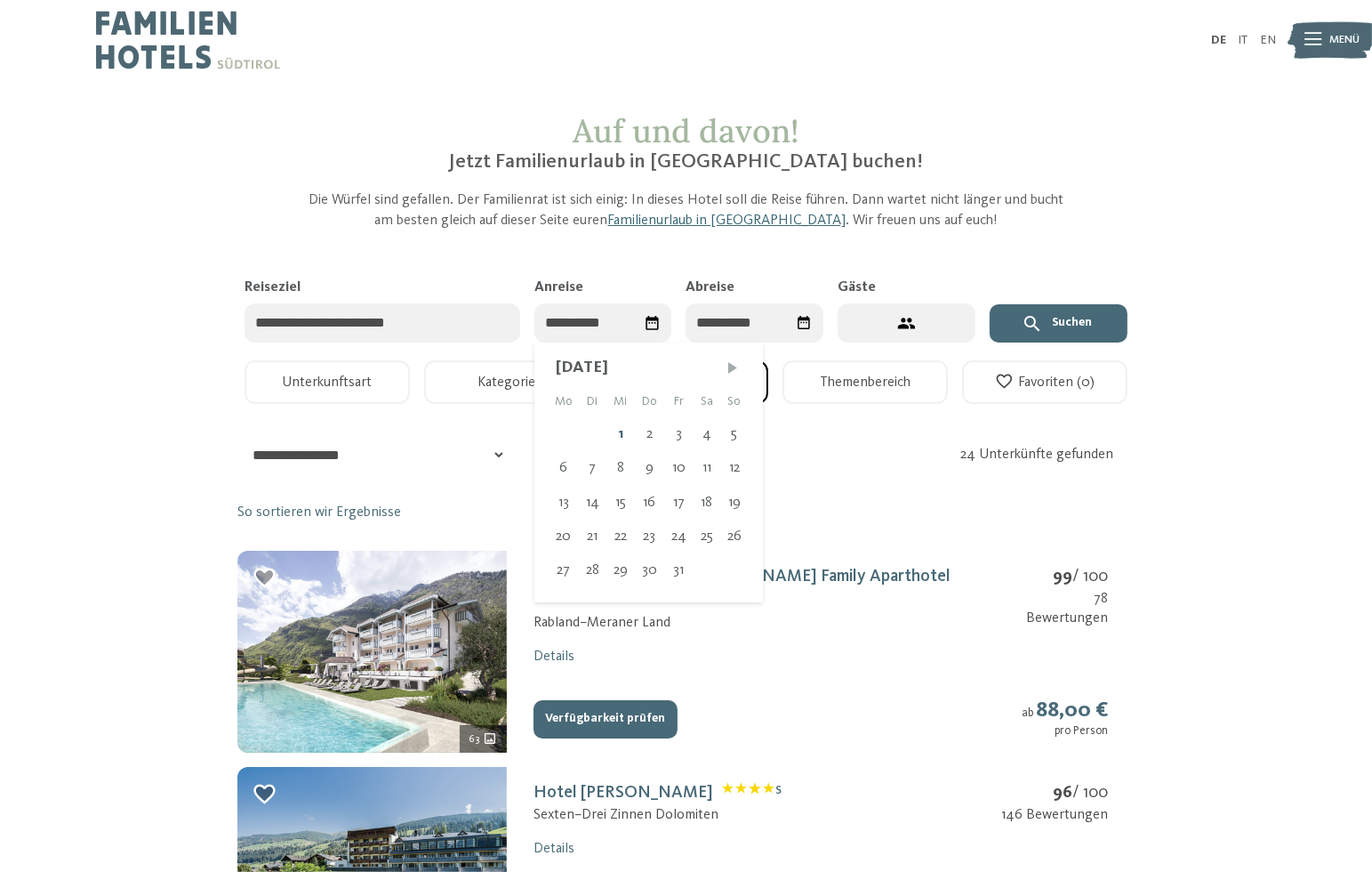
click at [739, 370] on span "Nächster Monat" at bounding box center [732, 367] width 18 height 18
click at [729, 368] on span "Nächster Monat" at bounding box center [732, 367] width 18 height 18
click at [597, 572] on div "30" at bounding box center [593, 570] width 29 height 34
type input "**********"
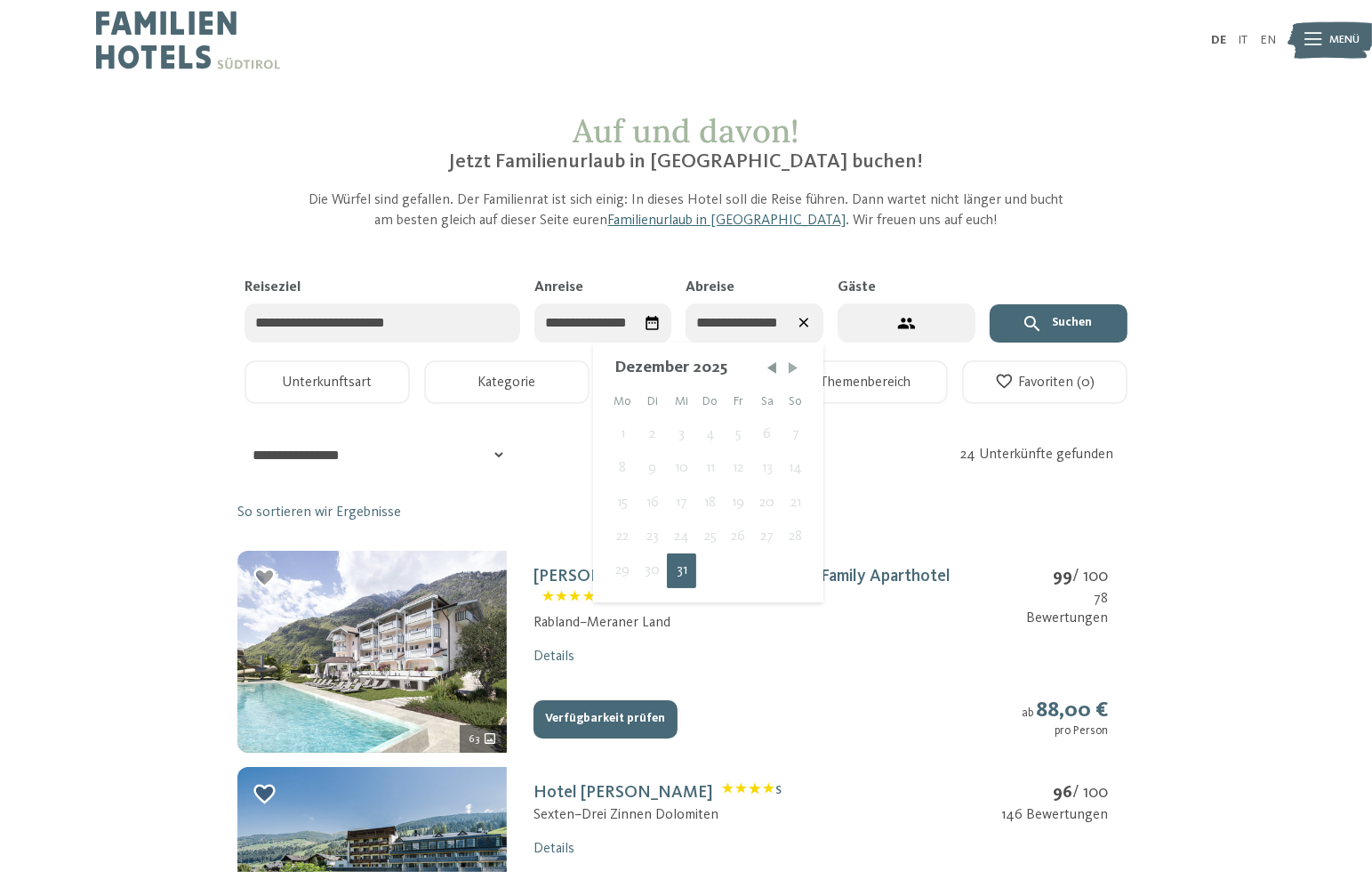
click at [791, 374] on span "Nächster Monat" at bounding box center [793, 367] width 18 height 18
click at [730, 429] on div "2" at bounding box center [738, 434] width 29 height 34
type input "**********"
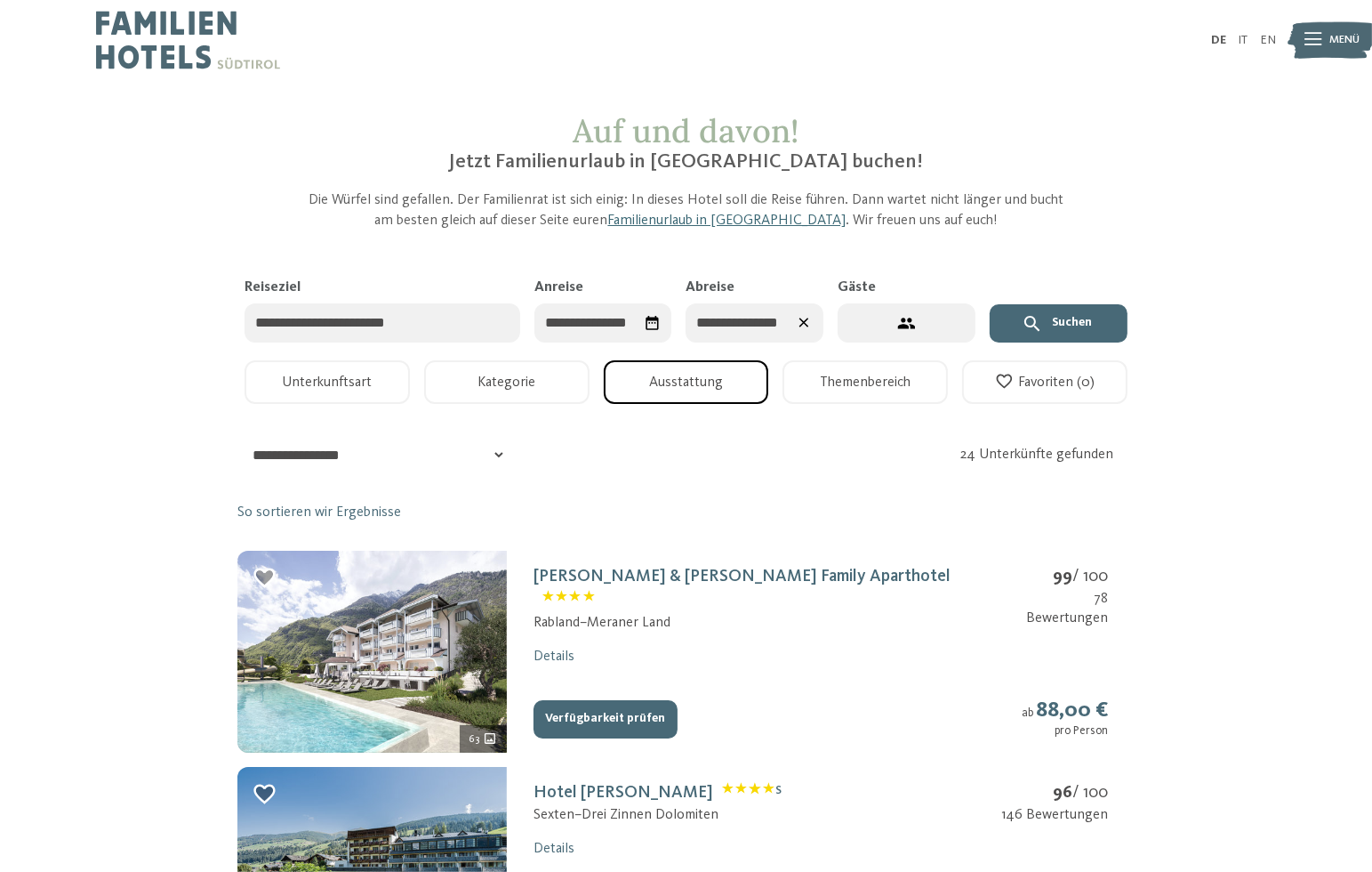
click at [886, 323] on button "2 Gäste – 1 Zimmer" at bounding box center [907, 323] width 138 height 40
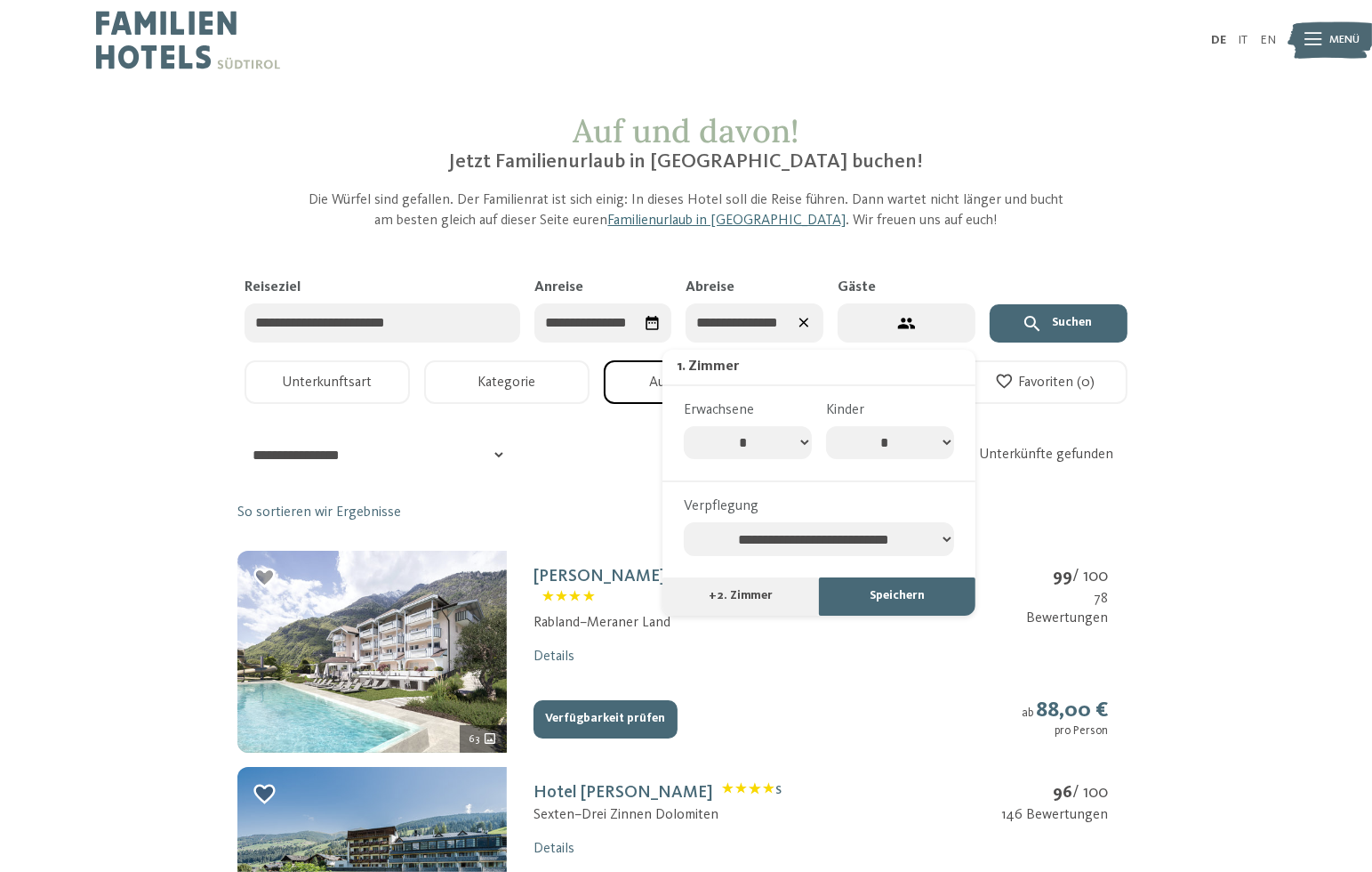
click at [797, 443] on select "* * * * * * * * * ** ** ** ** ** **" at bounding box center [748, 443] width 128 height 34
select select "*"
click at [684, 426] on select "* * * * * * * * * ** ** ** ** ** **" at bounding box center [748, 443] width 128 height 34
click at [884, 444] on select "* * * * * * * *" at bounding box center [890, 443] width 128 height 34
select select "*"
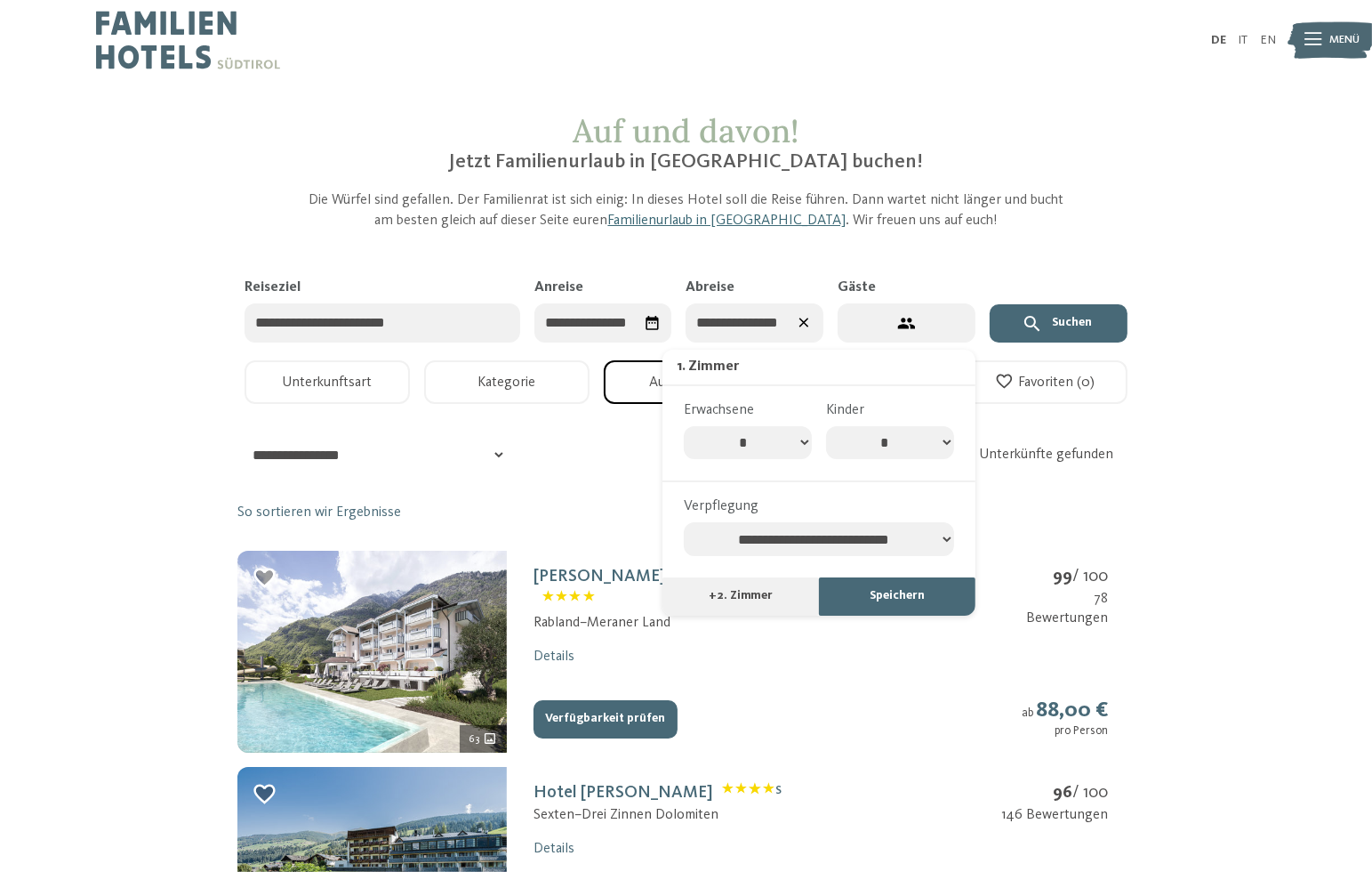
click at [826, 426] on select "* * * * * * * *" at bounding box center [890, 443] width 128 height 34
select select "*"
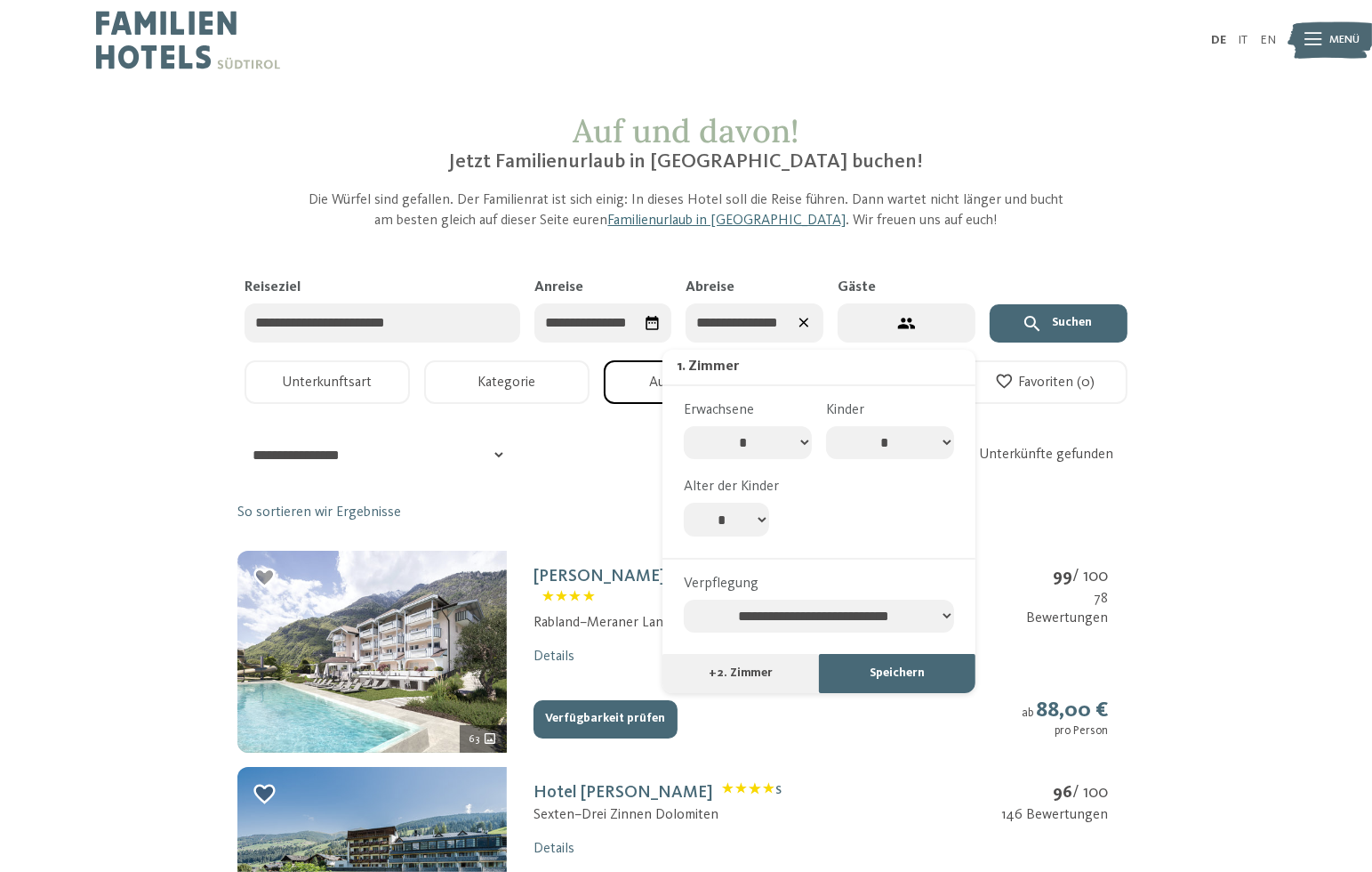
click at [849, 674] on button "Speichern" at bounding box center [897, 674] width 156 height 39
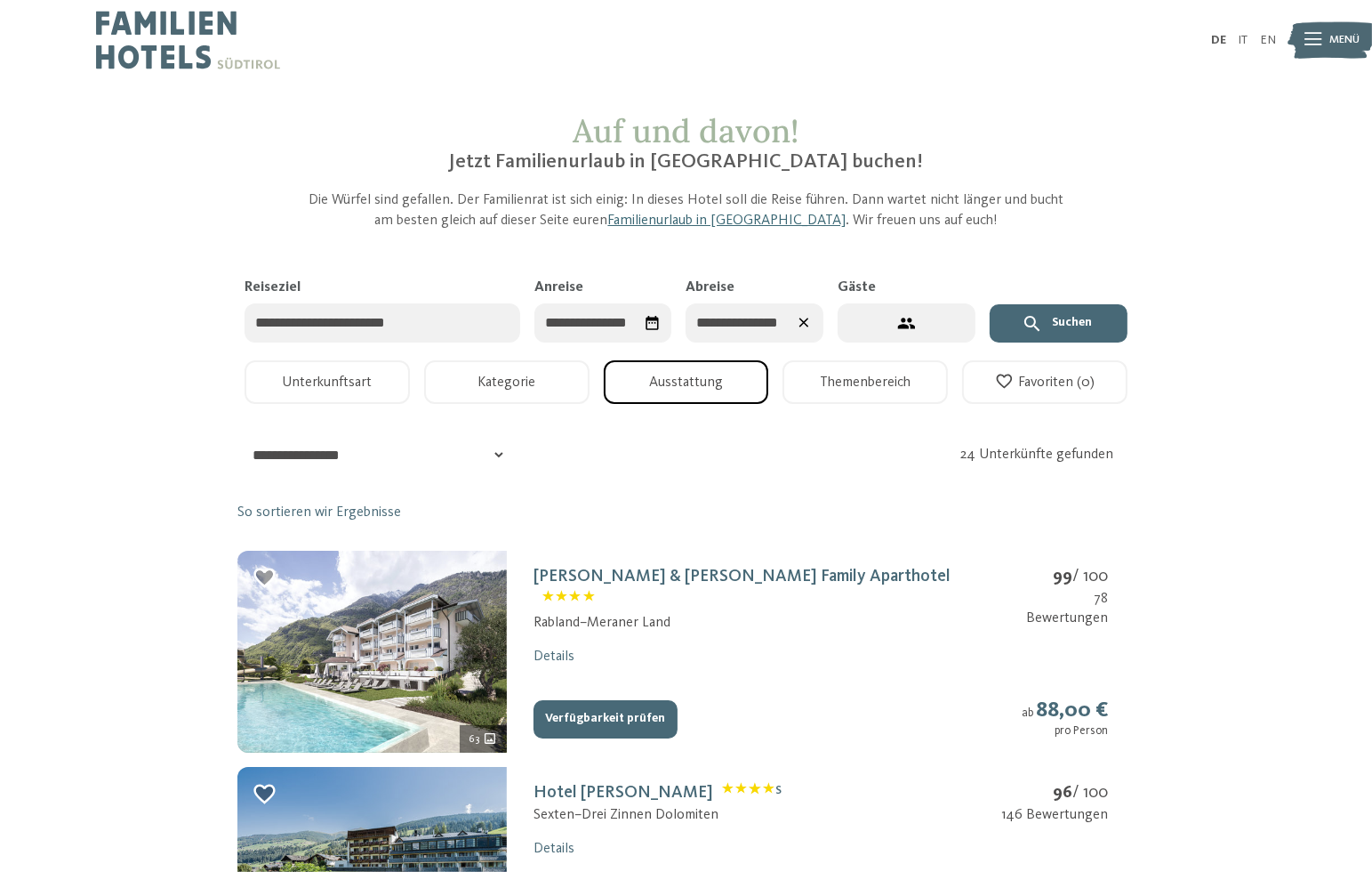
click at [715, 389] on button "Ausstattung" at bounding box center [686, 382] width 165 height 44
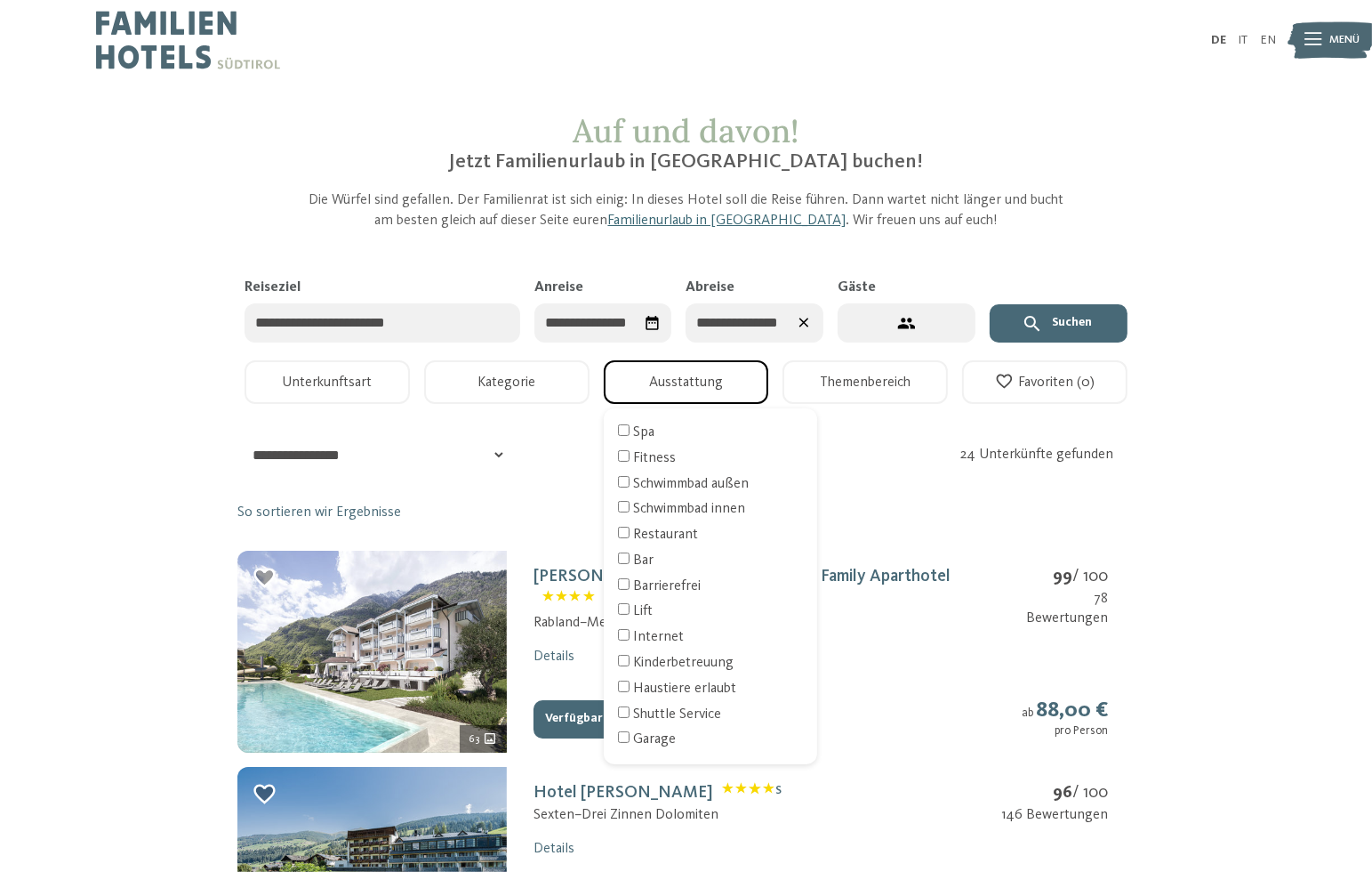
click at [715, 389] on button "Ausstattung" at bounding box center [686, 382] width 165 height 44
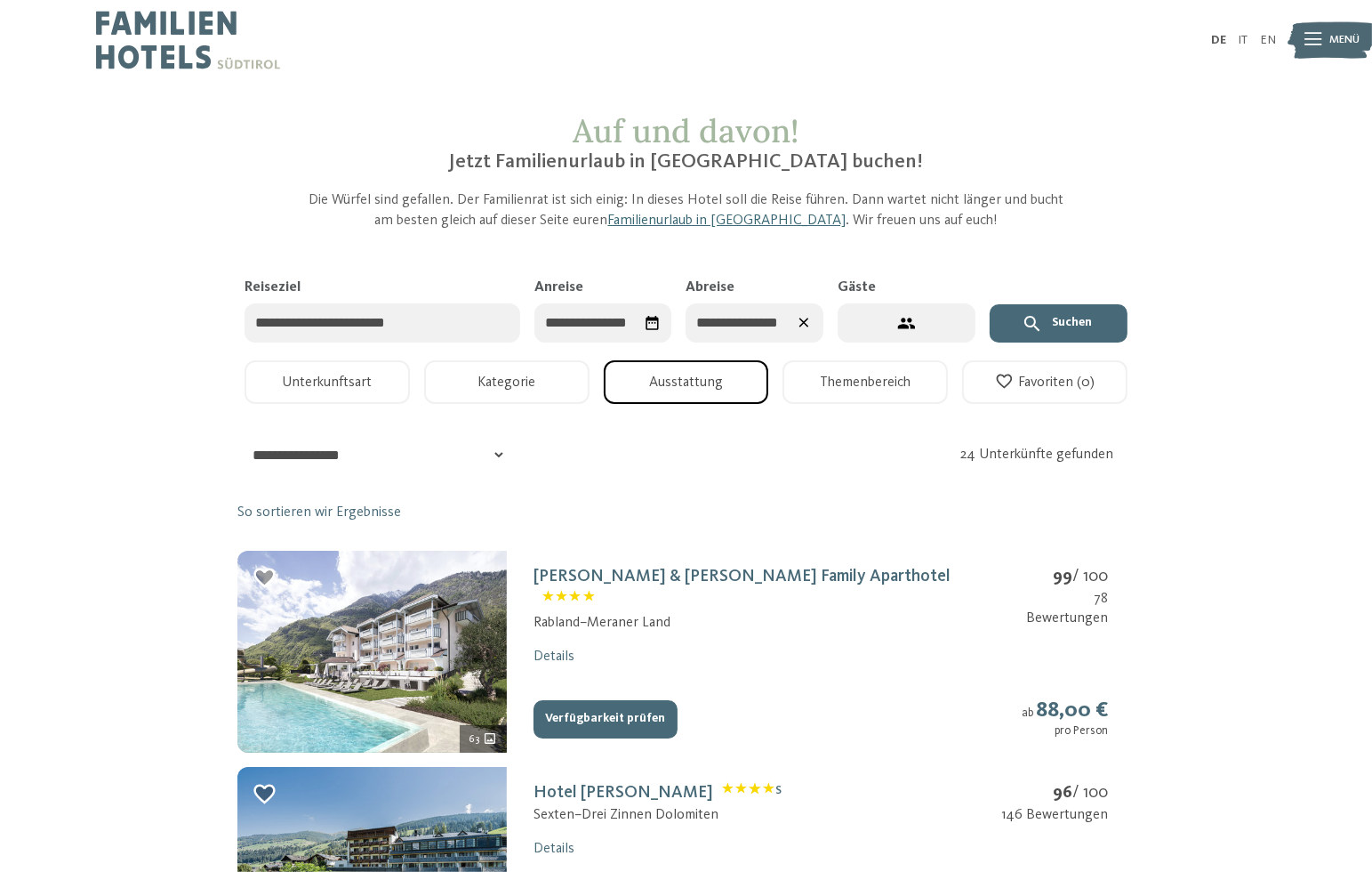
click at [1038, 321] on icon "submit" at bounding box center [1033, 323] width 21 height 21
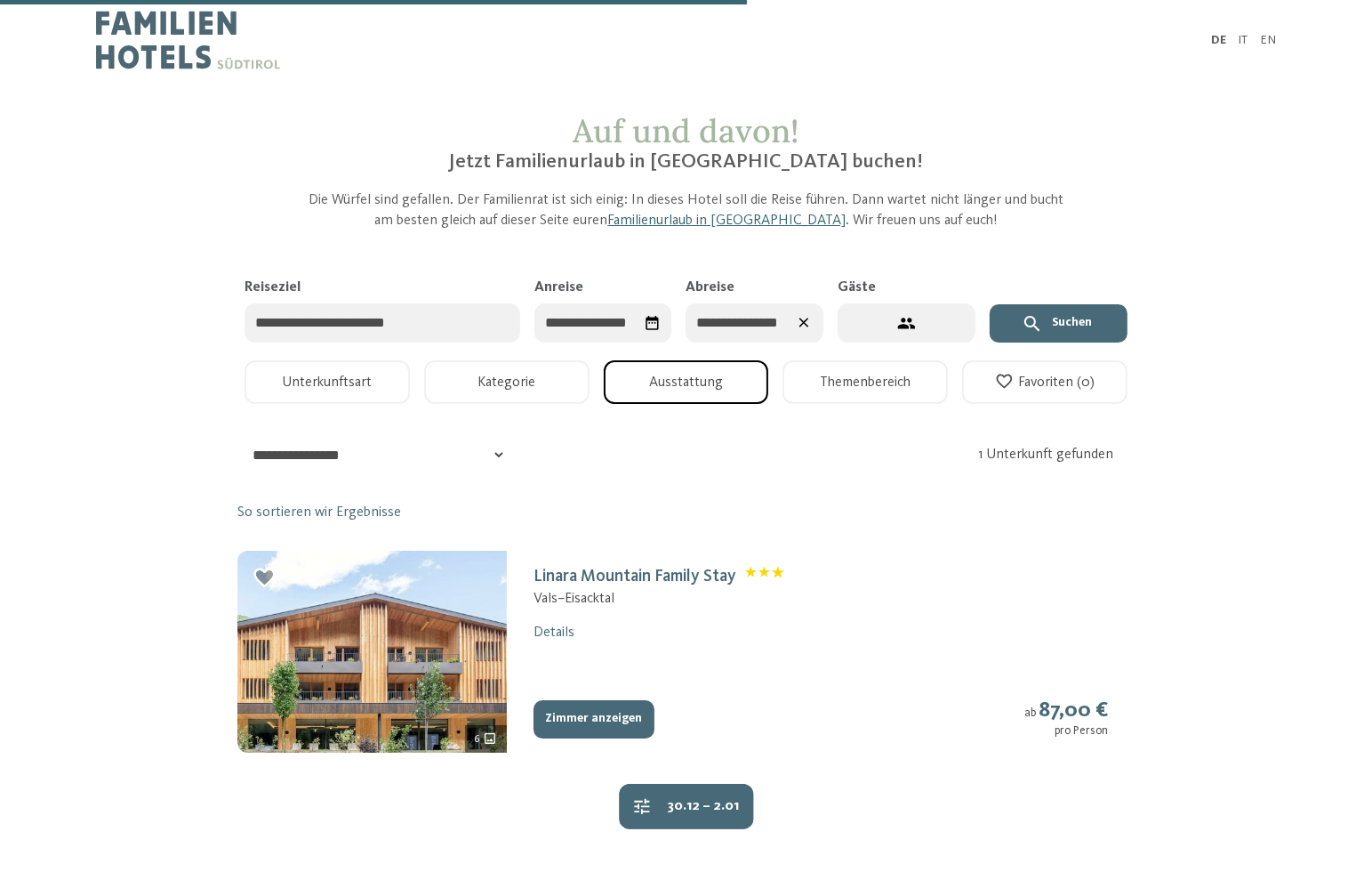
scroll to position [445, 0]
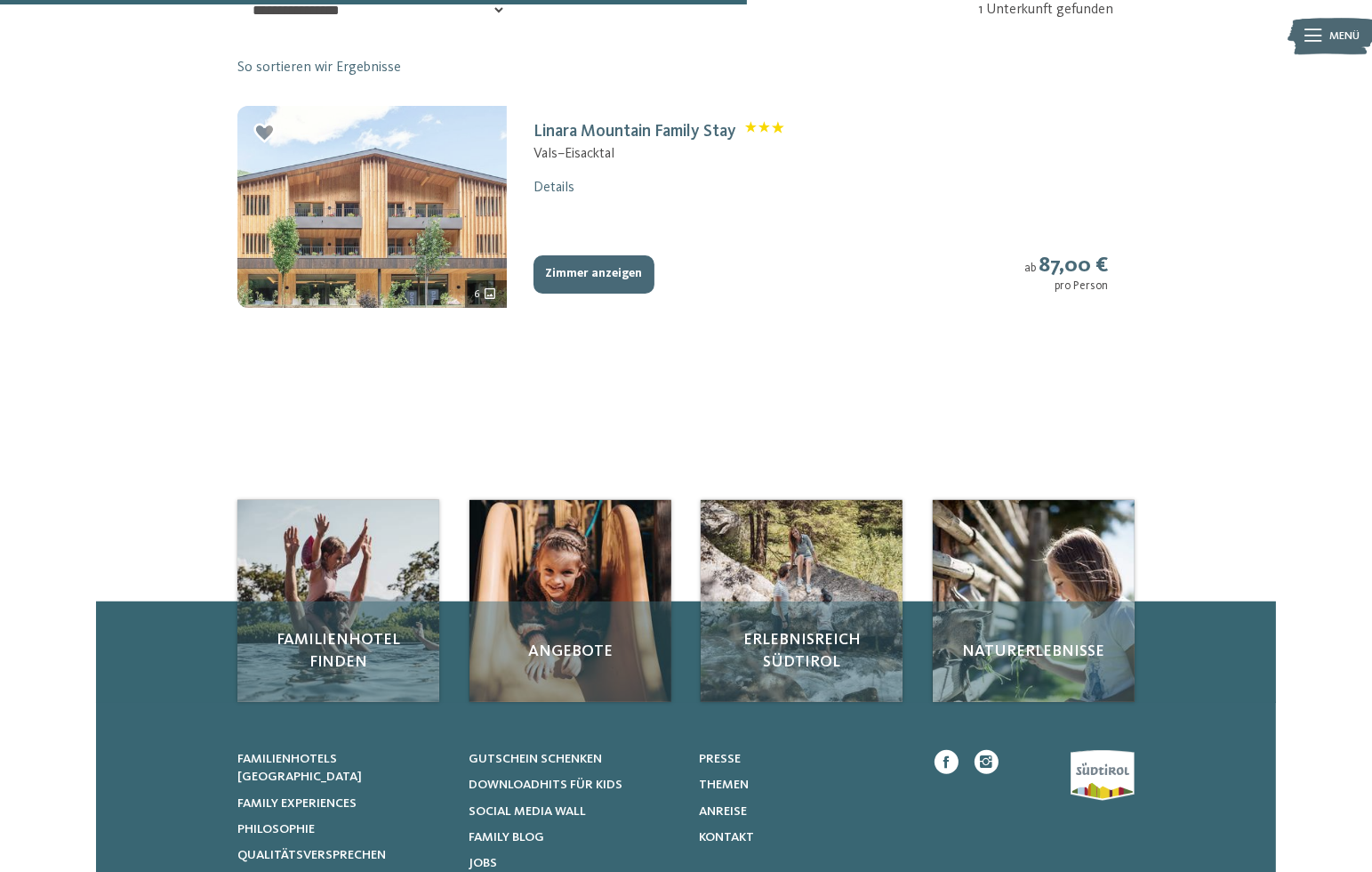
click at [459, 259] on img at bounding box center [372, 206] width 270 height 202
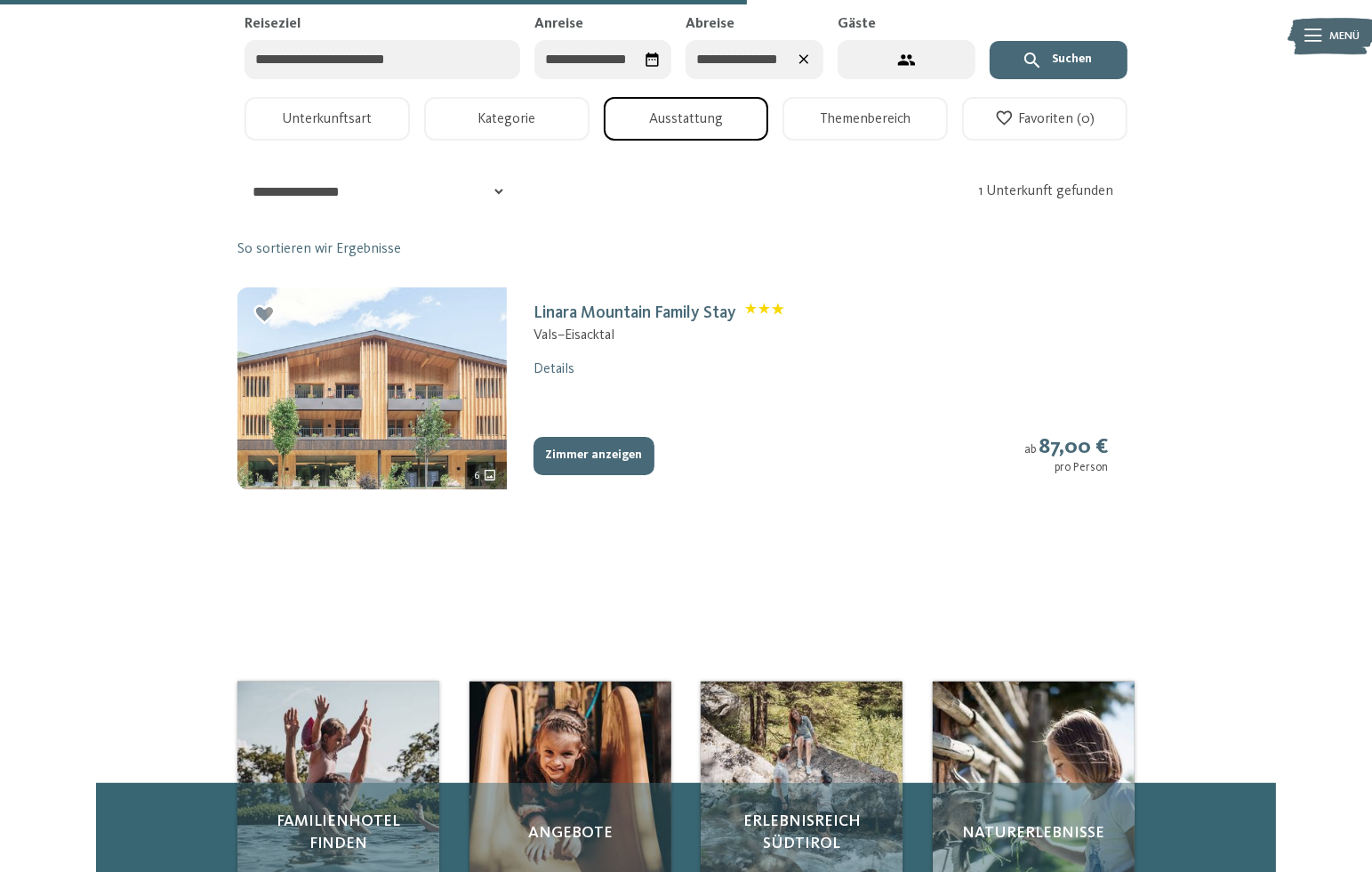
select select "*"
select select "**********"
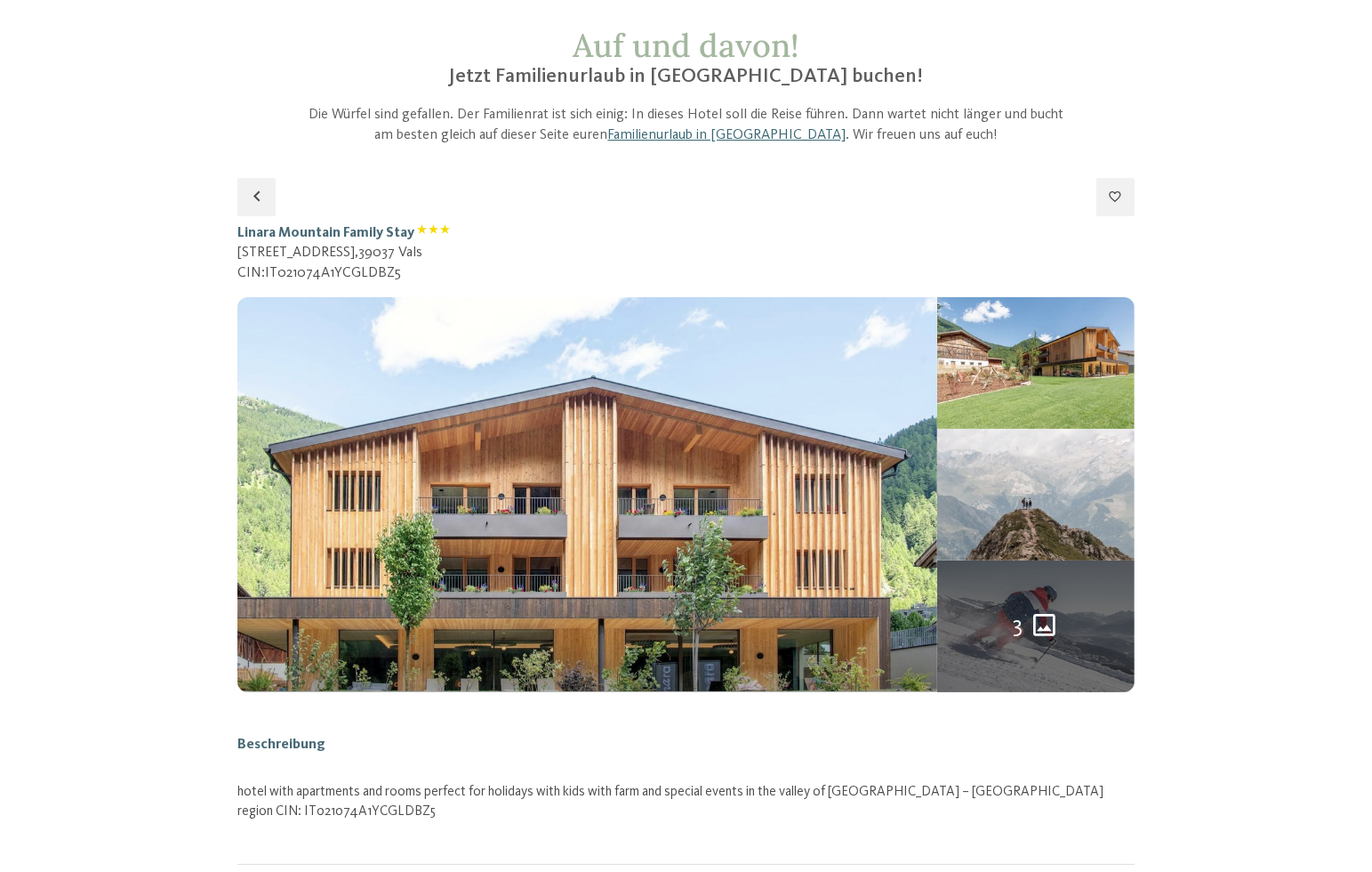
scroll to position [0, 0]
